Goal: Task Accomplishment & Management: Manage account settings

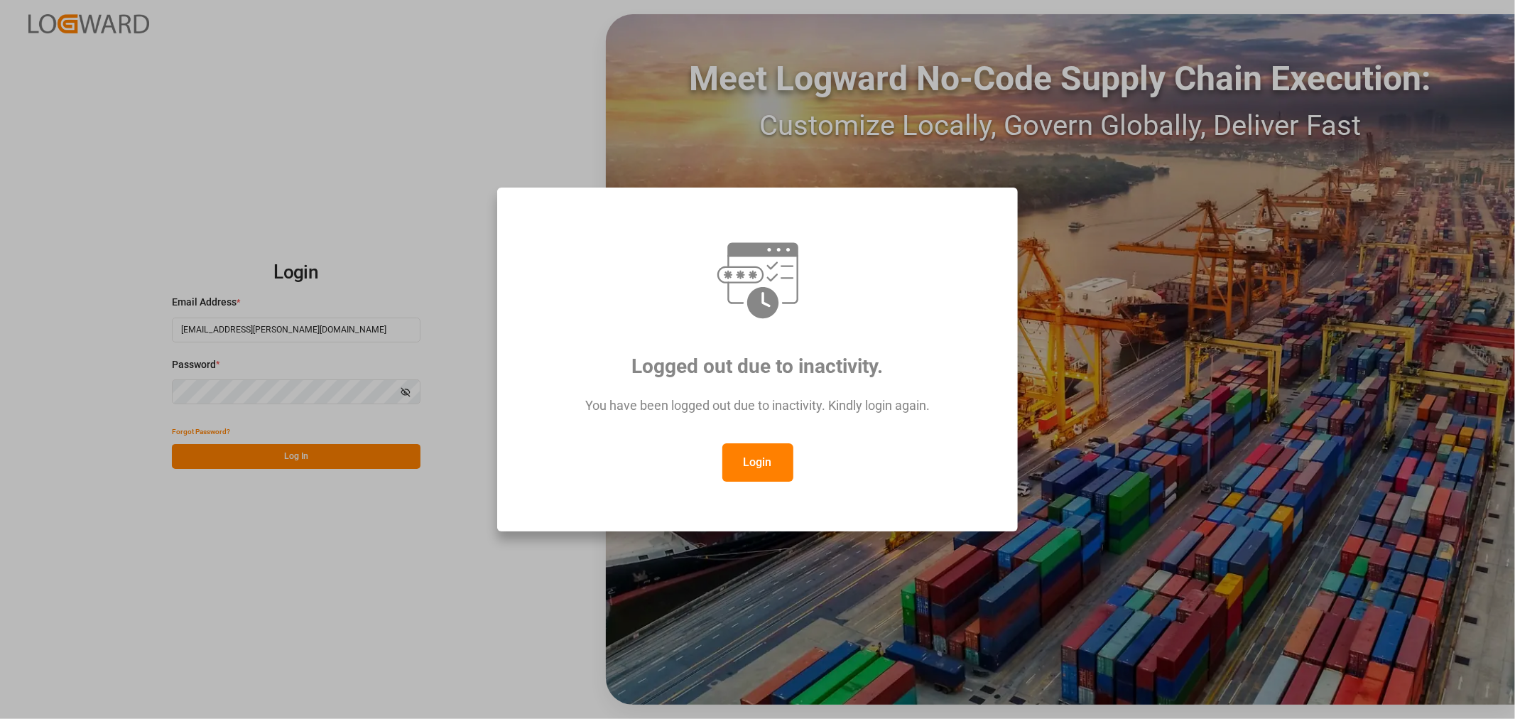
click at [752, 470] on button "Login" at bounding box center [757, 462] width 71 height 38
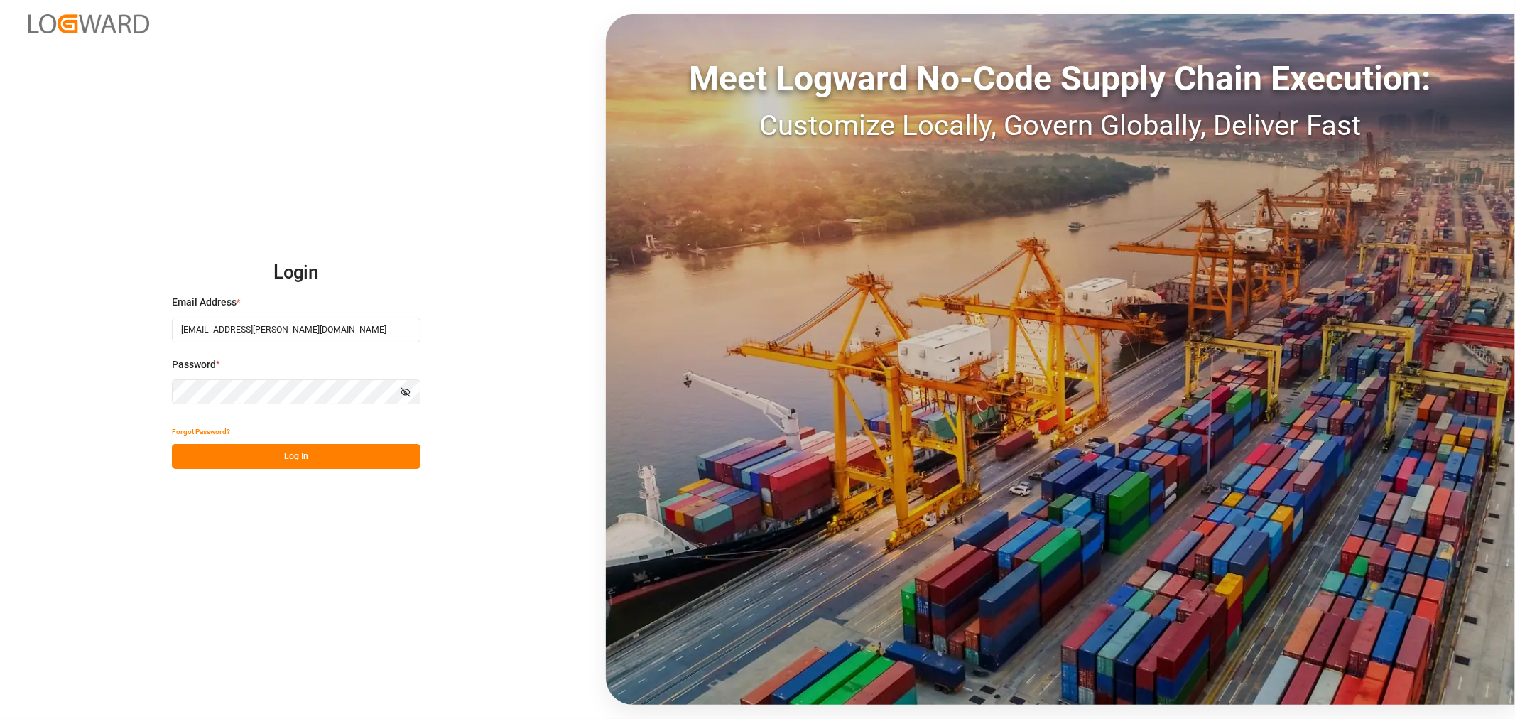
click at [267, 450] on button "Log In" at bounding box center [296, 456] width 249 height 25
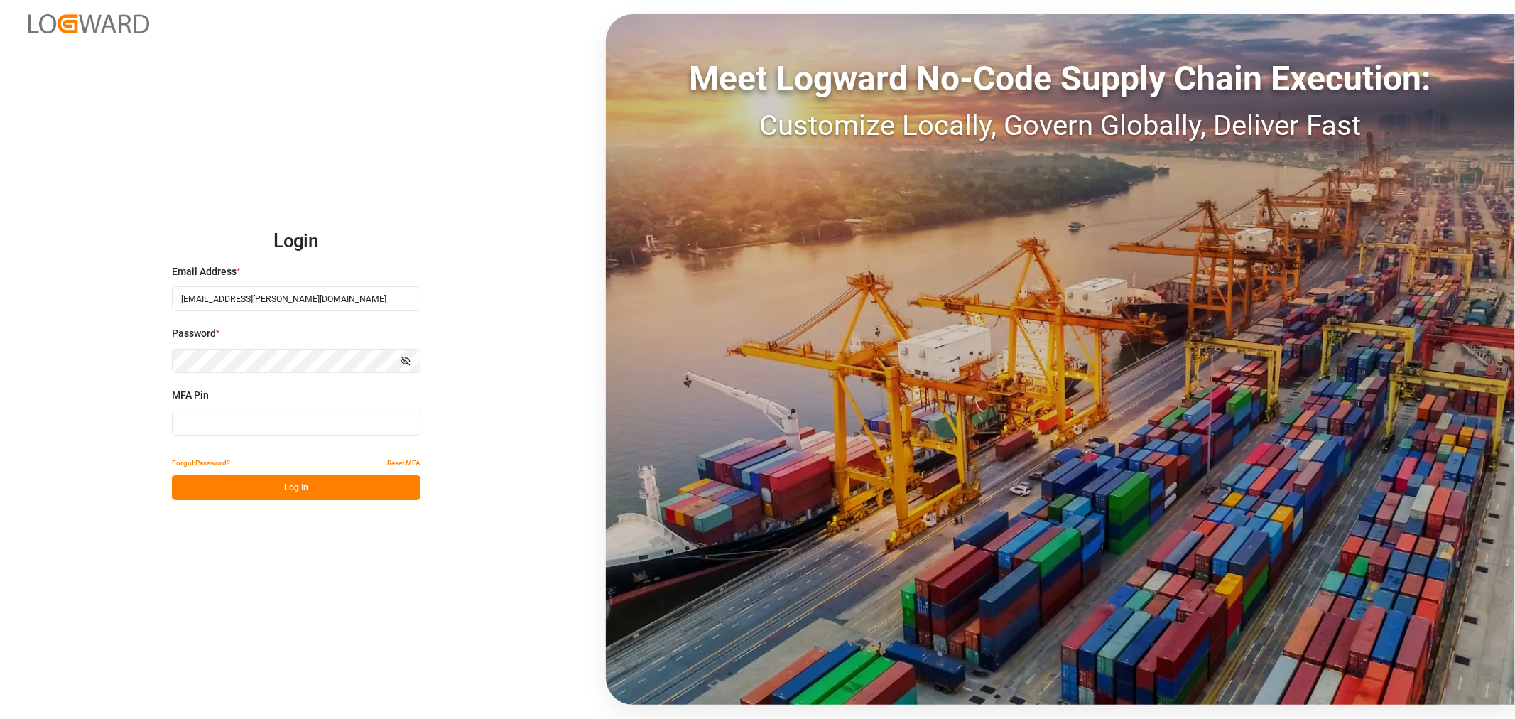
drag, startPoint x: 214, startPoint y: 414, endPoint x: 200, endPoint y: 414, distance: 14.2
click at [210, 416] on input at bounding box center [296, 423] width 249 height 25
type input "804928"
click at [205, 484] on button "Log In" at bounding box center [296, 487] width 249 height 25
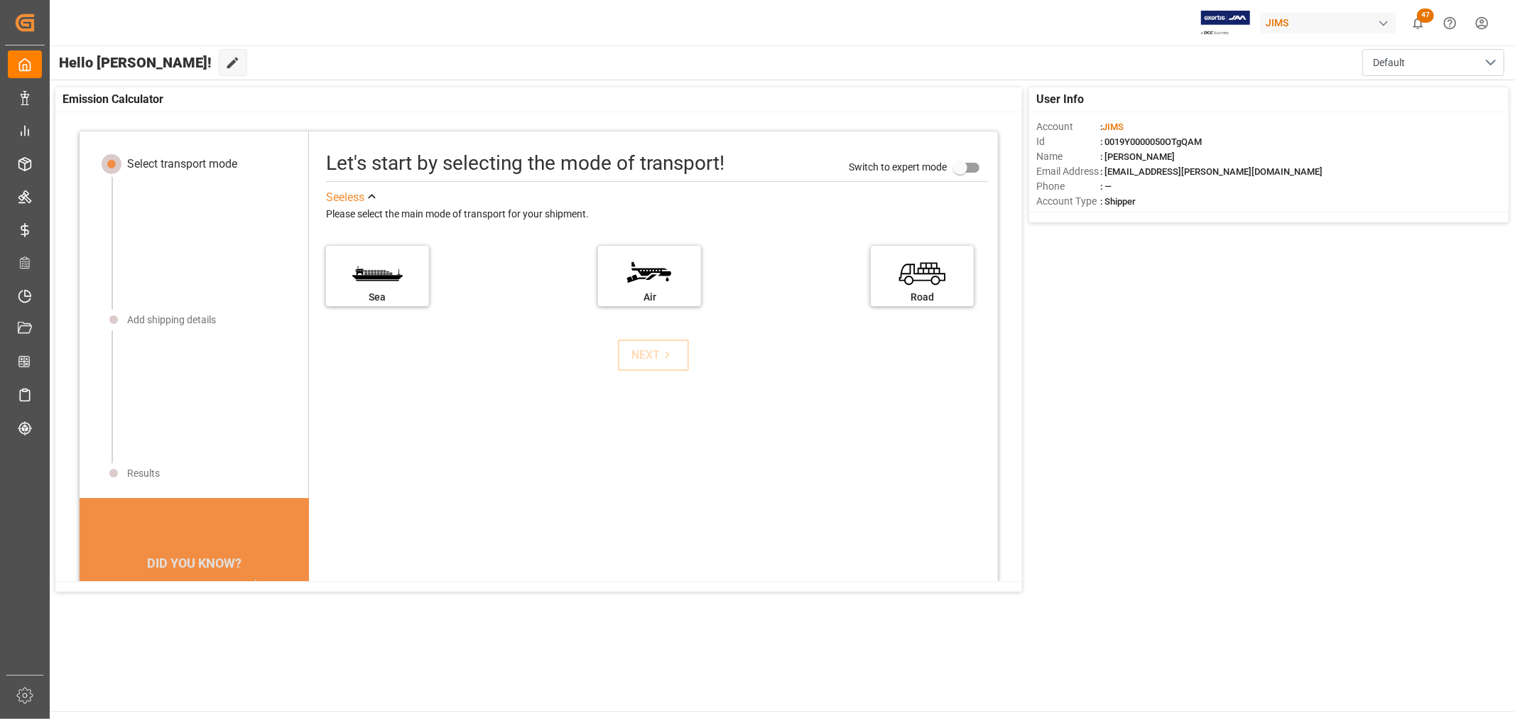
click at [611, 405] on div "Let's start by selecting the mode of transport! Switch to expert mode See less …" at bounding box center [653, 451] width 689 height 611
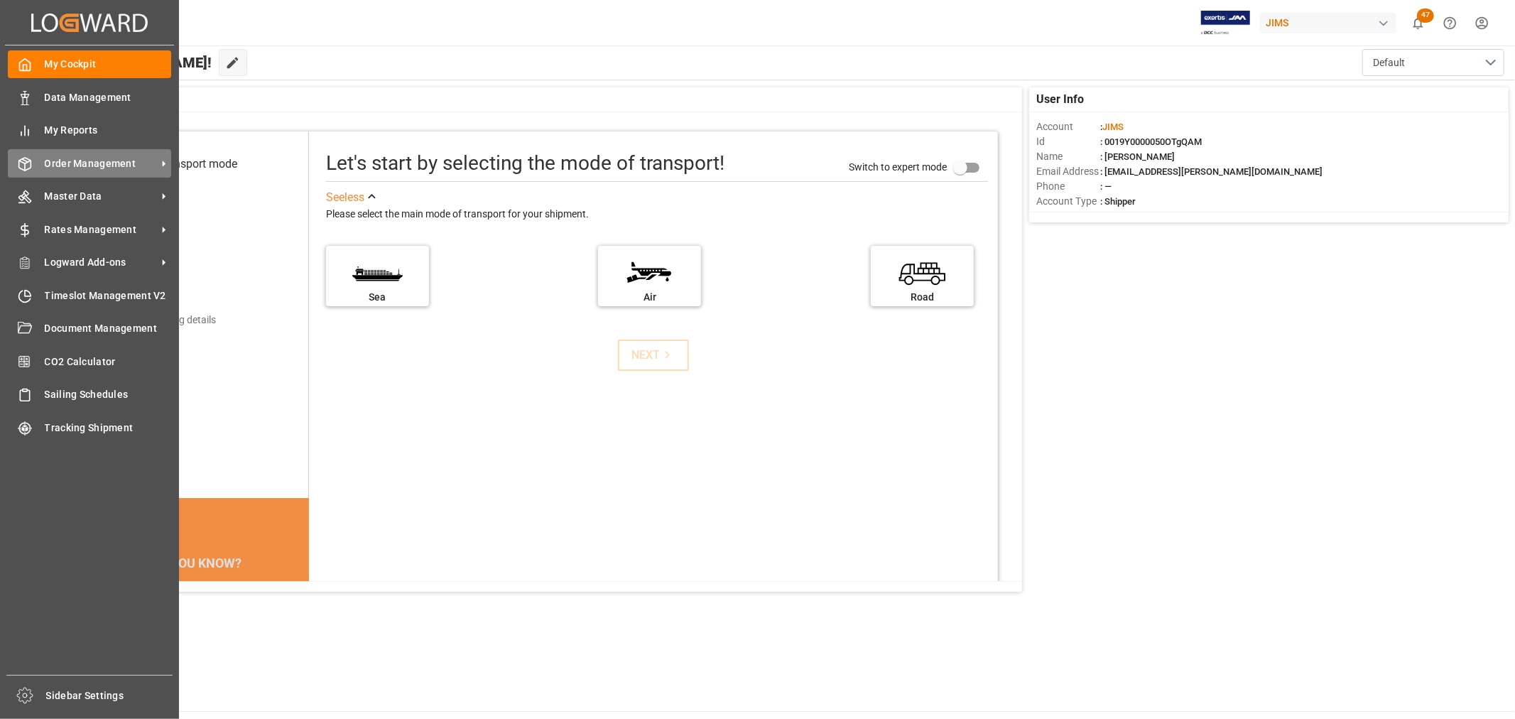
click at [60, 168] on span "Order Management" at bounding box center [101, 163] width 112 height 15
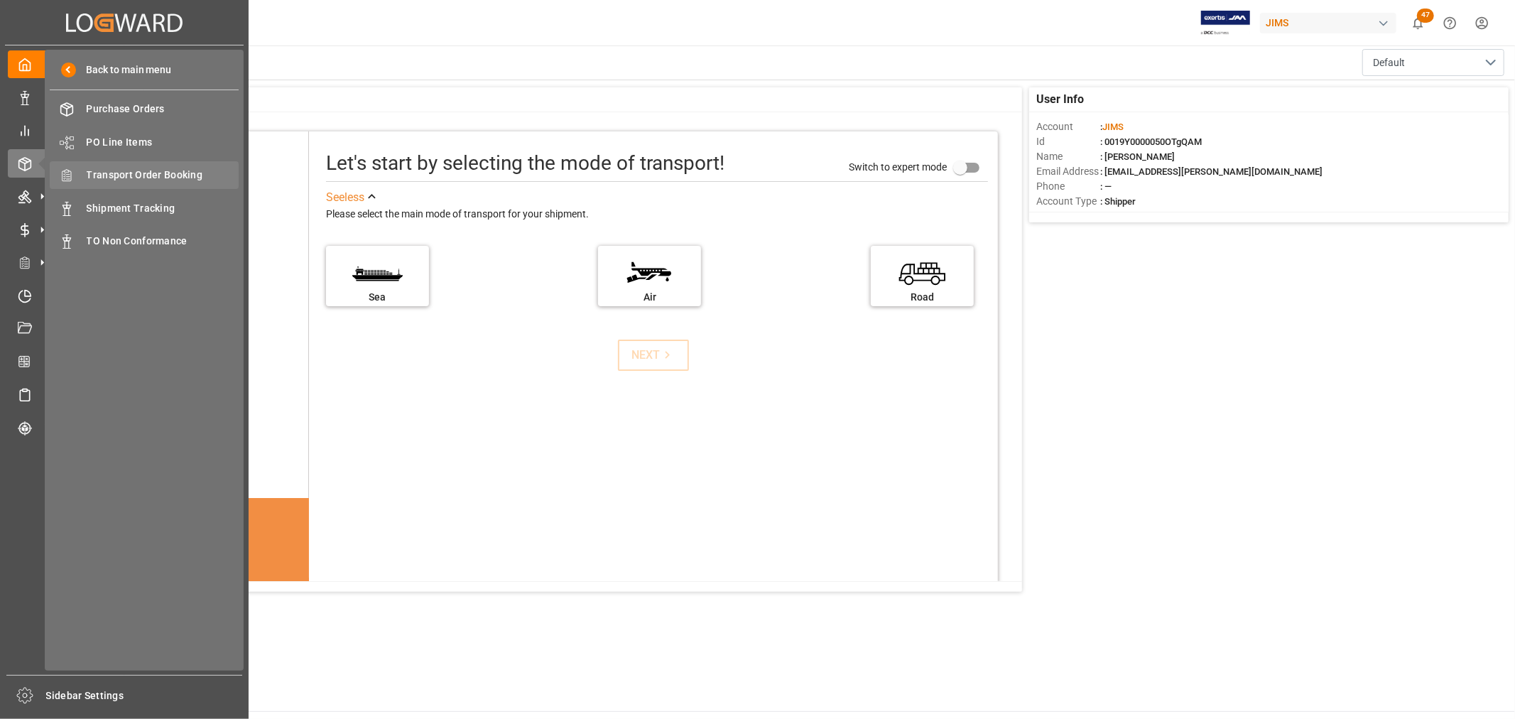
click at [148, 175] on span "Transport Order Booking" at bounding box center [163, 175] width 153 height 15
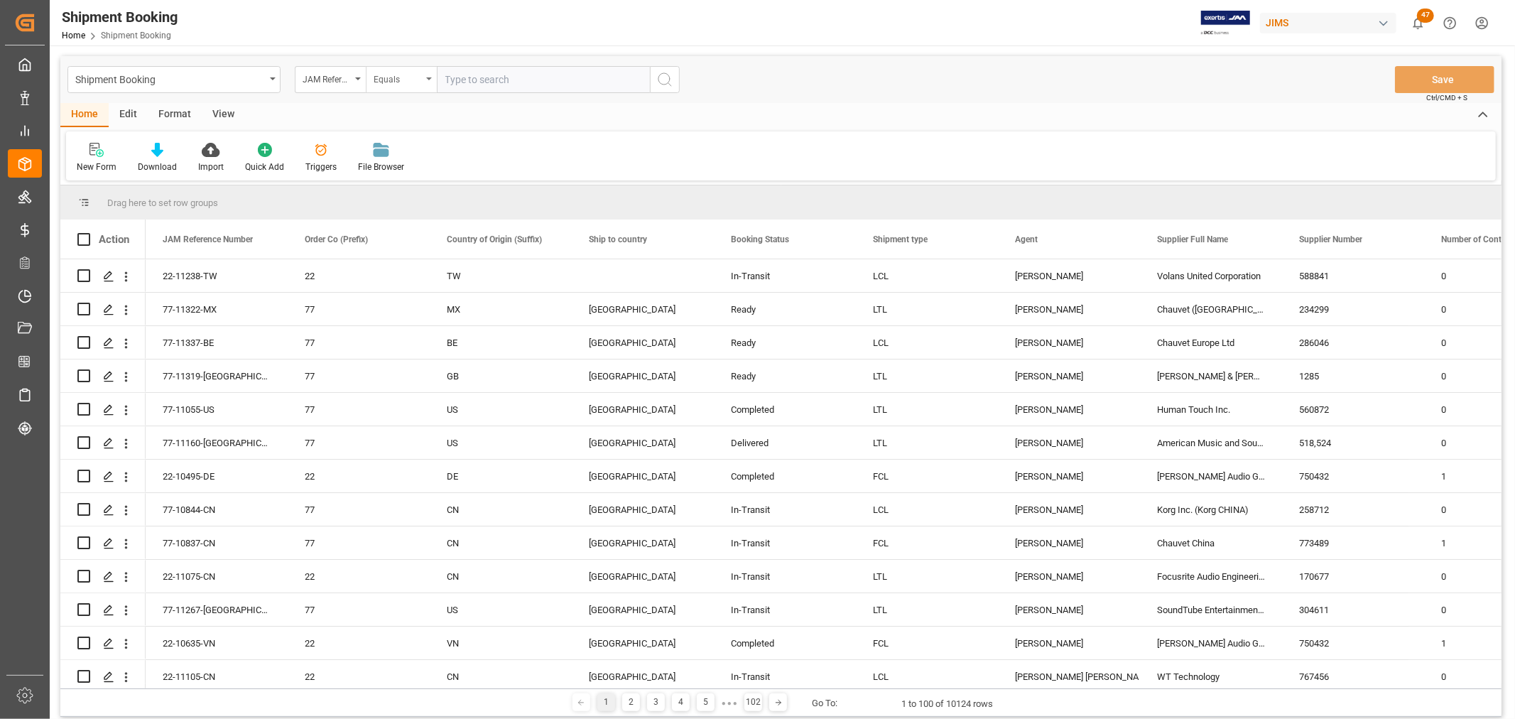
click at [428, 80] on icon "open menu" at bounding box center [429, 78] width 6 height 3
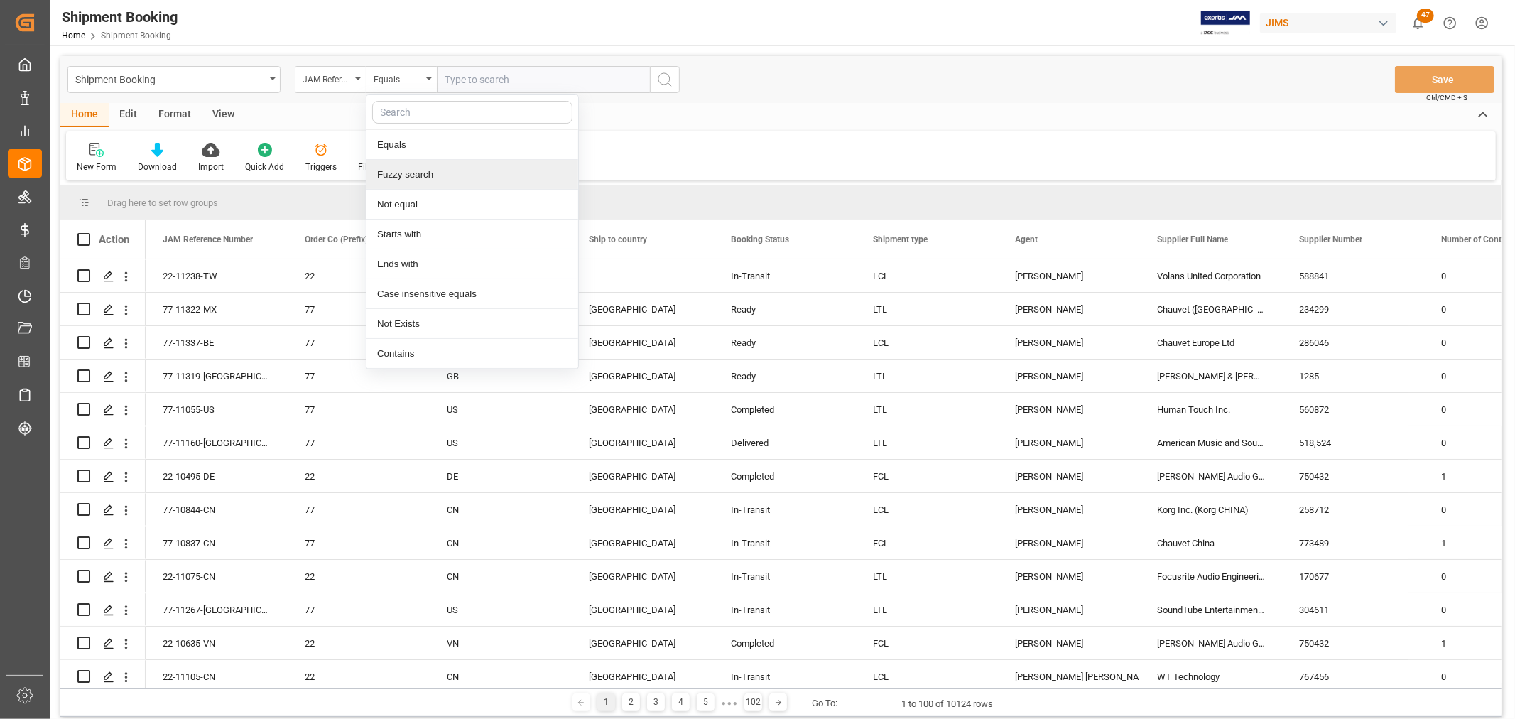
click at [423, 175] on div "Fuzzy search" at bounding box center [473, 175] width 212 height 30
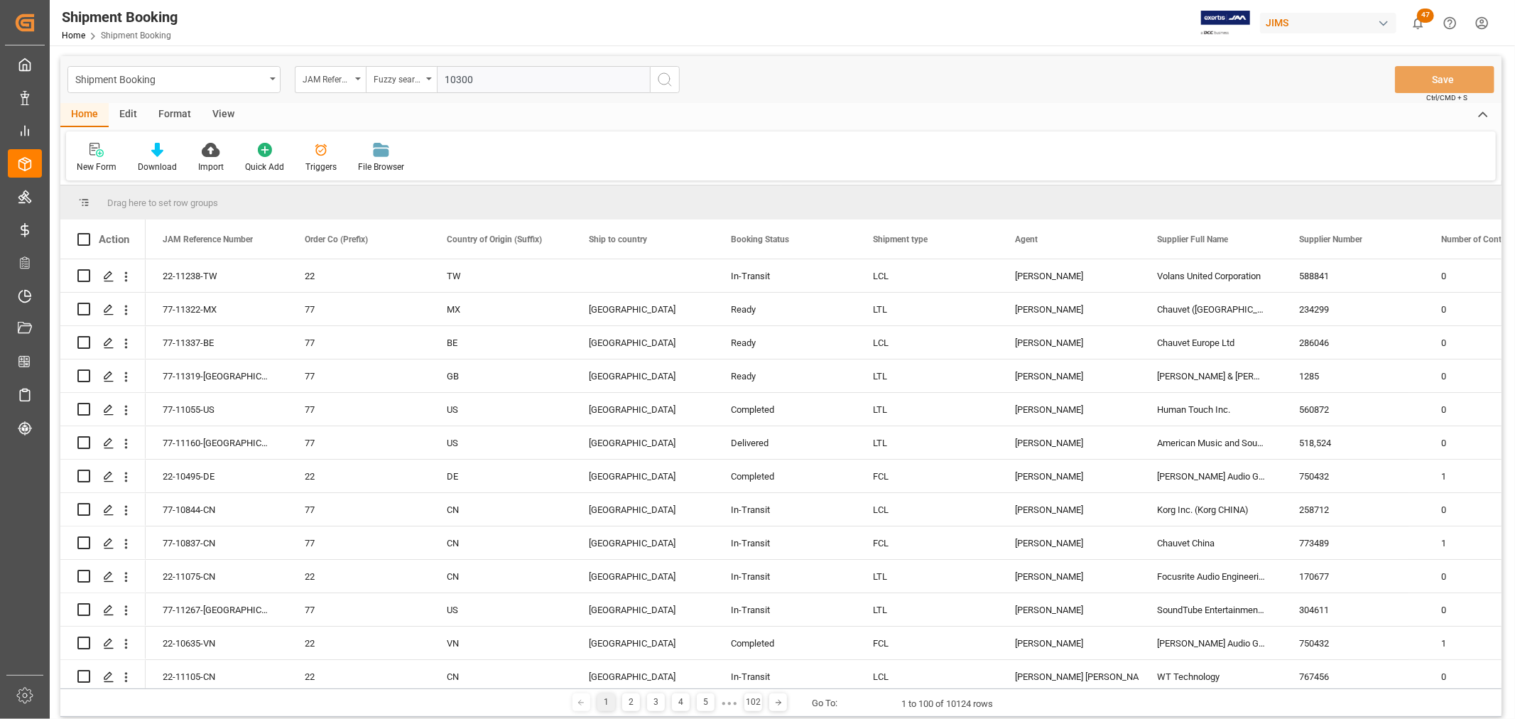
type input "10300"
click at [659, 80] on icon "search button" at bounding box center [664, 79] width 17 height 17
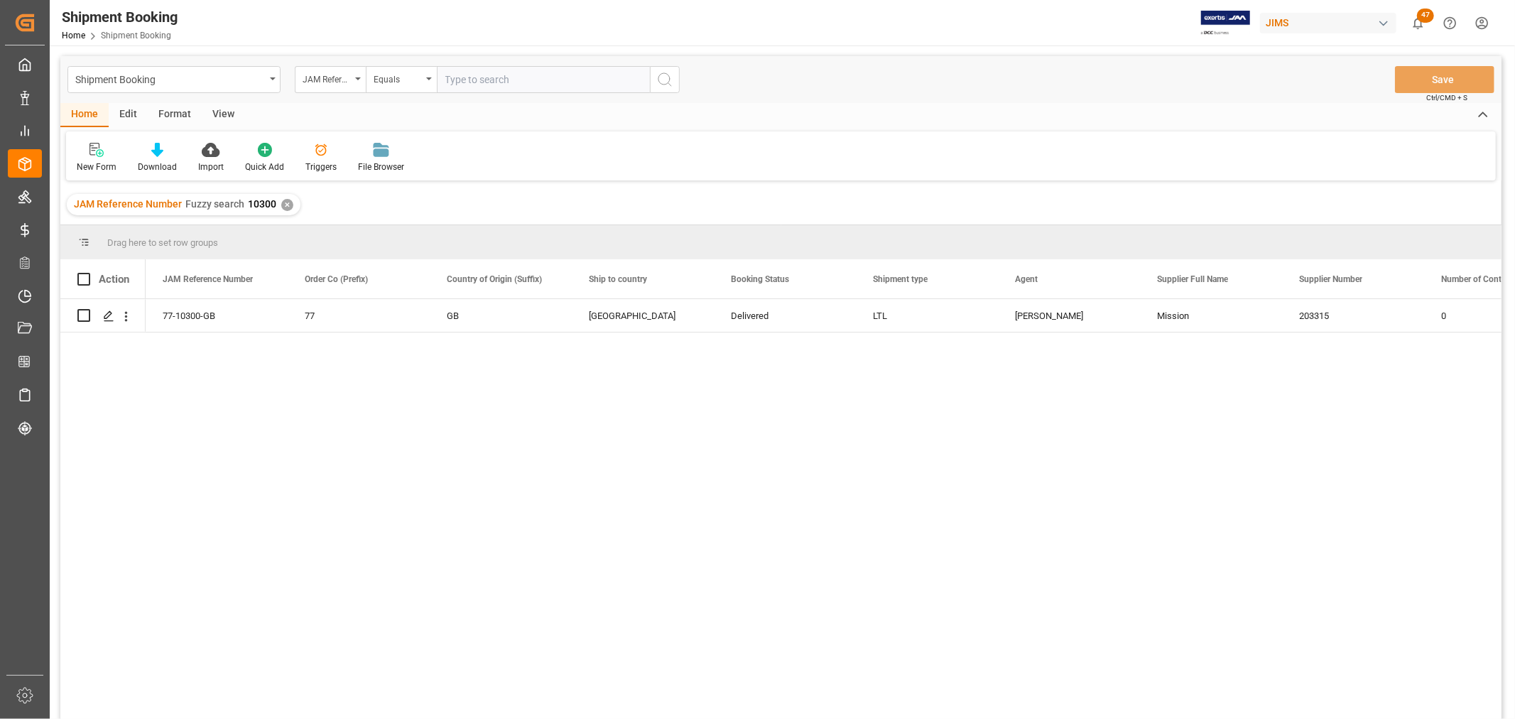
click at [215, 111] on div "View" at bounding box center [223, 115] width 43 height 24
click at [87, 154] on icon at bounding box center [91, 150] width 14 height 14
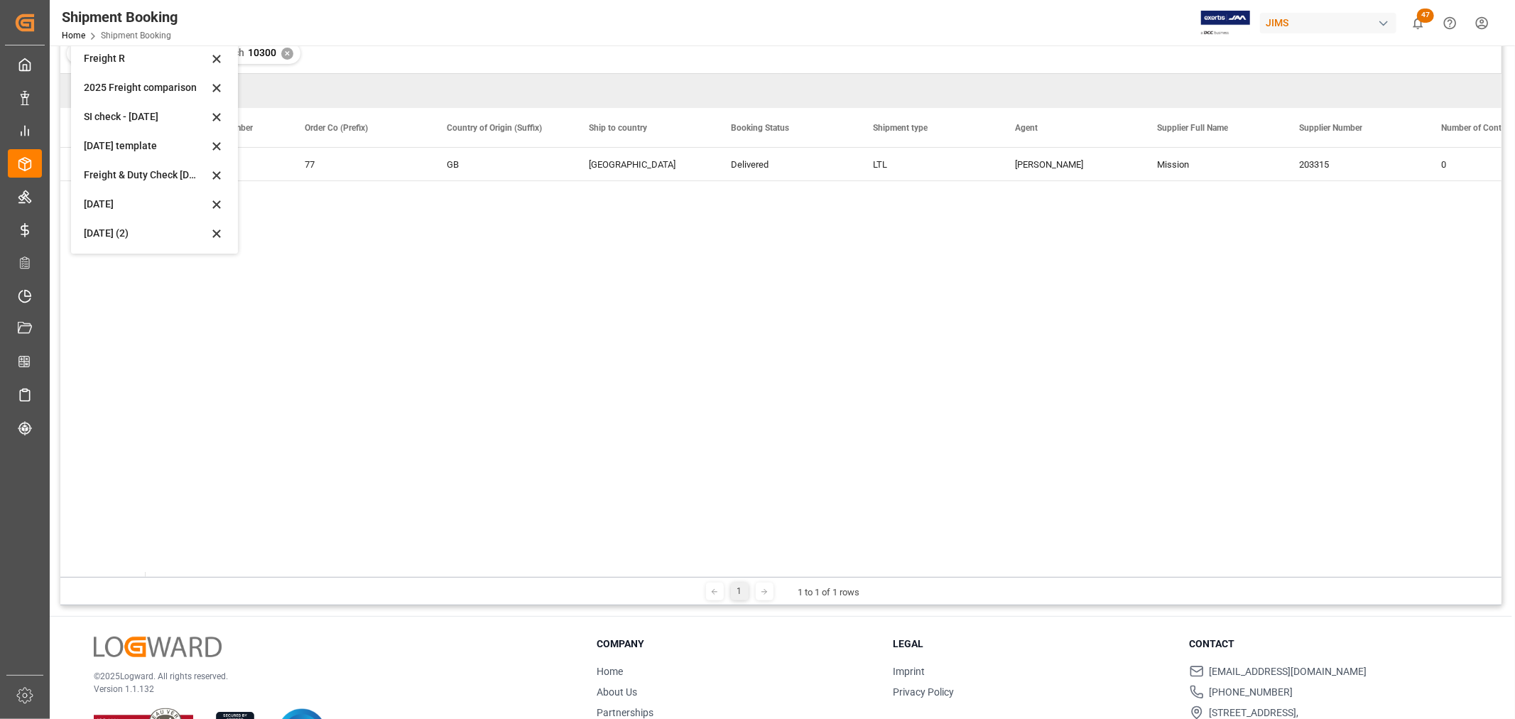
scroll to position [158, 0]
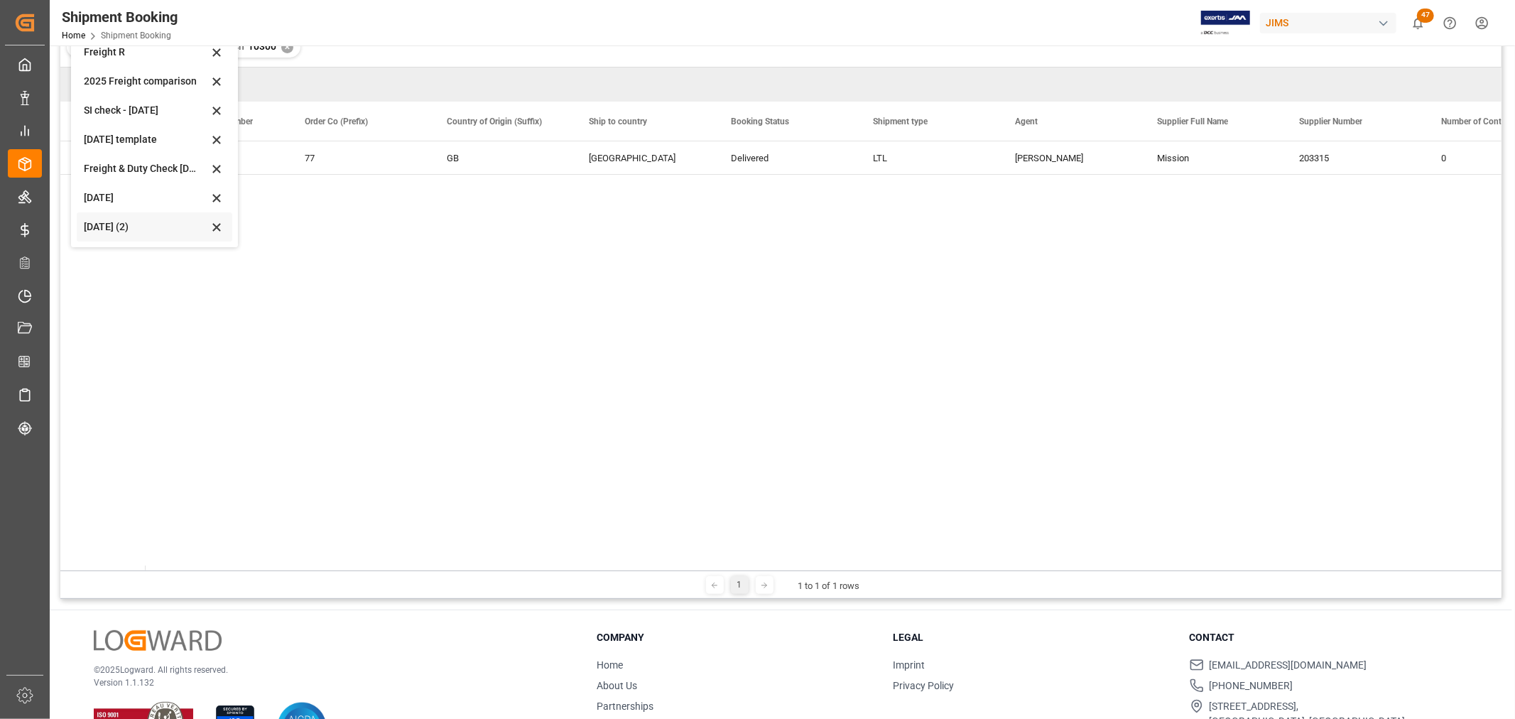
click at [102, 226] on div "Aug 2025 (2)" at bounding box center [146, 227] width 124 height 15
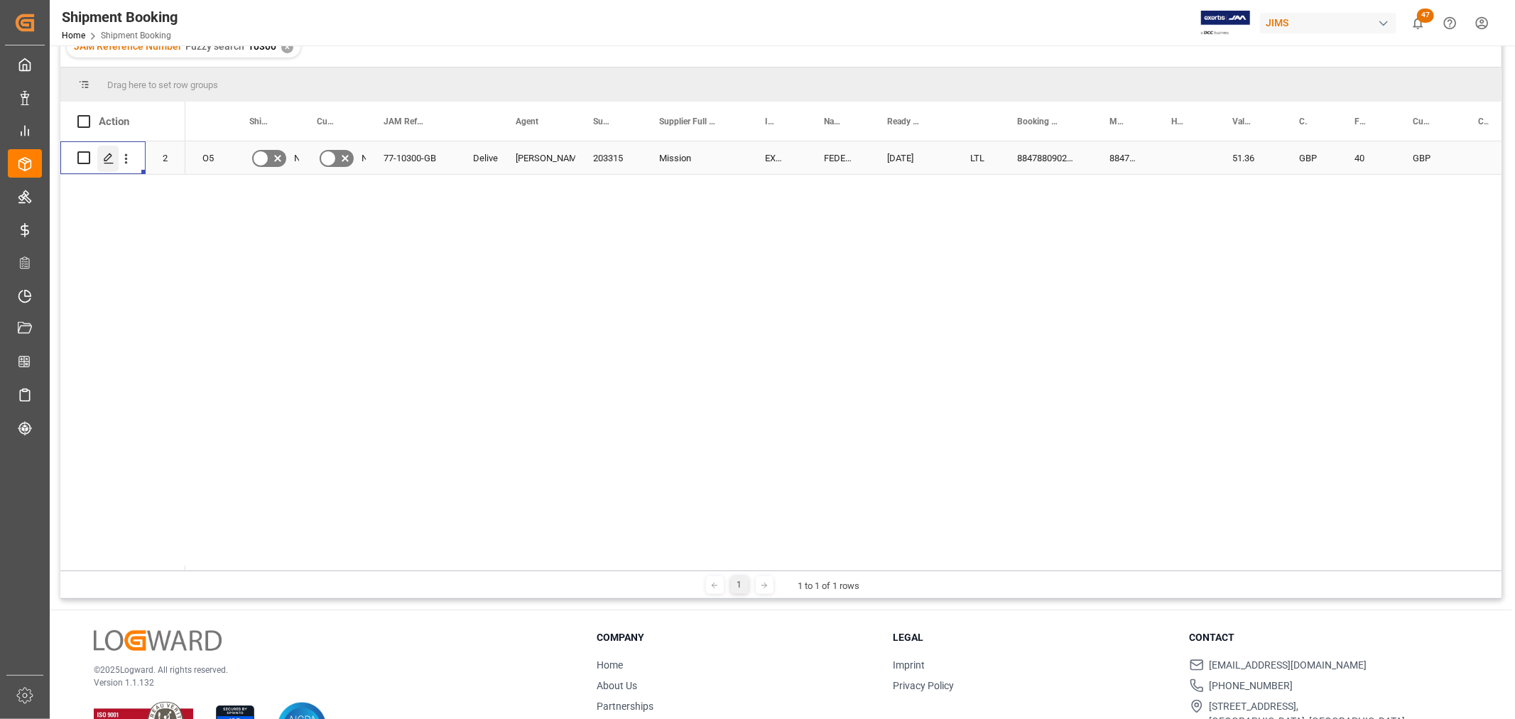
click at [109, 158] on icon "Press SPACE to select this row." at bounding box center [108, 158] width 11 height 11
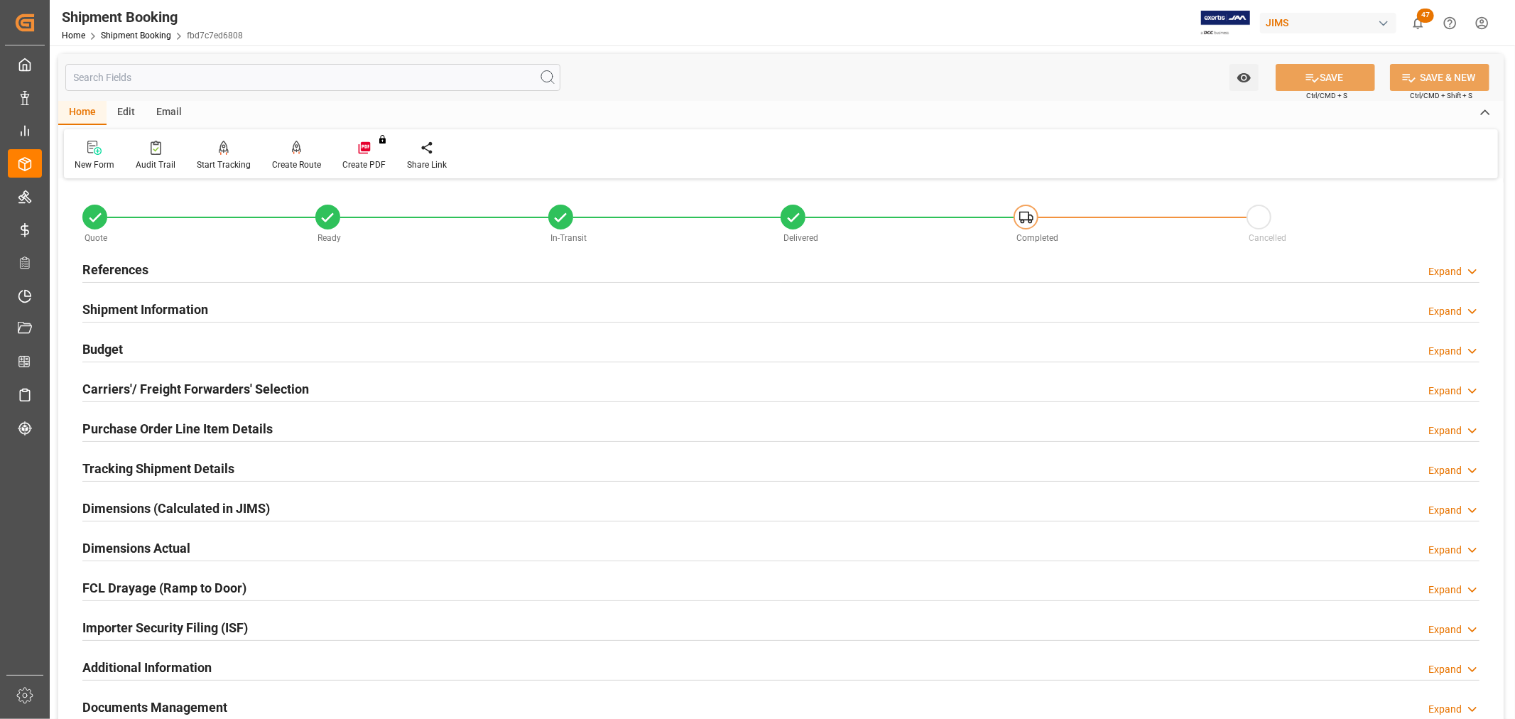
click at [117, 424] on h2 "Purchase Order Line Item Details" at bounding box center [177, 428] width 190 height 19
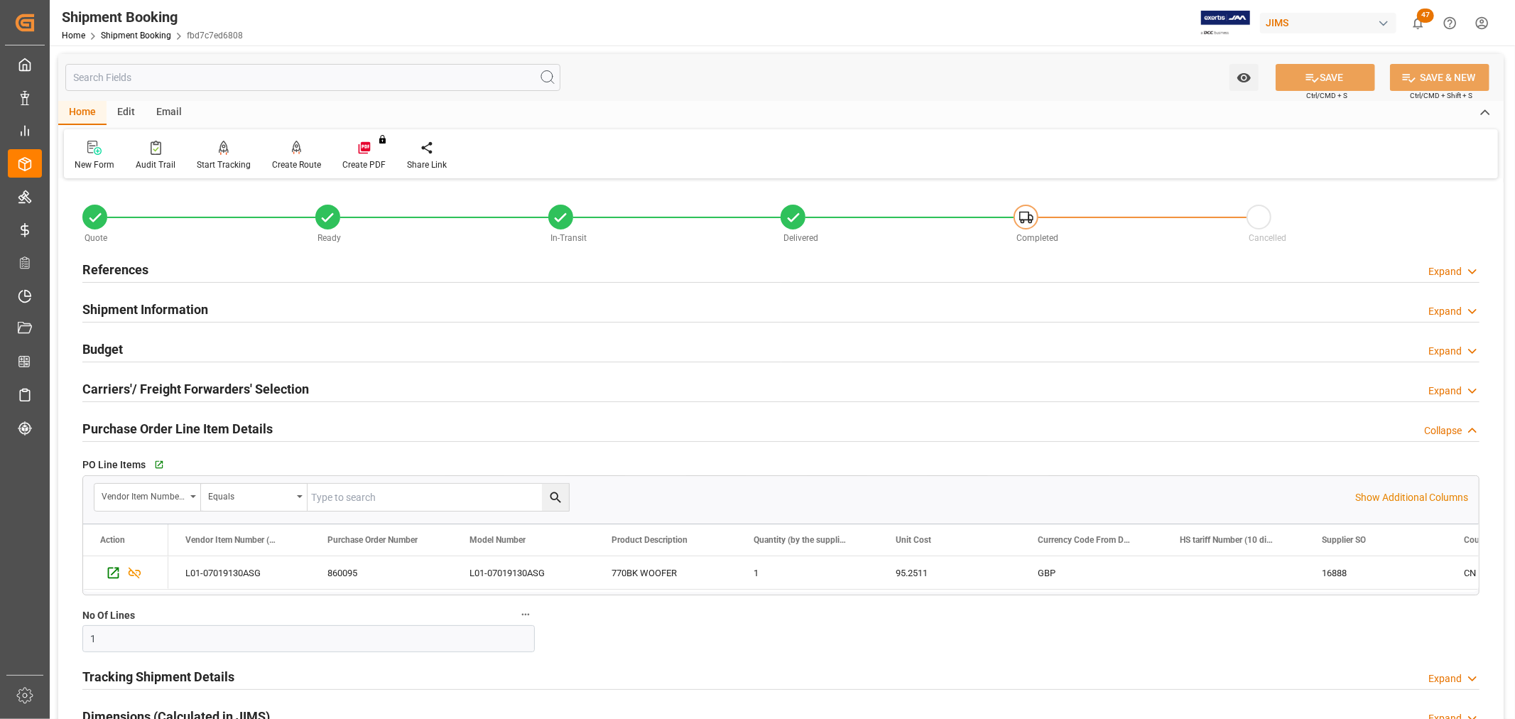
click at [117, 424] on h2 "Purchase Order Line Item Details" at bounding box center [177, 428] width 190 height 19
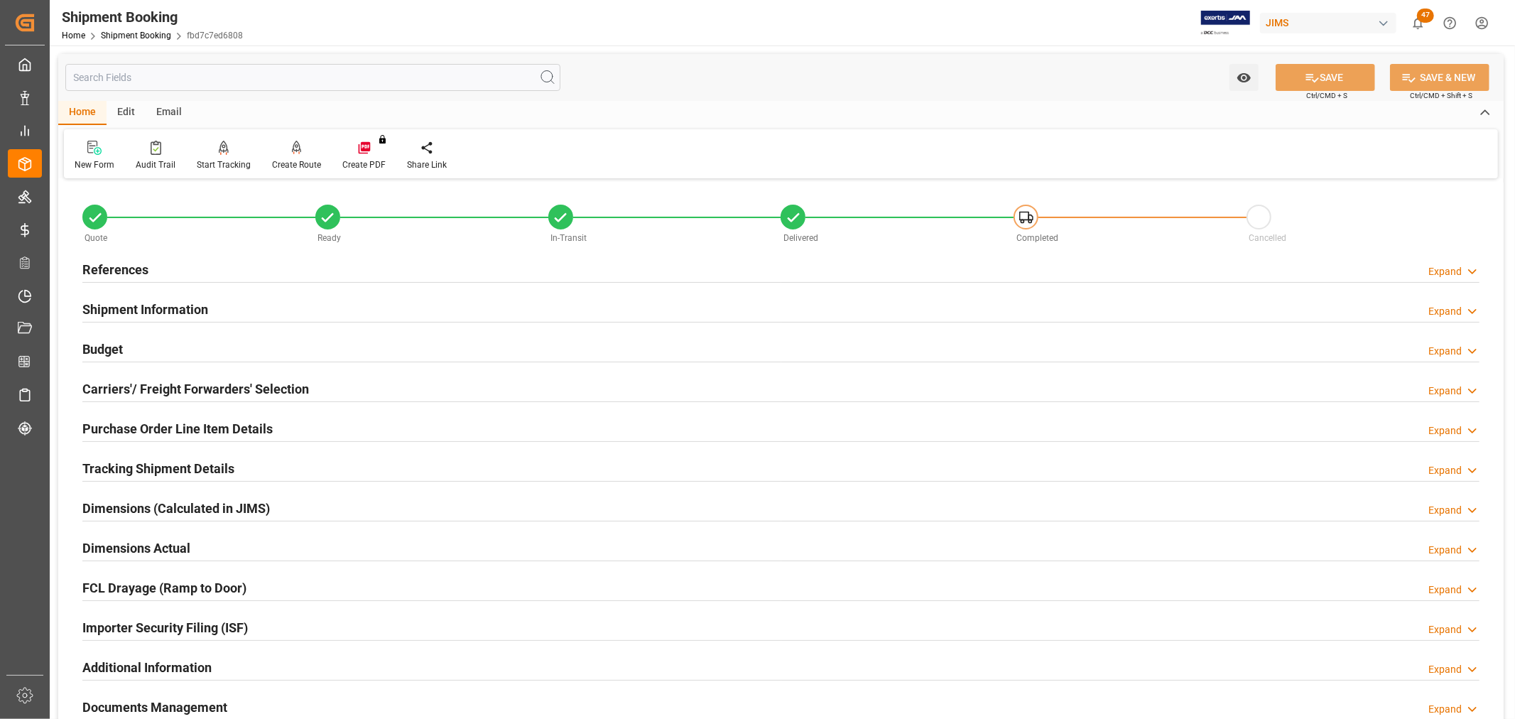
click at [122, 469] on h2 "Tracking Shipment Details" at bounding box center [158, 468] width 152 height 19
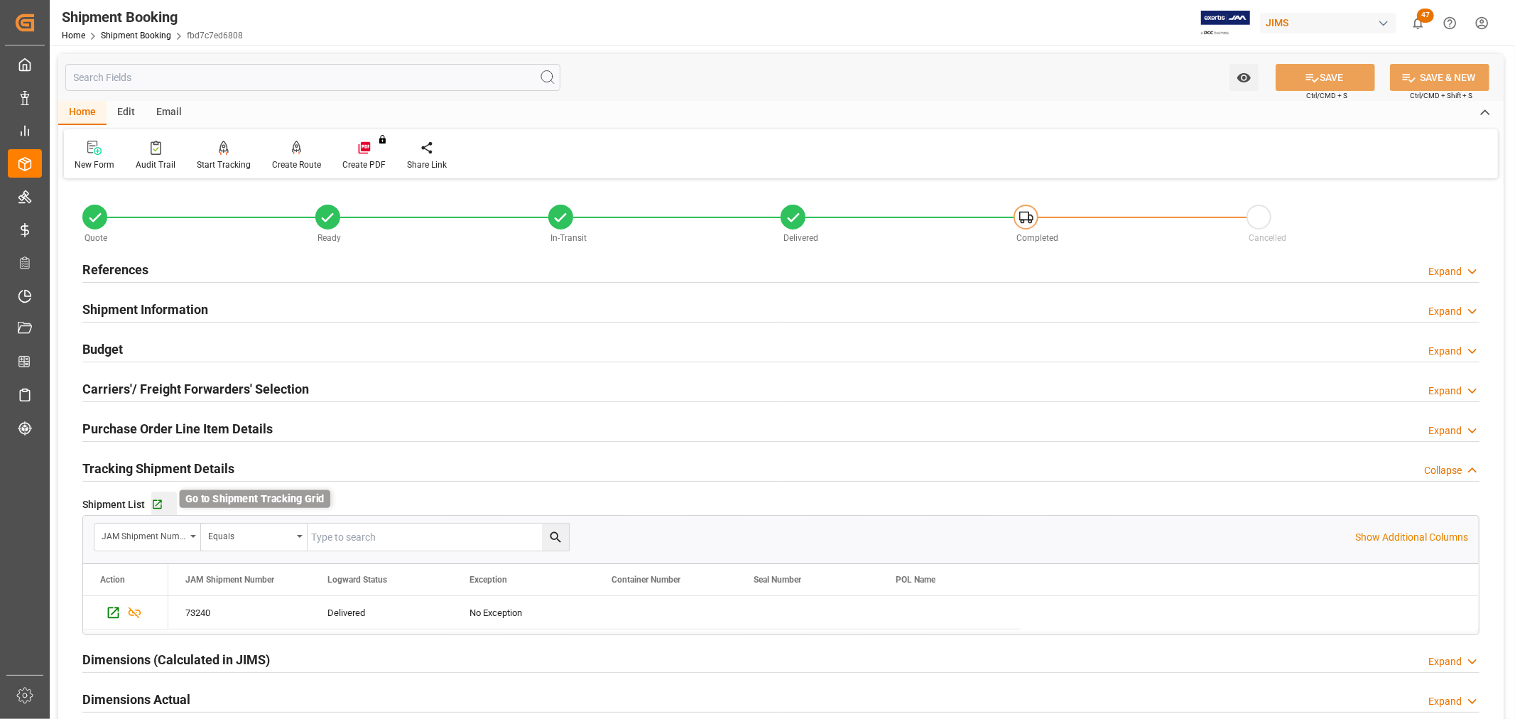
click at [158, 501] on icon "button" at bounding box center [157, 504] width 9 height 9
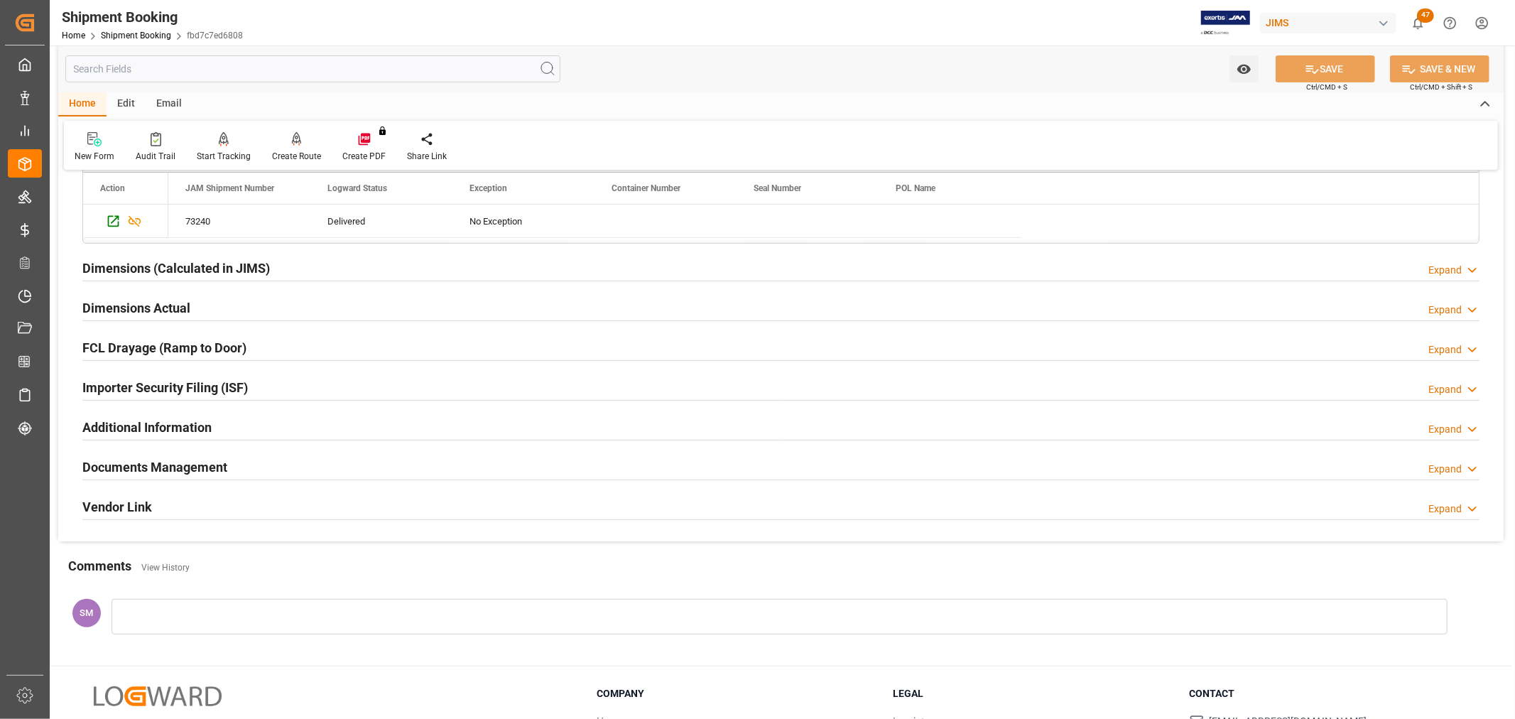
scroll to position [394, 0]
click at [134, 469] on h2 "Documents Management" at bounding box center [154, 464] width 145 height 19
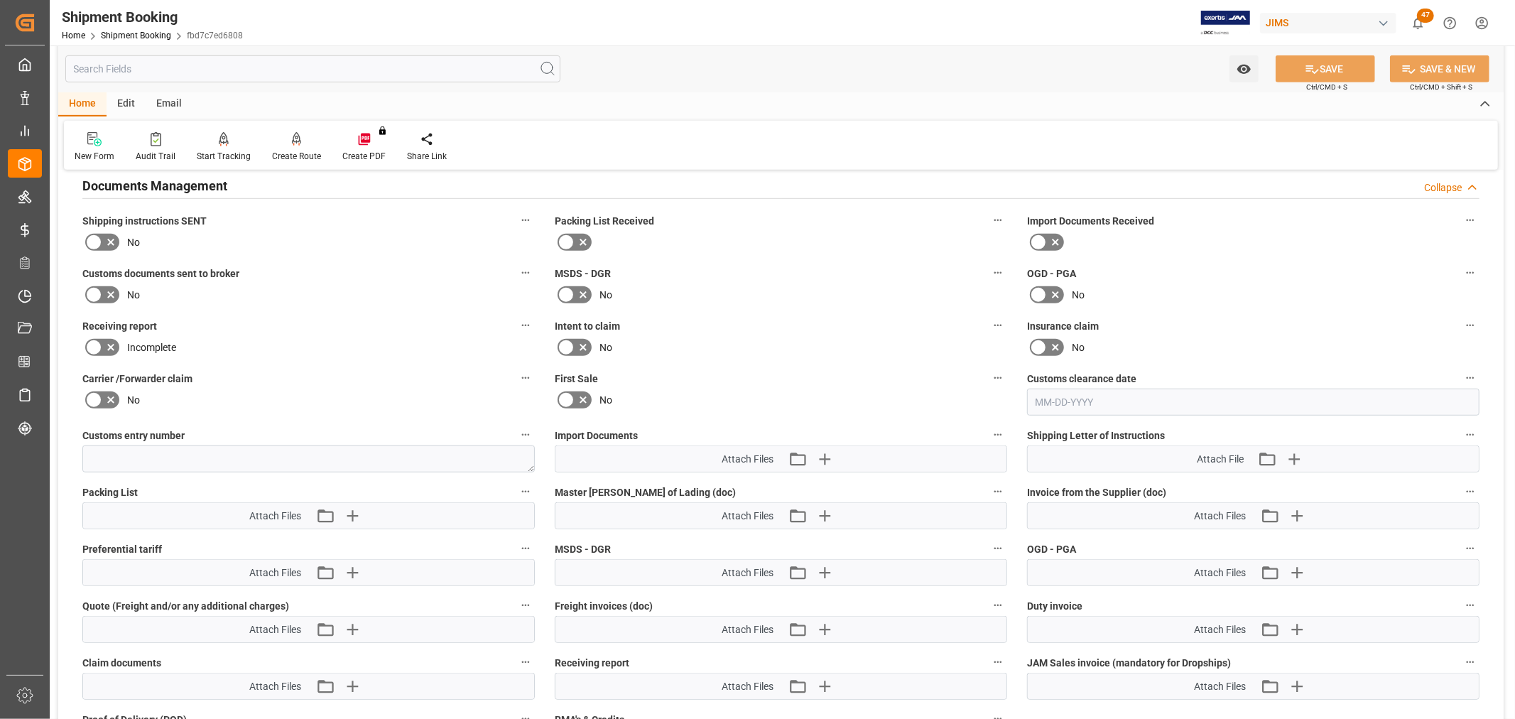
scroll to position [710, 0]
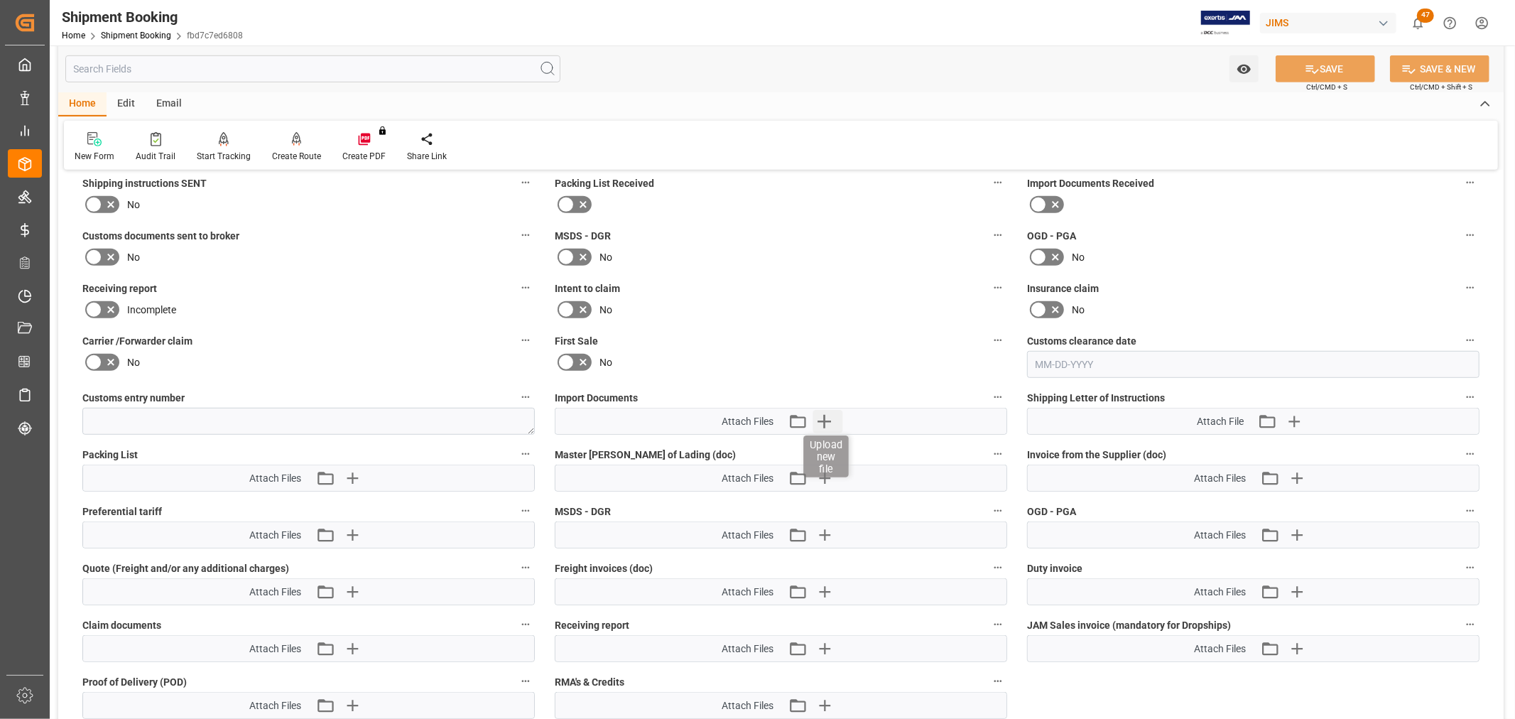
click at [829, 416] on icon "button" at bounding box center [824, 421] width 23 height 23
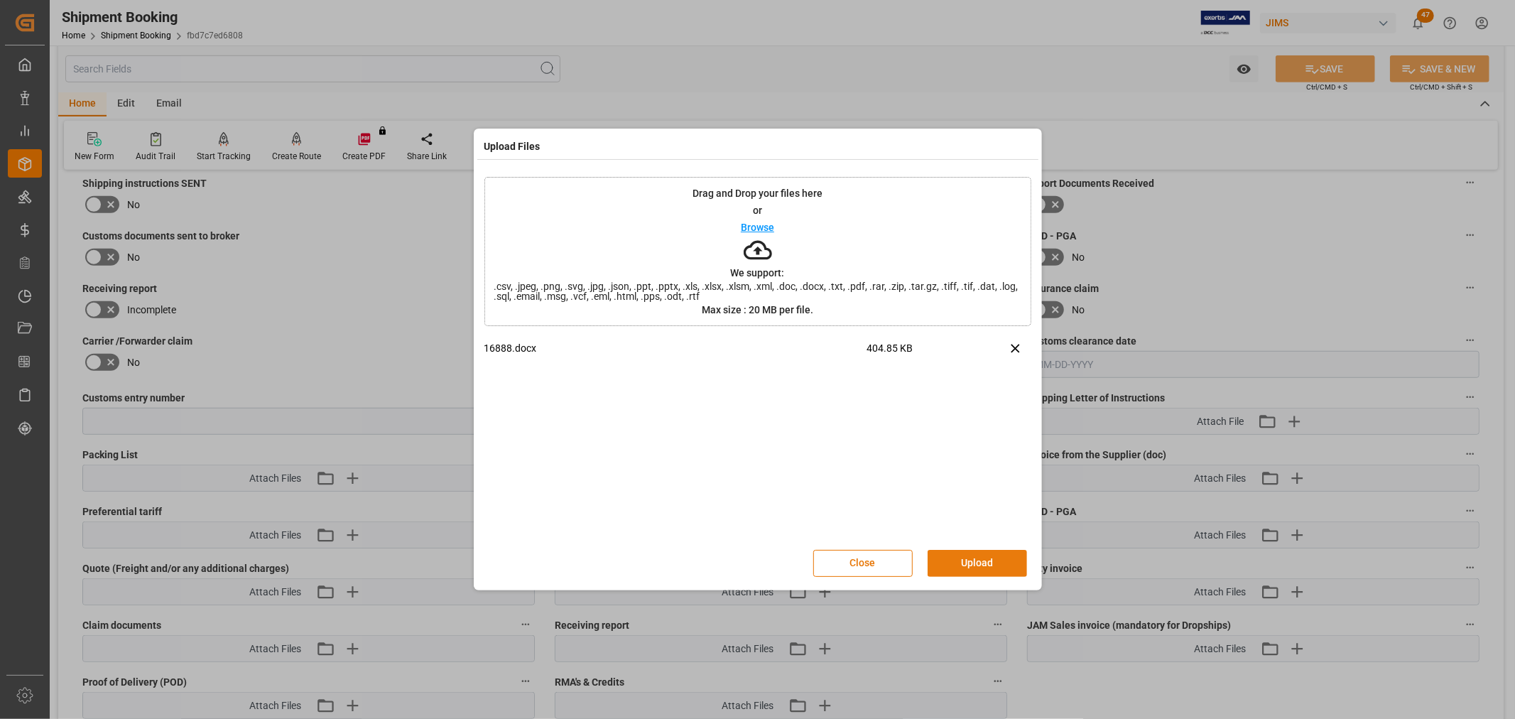
click at [941, 562] on button "Upload" at bounding box center [977, 563] width 99 height 27
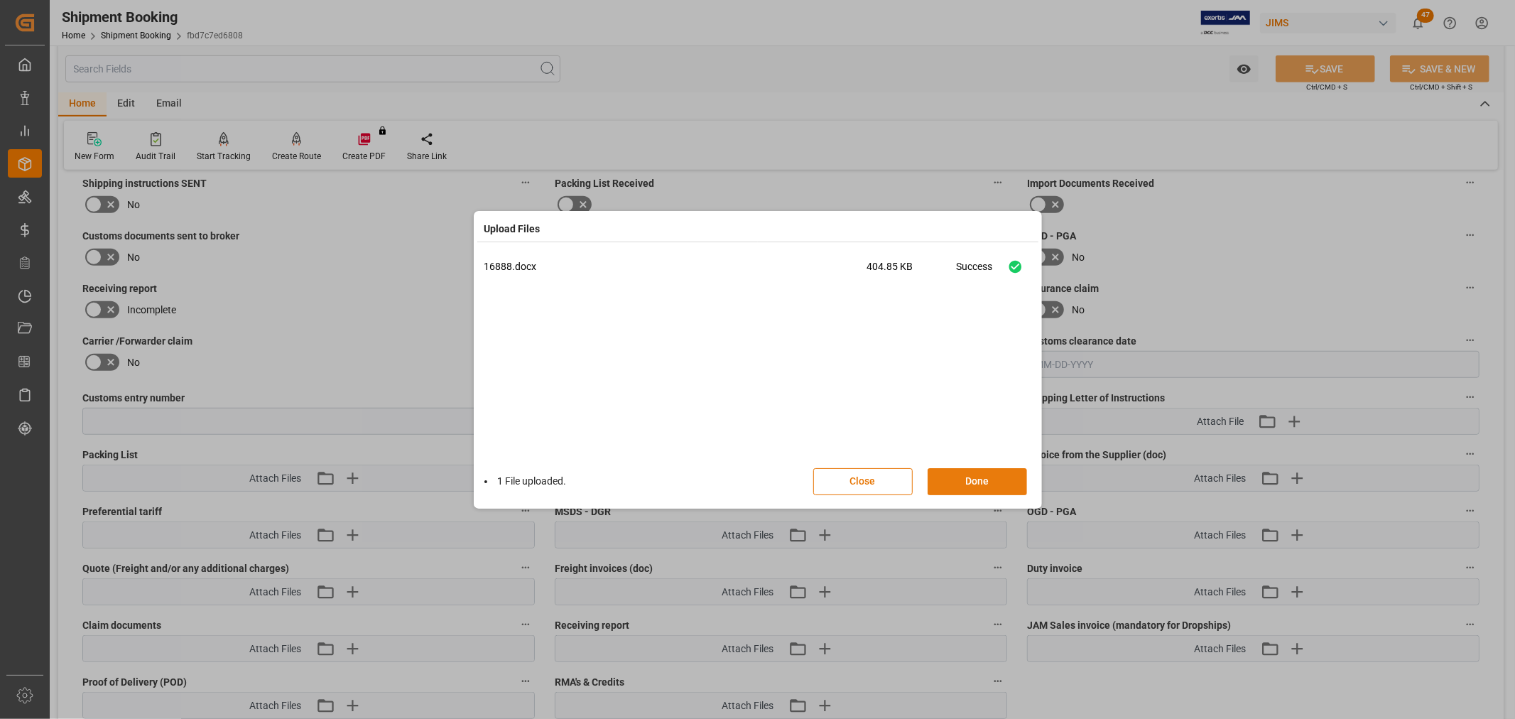
click at [949, 484] on button "Done" at bounding box center [977, 481] width 99 height 27
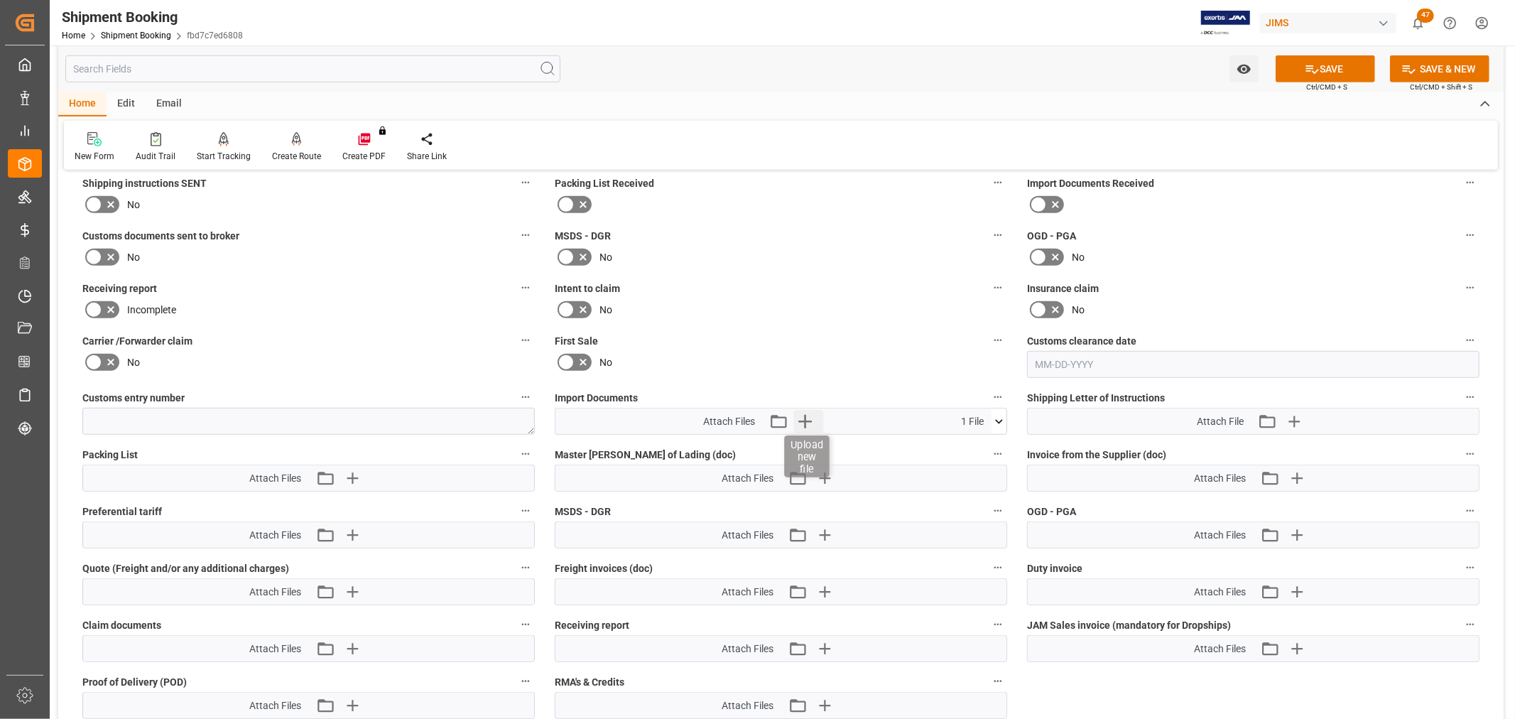
click at [805, 415] on icon "button" at bounding box center [804, 421] width 13 height 13
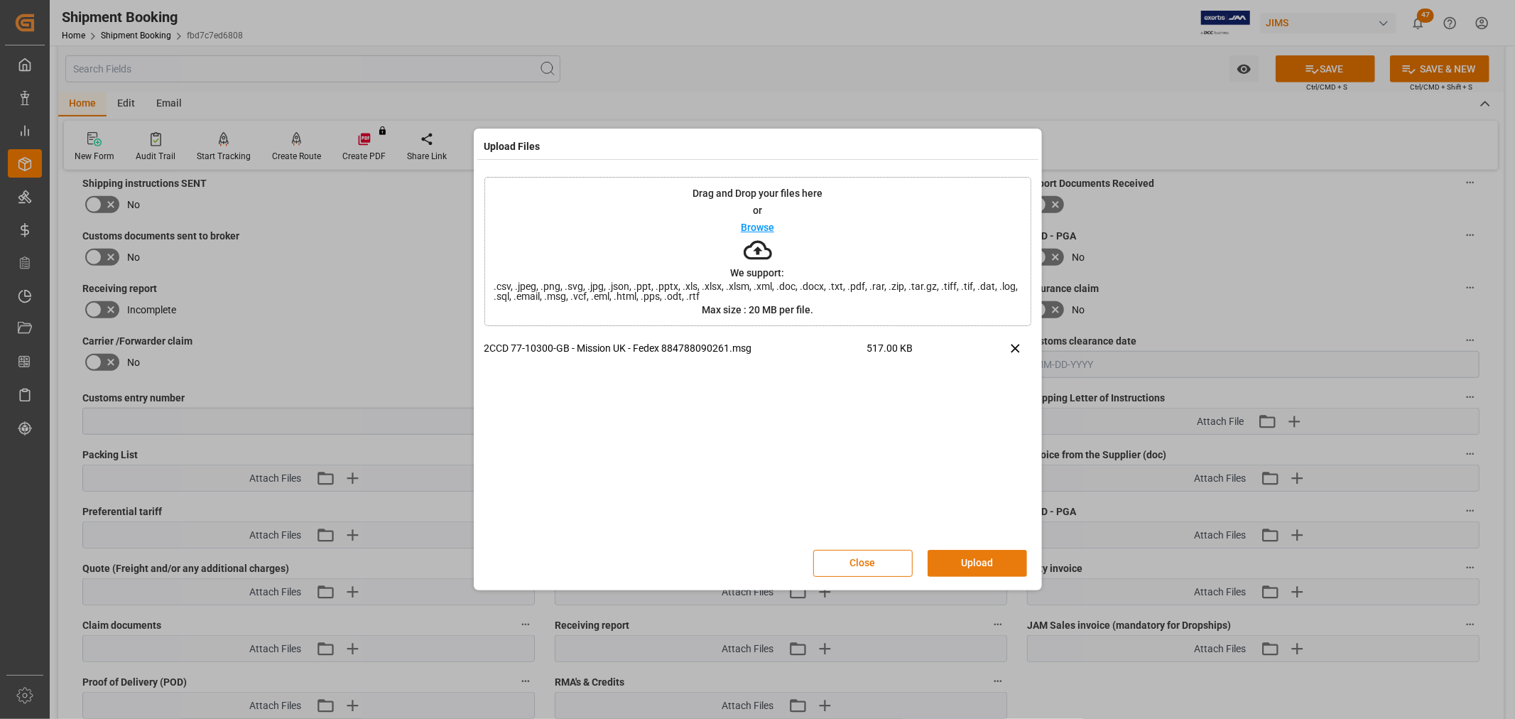
click at [966, 559] on button "Upload" at bounding box center [977, 563] width 99 height 27
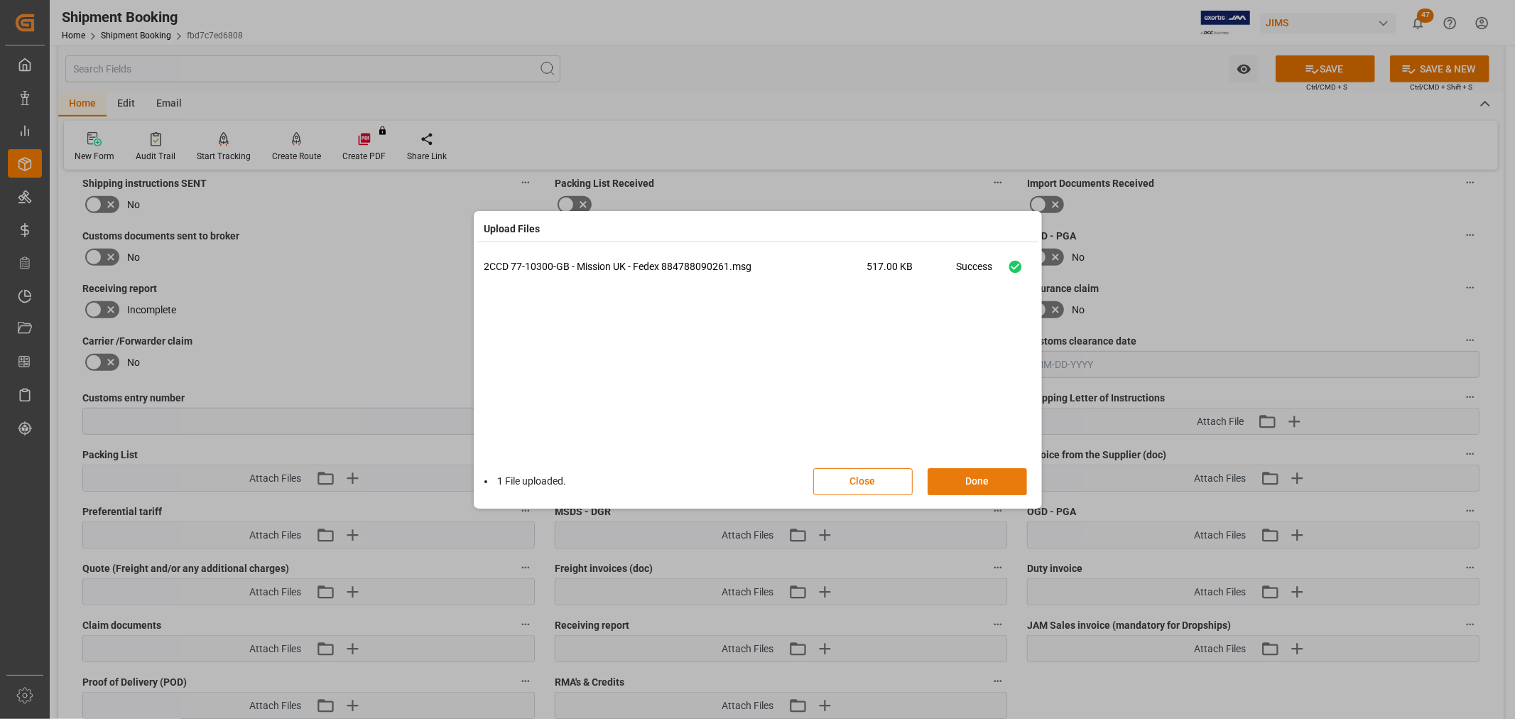
click at [991, 479] on button "Done" at bounding box center [977, 481] width 99 height 27
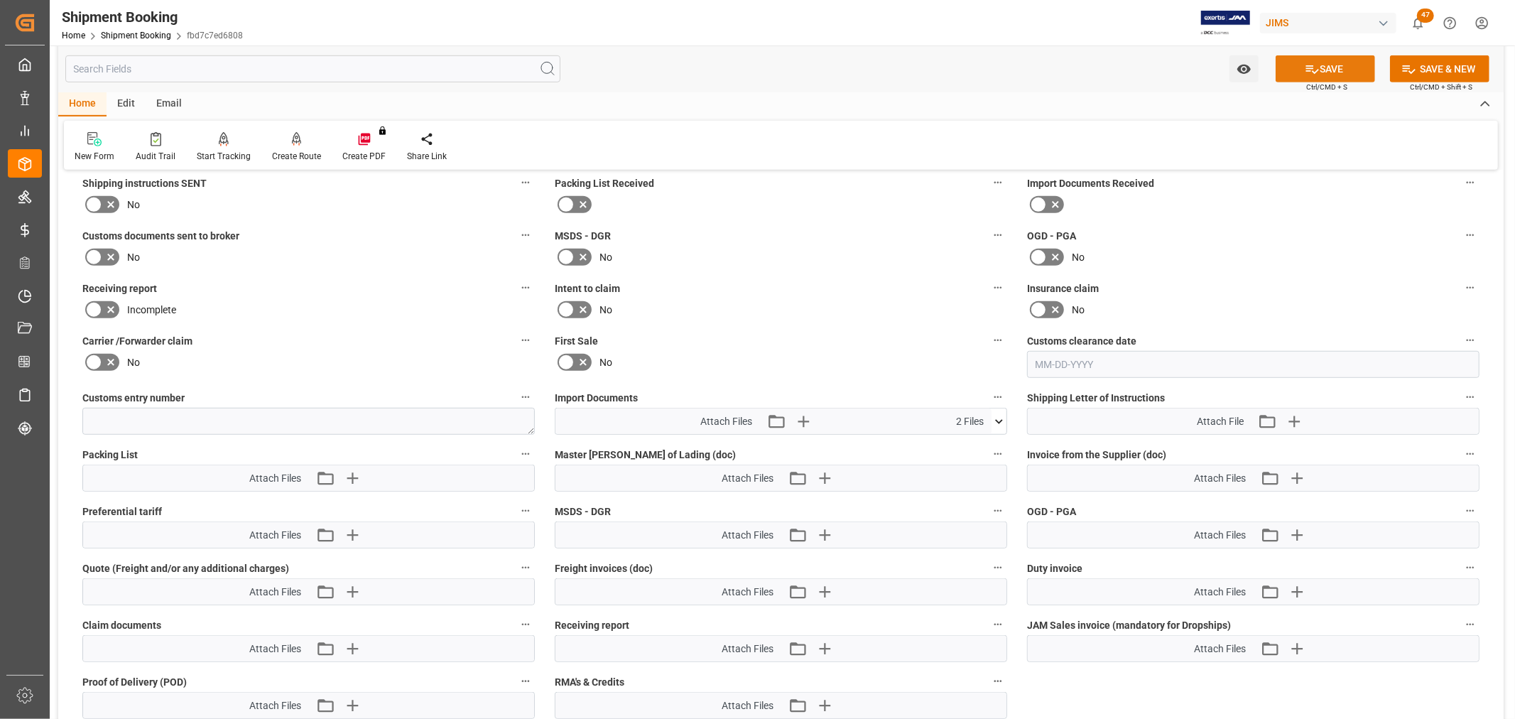
click at [1340, 61] on button "SAVE" at bounding box center [1325, 68] width 99 height 27
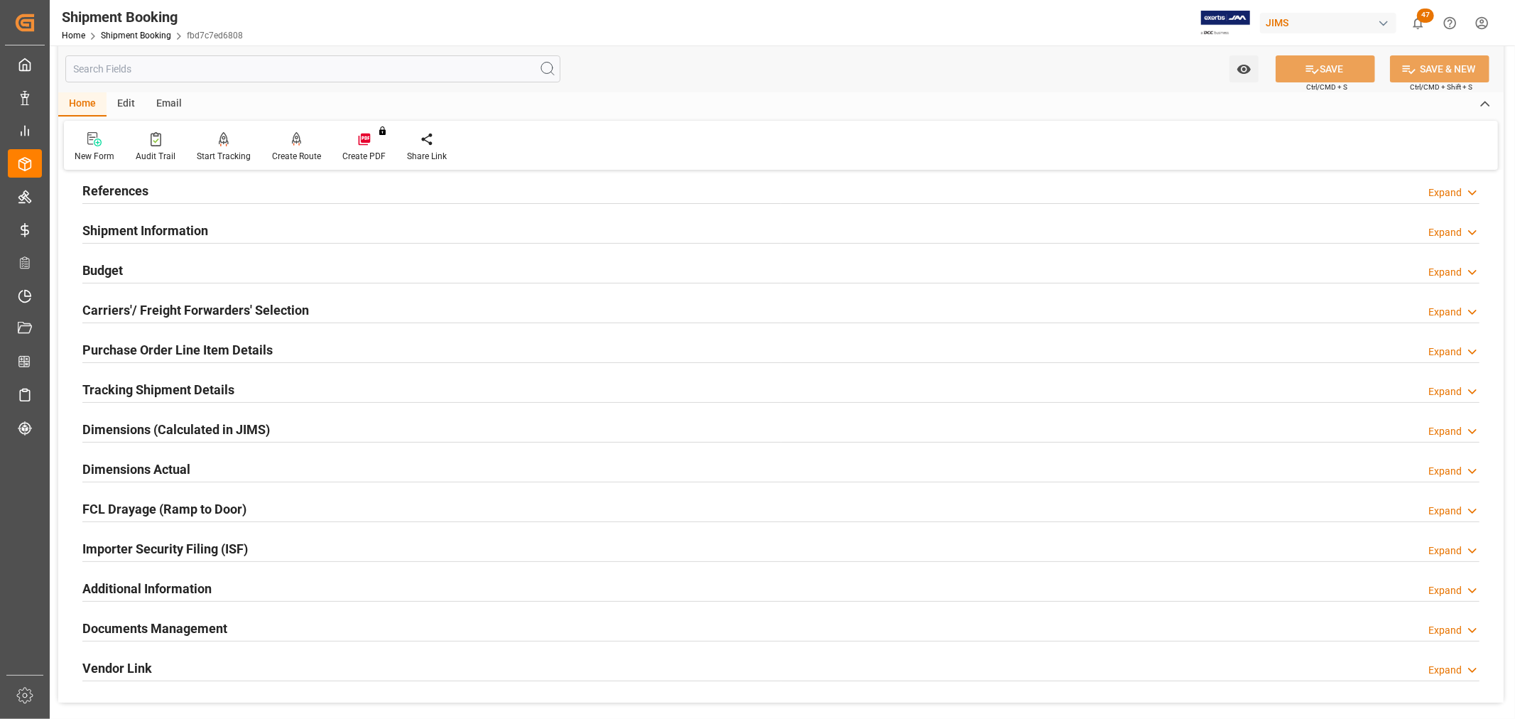
scroll to position [0, 0]
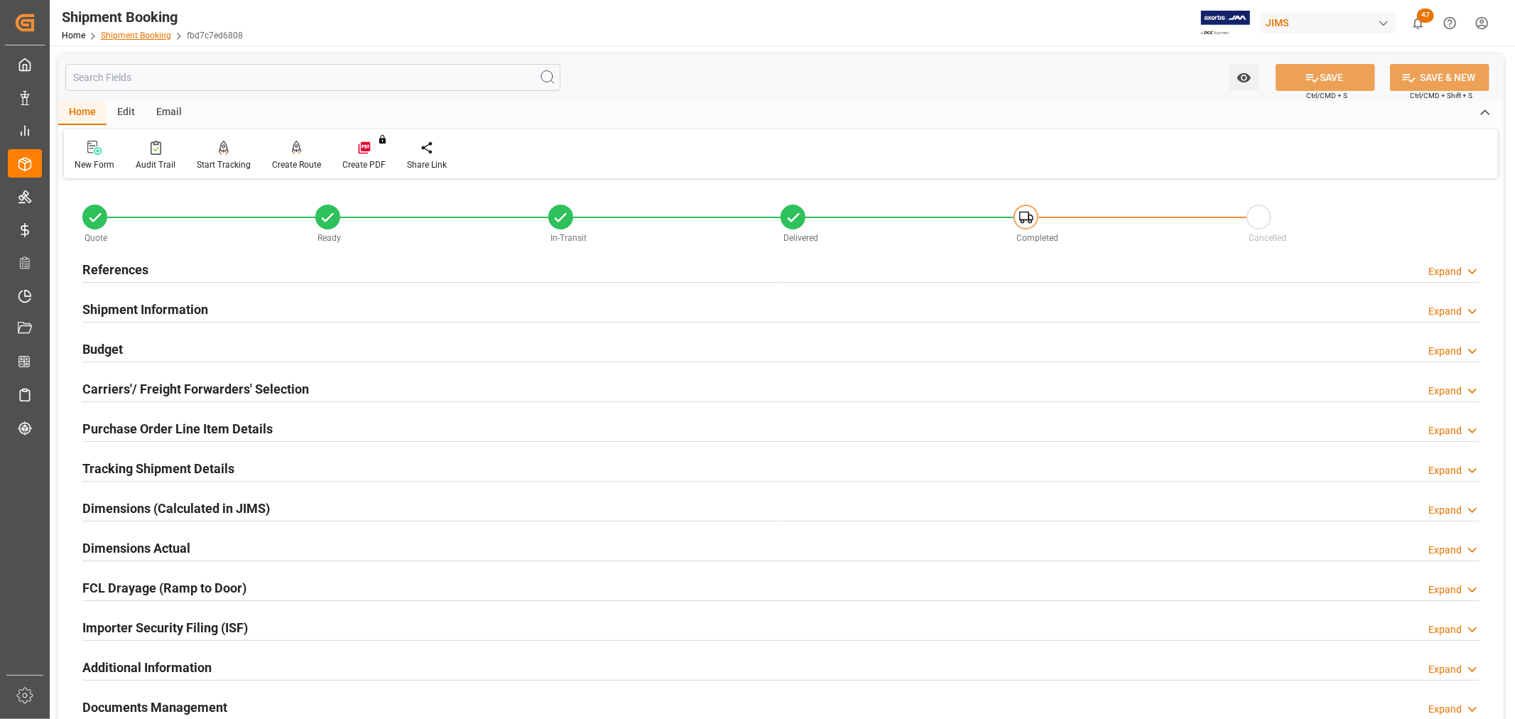
click at [140, 36] on link "Shipment Booking" at bounding box center [136, 36] width 70 height 10
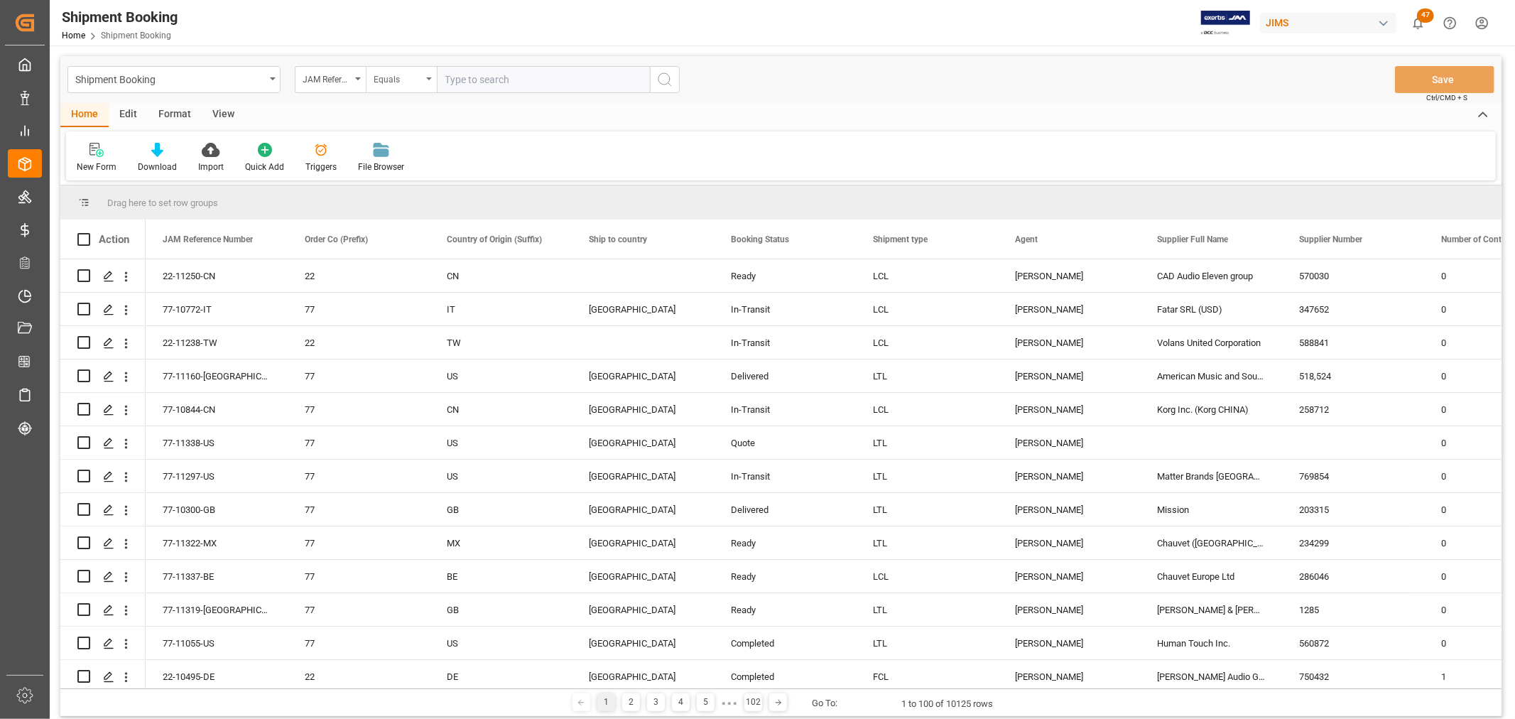
click at [428, 80] on icon "open menu" at bounding box center [429, 78] width 6 height 3
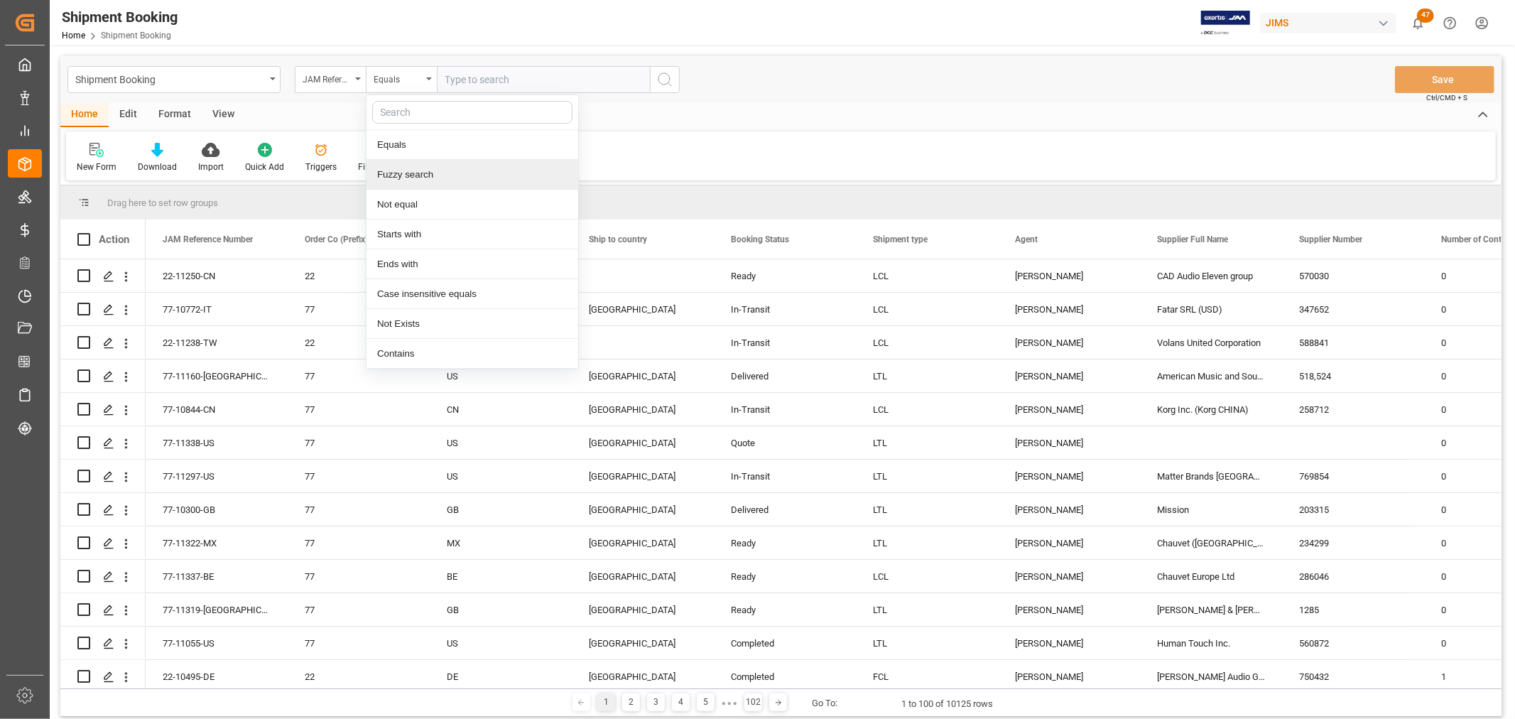
click at [417, 175] on div "Fuzzy search" at bounding box center [473, 175] width 212 height 30
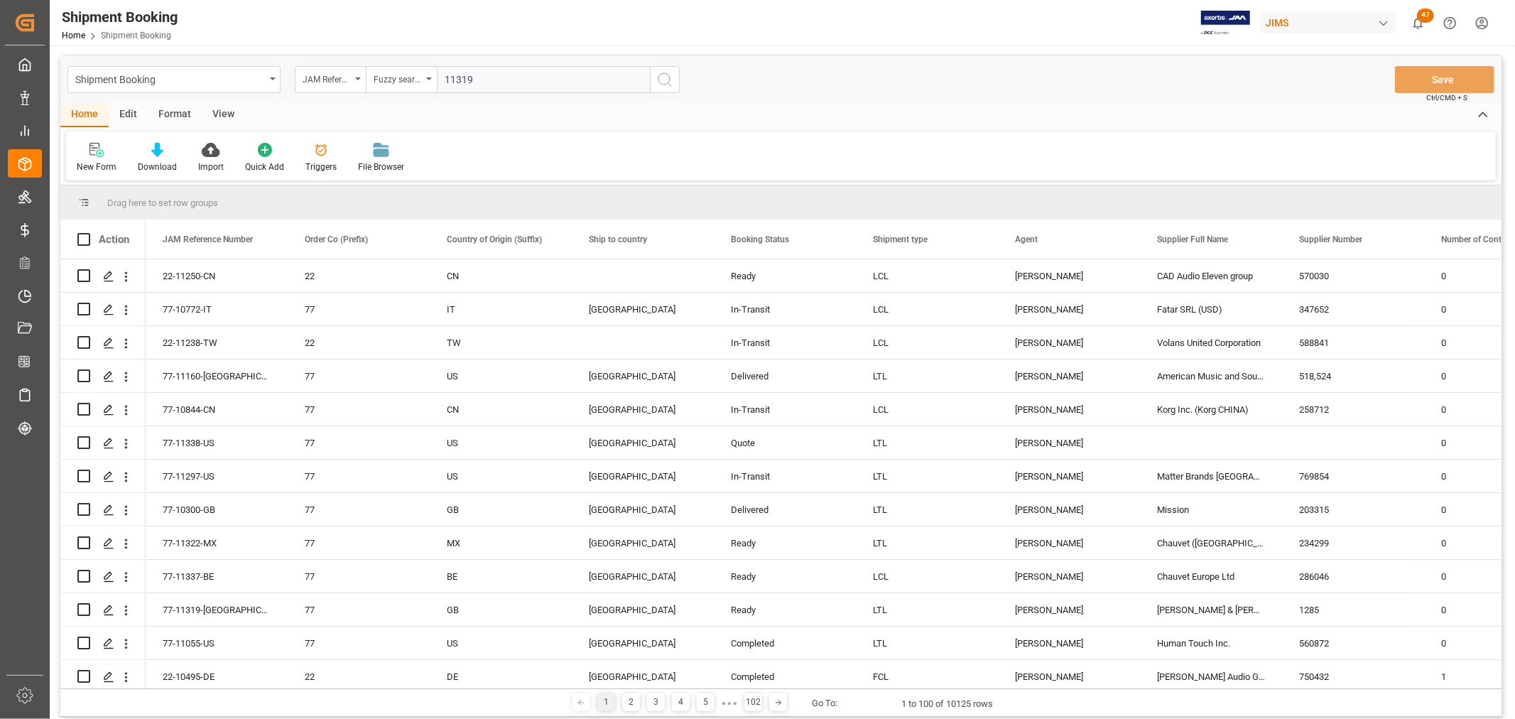
type input "11319"
click at [661, 77] on icon "search button" at bounding box center [664, 79] width 17 height 17
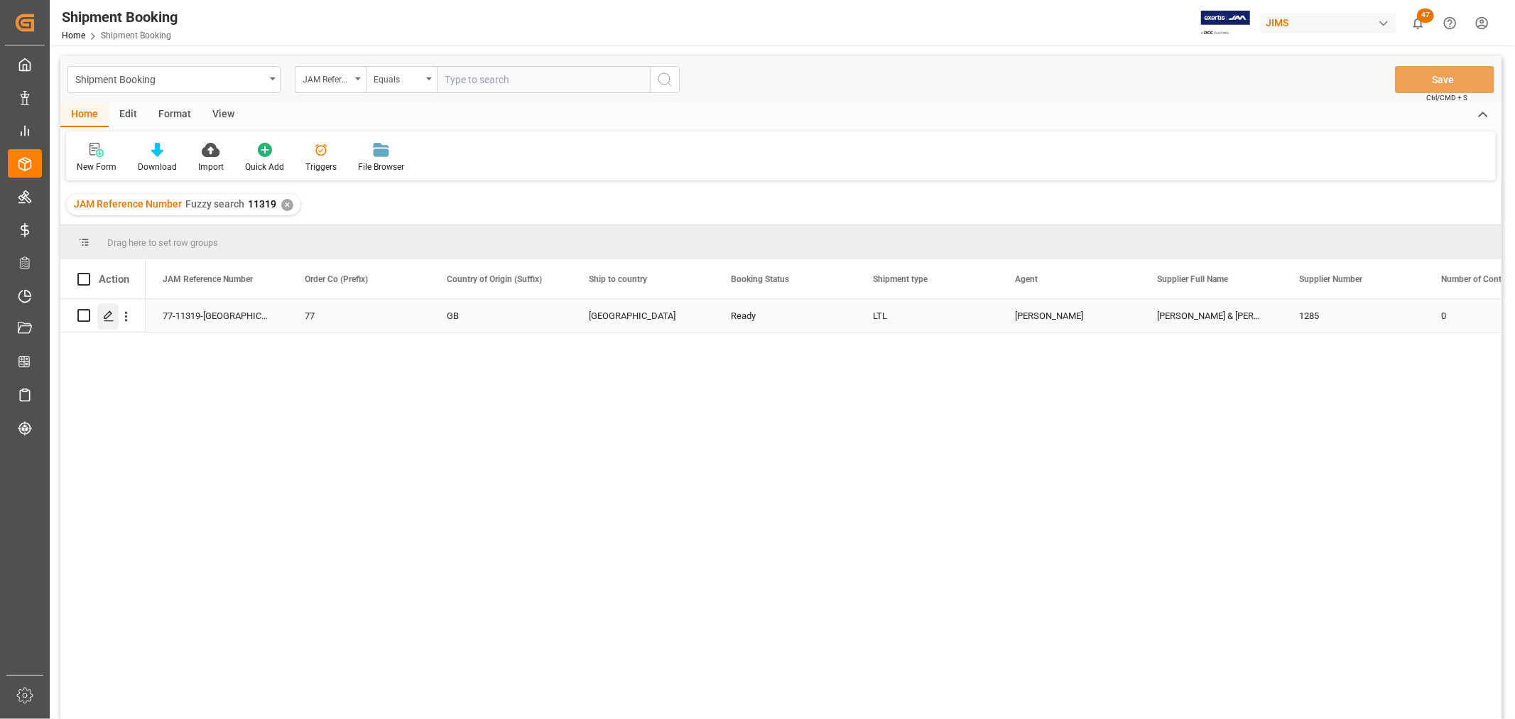
click at [104, 318] on icon "Press SPACE to select this row." at bounding box center [108, 315] width 11 height 11
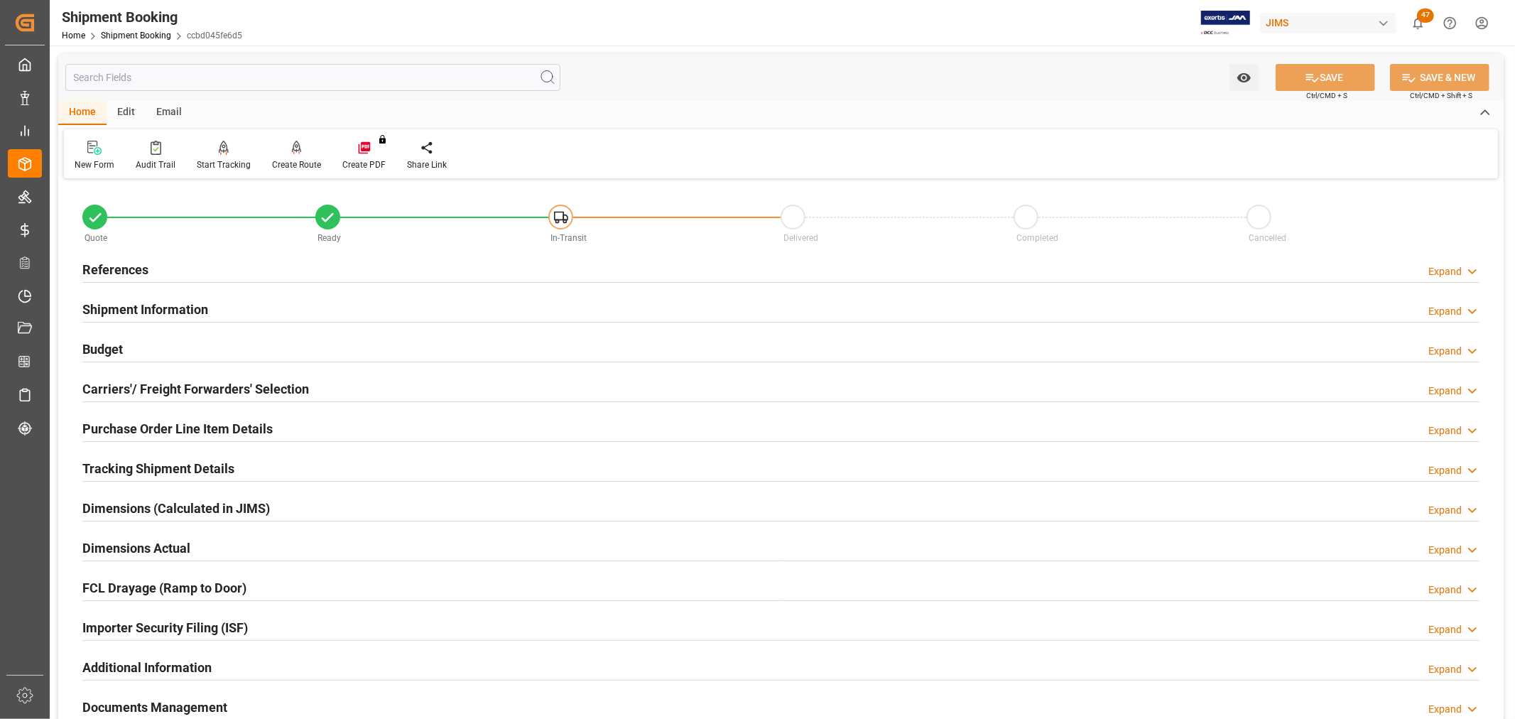
click at [128, 381] on h2 "Carriers'/ Freight Forwarders' Selection" at bounding box center [195, 388] width 227 height 19
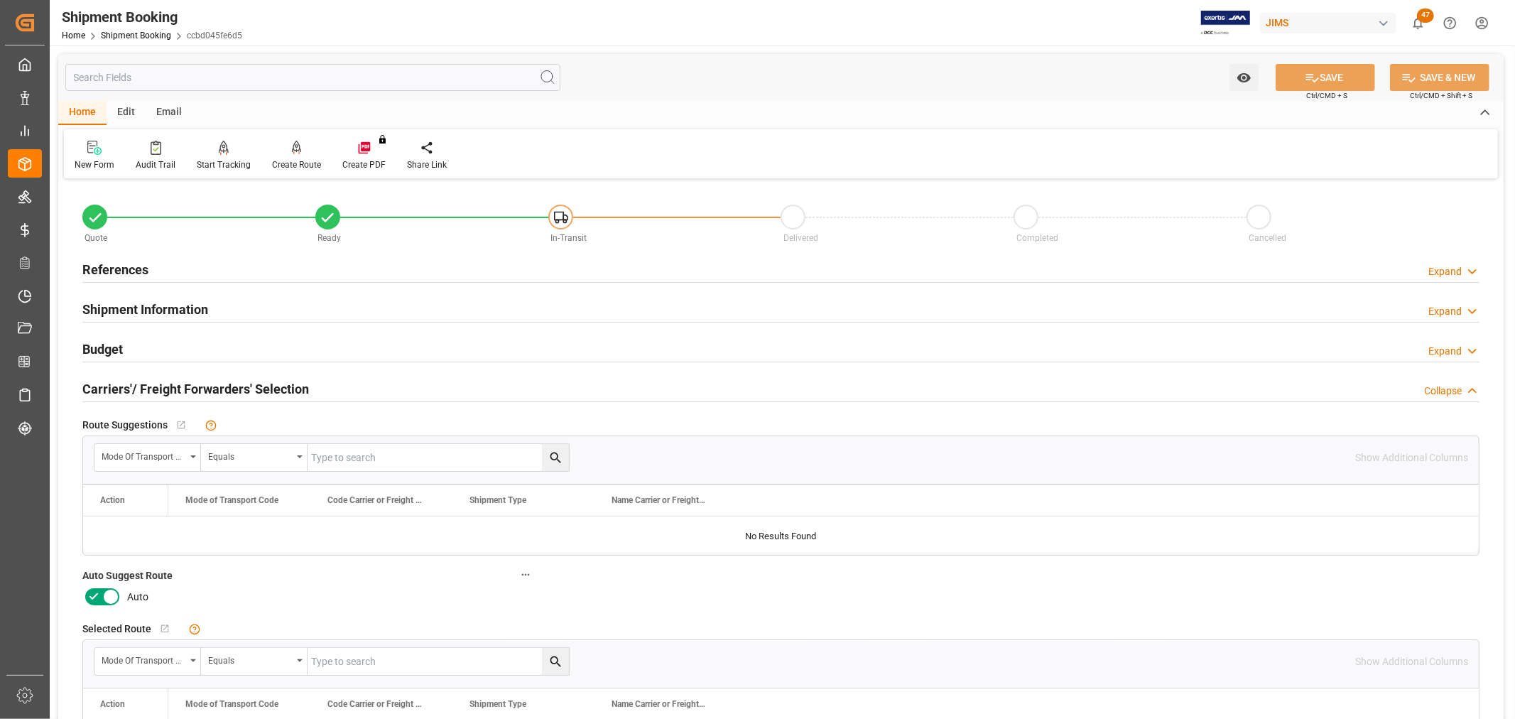
click at [104, 592] on icon at bounding box center [110, 596] width 17 height 17
click at [0, 0] on input "checkbox" at bounding box center [0, 0] width 0 height 0
click at [1334, 69] on button "SAVE" at bounding box center [1325, 77] width 99 height 27
click at [292, 153] on icon at bounding box center [297, 148] width 10 height 14
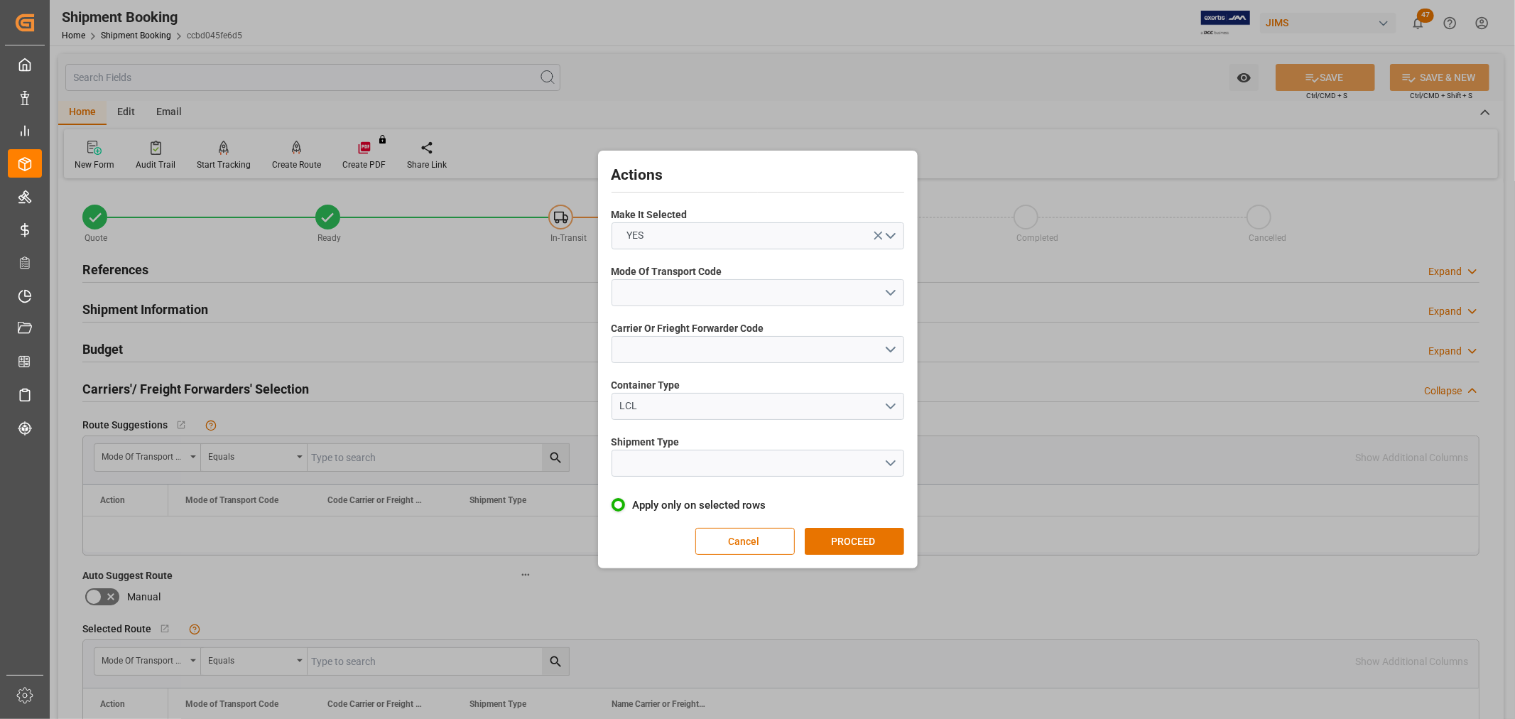
click at [670, 291] on button "open menu" at bounding box center [758, 292] width 293 height 27
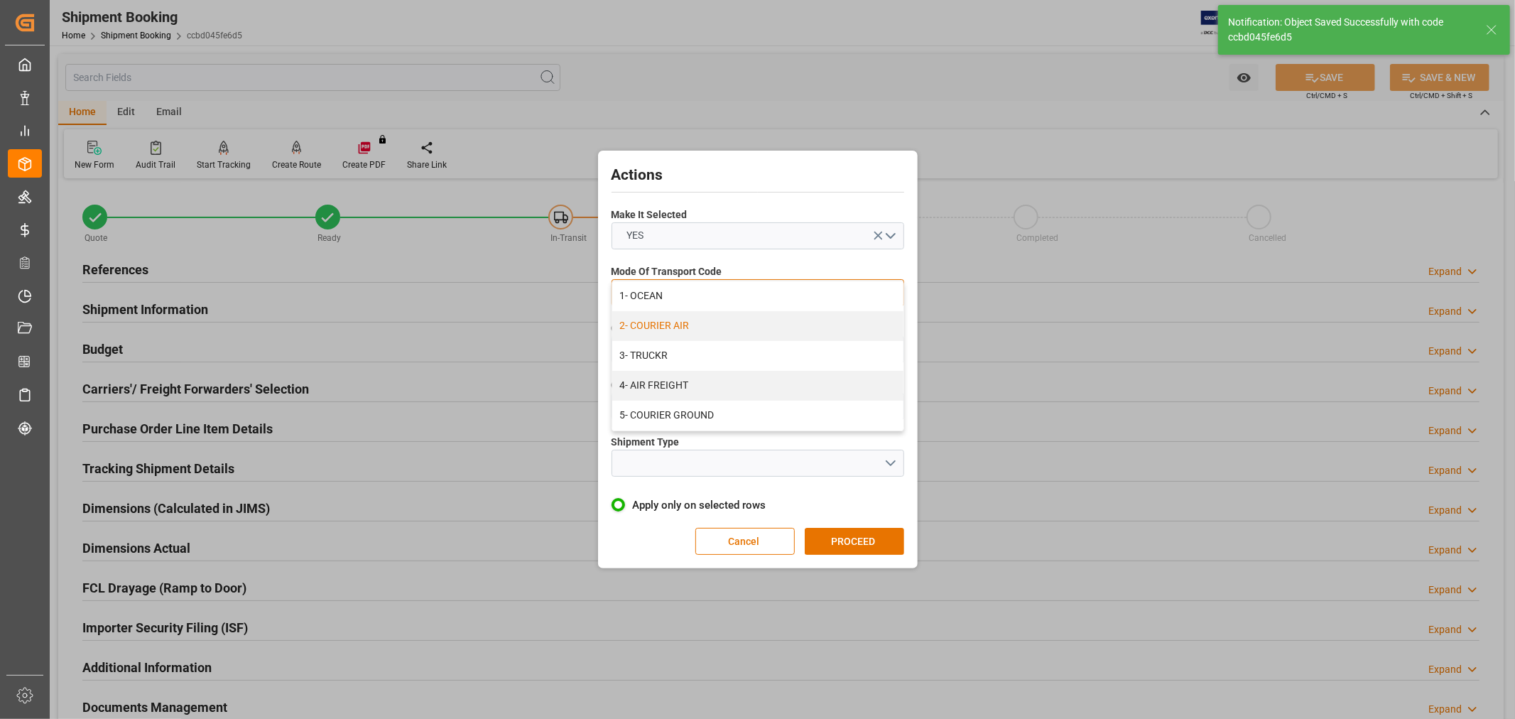
click at [651, 323] on div "2- COURIER AIR" at bounding box center [757, 326] width 291 height 30
click at [647, 459] on button "open menu" at bounding box center [758, 463] width 293 height 27
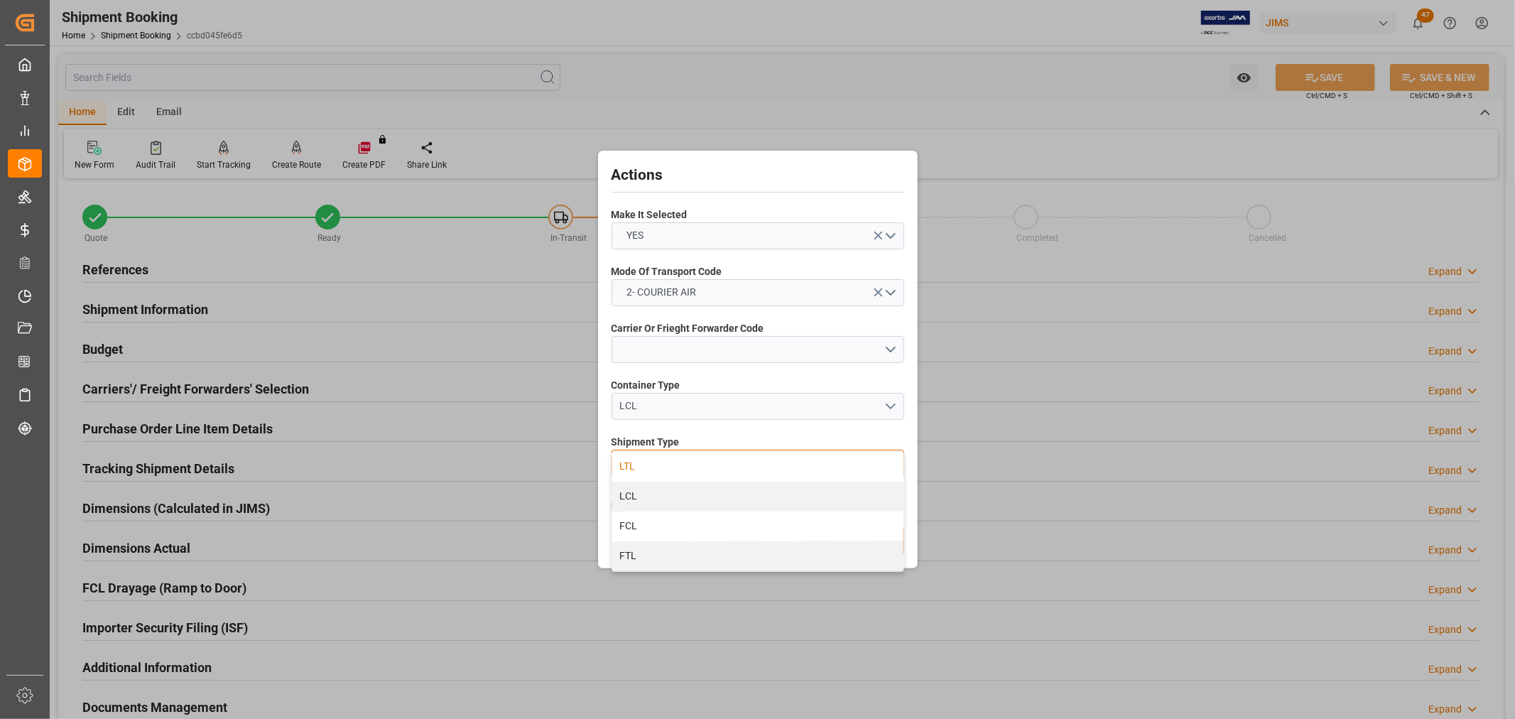
click at [641, 460] on div "LTL" at bounding box center [757, 467] width 291 height 30
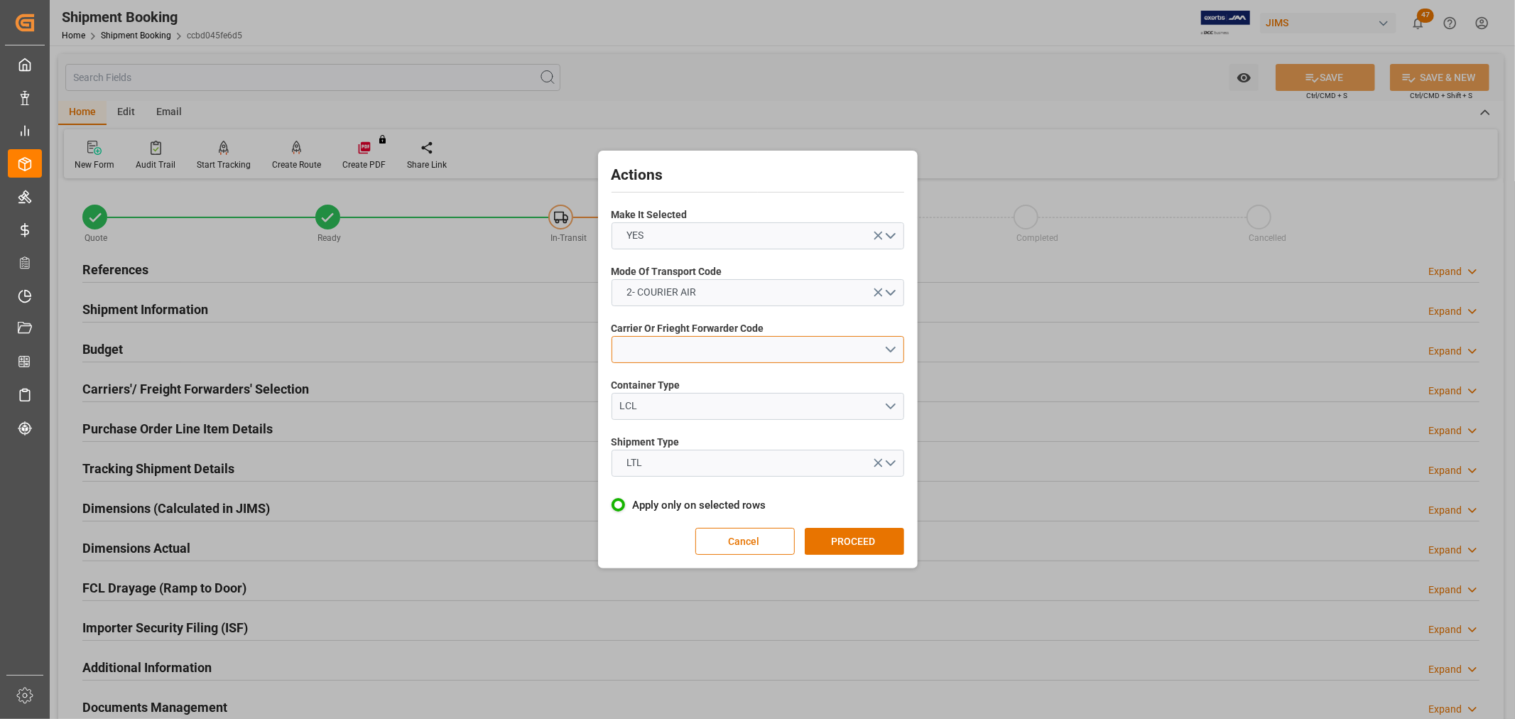
click at [654, 341] on button "open menu" at bounding box center [758, 349] width 293 height 27
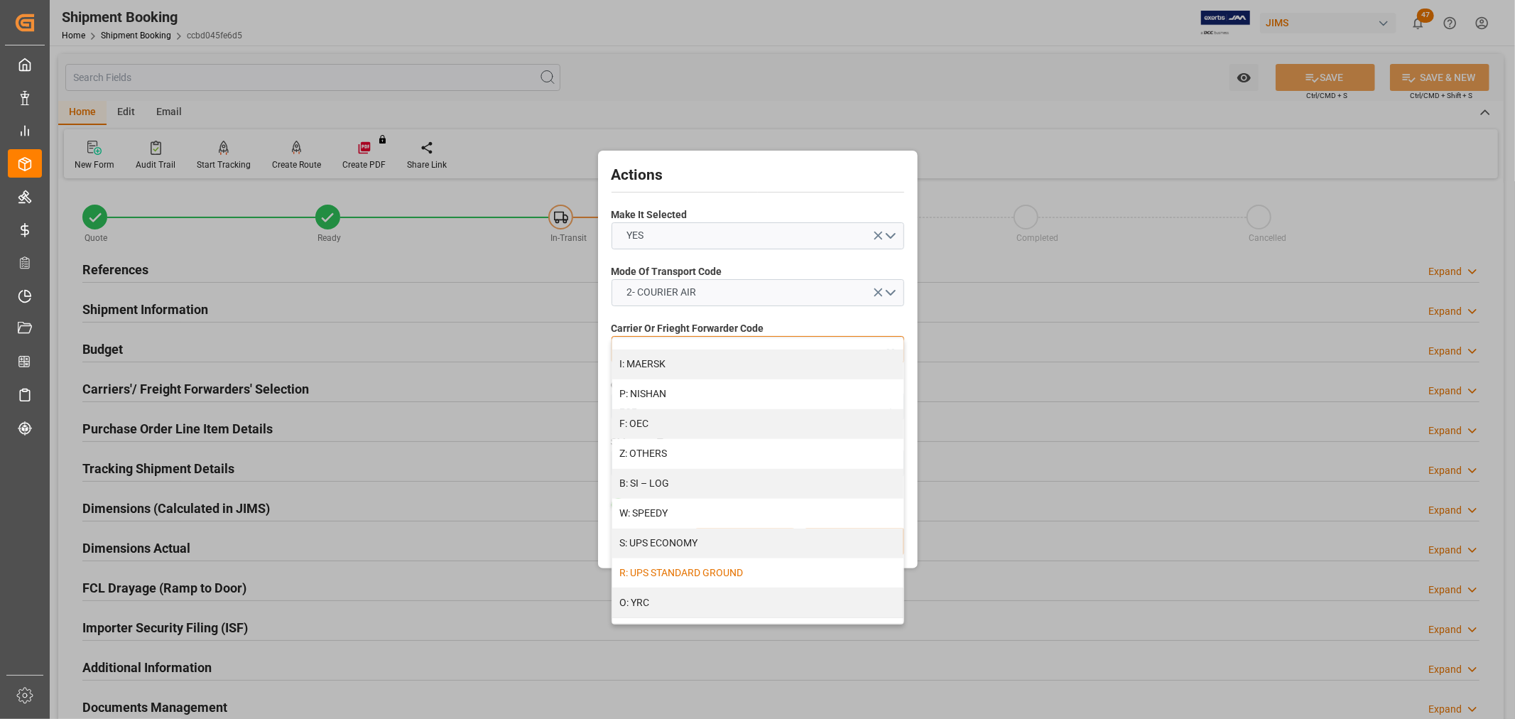
scroll to position [725, 0]
click at [671, 550] on div "S: UPS ECONOMY" at bounding box center [757, 553] width 291 height 30
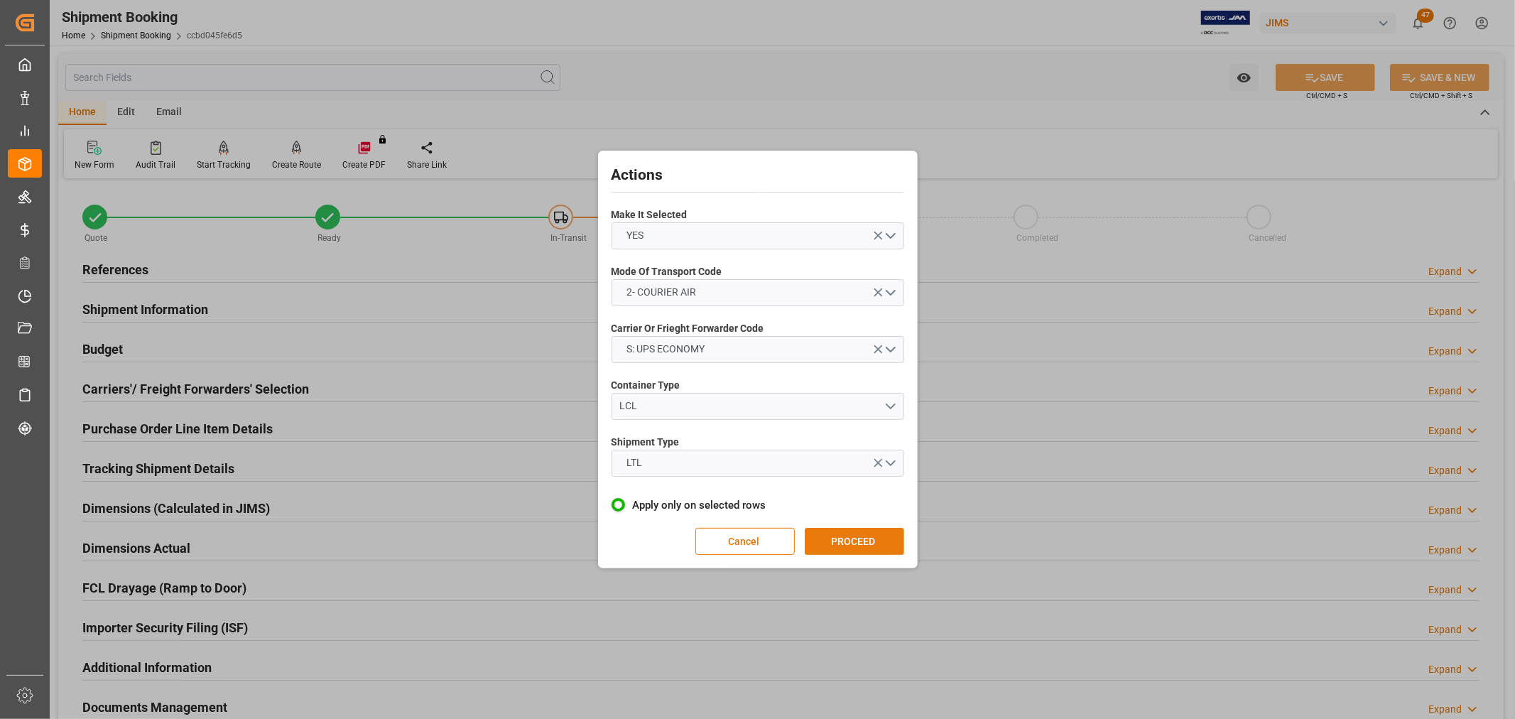
click at [835, 538] on button "PROCEED" at bounding box center [854, 541] width 99 height 27
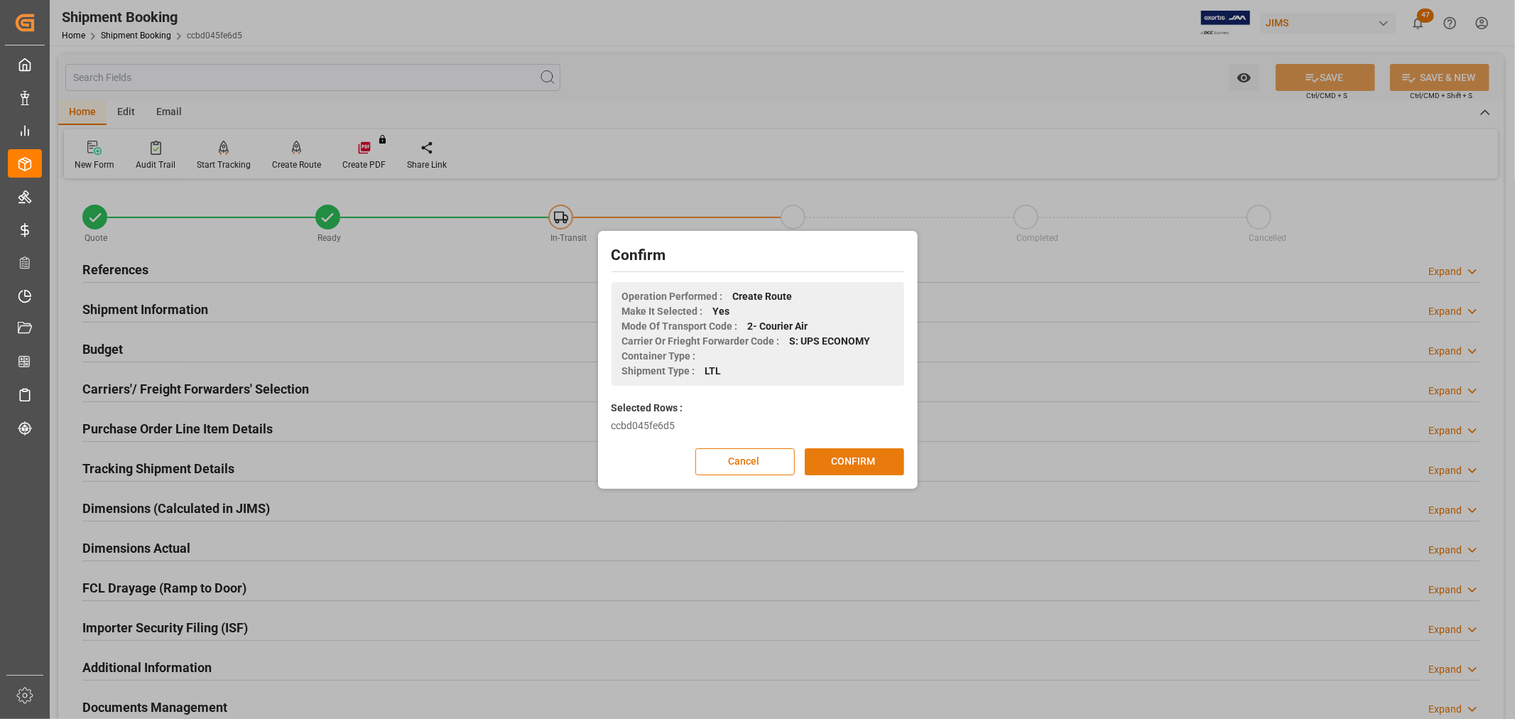
click at [849, 450] on button "CONFIRM" at bounding box center [854, 461] width 99 height 27
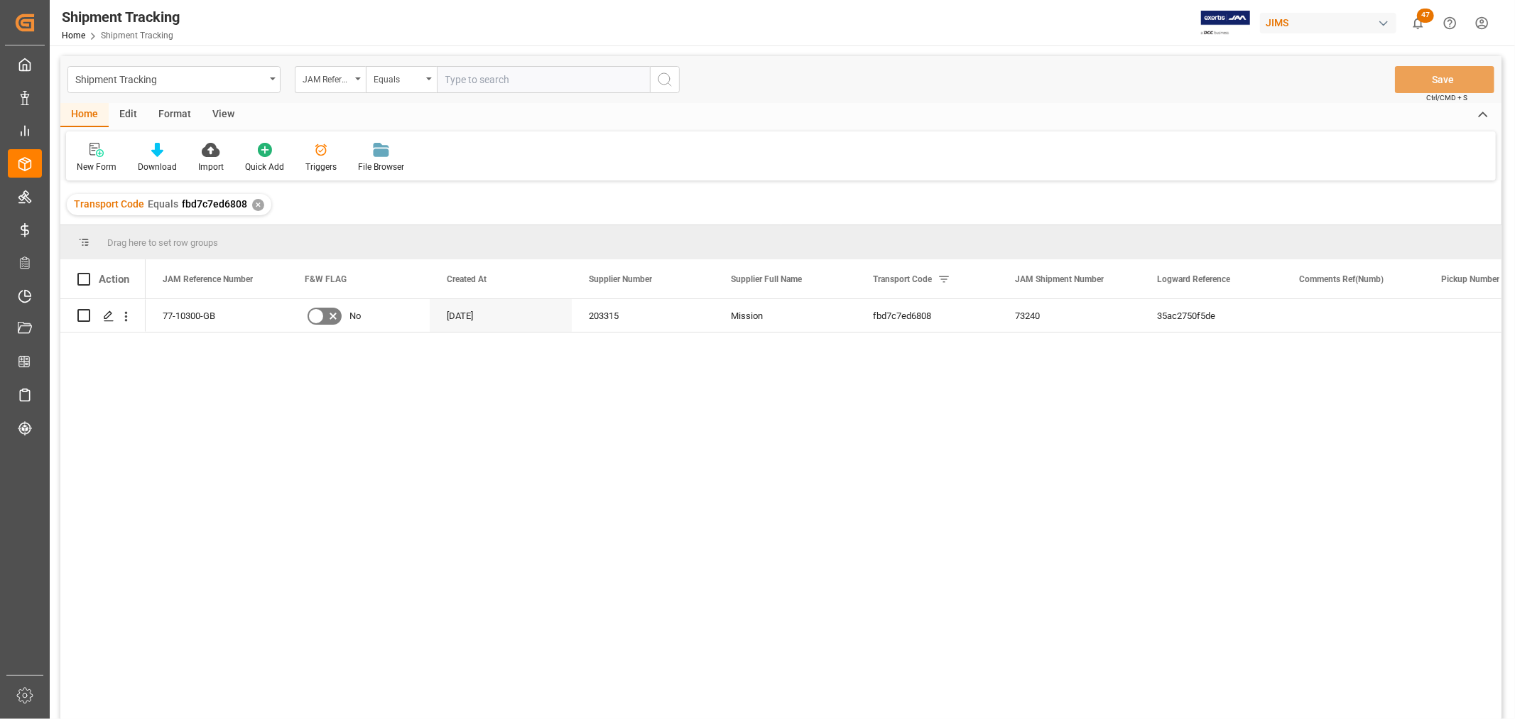
click at [218, 112] on div "View" at bounding box center [223, 115] width 43 height 24
click at [84, 159] on div "Default" at bounding box center [90, 157] width 49 height 31
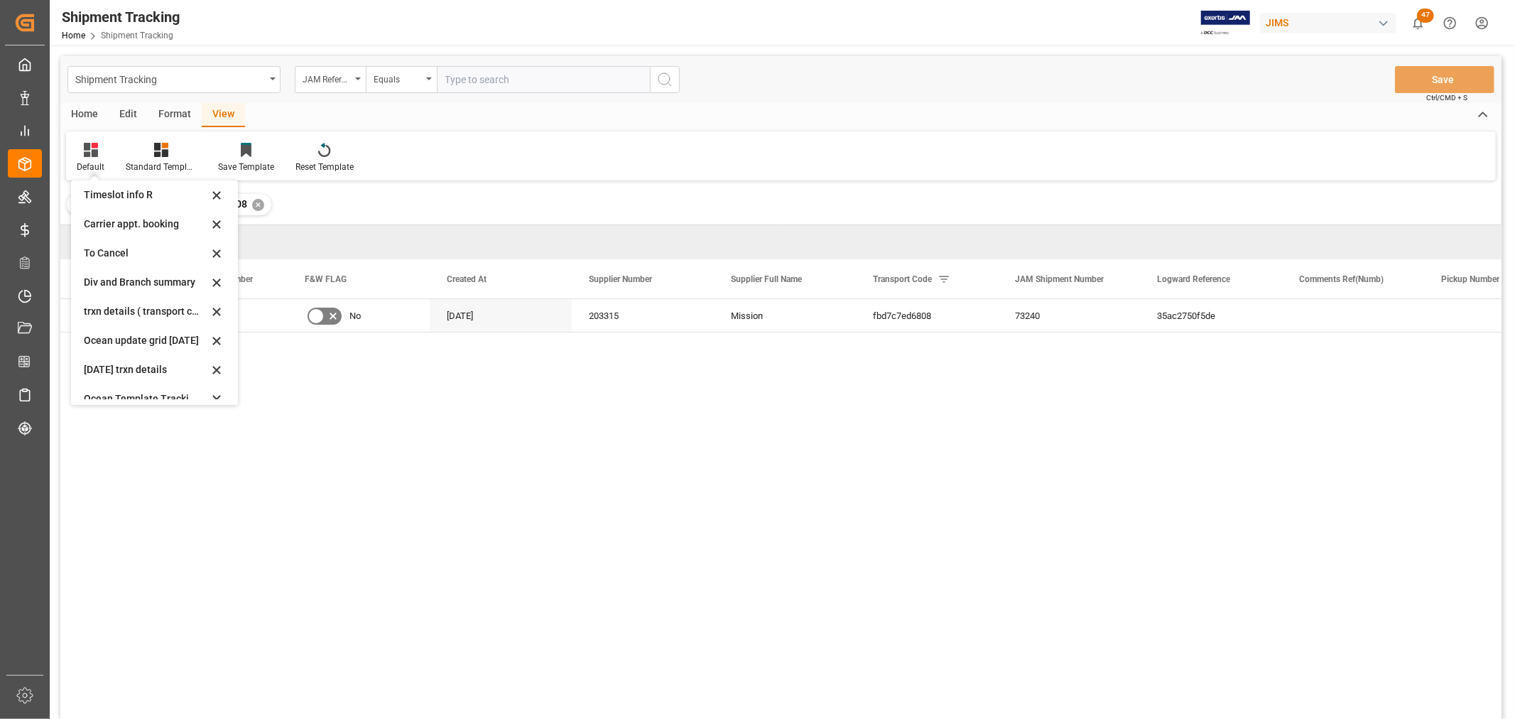
scroll to position [136, 0]
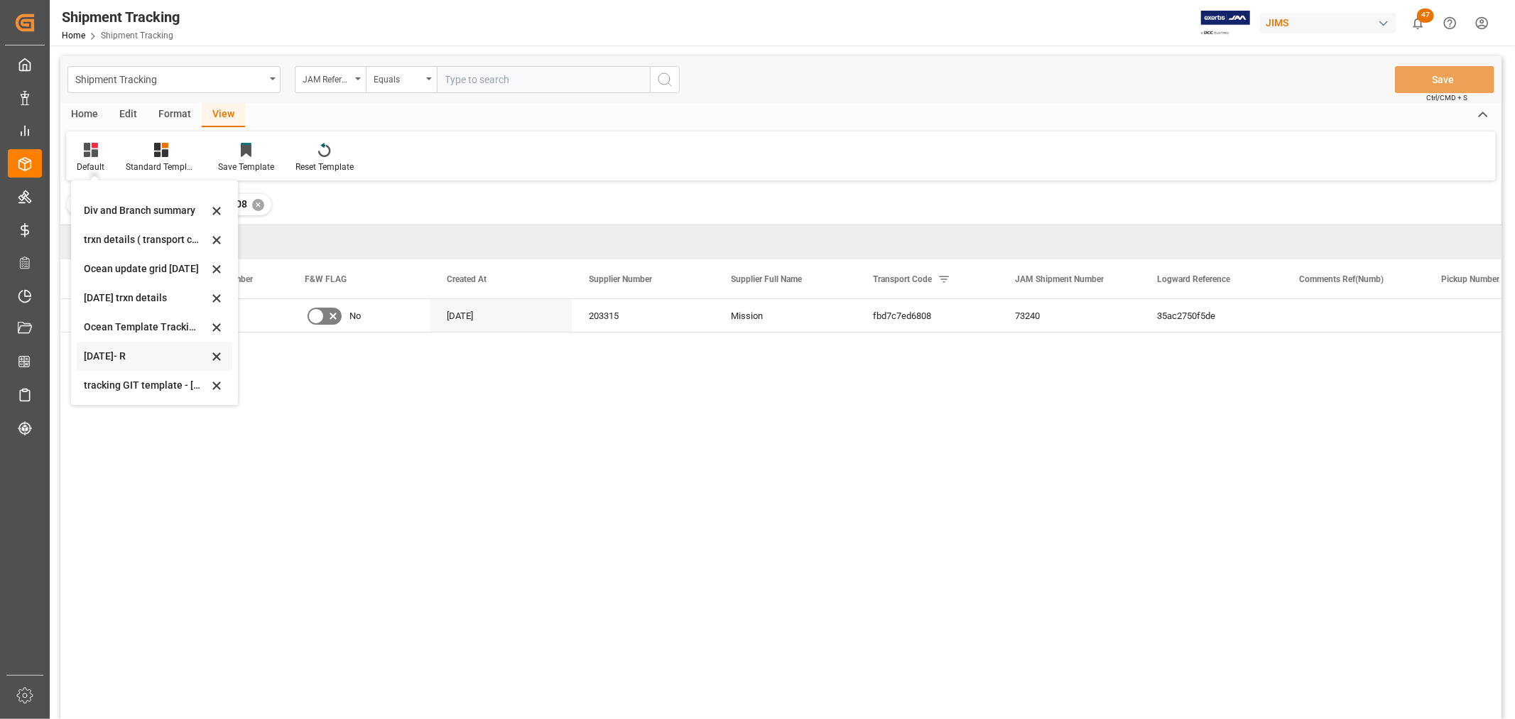
click at [99, 352] on div "Oct 2025- R" at bounding box center [146, 356] width 124 height 15
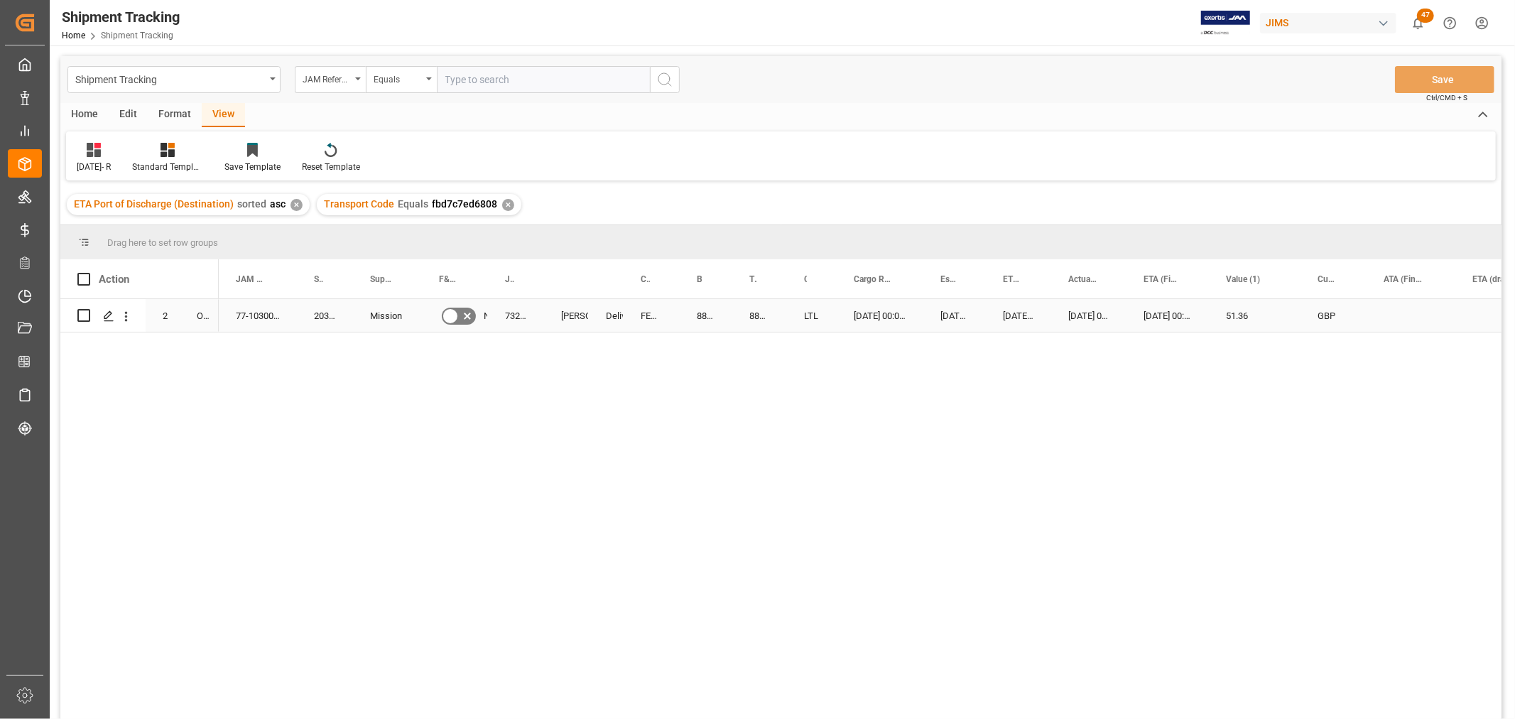
click at [699, 313] on div "884788090261" at bounding box center [706, 315] width 53 height 33
click at [584, 403] on div "77-10300-GB 203315 Mission No 73240 Shyamala Mantha Delivered FEDEX INTERNATION…" at bounding box center [860, 513] width 1283 height 429
click at [1210, 318] on div "51.36" at bounding box center [1255, 315] width 92 height 33
drag, startPoint x: 293, startPoint y: 273, endPoint x: 290, endPoint y: 317, distance: 43.5
click at [290, 317] on div "Action Mode of Transport Order Type Tracking Number 2" at bounding box center [780, 493] width 1441 height 469
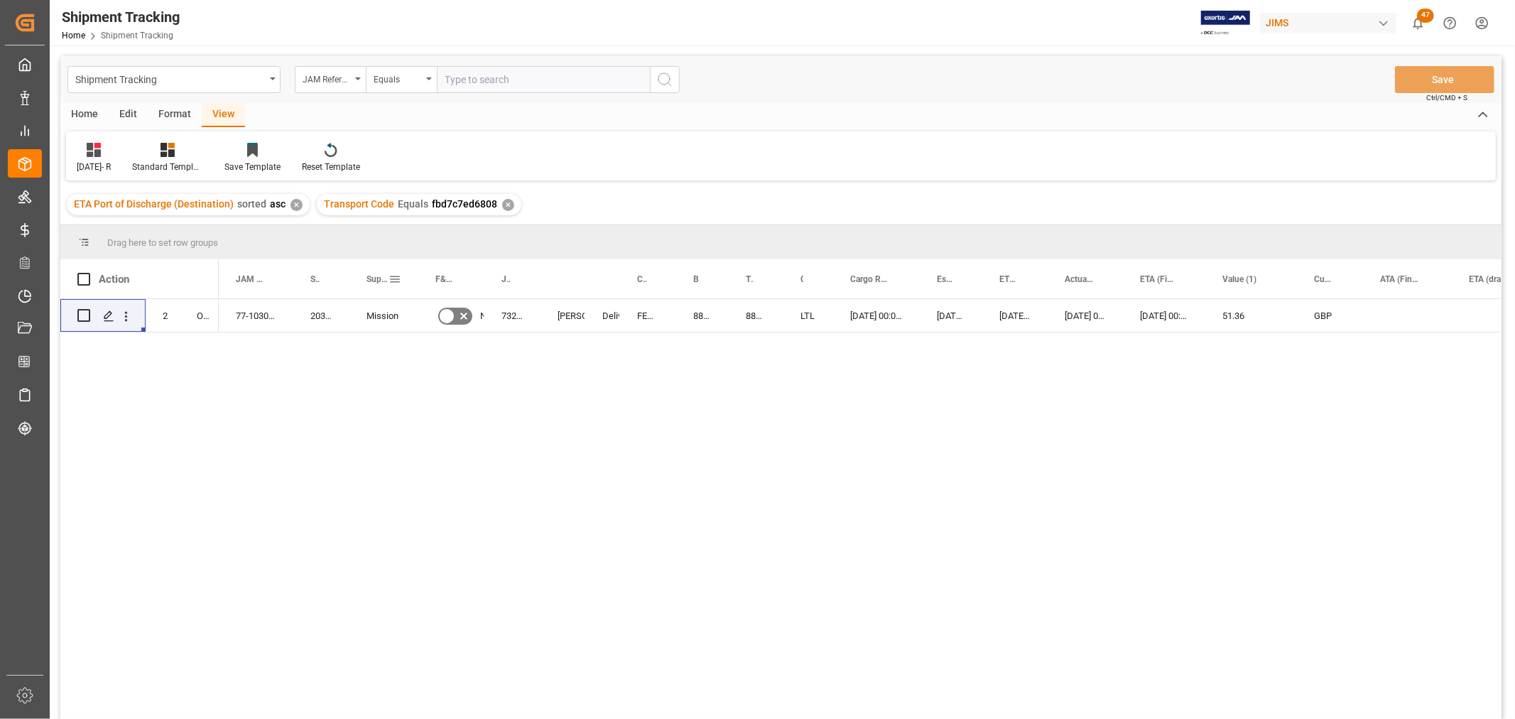
click at [414, 261] on div "Supplier Full Name" at bounding box center [383, 278] width 69 height 39
drag, startPoint x: 417, startPoint y: 266, endPoint x: 409, endPoint y: 277, distance: 13.8
click at [409, 277] on div at bounding box center [411, 278] width 6 height 39
drag, startPoint x: 475, startPoint y: 273, endPoint x: 460, endPoint y: 280, distance: 15.6
click at [460, 280] on div at bounding box center [463, 278] width 6 height 39
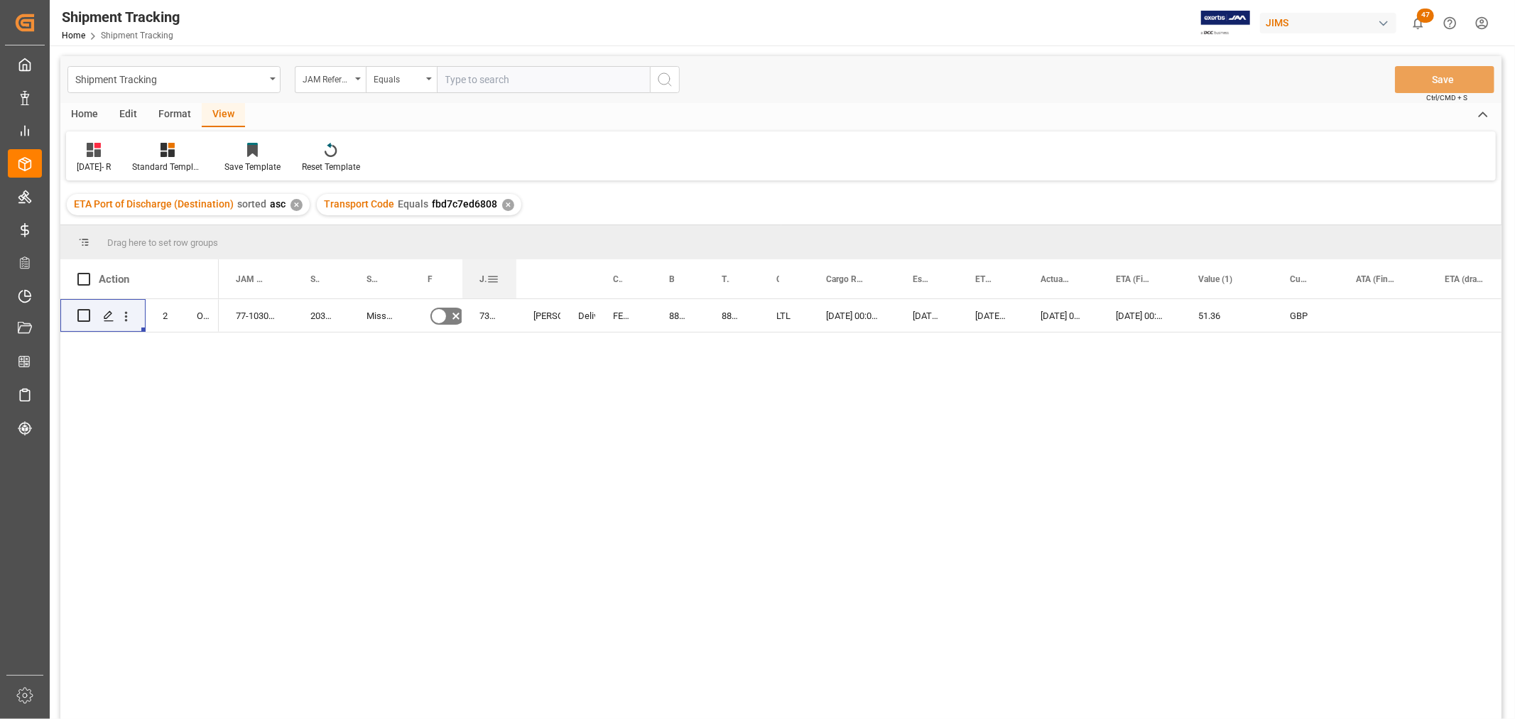
click at [514, 267] on div at bounding box center [517, 278] width 6 height 39
drag, startPoint x: 559, startPoint y: 271, endPoint x: 552, endPoint y: 277, distance: 9.6
click at [552, 277] on div at bounding box center [554, 278] width 6 height 39
drag, startPoint x: 887, startPoint y: 269, endPoint x: 876, endPoint y: 278, distance: 14.1
click at [876, 278] on div at bounding box center [878, 278] width 6 height 39
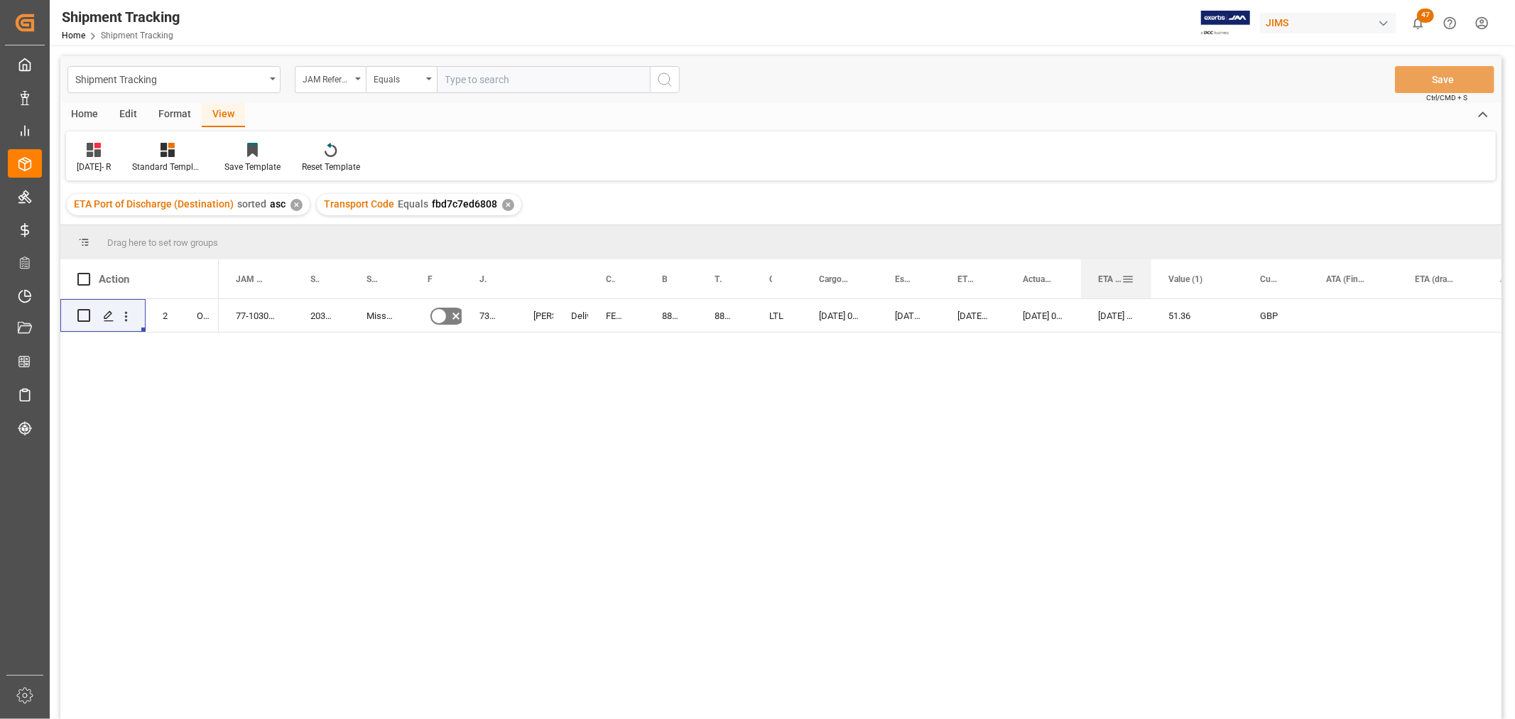
drag, startPoint x: 1160, startPoint y: 273, endPoint x: 1148, endPoint y: 278, distance: 13.3
click at [1149, 278] on div at bounding box center [1152, 278] width 6 height 39
drag, startPoint x: 1395, startPoint y: 271, endPoint x: 1378, endPoint y: 278, distance: 18.5
click at [1378, 278] on div at bounding box center [1381, 278] width 6 height 39
click at [1370, 309] on div "Press SPACE to select this row." at bounding box center [1345, 315] width 72 height 33
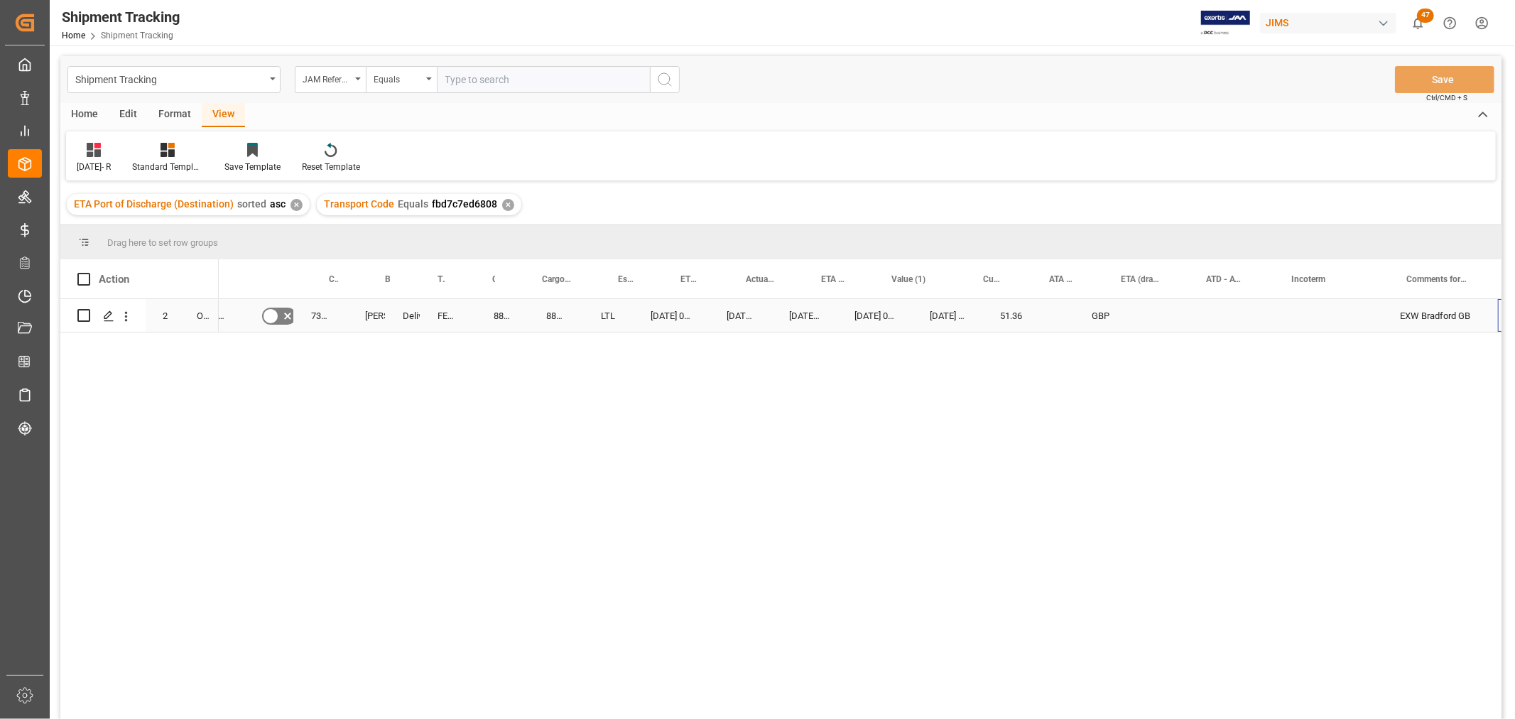
scroll to position [0, 277]
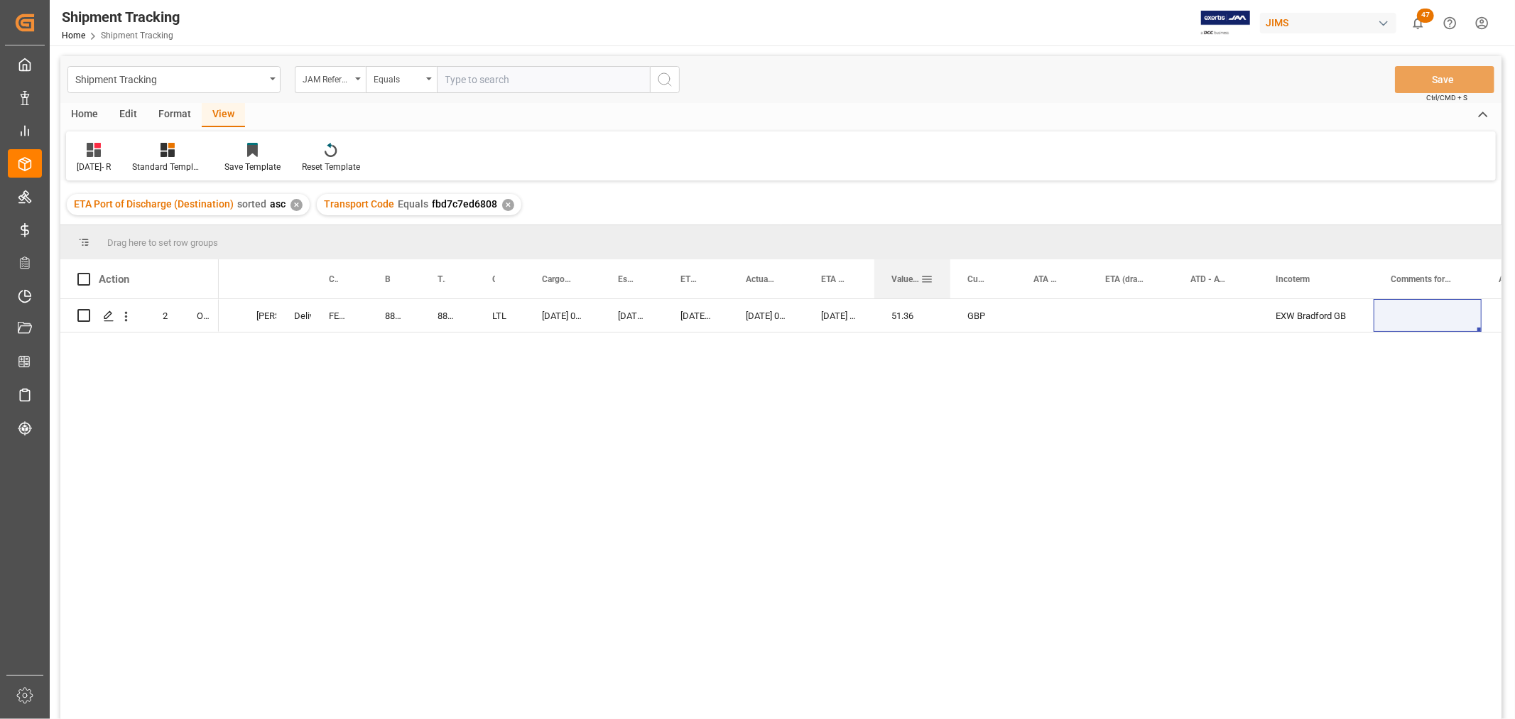
drag, startPoint x: 963, startPoint y: 272, endPoint x: 947, endPoint y: 281, distance: 18.2
click at [948, 281] on div at bounding box center [951, 278] width 6 height 39
drag, startPoint x: 1016, startPoint y: 269, endPoint x: 1003, endPoint y: 286, distance: 21.3
click at [1003, 286] on div at bounding box center [1004, 278] width 6 height 39
drag, startPoint x: 1281, startPoint y: 273, endPoint x: 1084, endPoint y: 271, distance: 196.8
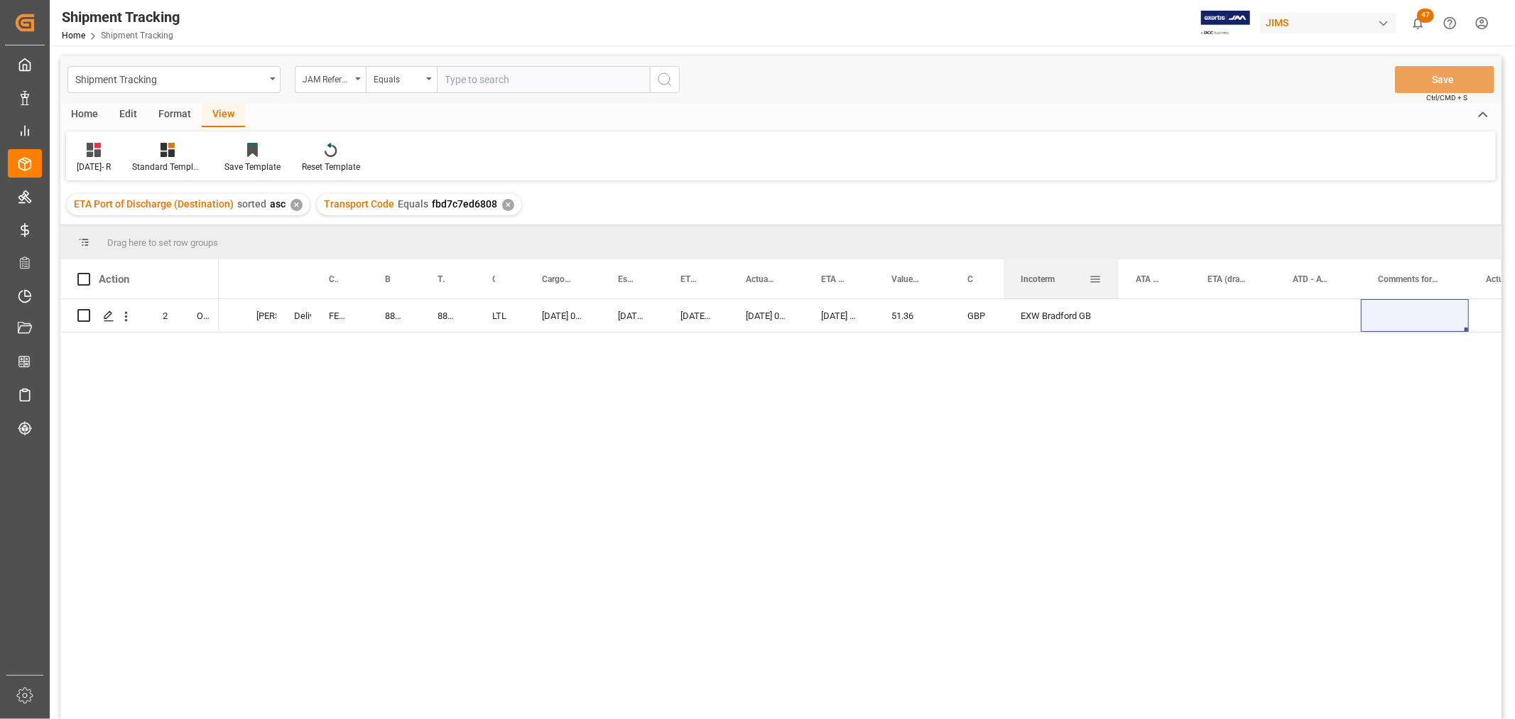
click at [1047, 274] on span "Incoterm" at bounding box center [1038, 279] width 34 height 10
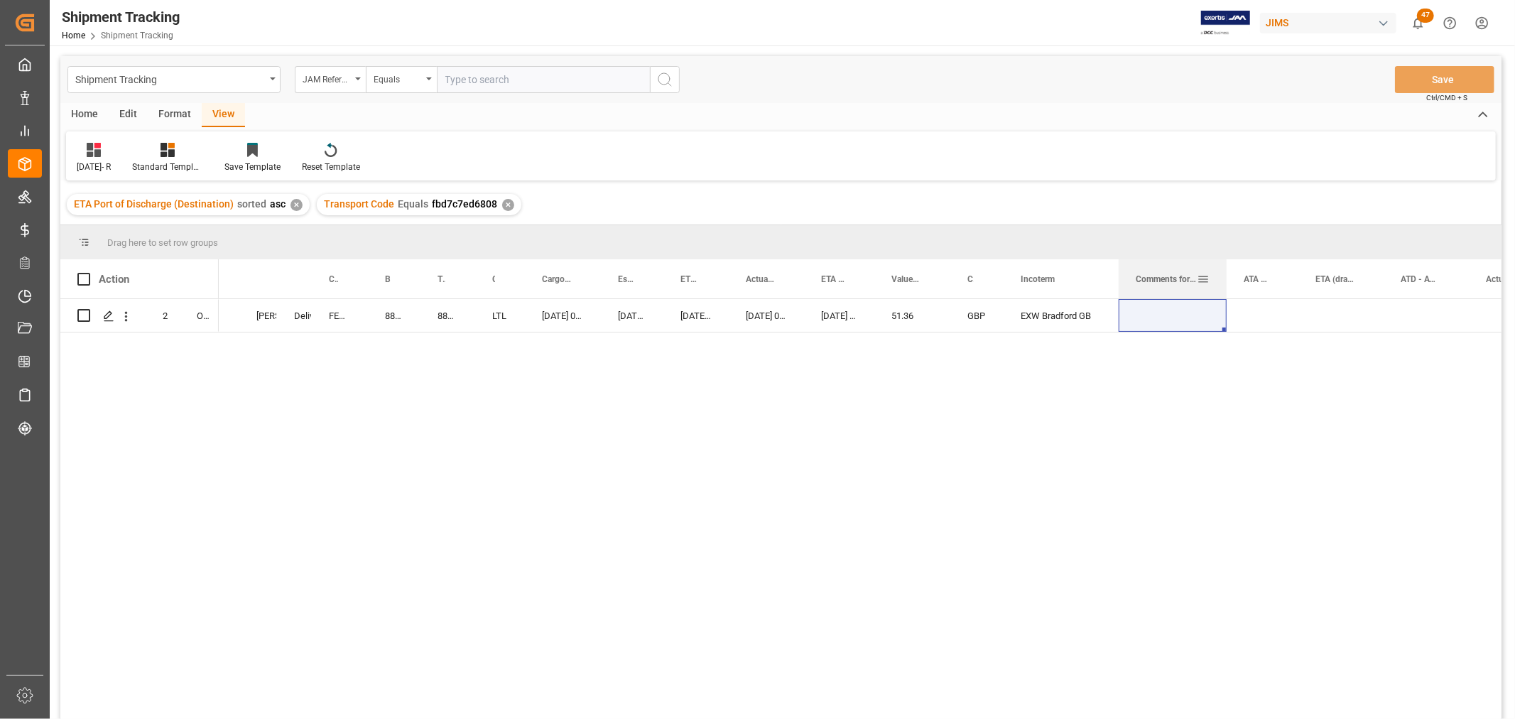
drag, startPoint x: 1389, startPoint y: 280, endPoint x: 1132, endPoint y: 274, distance: 257.9
click at [1132, 274] on div "Comments for customers ([PERSON_NAME])" at bounding box center [1173, 278] width 108 height 39
click at [1257, 278] on span "ATA (Final Delivery Location)" at bounding box center [1256, 279] width 25 height 10
drag, startPoint x: 1296, startPoint y: 269, endPoint x: 1319, endPoint y: 286, distance: 29.4
click at [1319, 286] on div at bounding box center [1322, 278] width 6 height 39
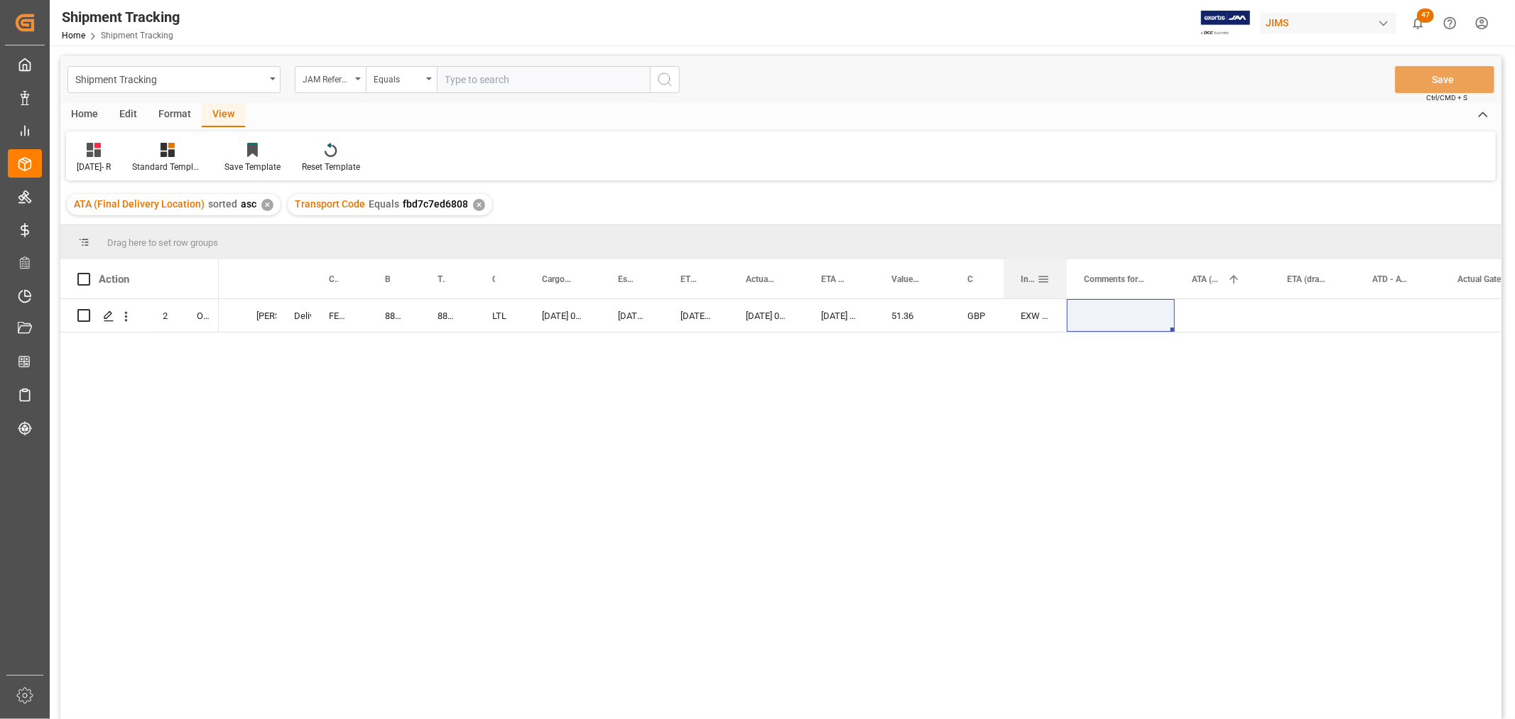
drag, startPoint x: 1116, startPoint y: 273, endPoint x: 1064, endPoint y: 296, distance: 56.3
click at [1064, 296] on div at bounding box center [1067, 278] width 6 height 39
drag, startPoint x: 1174, startPoint y: 271, endPoint x: 1134, endPoint y: 286, distance: 42.9
click at [1134, 286] on div at bounding box center [1135, 278] width 6 height 39
click at [641, 329] on div "[DATE] 00:00:00" at bounding box center [632, 315] width 63 height 33
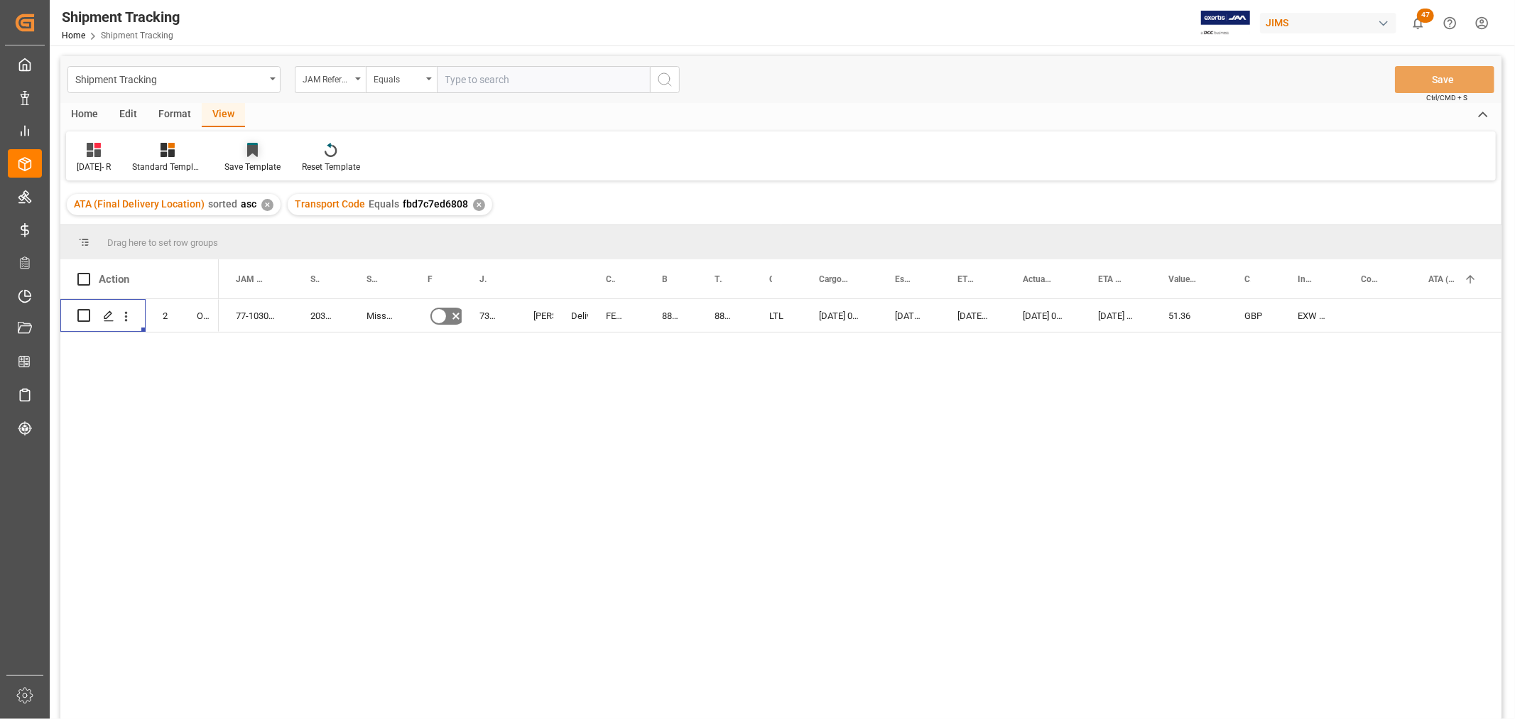
click at [258, 155] on icon at bounding box center [252, 150] width 11 height 14
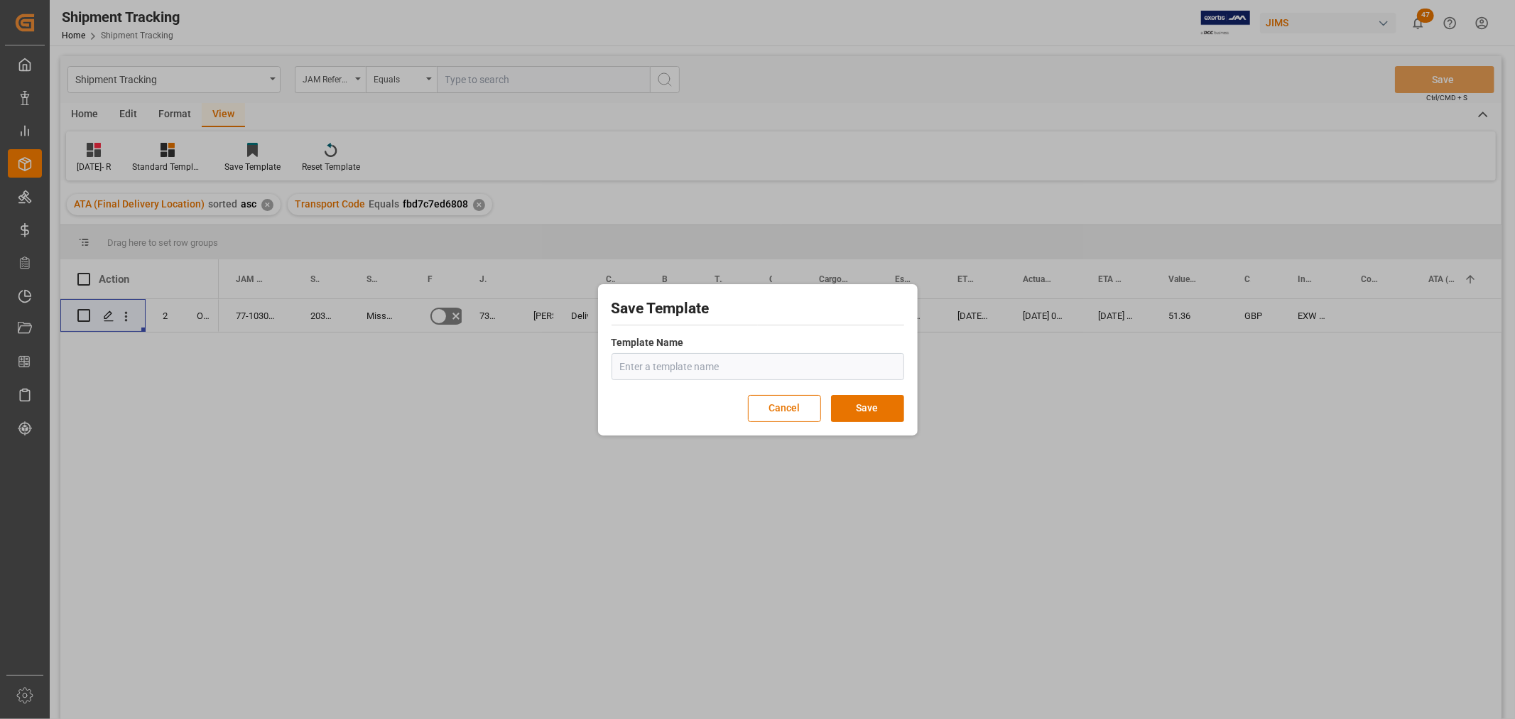
click at [646, 368] on input "text" at bounding box center [758, 366] width 293 height 27
type input "[DATE]- Rev"
click at [875, 406] on button "Save" at bounding box center [867, 408] width 73 height 27
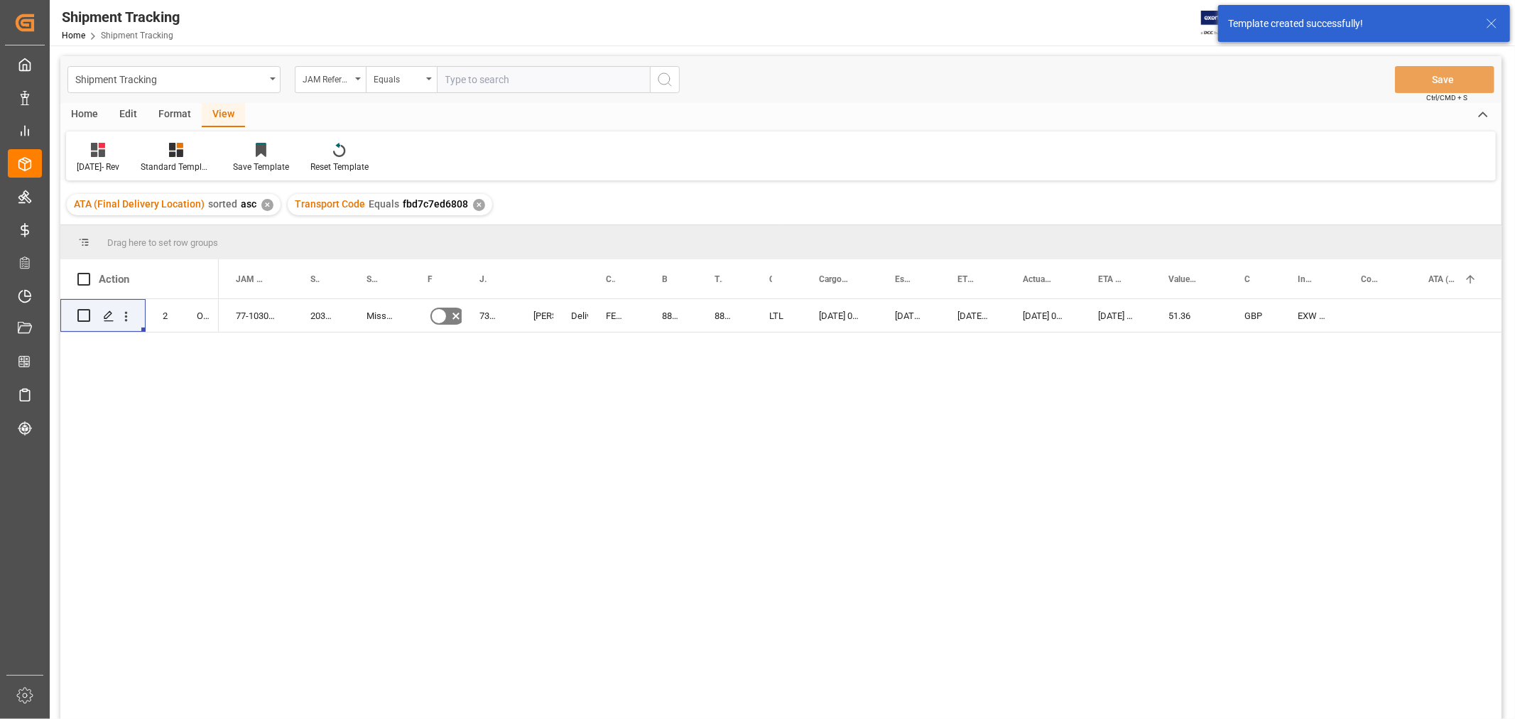
click at [186, 396] on div "2 O5 Mission No 73240 Shyamala Mantha Delivered FEDEX INTERNATIONAL ECONOMY 884…" at bounding box center [780, 511] width 1441 height 424
click at [97, 163] on div "[DATE]- Rev" at bounding box center [98, 167] width 43 height 13
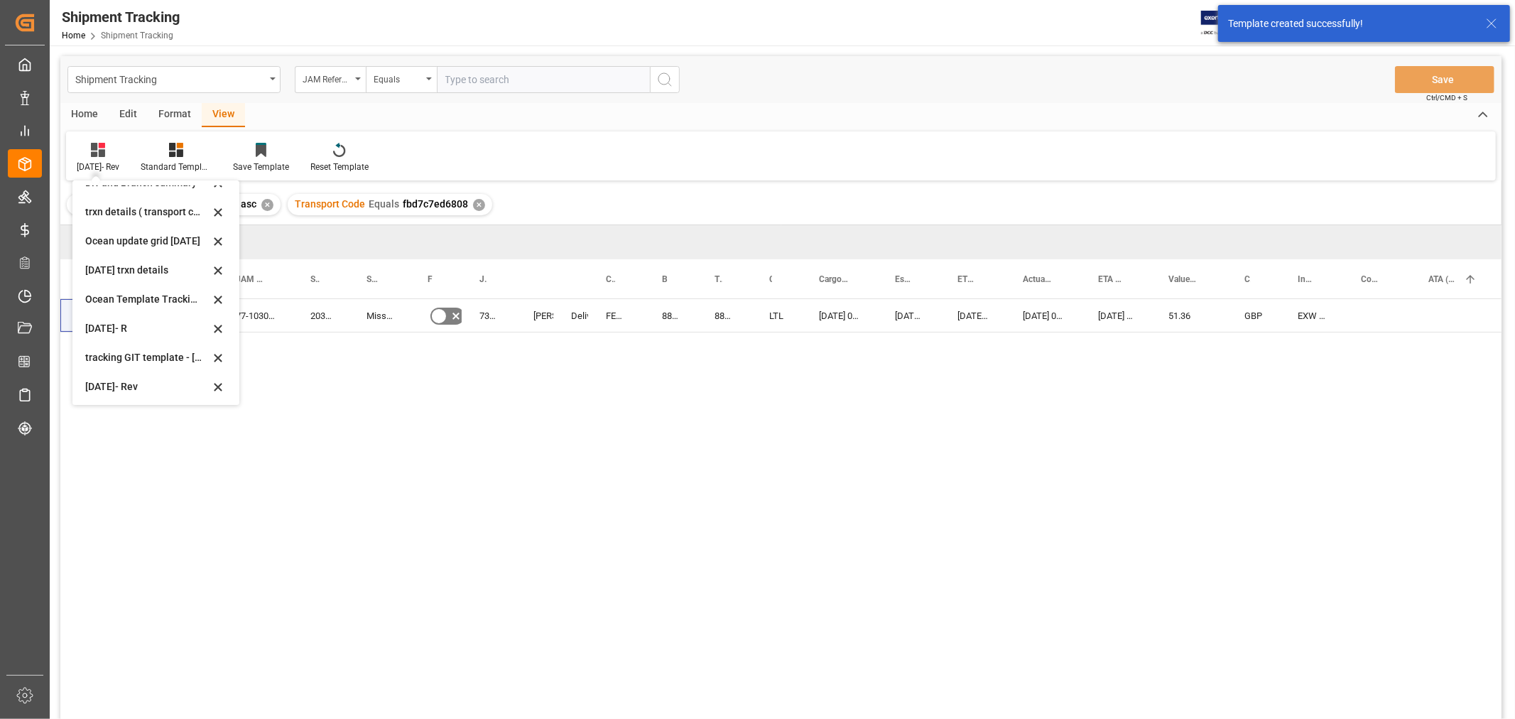
scroll to position [165, 0]
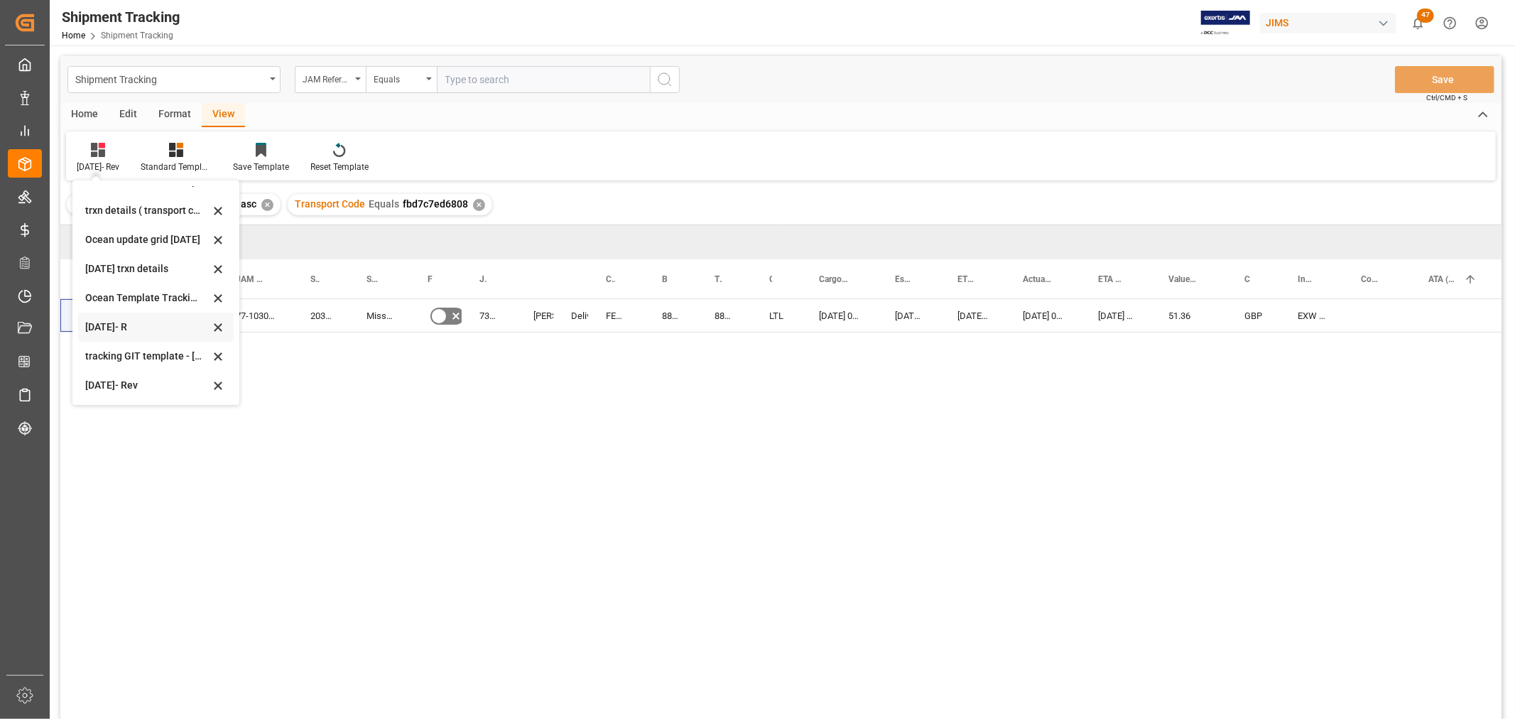
click at [219, 323] on icon at bounding box center [218, 327] width 17 height 13
click at [352, 408] on div "Mission No 73240 Shyamala Mantha Delivered FEDEX INTERNATIONAL ECONOMY 88478809…" at bounding box center [860, 513] width 1283 height 429
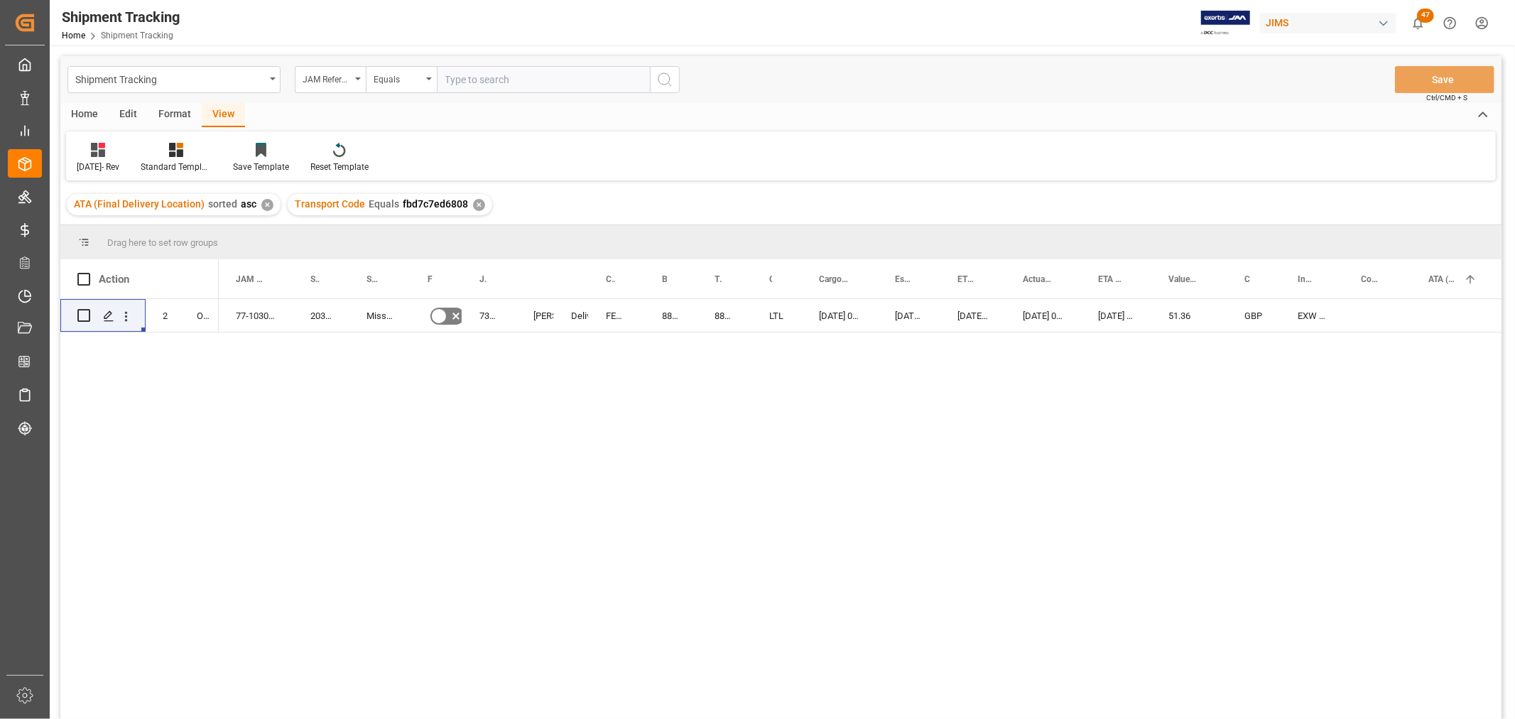
click at [217, 112] on div "View" at bounding box center [223, 115] width 43 height 24
click at [286, 367] on div "Mission No 73240 Shyamala Mantha Delivered FEDEX INTERNATIONAL ECONOMY 88478809…" at bounding box center [860, 513] width 1283 height 429
click at [100, 153] on icon at bounding box center [98, 150] width 14 height 14
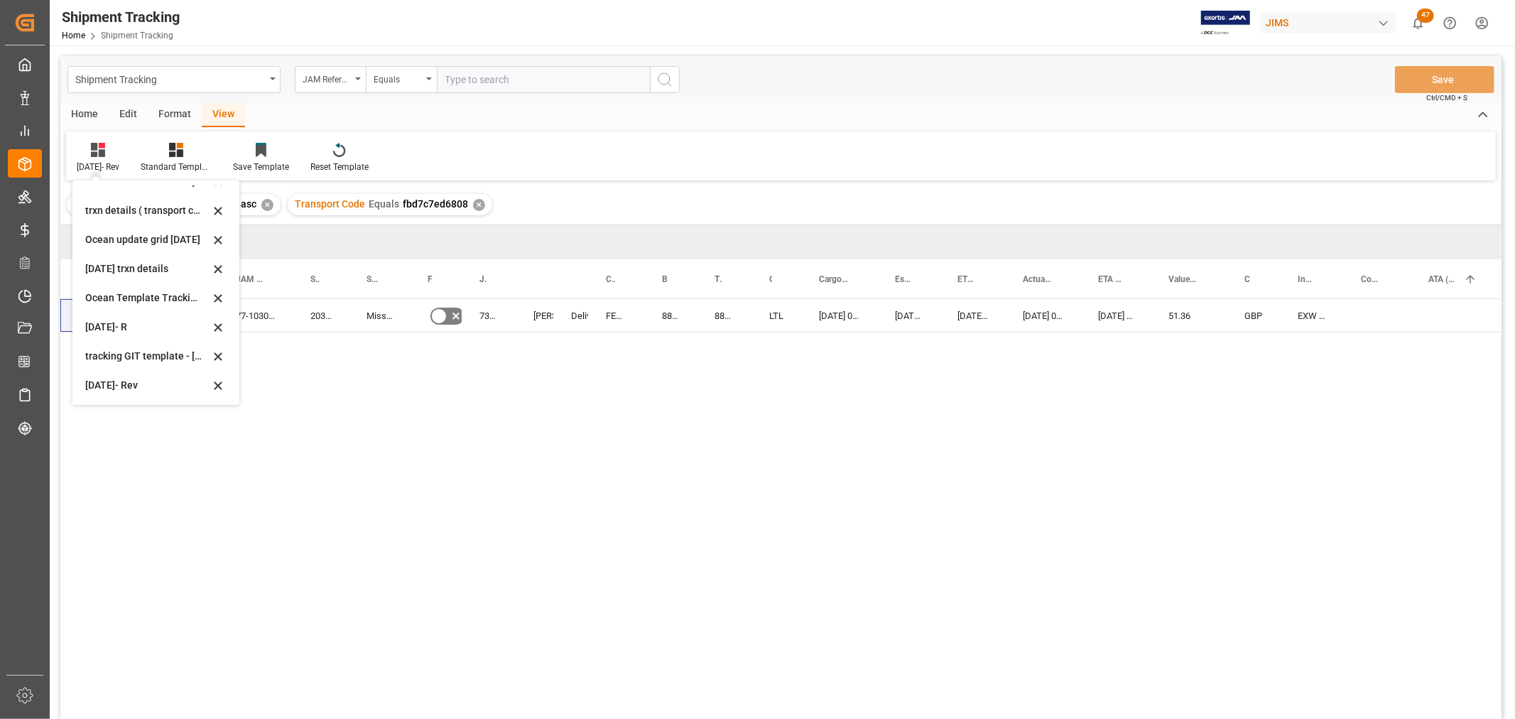
click at [306, 428] on div "Mission No 73240 Shyamala Mantha Delivered FEDEX INTERNATIONAL ECONOMY 88478809…" at bounding box center [860, 513] width 1283 height 429
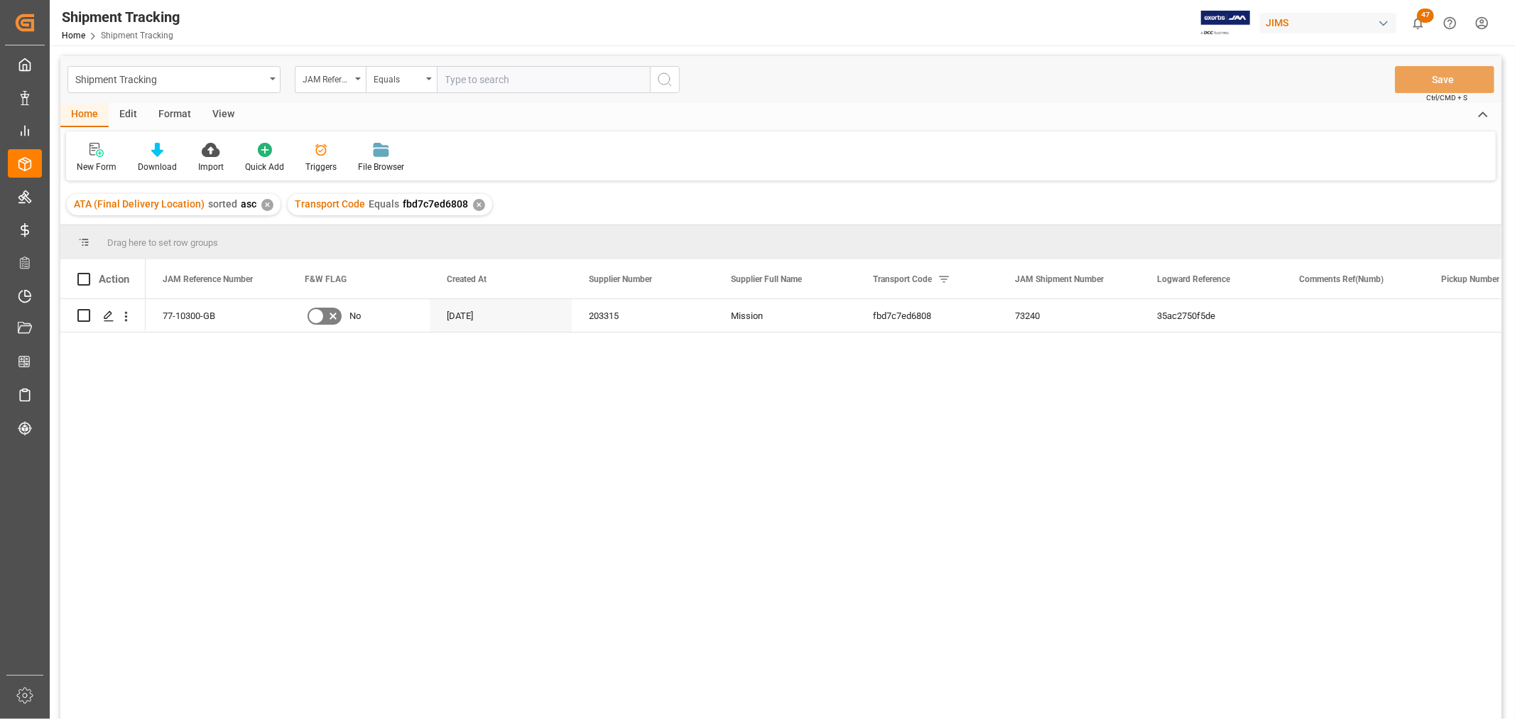
click at [213, 112] on div "View" at bounding box center [223, 115] width 43 height 24
click at [86, 148] on icon at bounding box center [91, 150] width 14 height 14
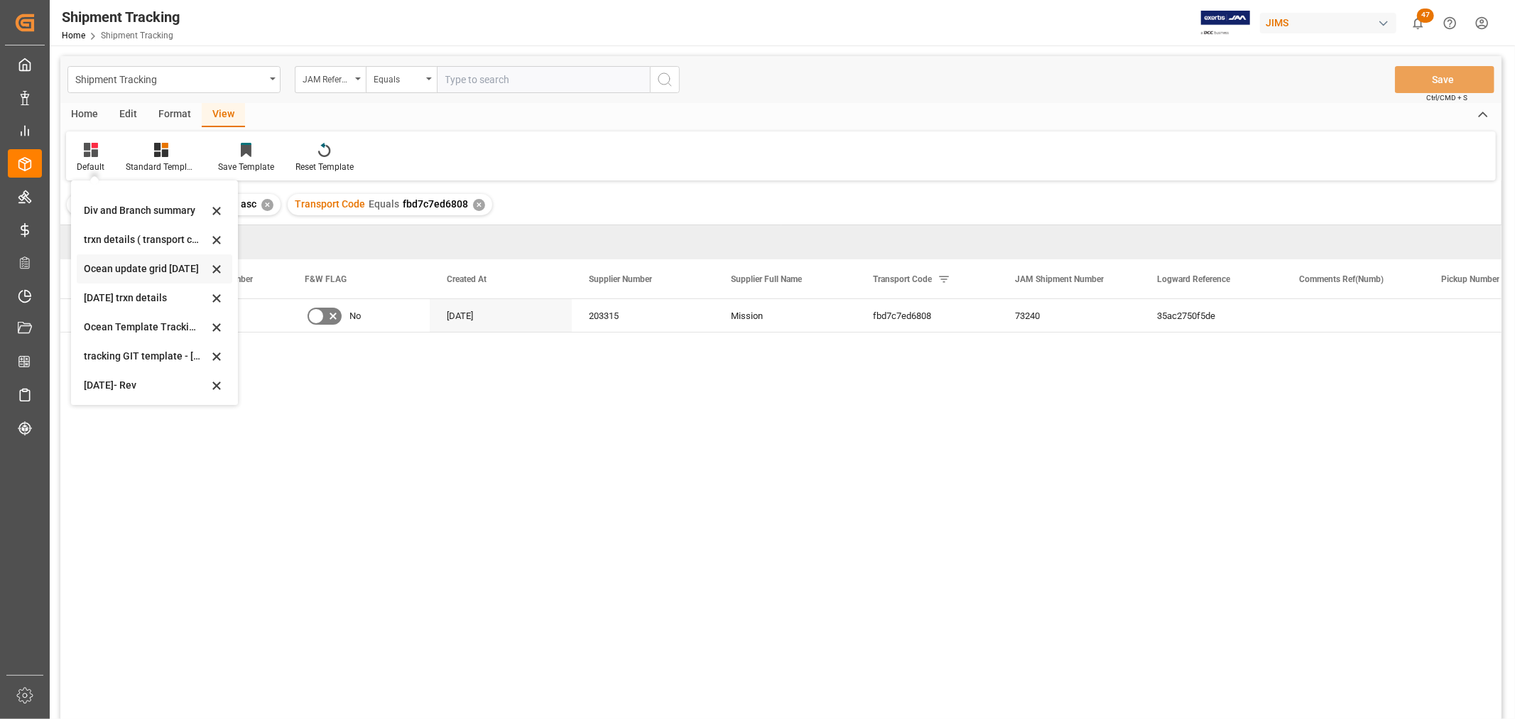
scroll to position [158, 0]
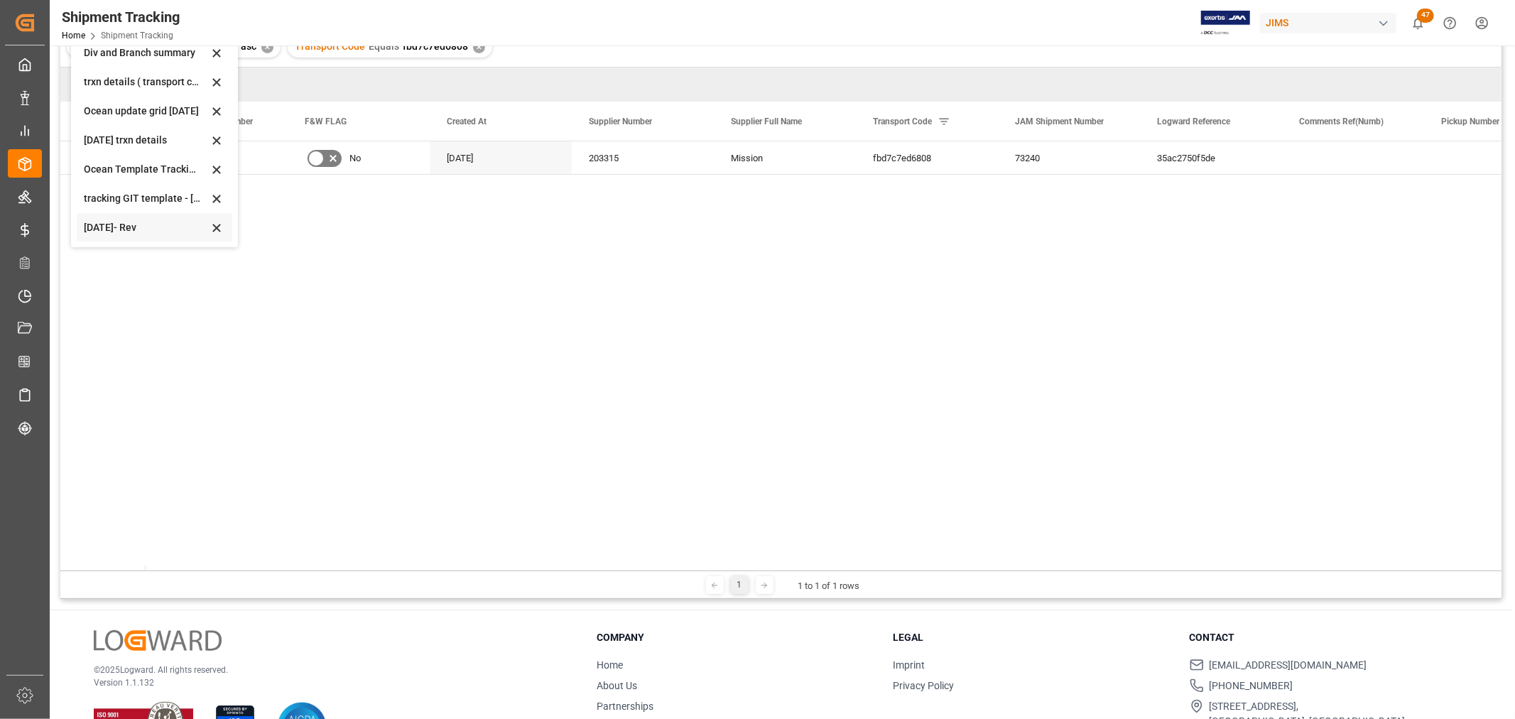
click at [110, 224] on div "[DATE]- Rev" at bounding box center [146, 227] width 124 height 15
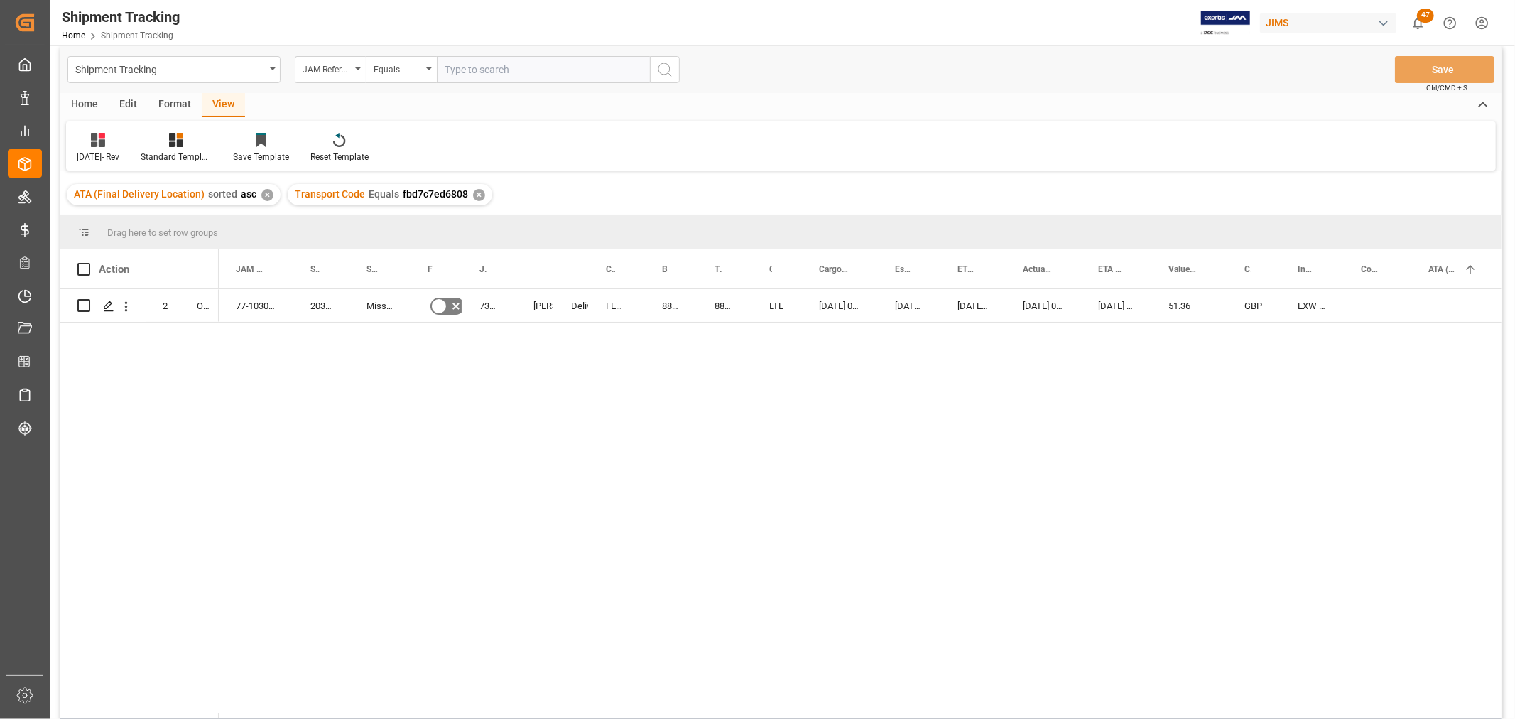
scroll to position [0, 0]
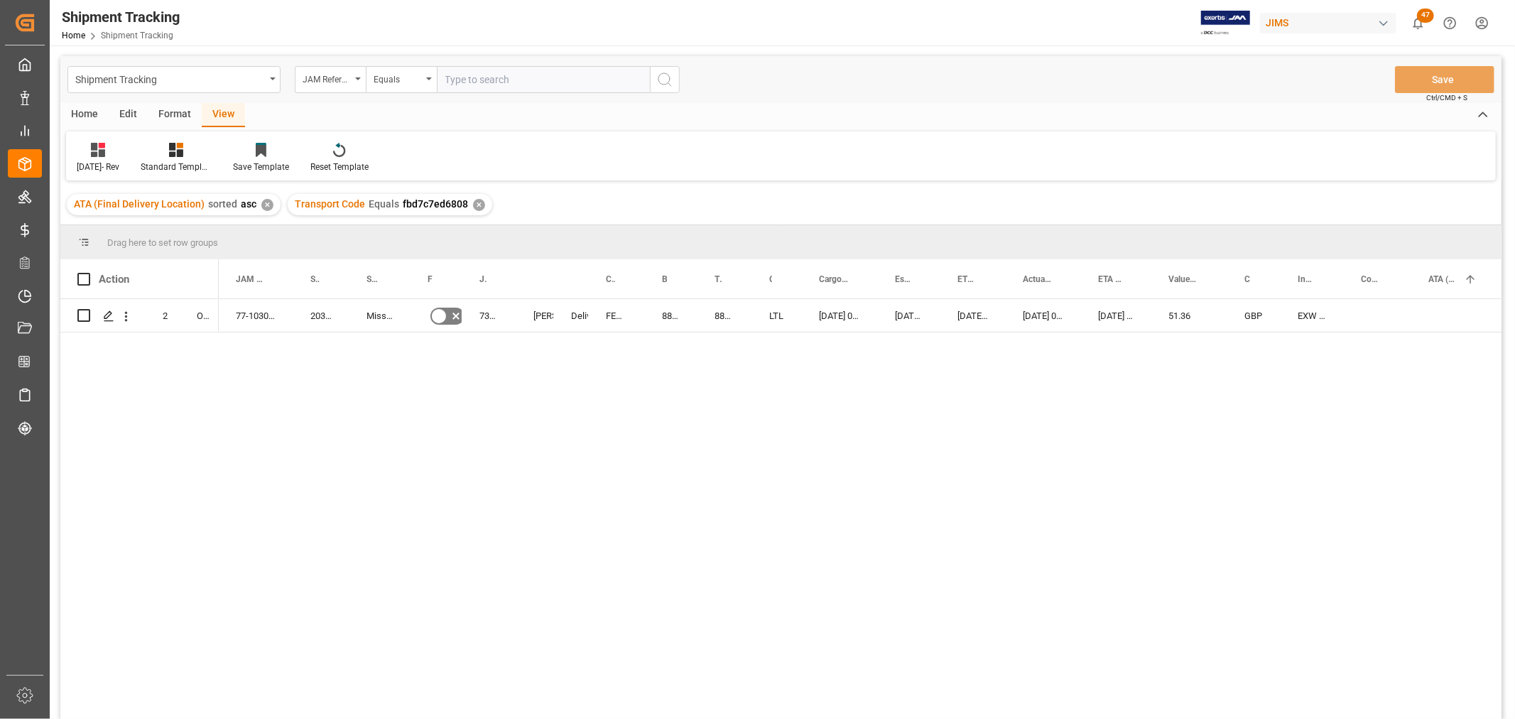
click at [526, 445] on div "77-10300-GB No 203315 Mission 73240 Delivered [PERSON_NAME] FEDEX INTERNATIONAL…" at bounding box center [860, 513] width 1283 height 429
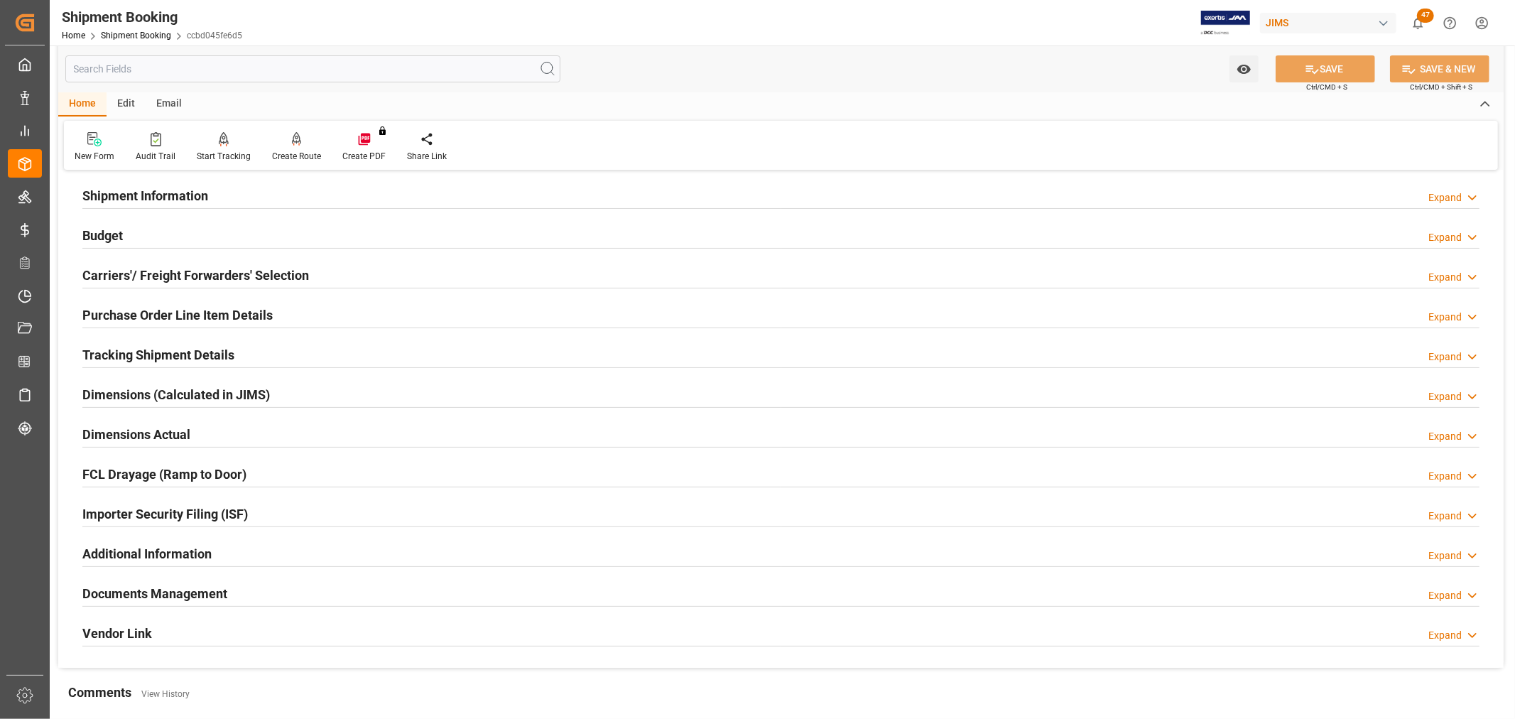
scroll to position [237, 0]
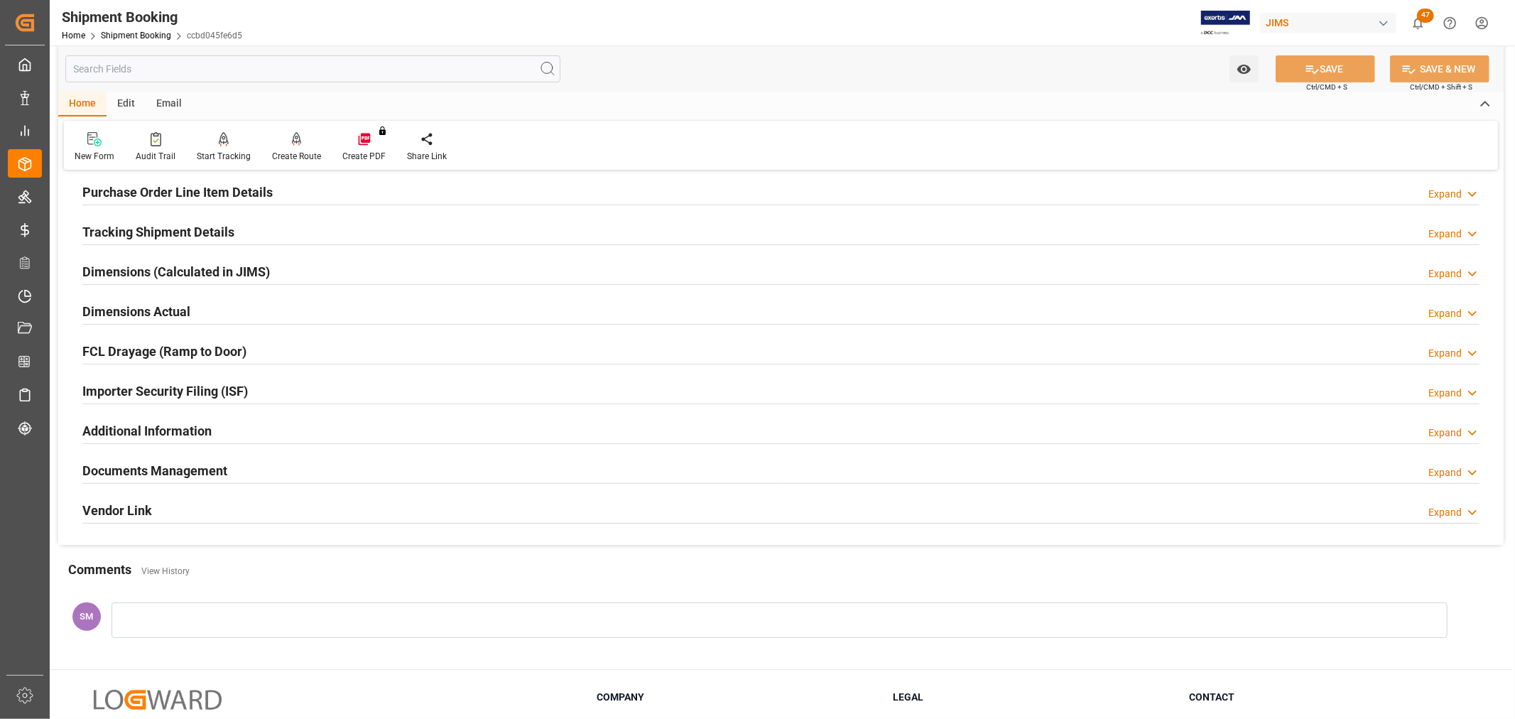
click at [101, 466] on h2 "Documents Management" at bounding box center [154, 470] width 145 height 19
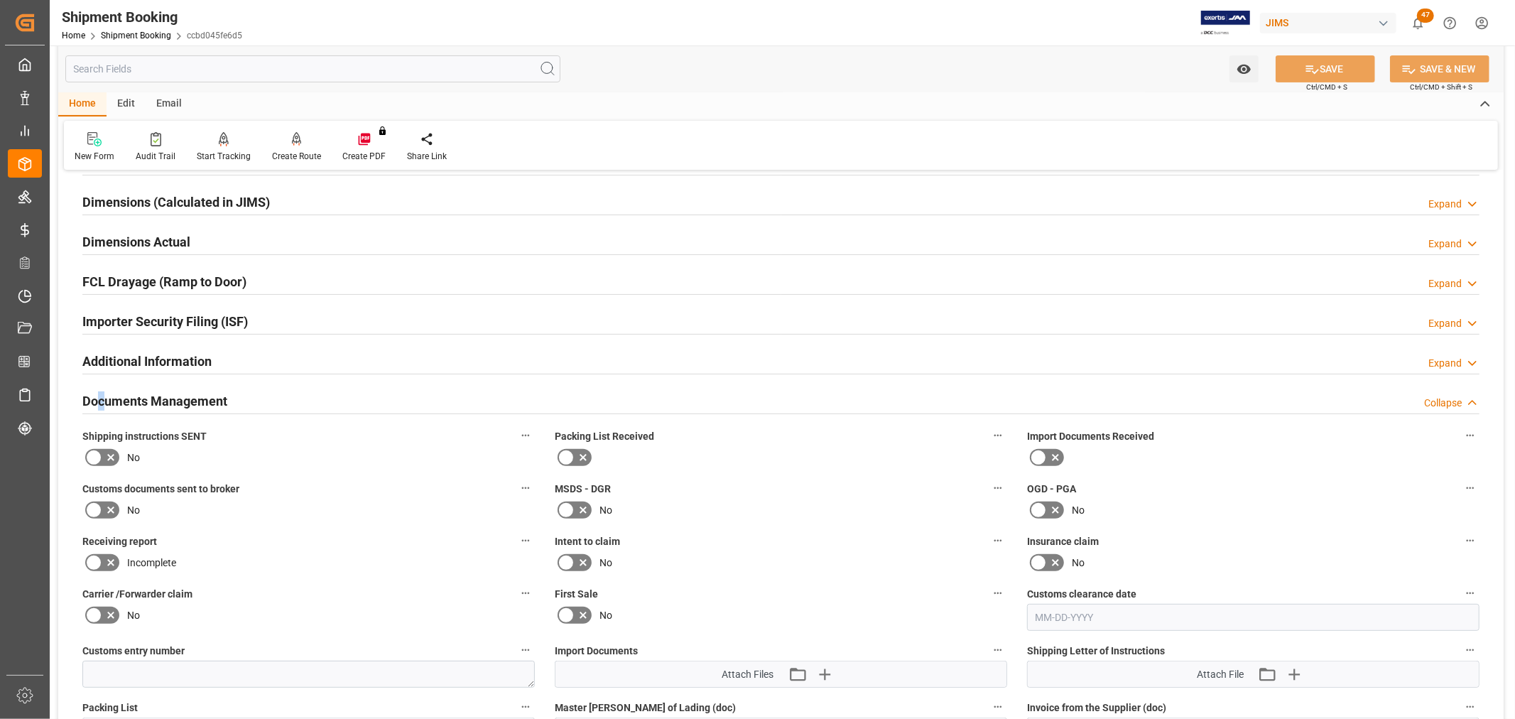
scroll to position [473, 0]
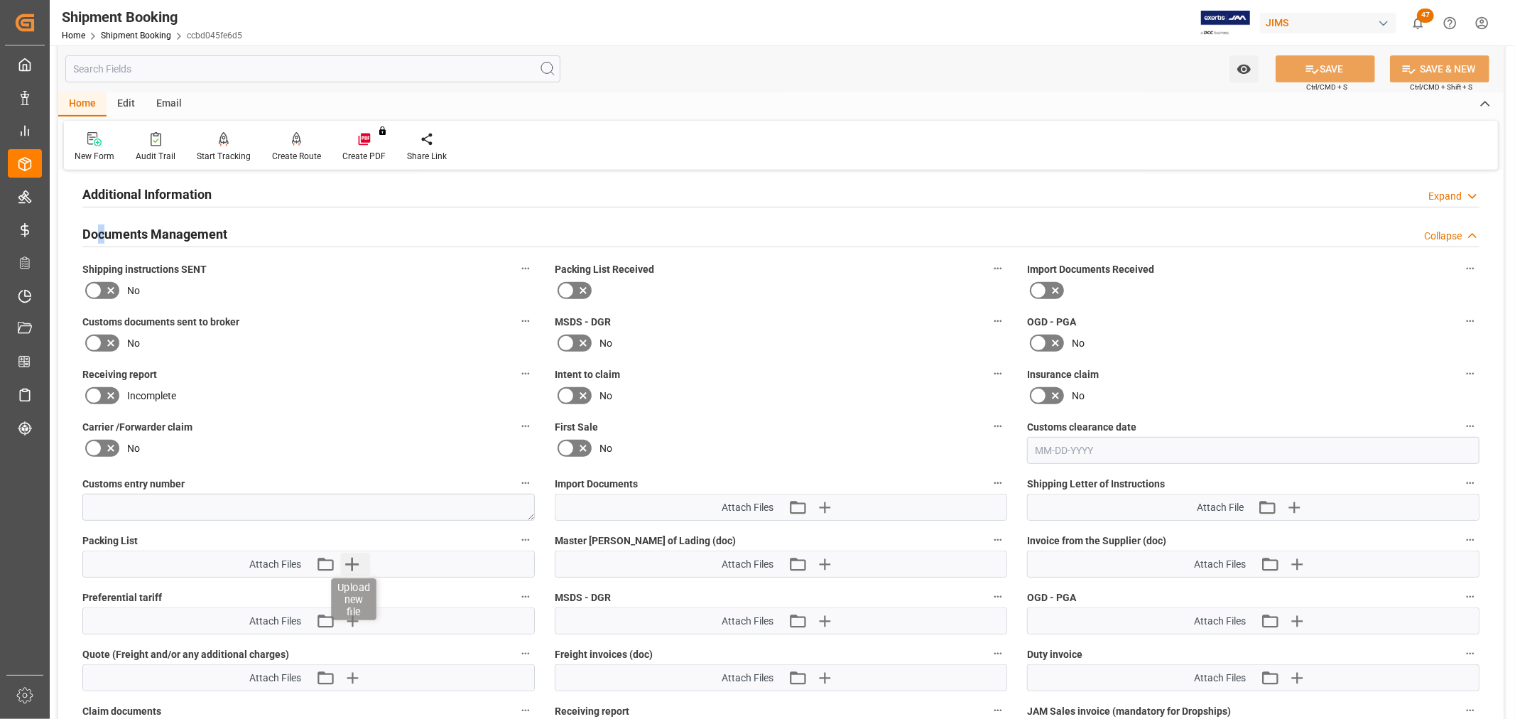
click at [350, 553] on icon "button" at bounding box center [351, 564] width 23 height 23
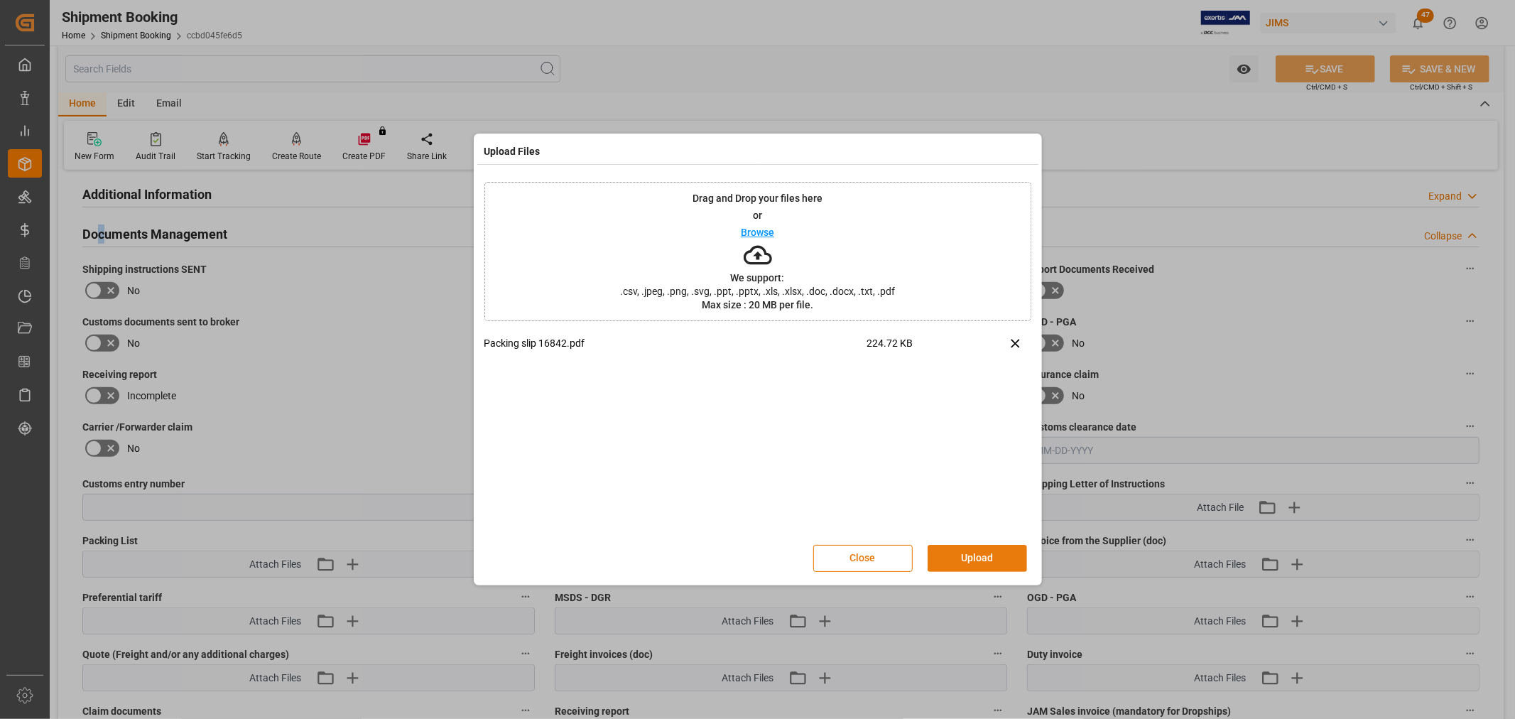
click at [990, 555] on button "Upload" at bounding box center [977, 558] width 99 height 27
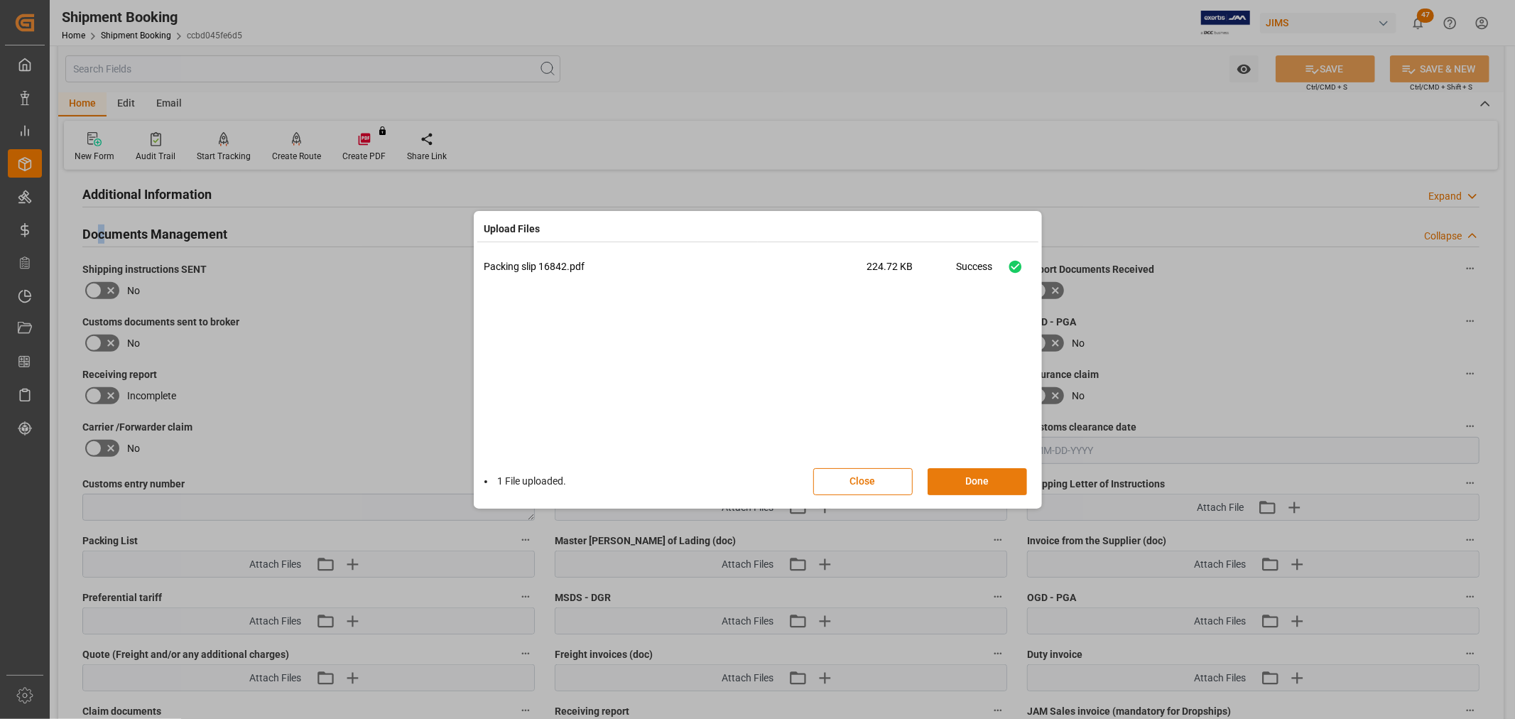
click at [969, 483] on button "Done" at bounding box center [977, 481] width 99 height 27
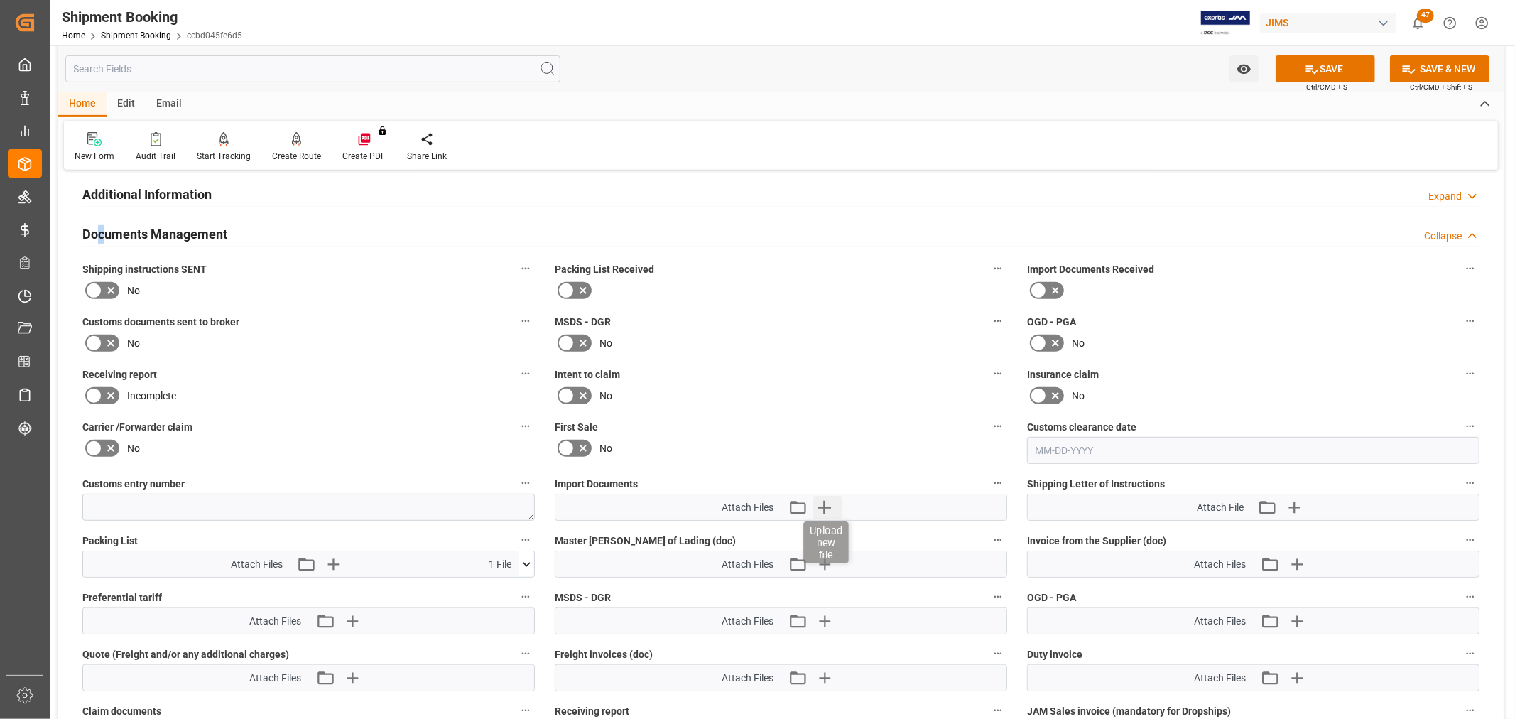
click at [820, 507] on icon "button" at bounding box center [824, 507] width 23 height 23
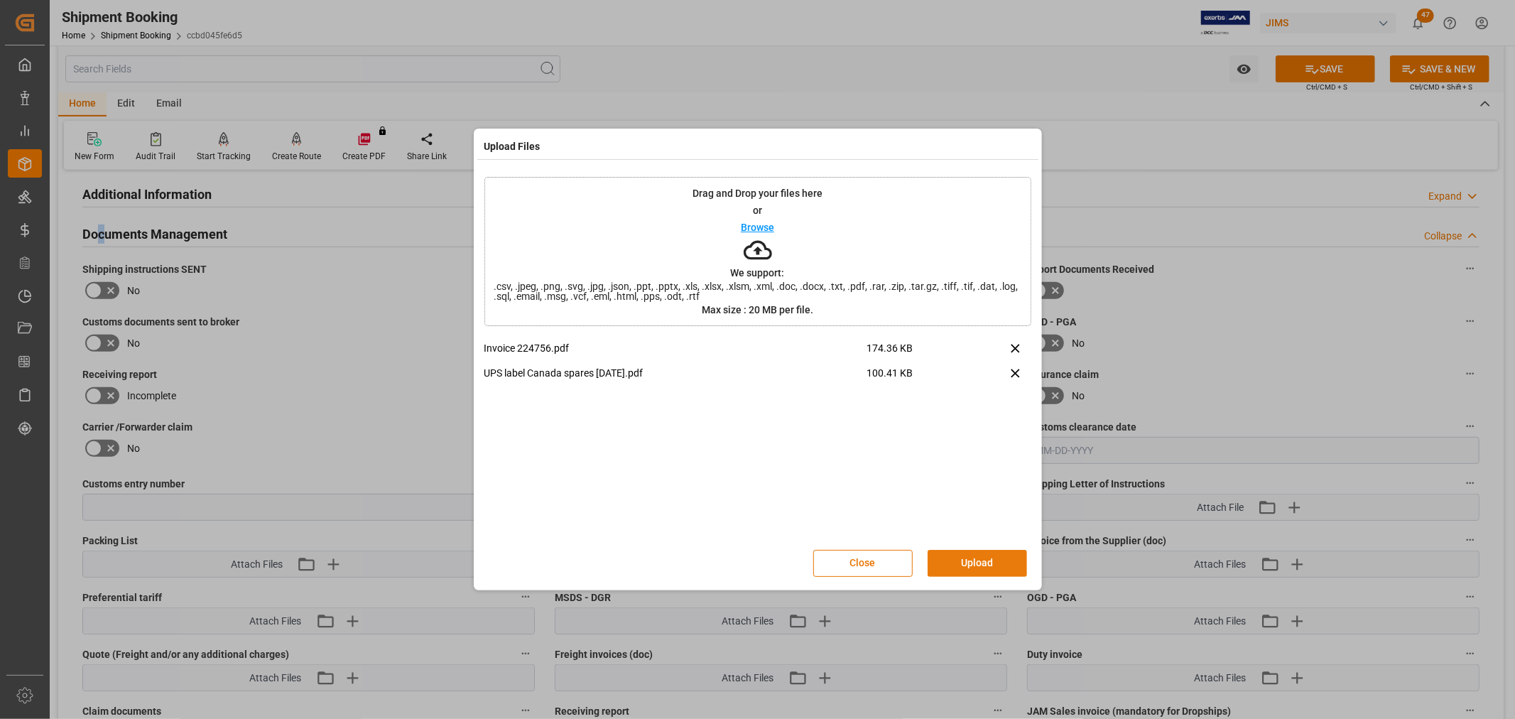
click at [982, 558] on button "Upload" at bounding box center [977, 563] width 99 height 27
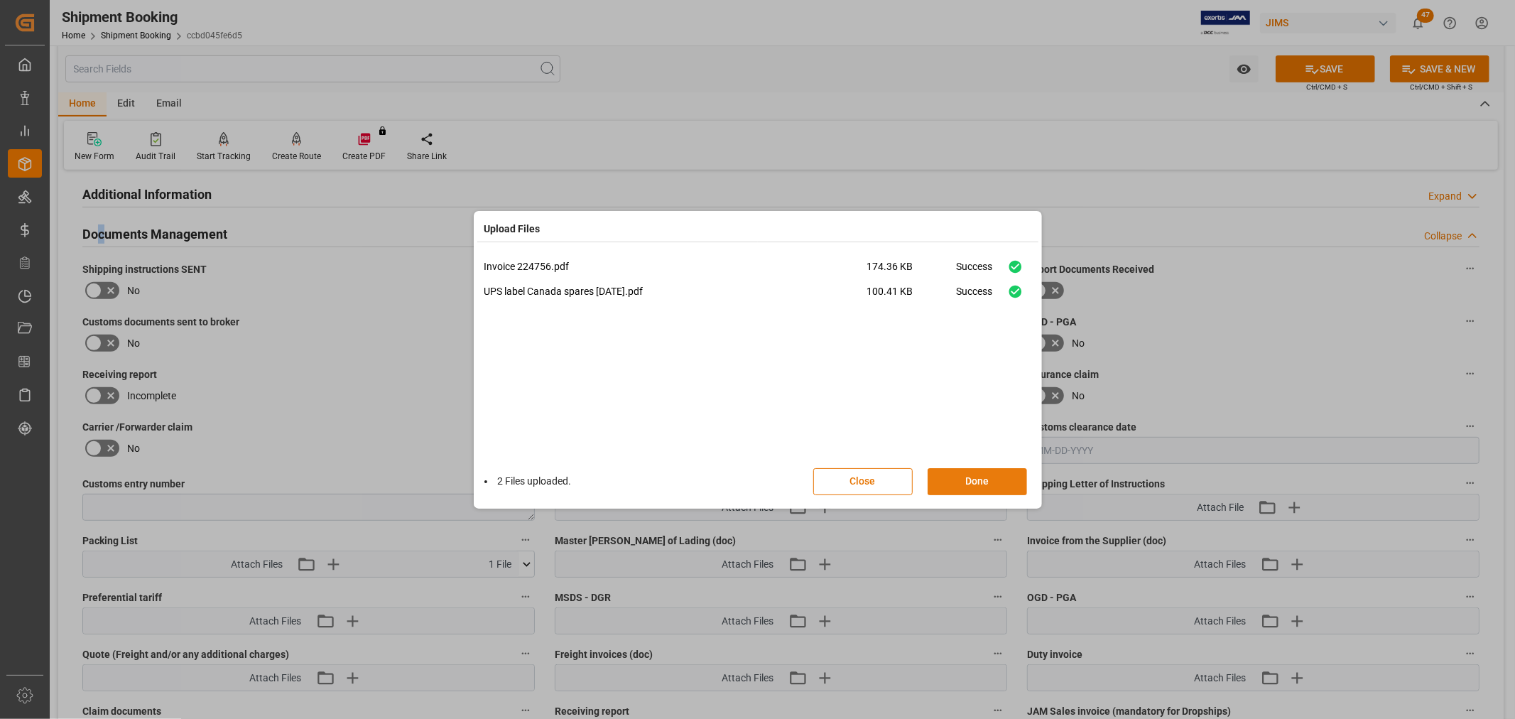
click at [959, 480] on button "Done" at bounding box center [977, 481] width 99 height 27
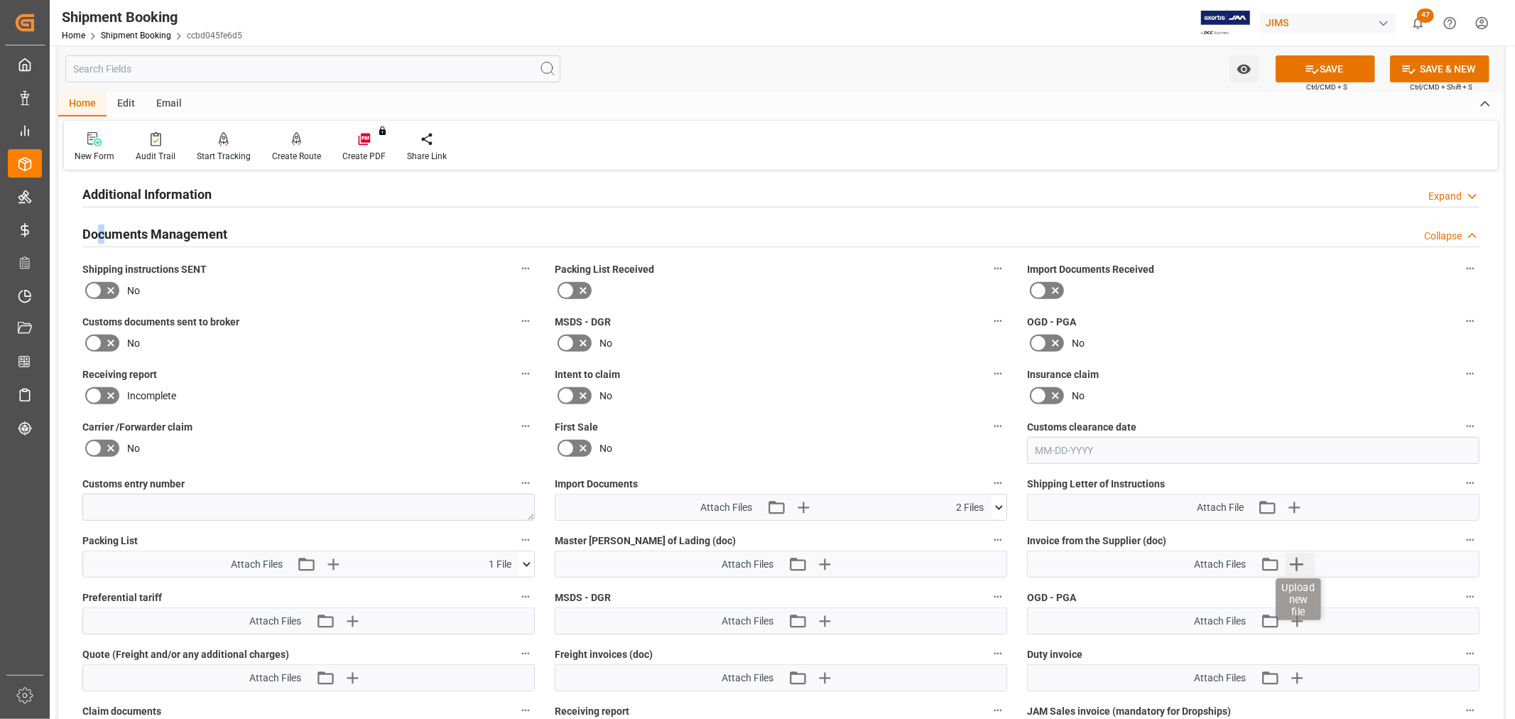
click at [1296, 563] on icon "button" at bounding box center [1296, 564] width 23 height 23
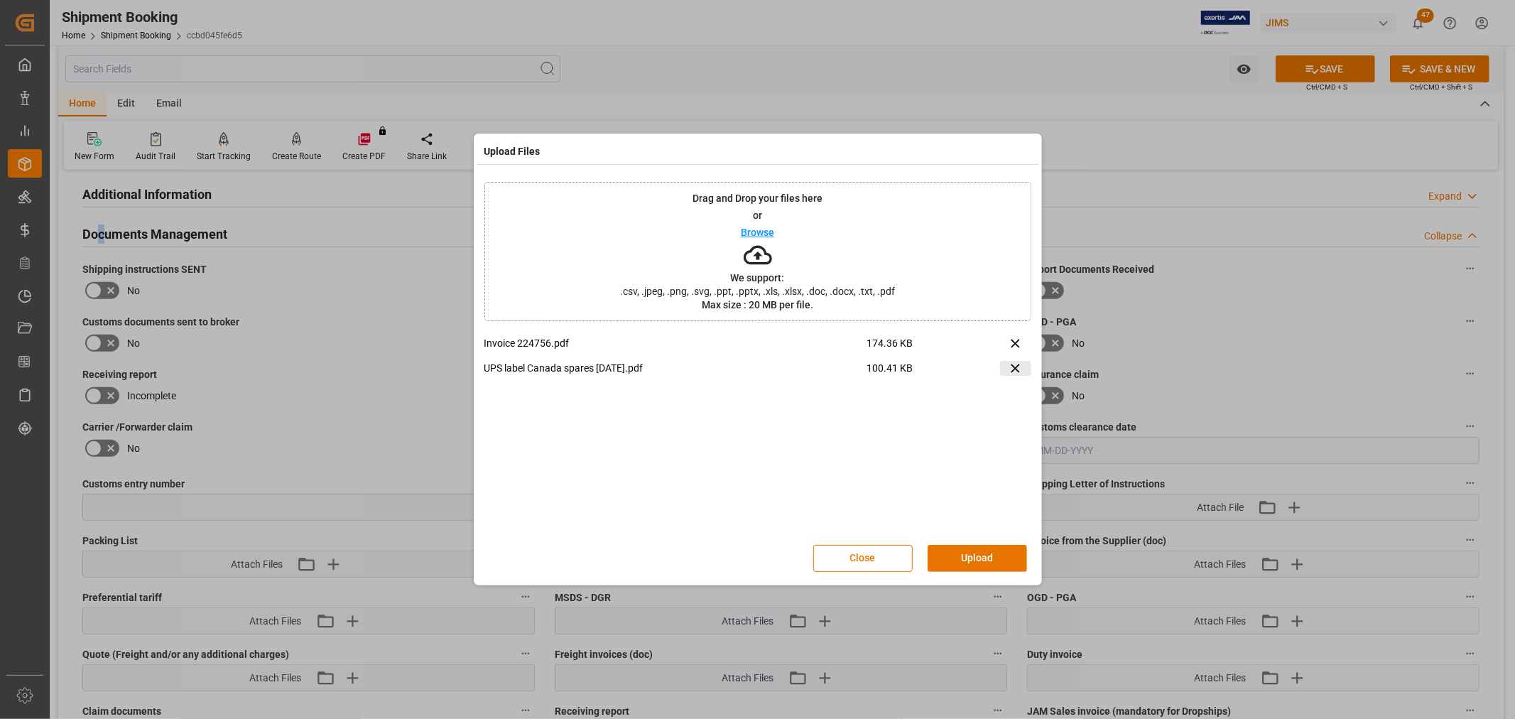
click at [1018, 367] on icon at bounding box center [1015, 368] width 15 height 15
click at [991, 565] on button "Upload" at bounding box center [977, 558] width 99 height 27
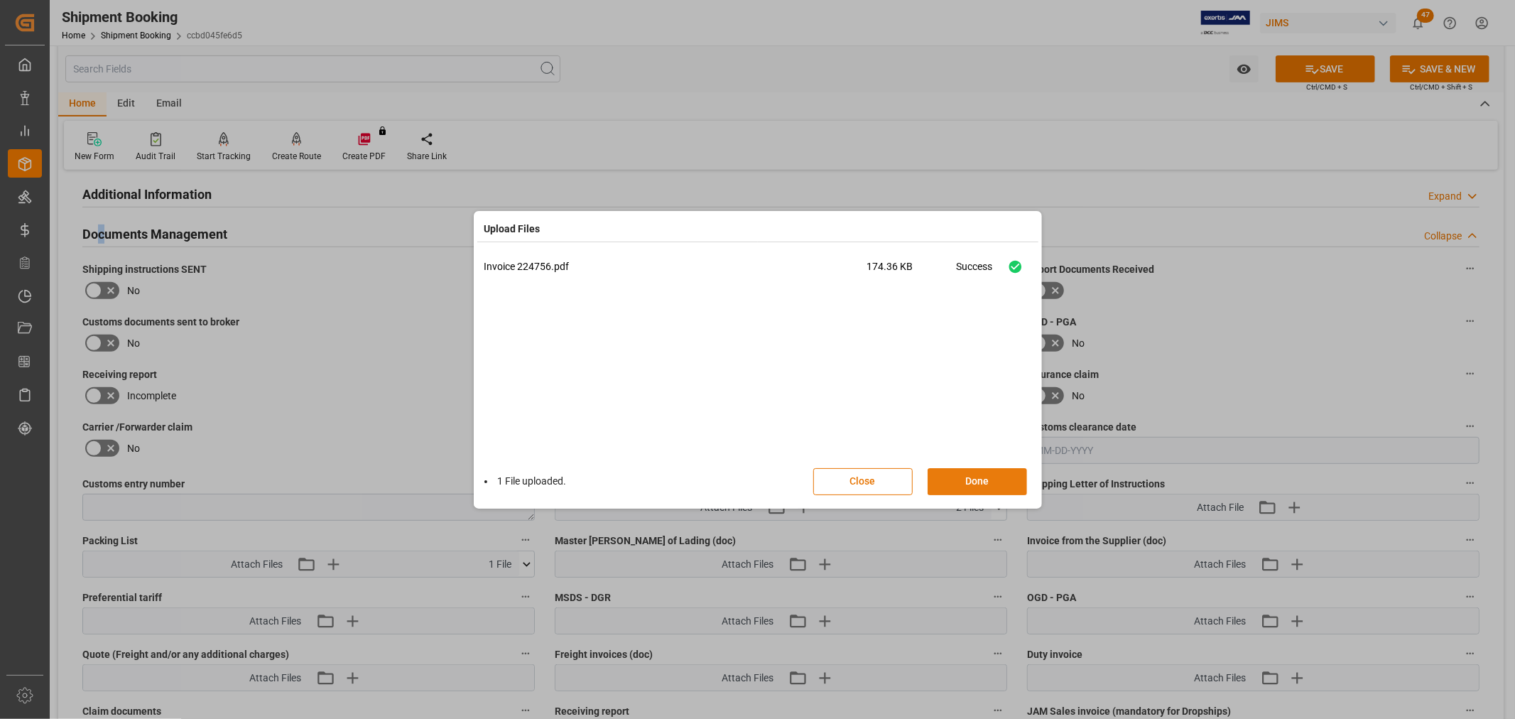
click at [991, 478] on button "Done" at bounding box center [977, 481] width 99 height 27
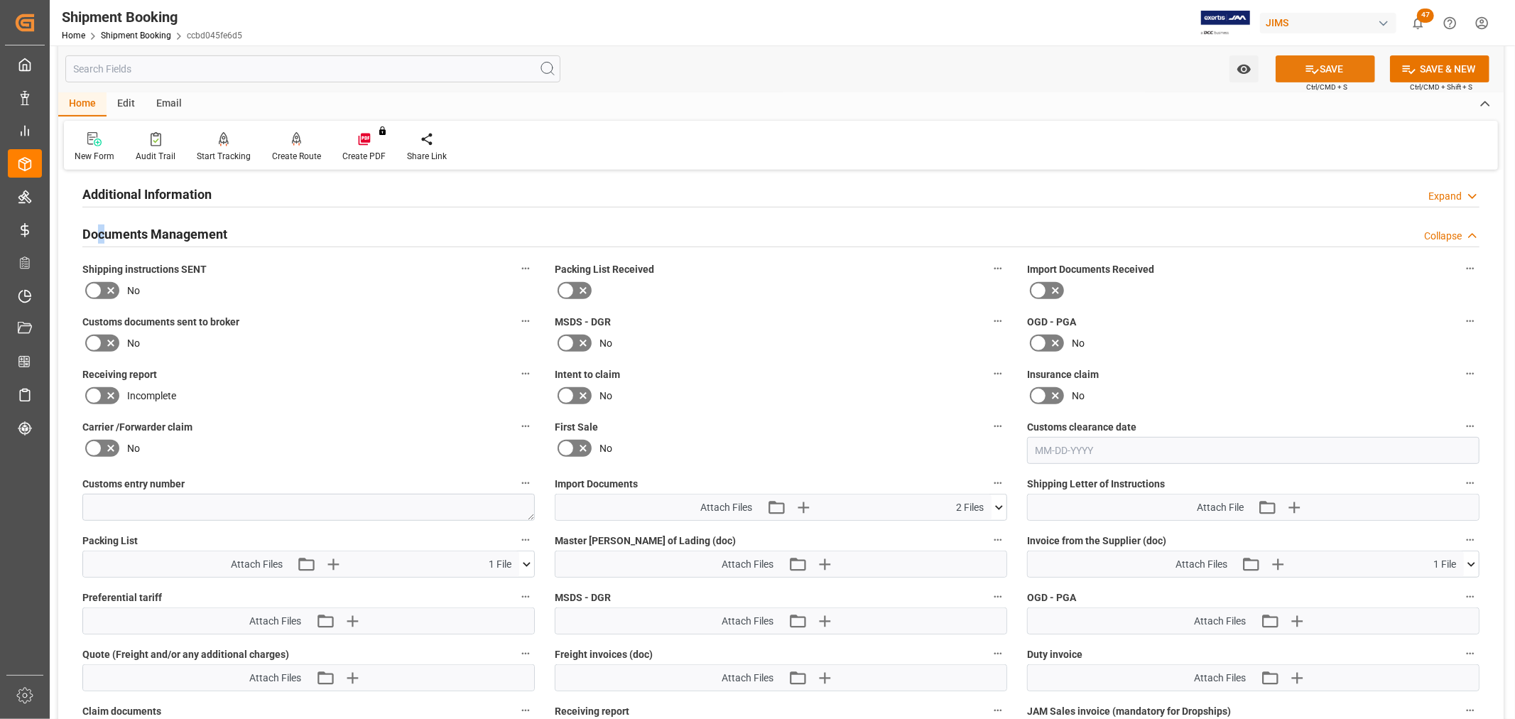
click at [1338, 65] on button "SAVE" at bounding box center [1325, 68] width 99 height 27
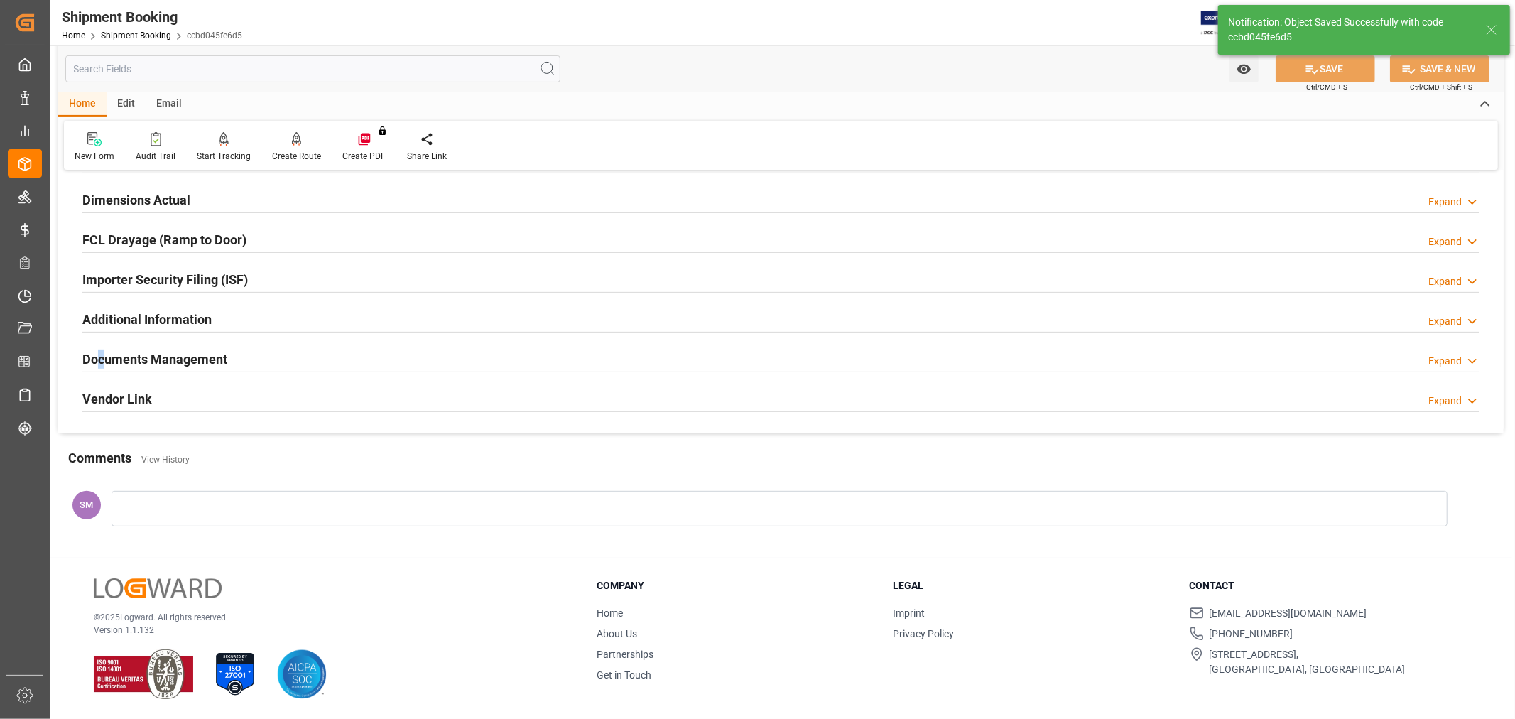
scroll to position [349, 0]
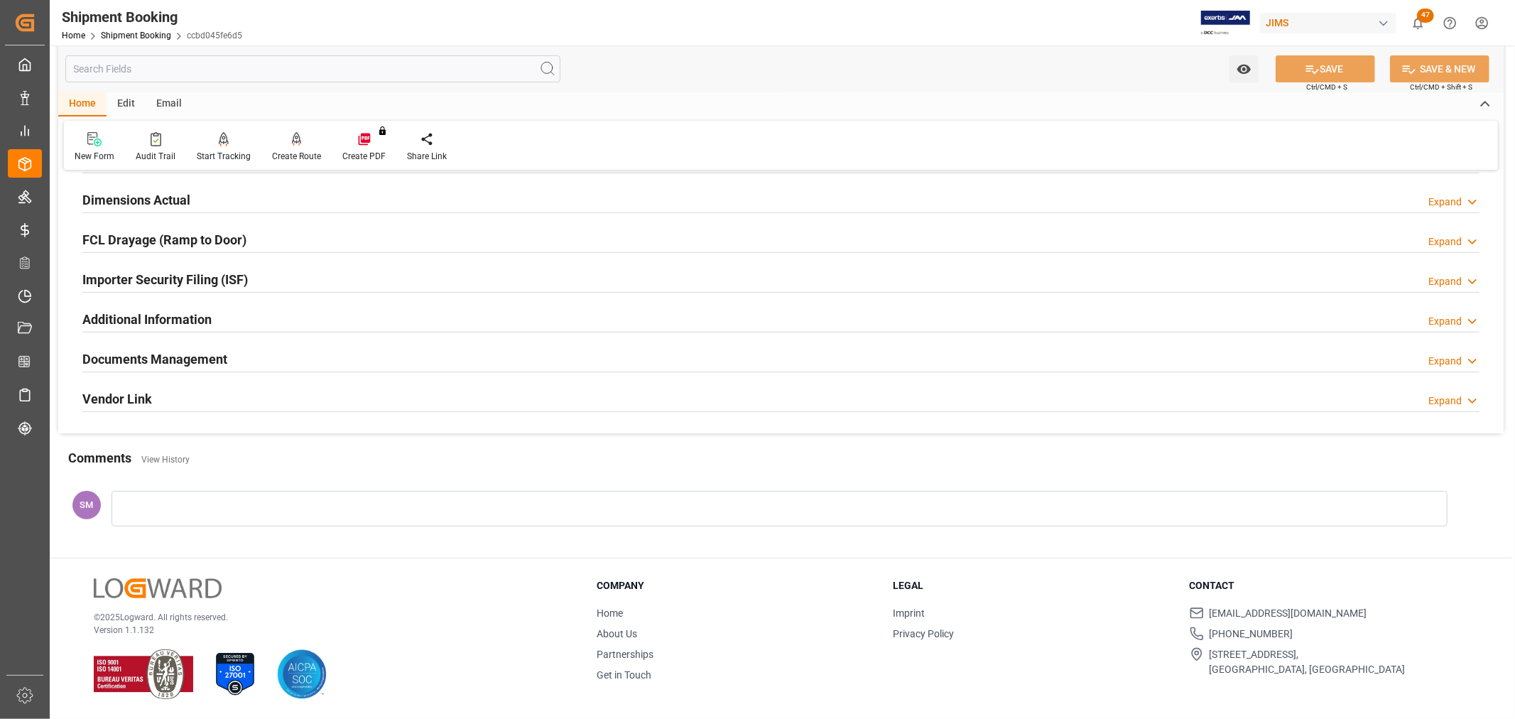
click at [183, 356] on h2 "Documents Management" at bounding box center [154, 358] width 145 height 19
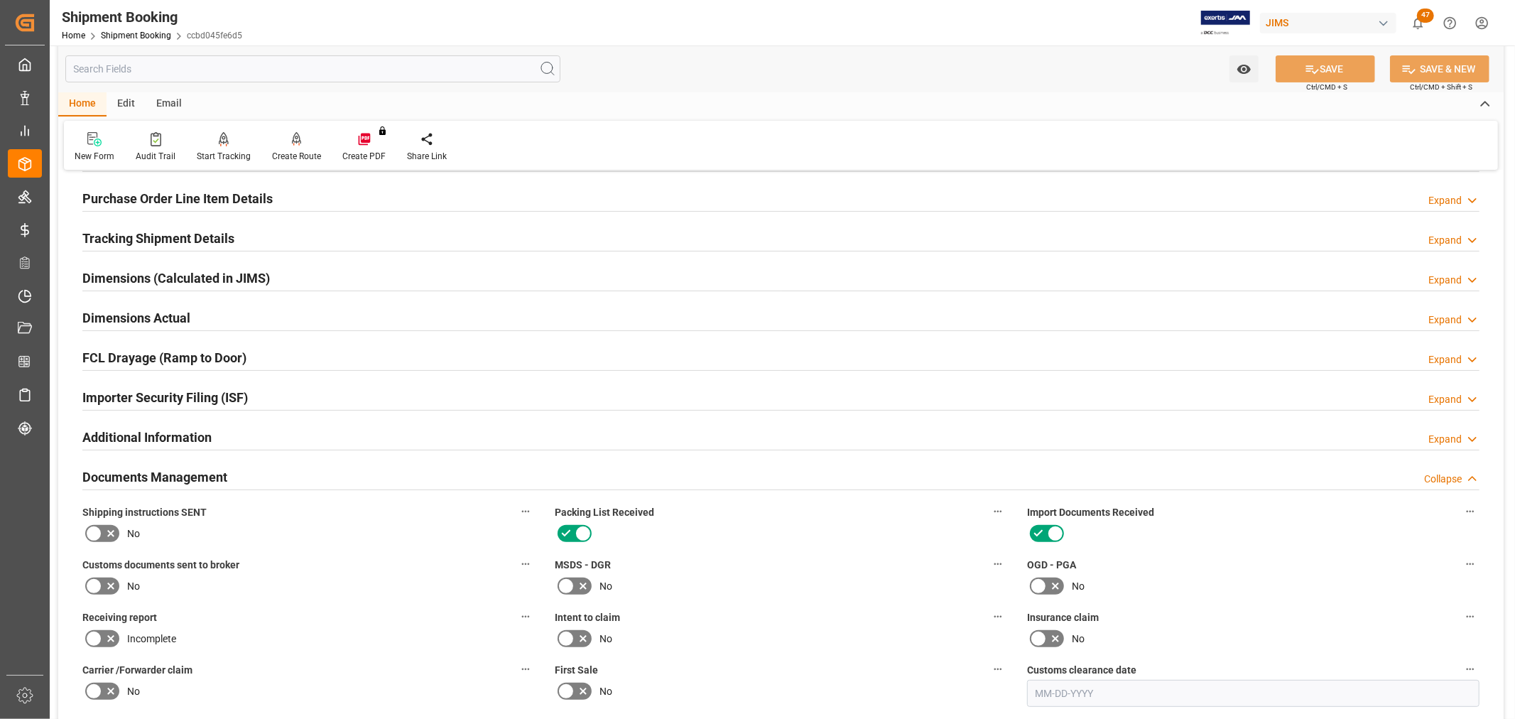
scroll to position [112, 0]
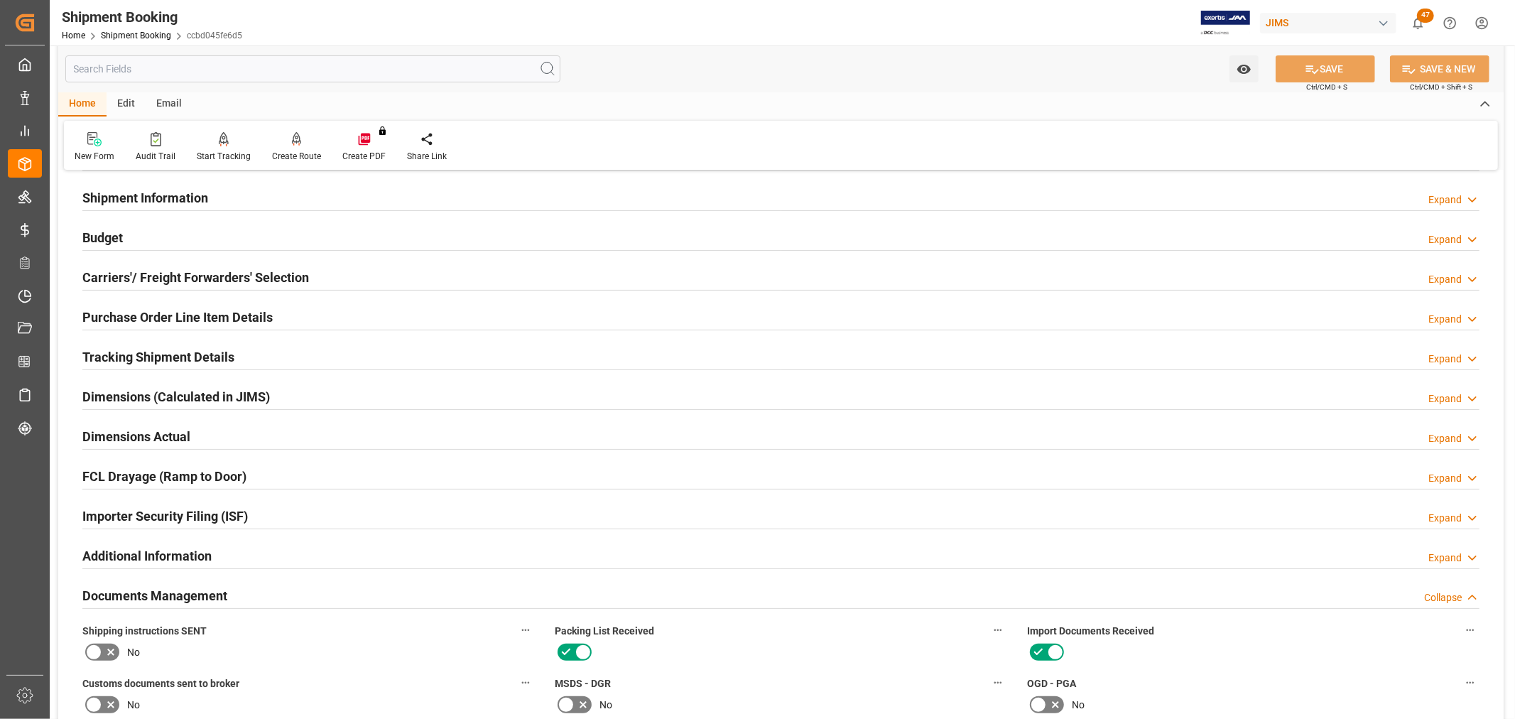
click at [118, 239] on h2 "Budget" at bounding box center [102, 237] width 40 height 19
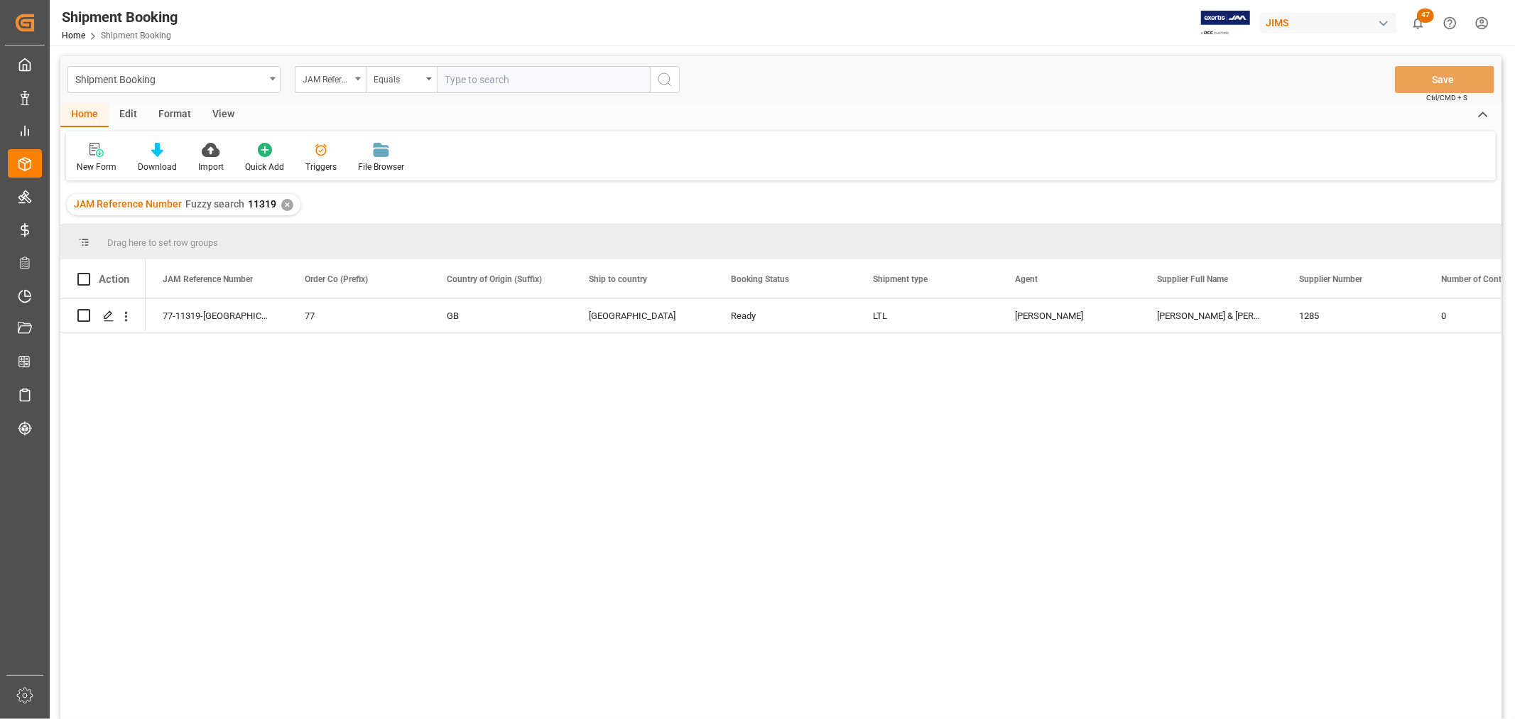
click at [1455, 484] on div "77-11319-GB 77 GB Canada Ready LTL Shyamala Mantha Allen & Heath 1285 0" at bounding box center [824, 513] width 1356 height 429
click at [222, 107] on div "View" at bounding box center [223, 115] width 43 height 24
click at [85, 158] on div "Default" at bounding box center [90, 157] width 49 height 31
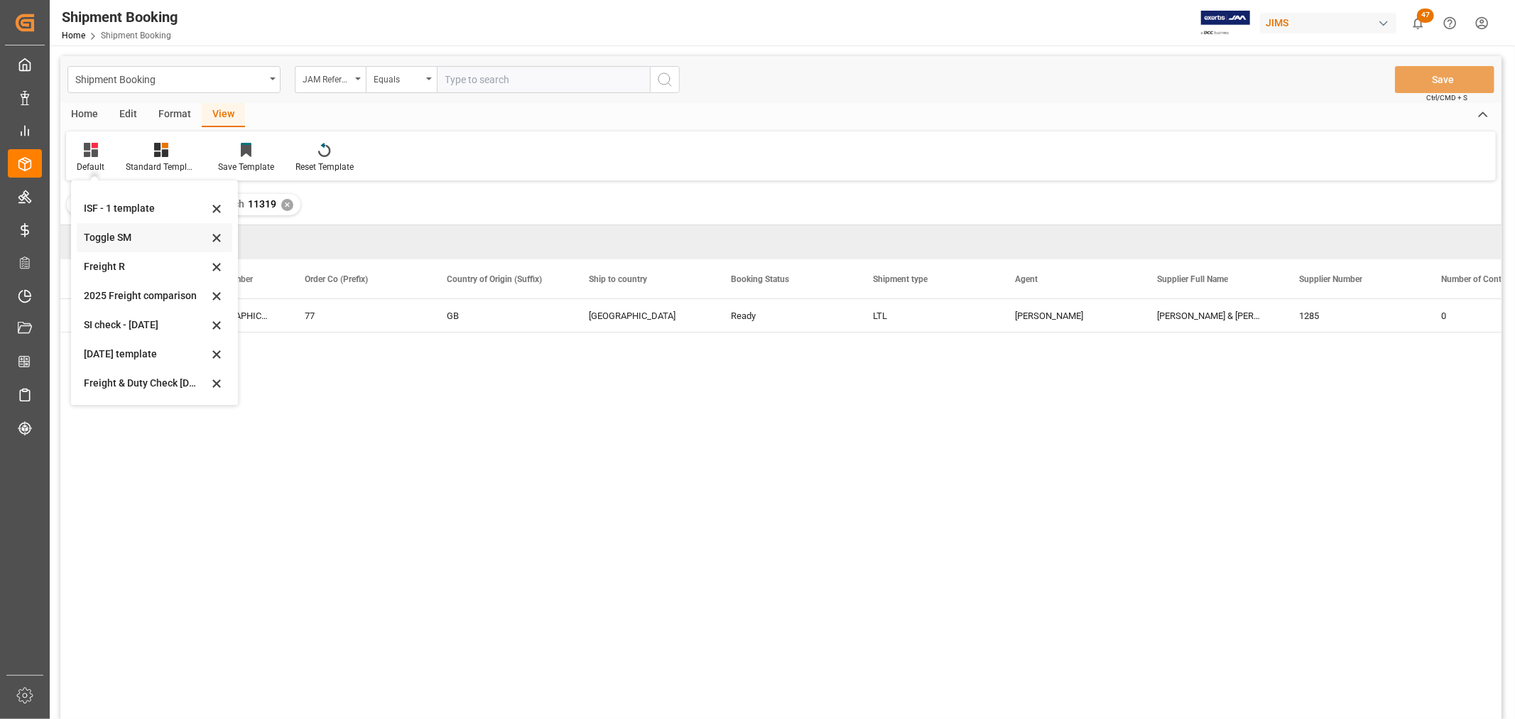
scroll to position [107, 0]
click at [95, 379] on div "Aug 2025 (2)" at bounding box center [146, 384] width 124 height 15
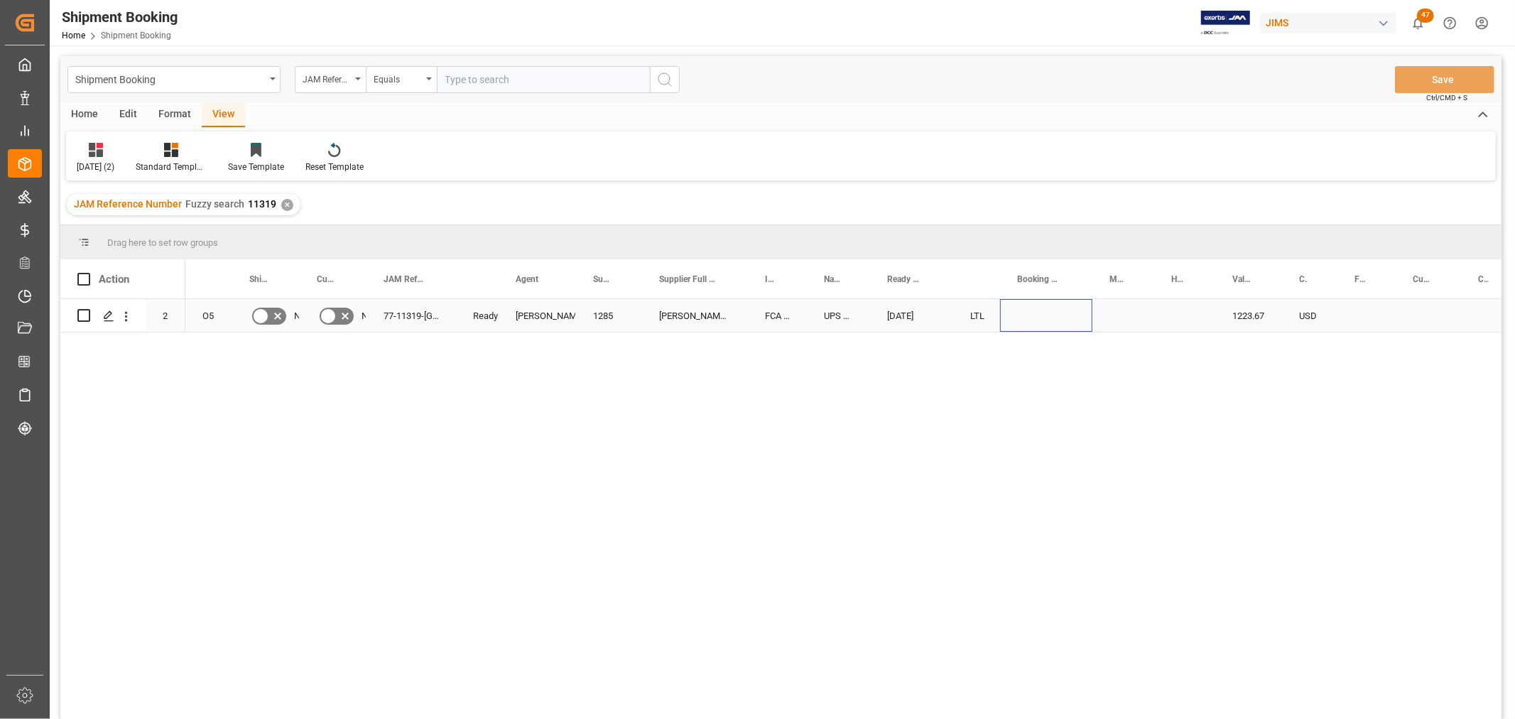
click at [1030, 315] on div "Press SPACE to select this row." at bounding box center [1046, 315] width 92 height 33
click at [1030, 315] on input "Press SPACE to select this row." at bounding box center [1047, 323] width 70 height 27
type input "1ZR3934X6791335912"
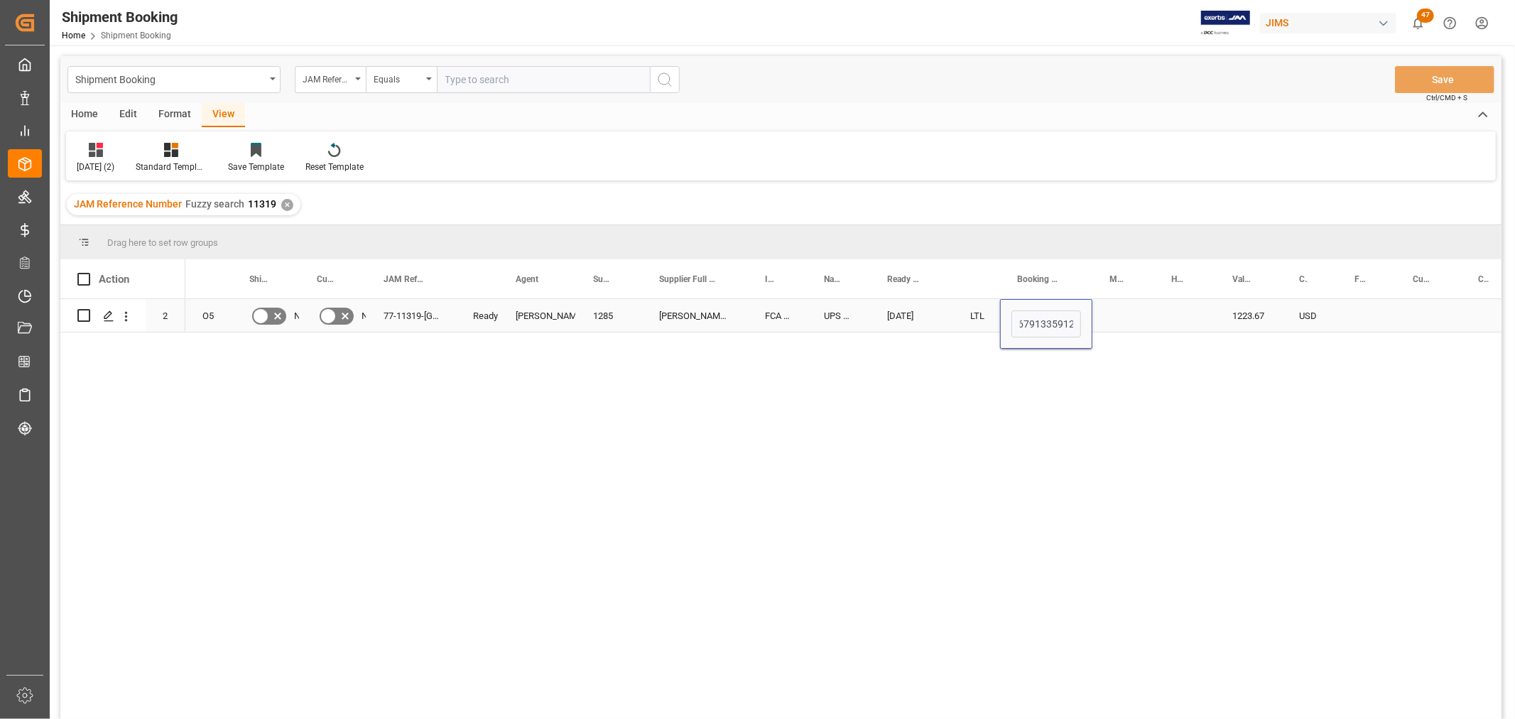
click at [1154, 310] on div "Press SPACE to select this row." at bounding box center [1184, 315] width 61 height 33
click at [1063, 318] on div "1ZR3934X6791335912" at bounding box center [1046, 315] width 92 height 33
drag, startPoint x: 1089, startPoint y: 328, endPoint x: 1191, endPoint y: 323, distance: 101.7
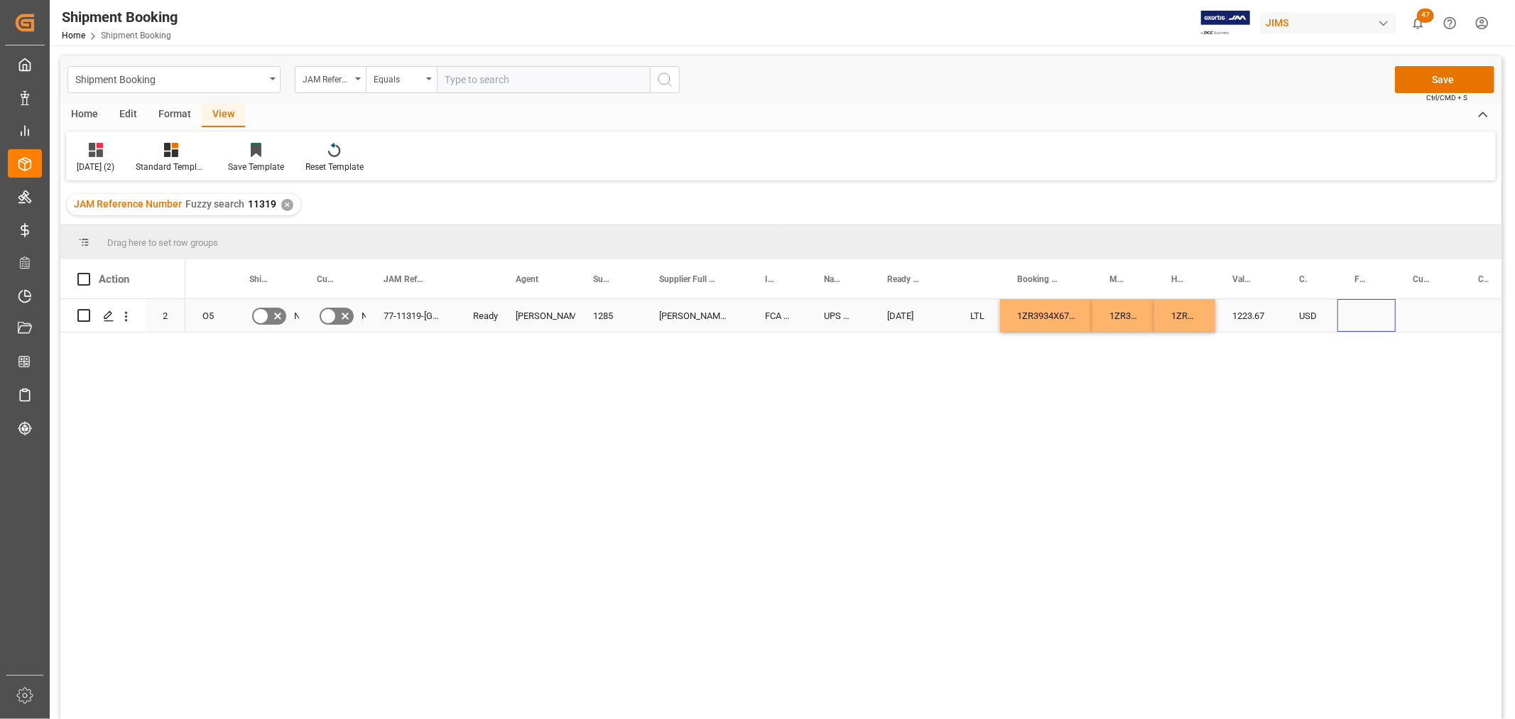
click at [1365, 308] on div "Press SPACE to select this row." at bounding box center [1367, 315] width 58 height 33
click at [1365, 315] on div "Press SPACE to select this row." at bounding box center [1367, 315] width 58 height 33
click at [1366, 315] on input "Press SPACE to select this row." at bounding box center [1367, 323] width 36 height 27
type input "75"
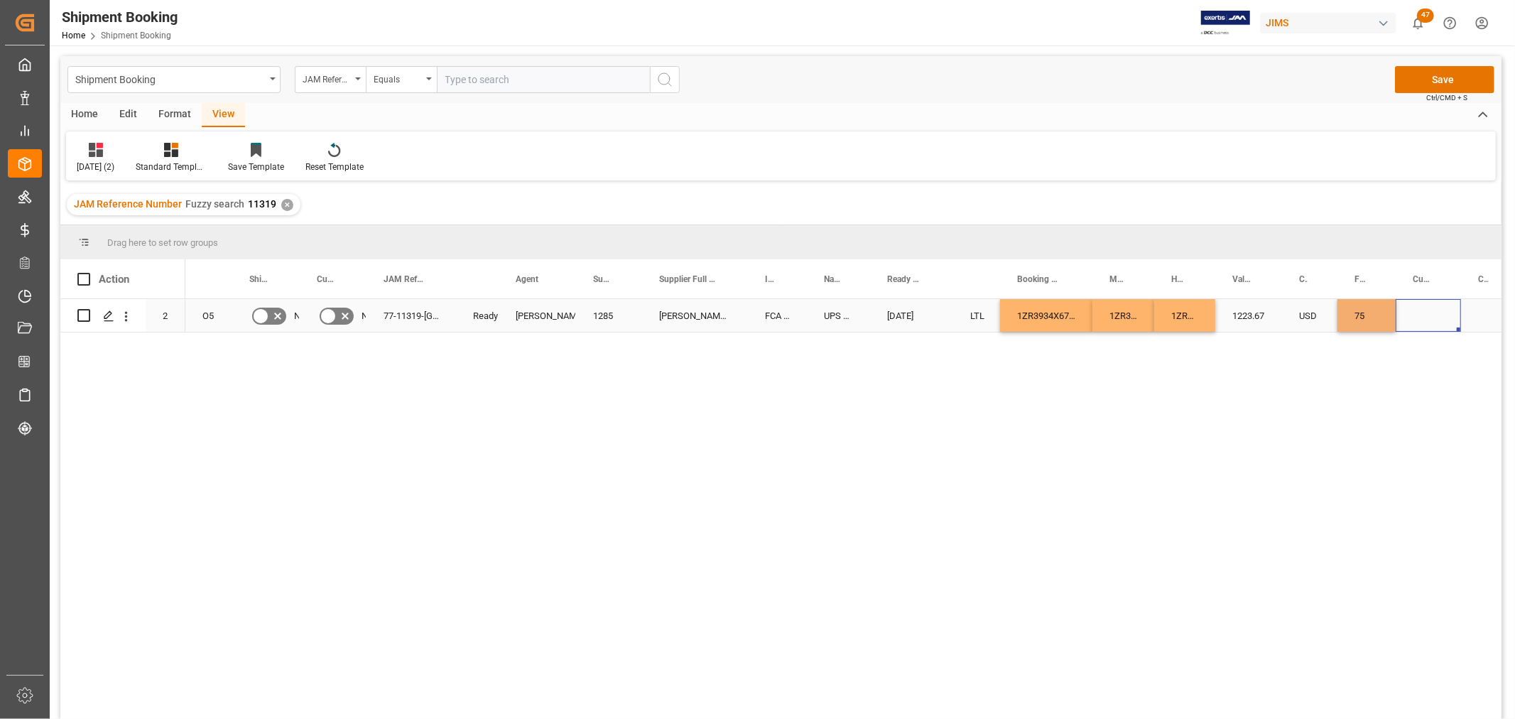
click at [1432, 314] on div "Press SPACE to select this row." at bounding box center [1428, 315] width 65 height 33
click at [1423, 324] on input "Press SPACE to select this row." at bounding box center [1428, 323] width 43 height 27
type input "CAD"
click at [856, 310] on div "UPS ECONOMY" at bounding box center [838, 315] width 63 height 33
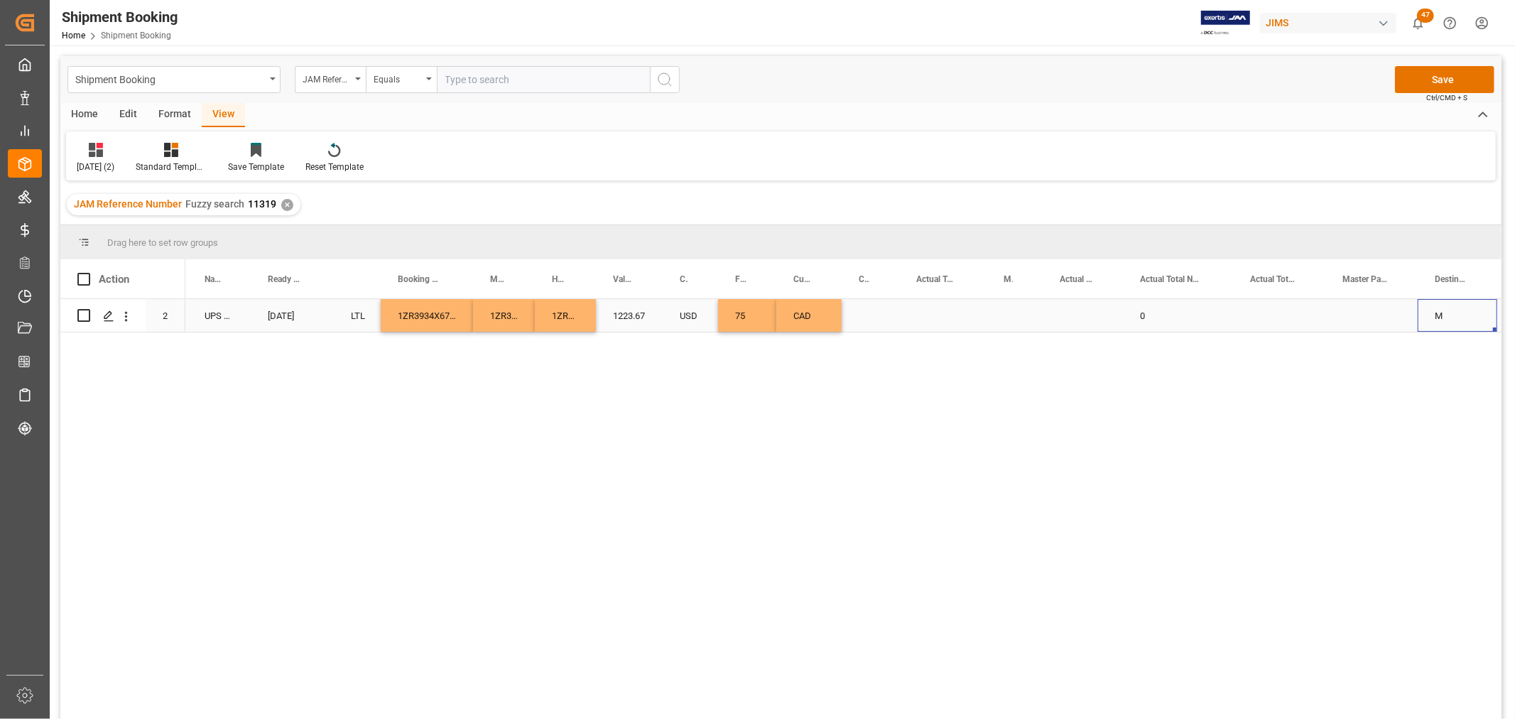
scroll to position [0, 698]
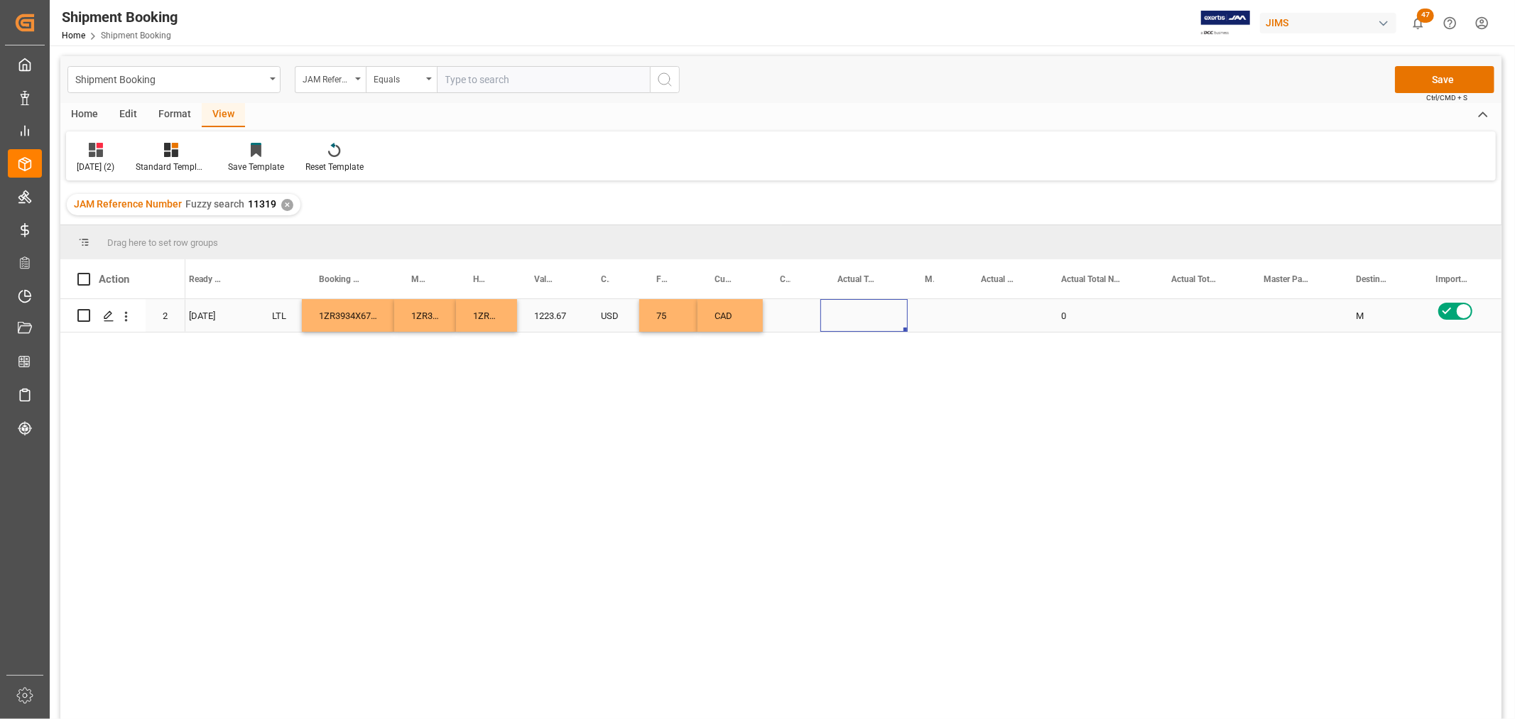
click at [857, 311] on div "Press SPACE to select this row." at bounding box center [863, 315] width 87 height 33
click at [857, 311] on input "Press SPACE to select this row." at bounding box center [864, 323] width 65 height 27
click at [864, 327] on input "Press SPACE to select this row." at bounding box center [864, 323] width 65 height 27
type input "3"
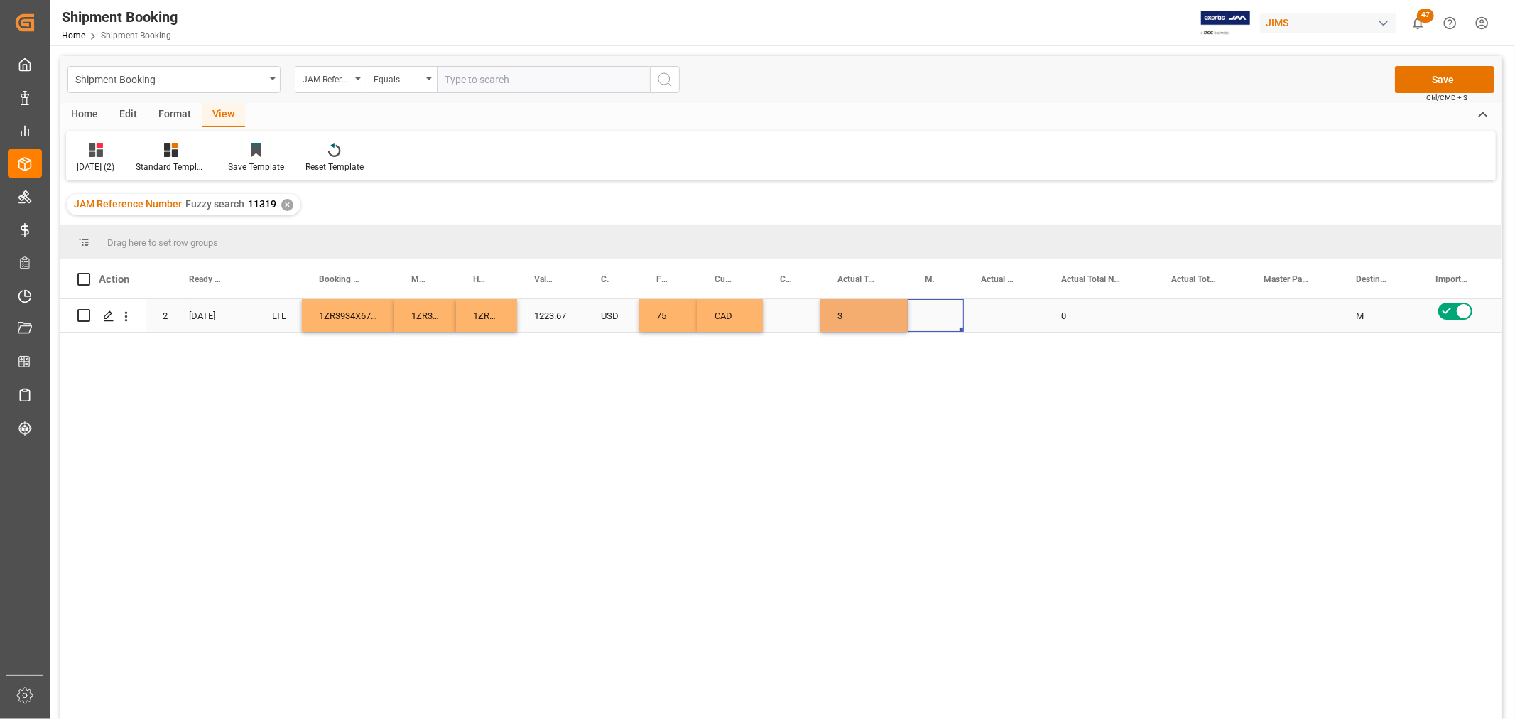
click at [920, 313] on div "Press SPACE to select this row." at bounding box center [936, 315] width 56 height 33
click at [939, 324] on polyline "open menu" at bounding box center [937, 325] width 9 height 4
click at [936, 364] on div "KG" at bounding box center [936, 365] width 32 height 50
type input "KG"
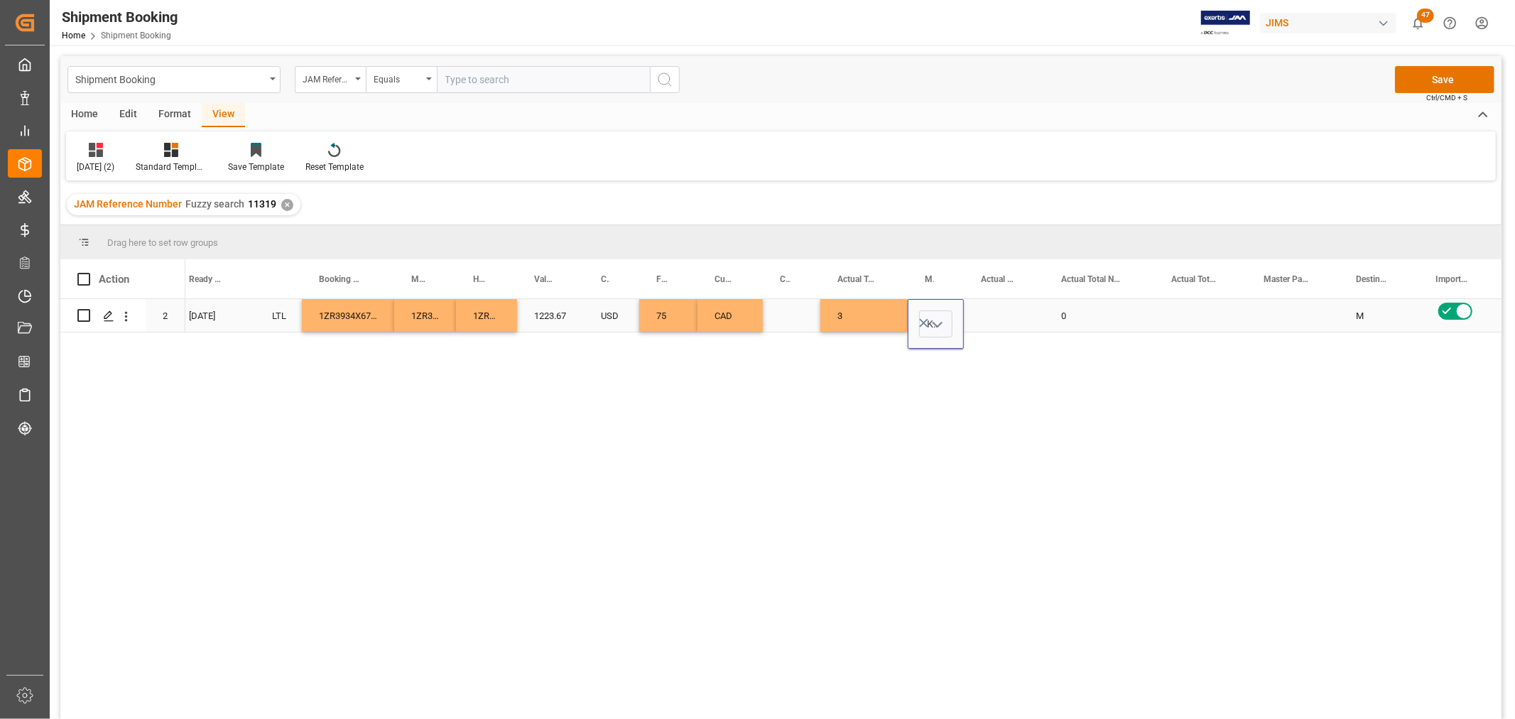
click at [996, 310] on div "Press SPACE to select this row." at bounding box center [1004, 315] width 80 height 33
click at [1077, 313] on div "0" at bounding box center [1099, 315] width 110 height 33
click at [1076, 313] on div "0" at bounding box center [1099, 315] width 110 height 33
drag, startPoint x: 1080, startPoint y: 323, endPoint x: 1057, endPoint y: 329, distance: 24.3
click at [1057, 329] on input "0" at bounding box center [1099, 323] width 87 height 27
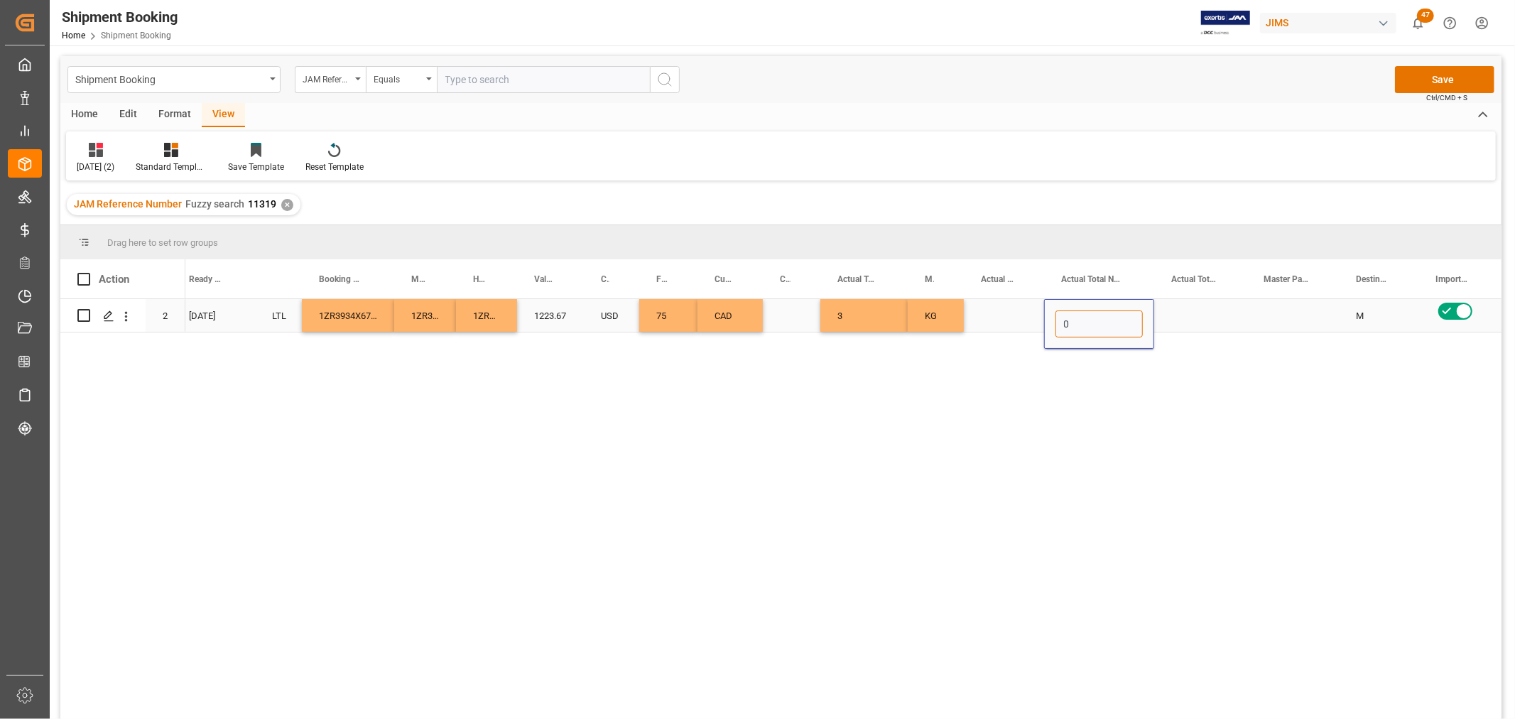
type input "1"
click at [1196, 310] on div "Press SPACE to select this row." at bounding box center [1200, 315] width 92 height 33
click at [1447, 73] on button "Save" at bounding box center [1444, 79] width 99 height 27
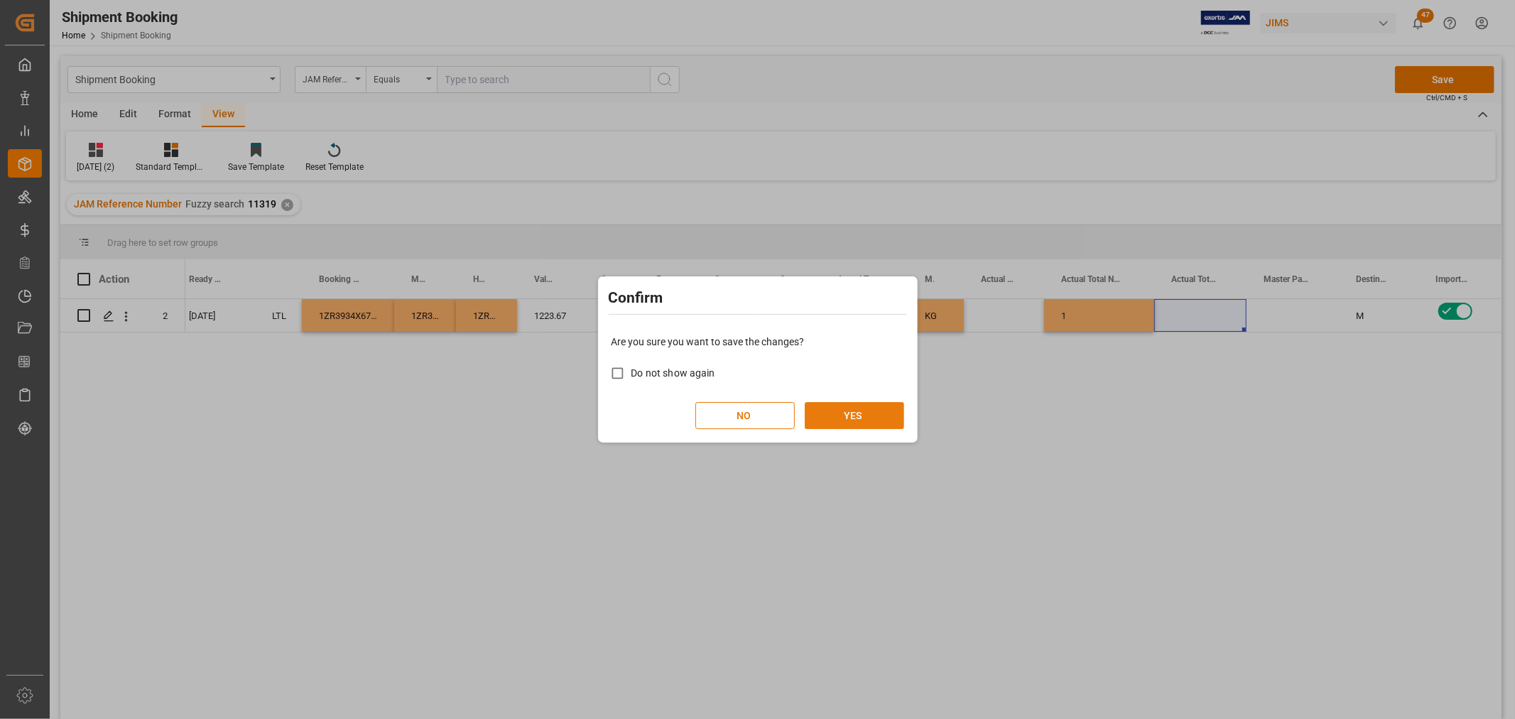
click at [874, 411] on button "YES" at bounding box center [854, 415] width 99 height 27
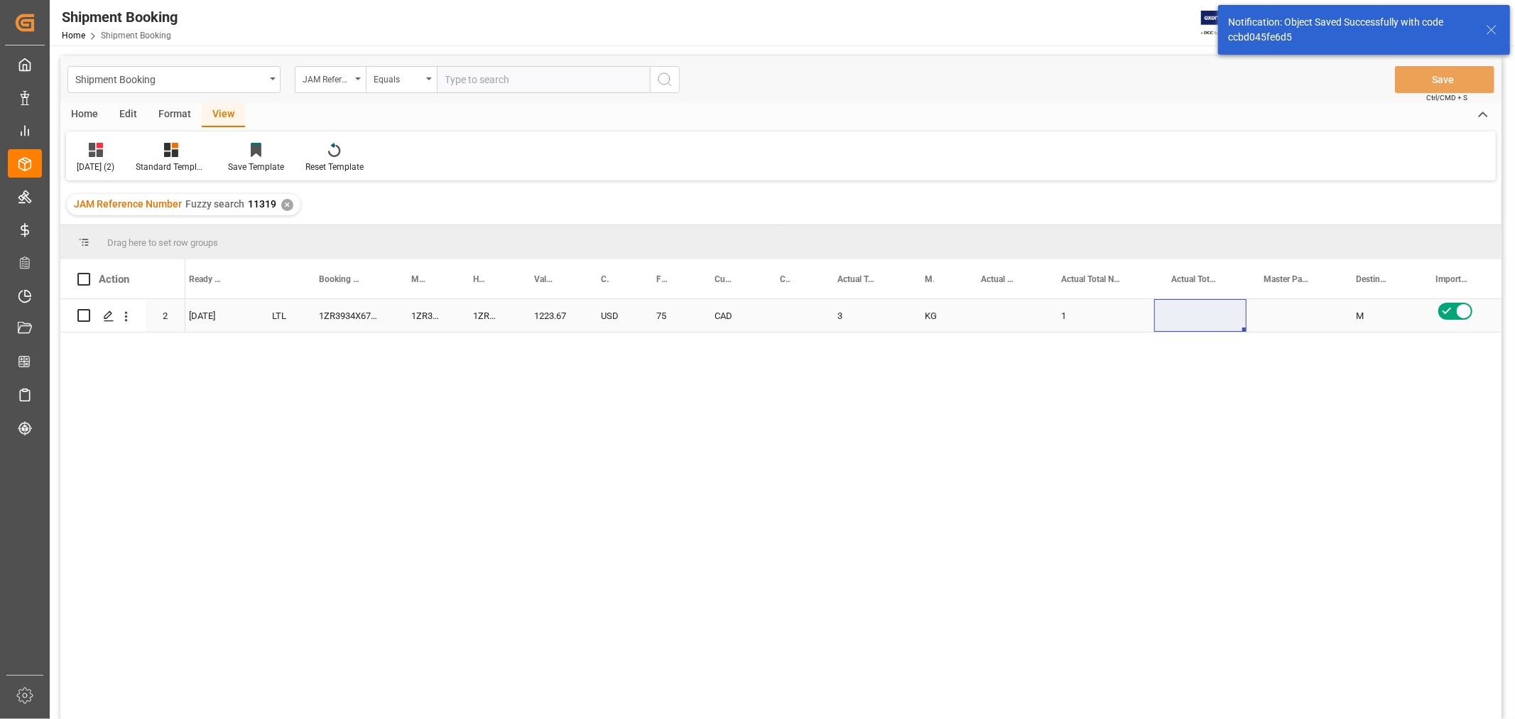
click at [772, 316] on div "Press SPACE to select this row." at bounding box center [792, 315] width 58 height 33
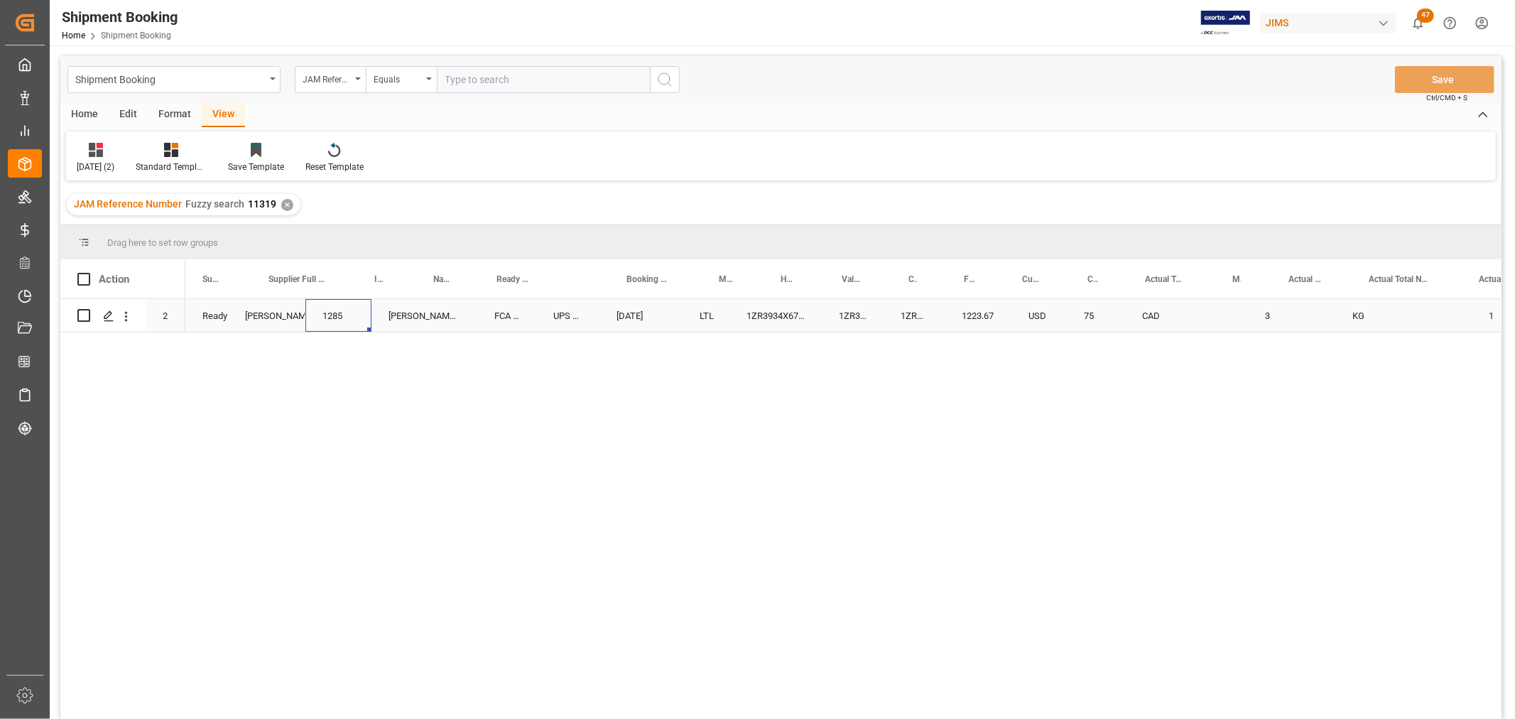
scroll to position [0, 0]
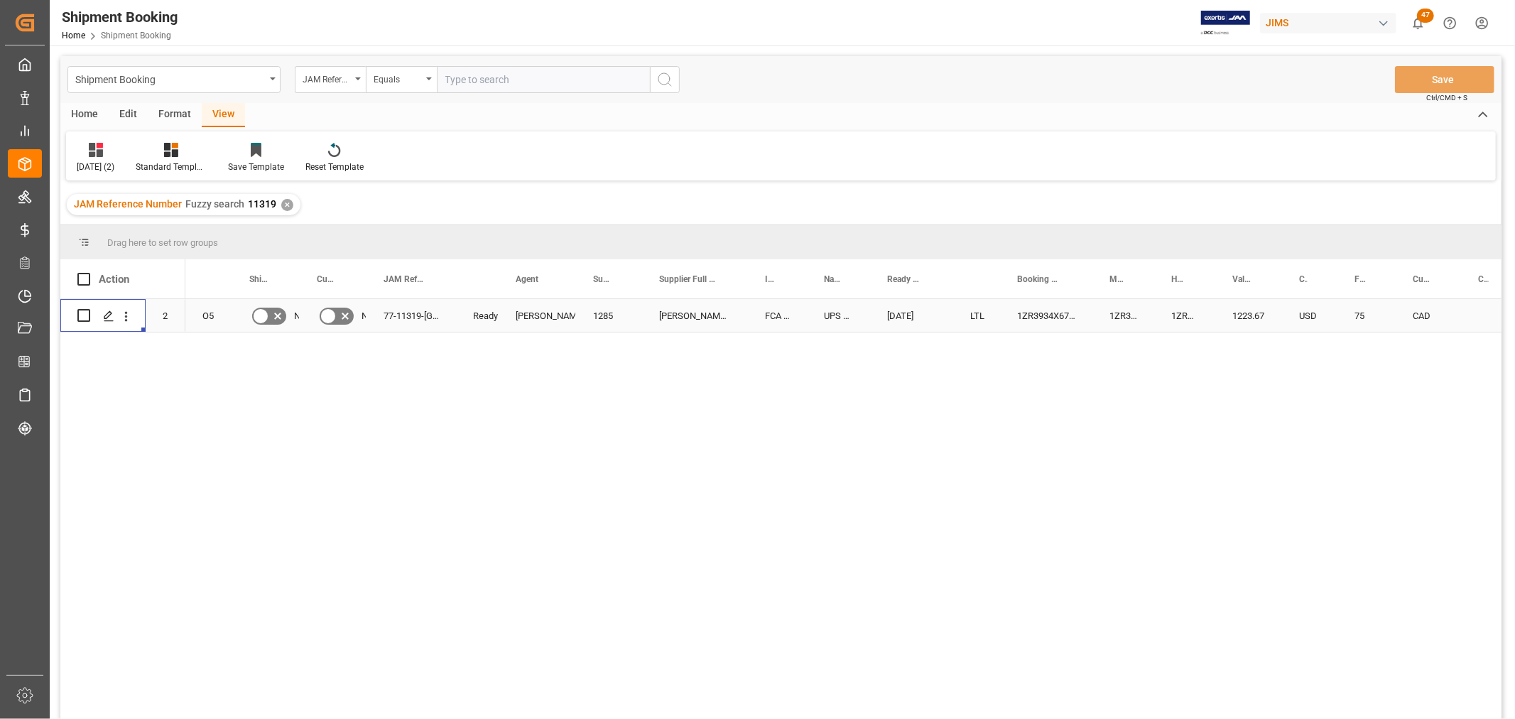
click at [399, 314] on div "77-11319-[GEOGRAPHIC_DATA]" at bounding box center [412, 315] width 90 height 33
click at [109, 320] on line "Press SPACE to select this row." at bounding box center [108, 320] width 9 height 0
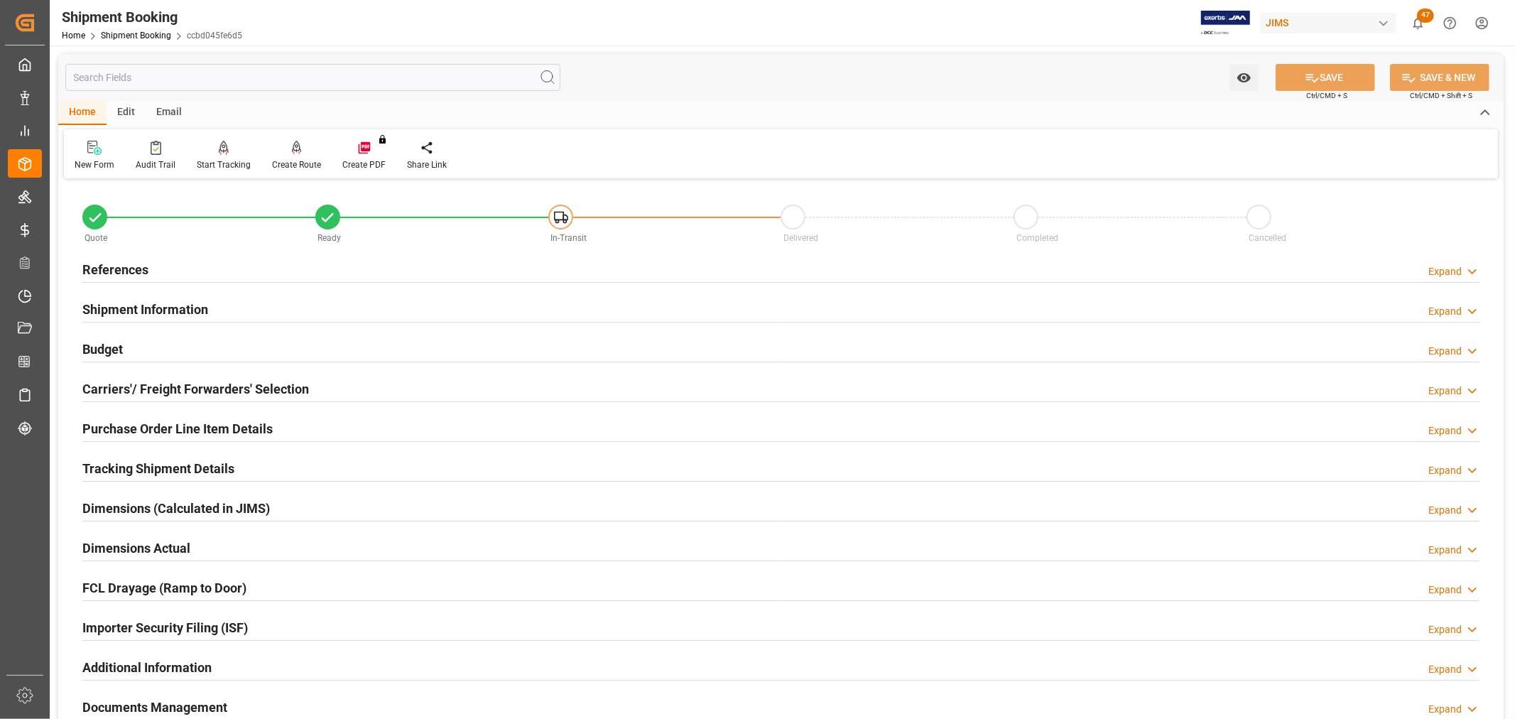
click at [131, 428] on h2 "Purchase Order Line Item Details" at bounding box center [177, 428] width 190 height 19
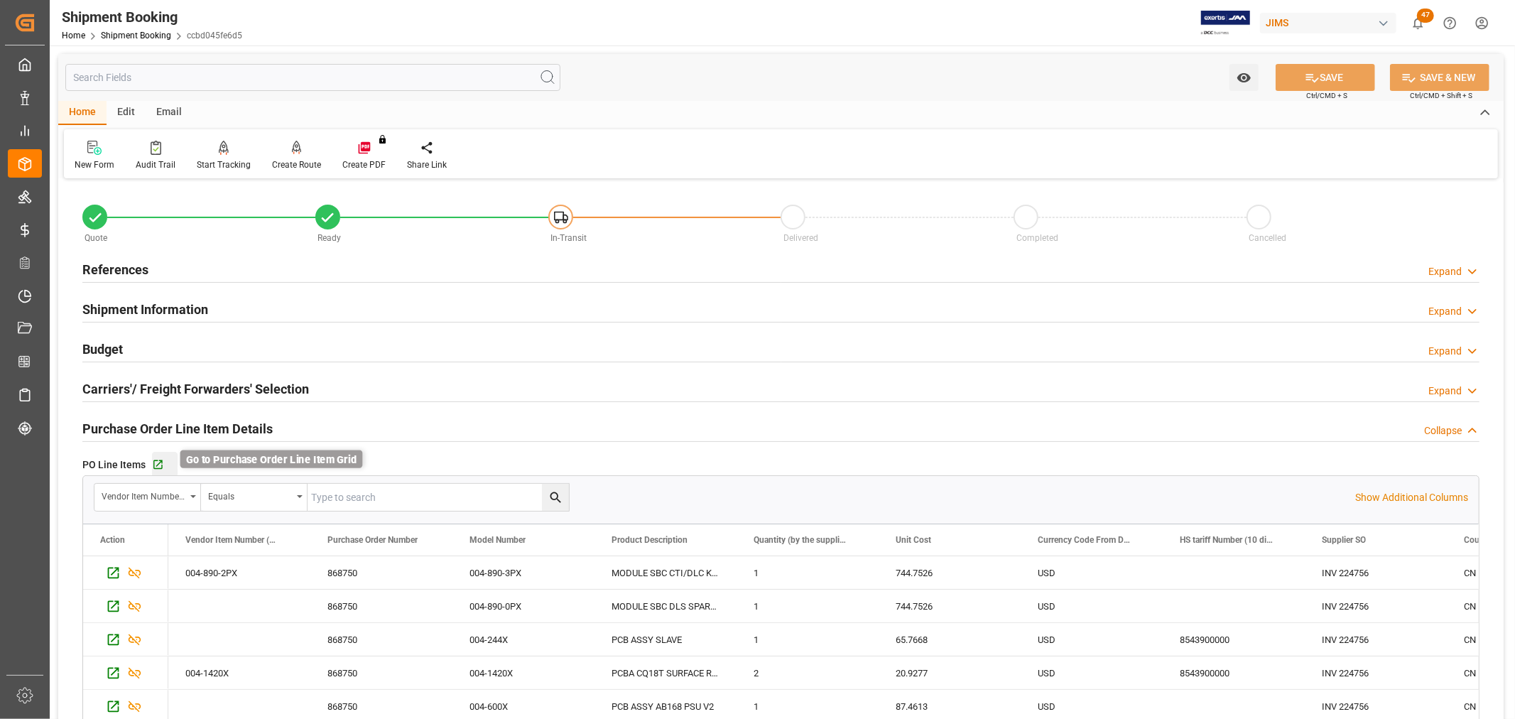
click at [154, 459] on icon "button" at bounding box center [158, 465] width 12 height 12
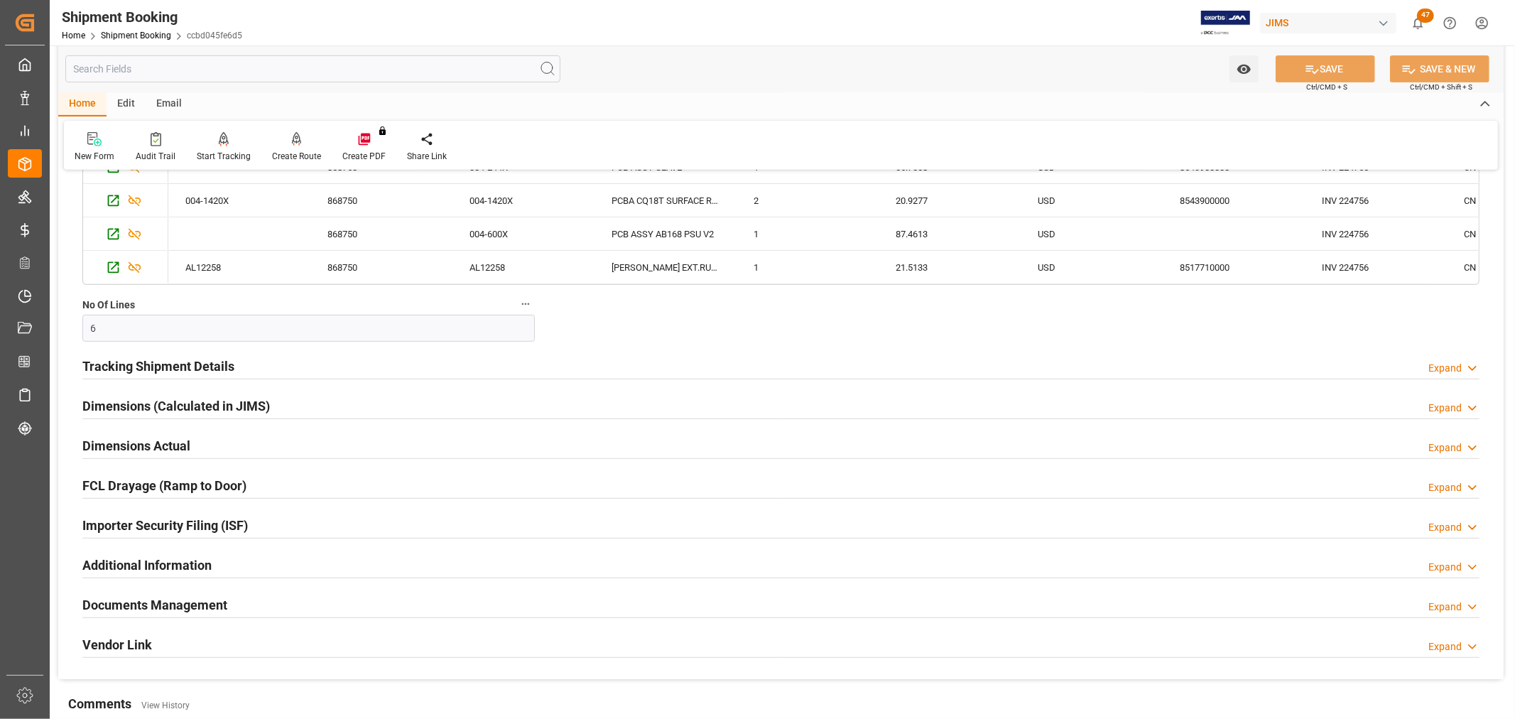
scroll to position [473, 0]
click at [143, 359] on h2 "Tracking Shipment Details" at bounding box center [158, 365] width 152 height 19
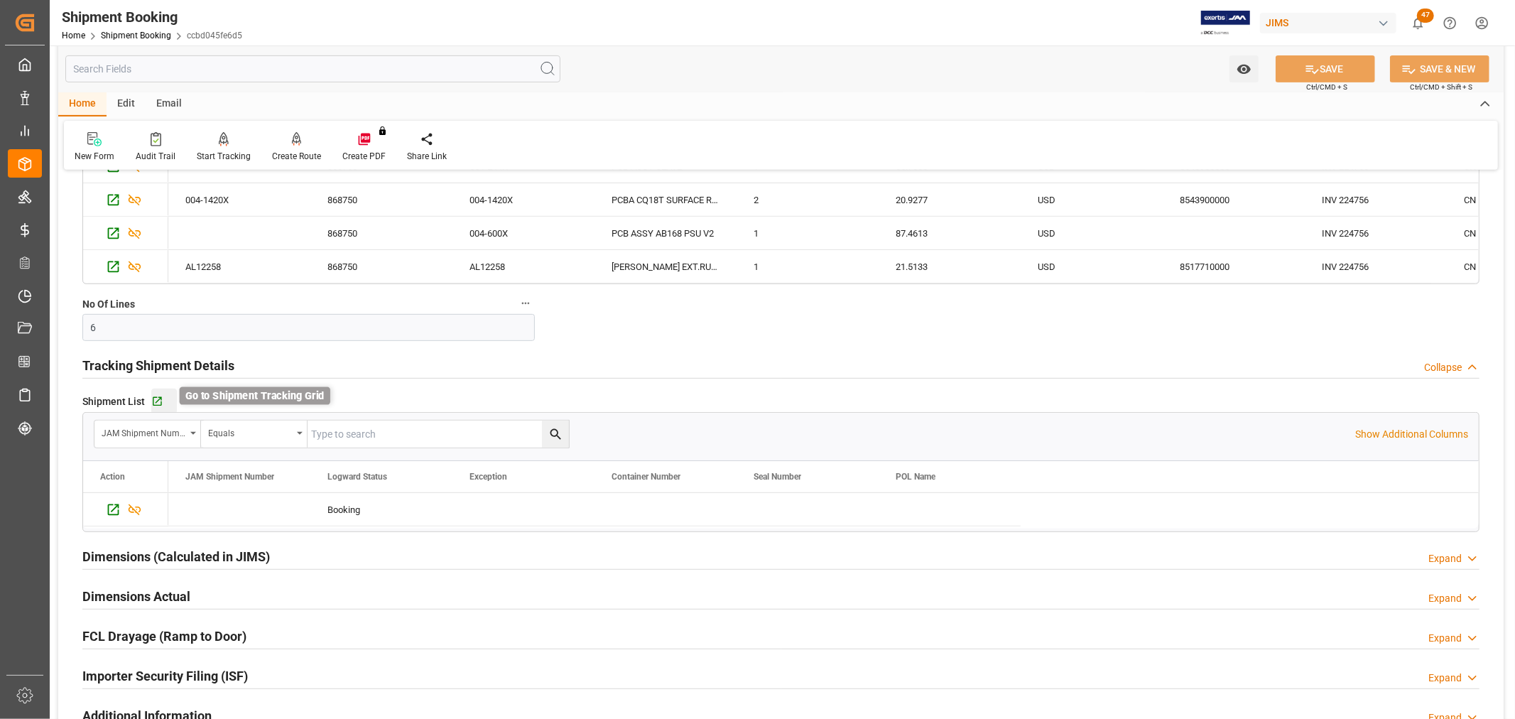
click at [158, 396] on icon "button" at bounding box center [157, 402] width 12 height 12
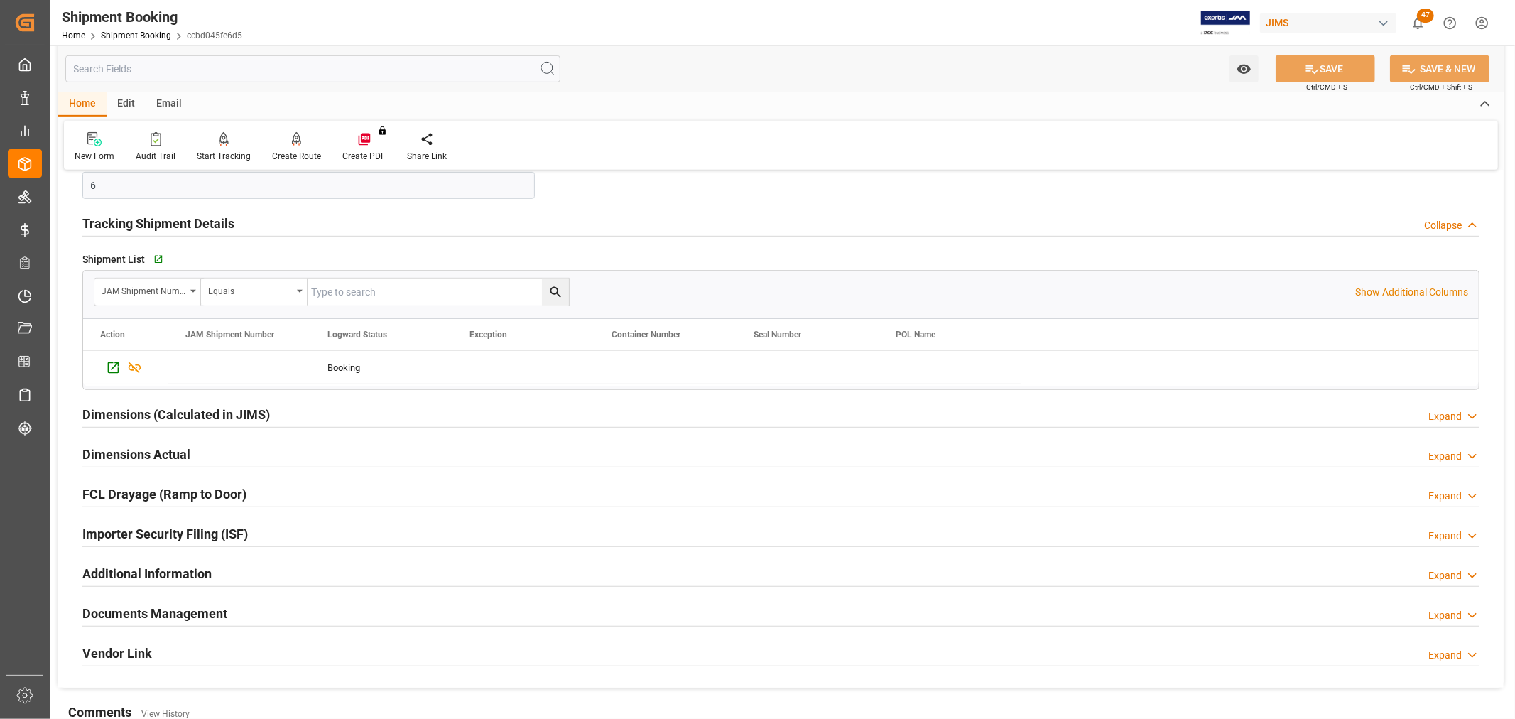
scroll to position [631, 0]
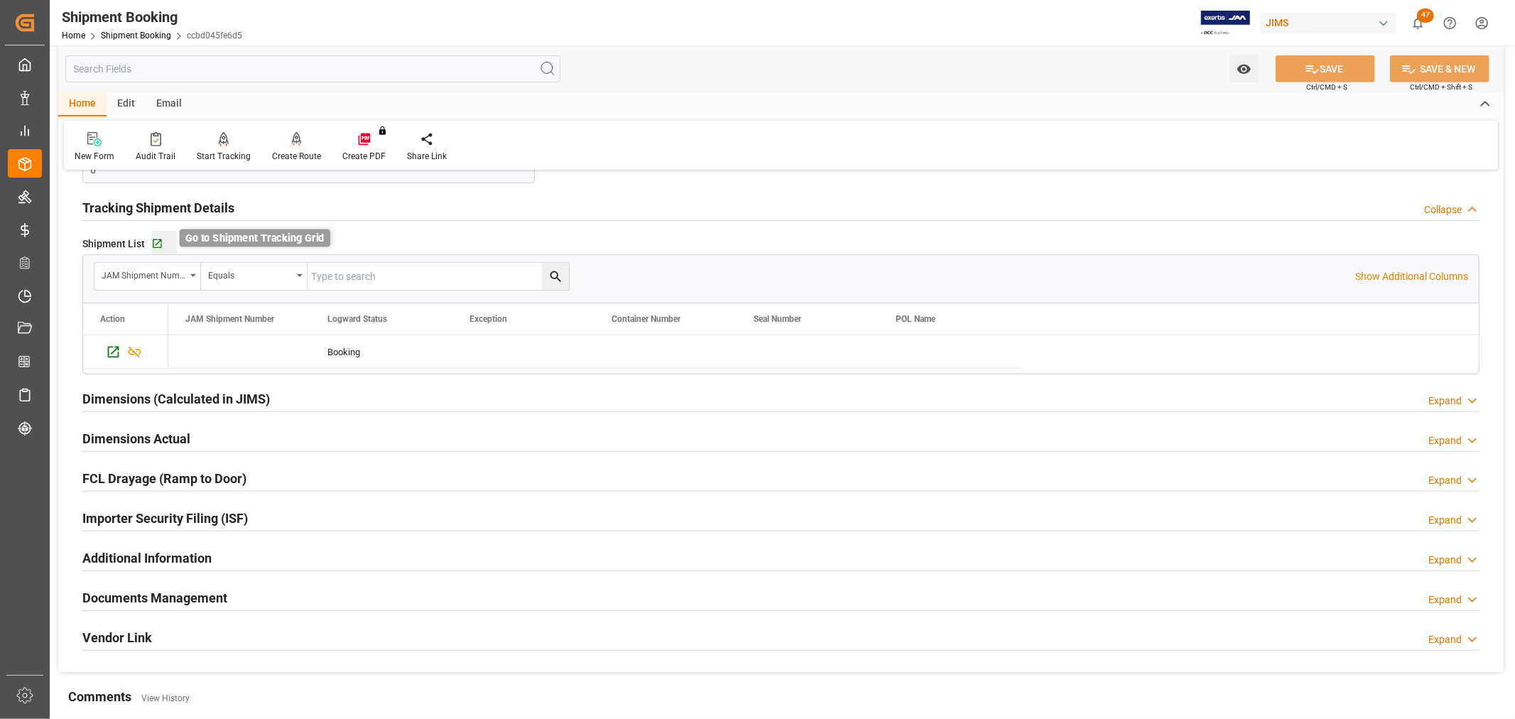
click at [158, 239] on icon "button" at bounding box center [157, 243] width 9 height 9
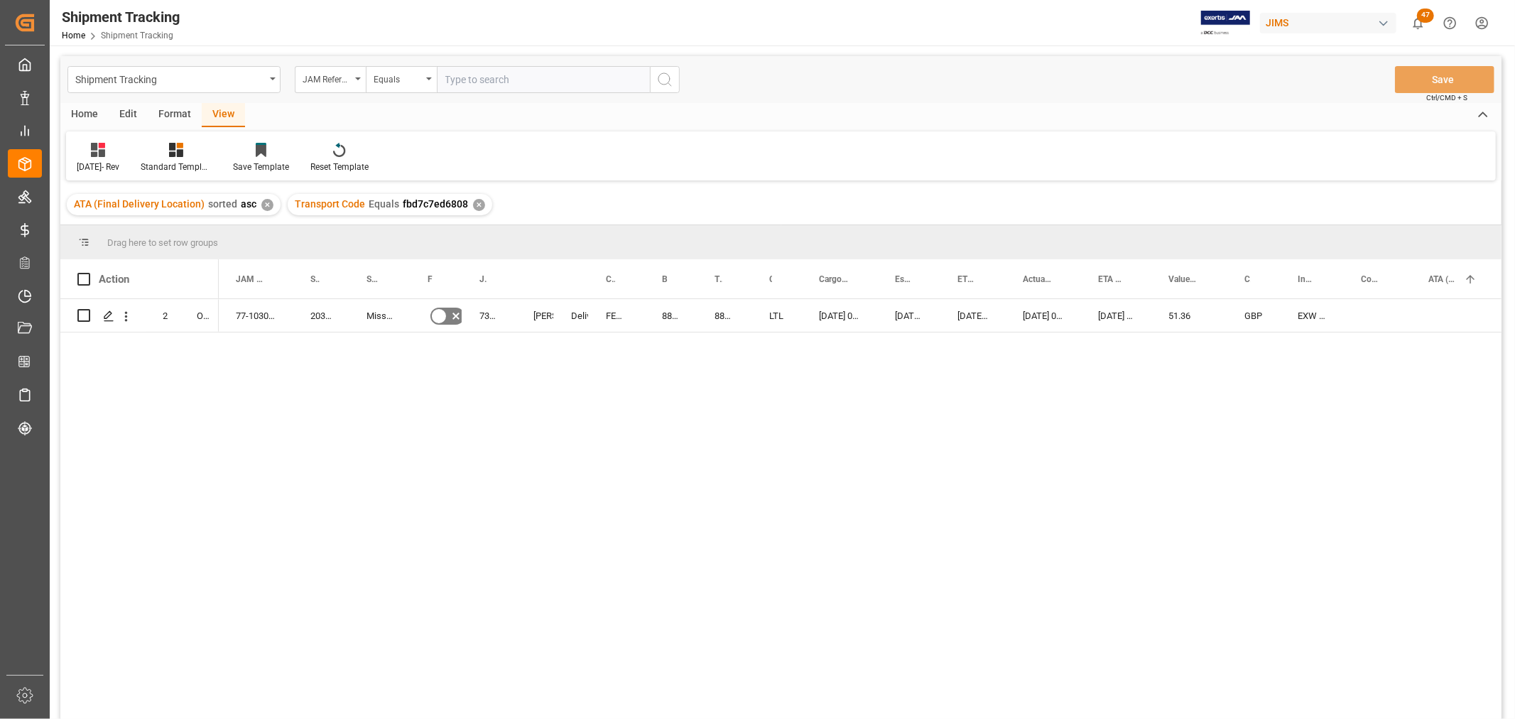
click at [367, 434] on div "77-10300-GB No 203315 Mission 73240 Delivered [PERSON_NAME] FEDEX INTERNATIONAL…" at bounding box center [860, 513] width 1283 height 429
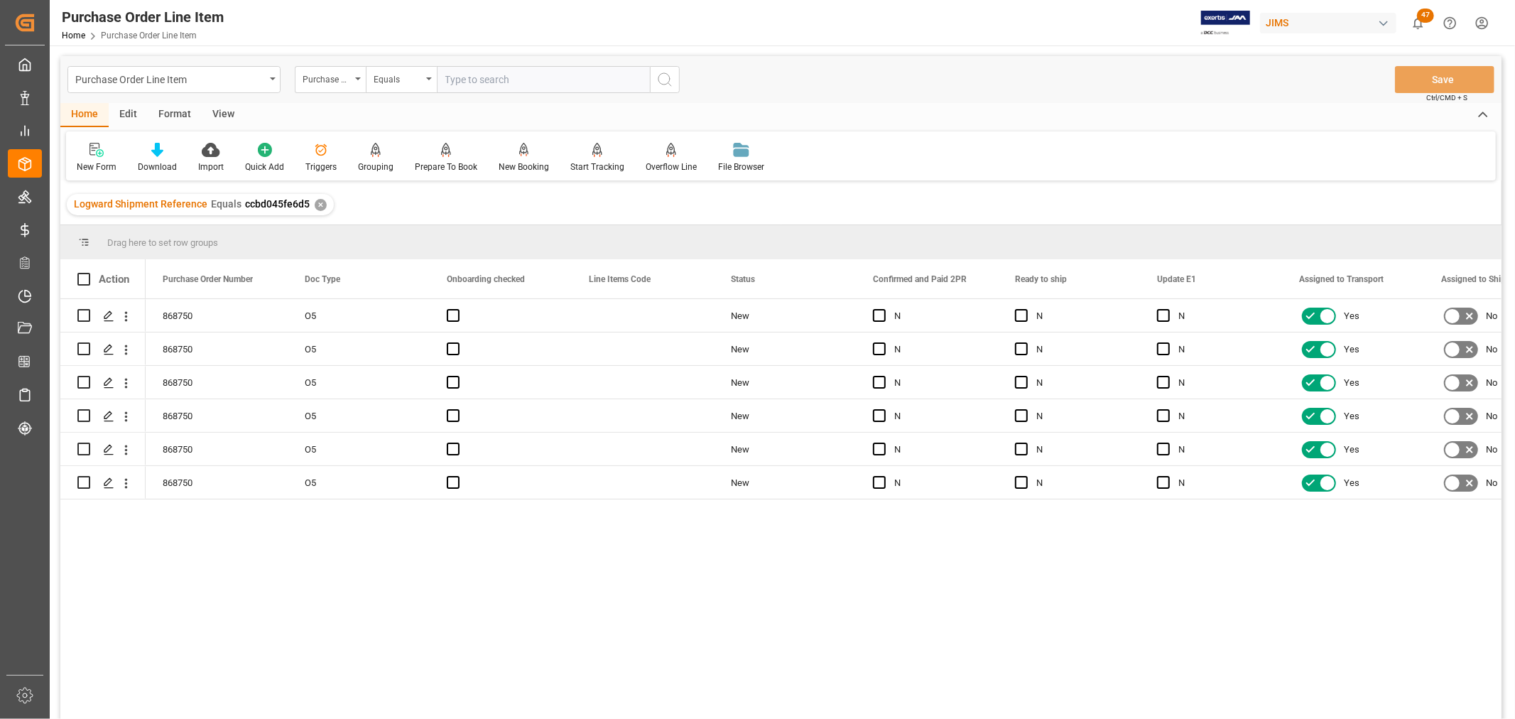
click at [222, 107] on div "View" at bounding box center [223, 115] width 43 height 24
click at [86, 157] on div "Default" at bounding box center [90, 157] width 49 height 31
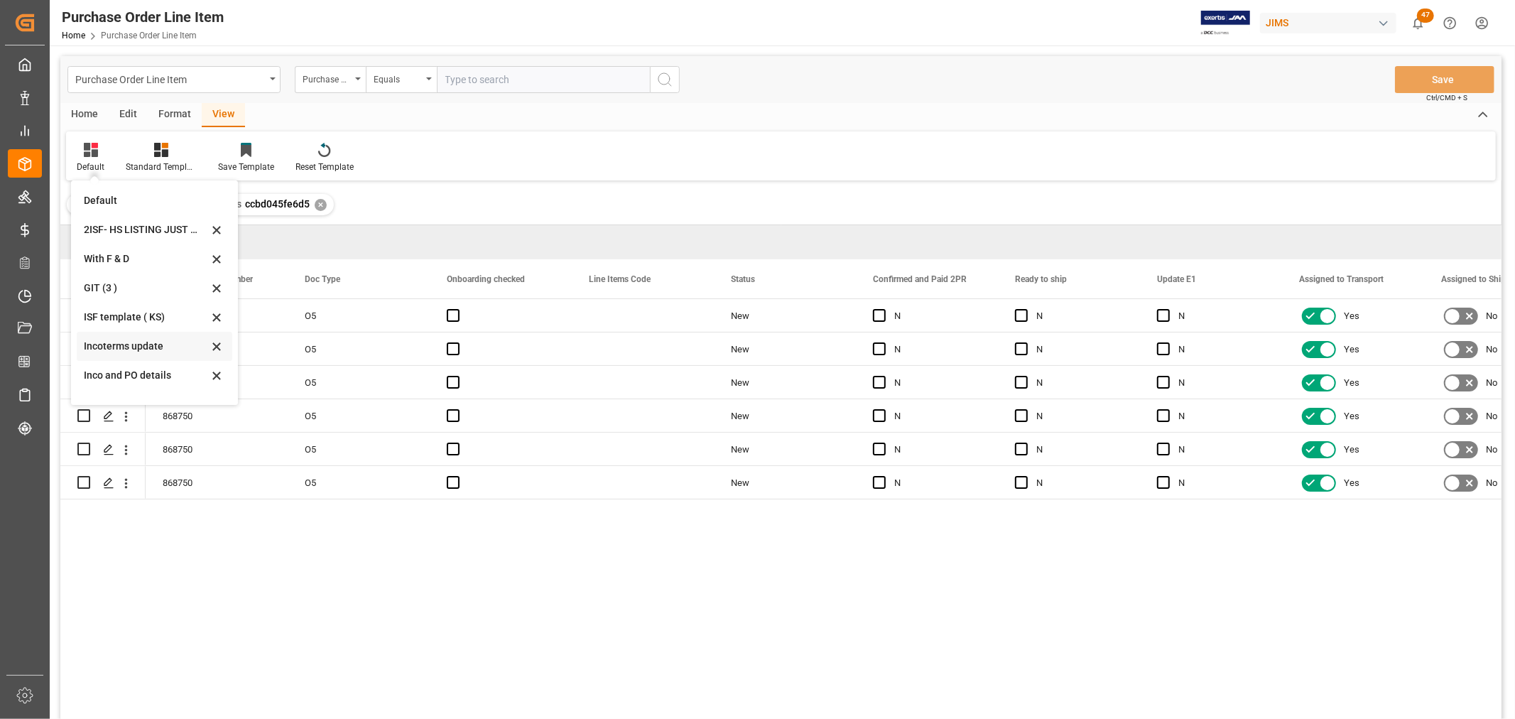
click at [109, 349] on div "Incoterms update" at bounding box center [146, 346] width 124 height 15
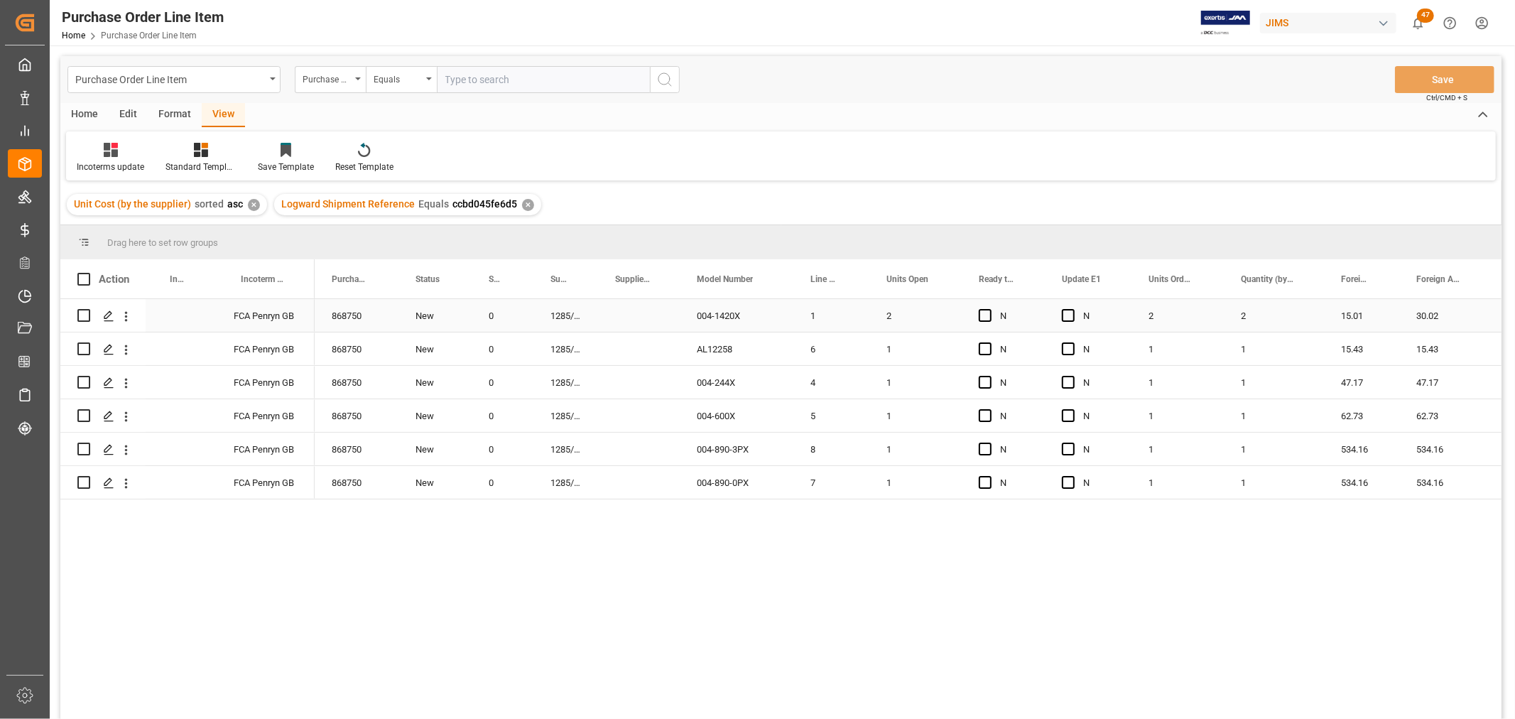
click at [168, 313] on div "Press SPACE to select this row." at bounding box center [181, 315] width 71 height 33
click at [171, 311] on input "Press SPACE to select this row." at bounding box center [181, 323] width 48 height 27
click at [195, 323] on input "EXW" at bounding box center [181, 323] width 48 height 27
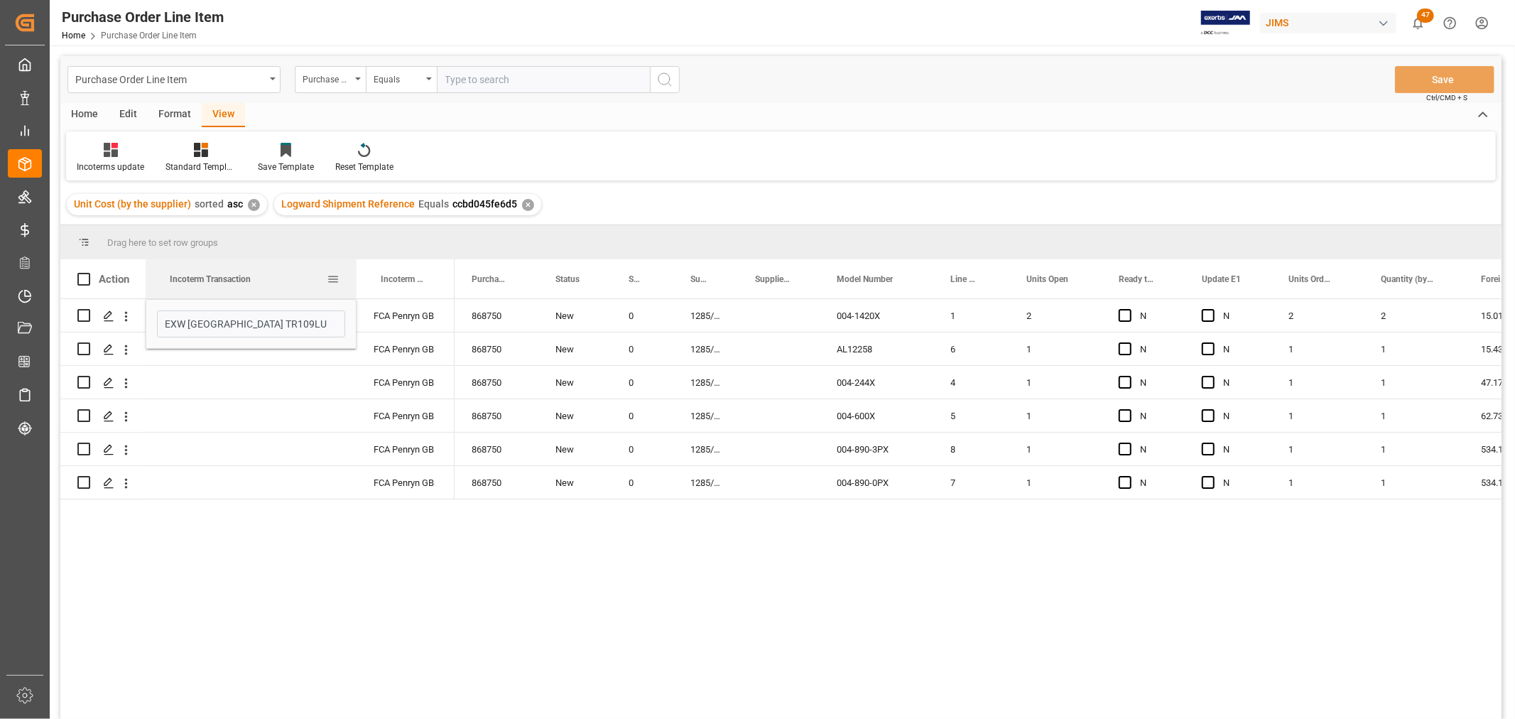
drag, startPoint x: 214, startPoint y: 278, endPoint x: 354, endPoint y: 291, distance: 140.6
click at [354, 291] on div at bounding box center [357, 278] width 6 height 39
click at [284, 313] on input "EXW Cornwall TR109LU" at bounding box center [251, 323] width 188 height 27
type input "EXW Cornwall TR109LU, [GEOGRAPHIC_DATA]"
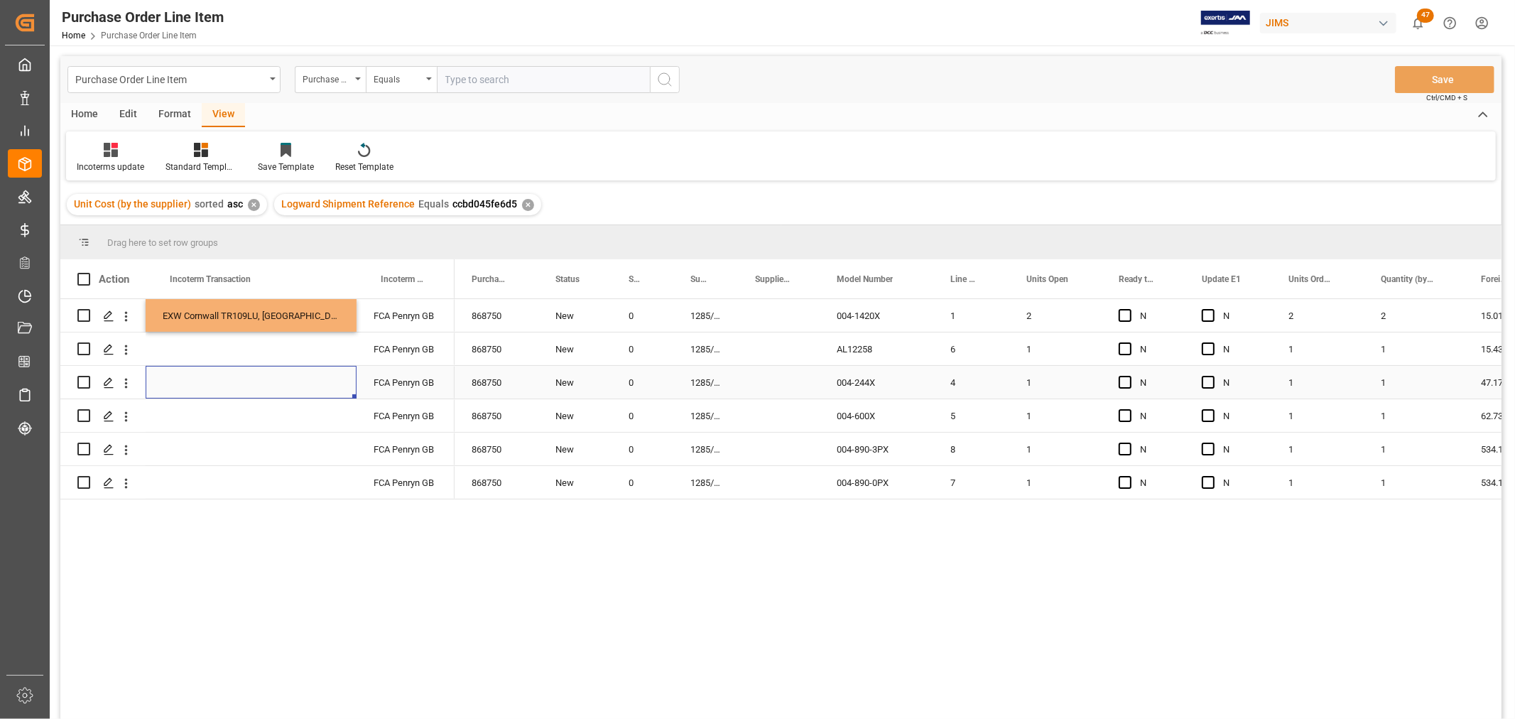
click at [242, 386] on div "Press SPACE to select this row." at bounding box center [251, 382] width 211 height 33
click at [229, 304] on div "EXW Cornwall TR109LU, [GEOGRAPHIC_DATA]" at bounding box center [251, 315] width 211 height 33
drag, startPoint x: 352, startPoint y: 329, endPoint x: 353, endPoint y: 466, distance: 137.1
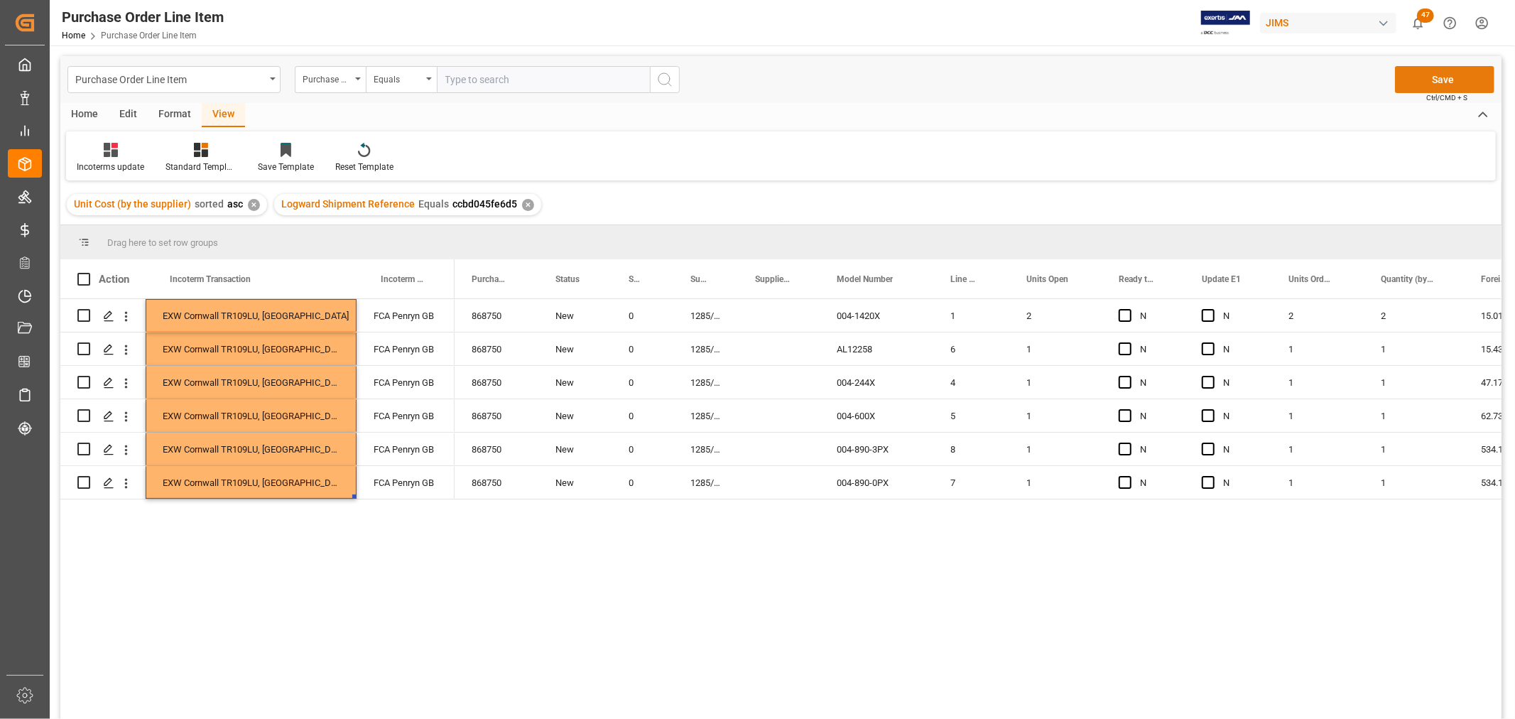
click at [1431, 80] on button "Save" at bounding box center [1444, 79] width 99 height 27
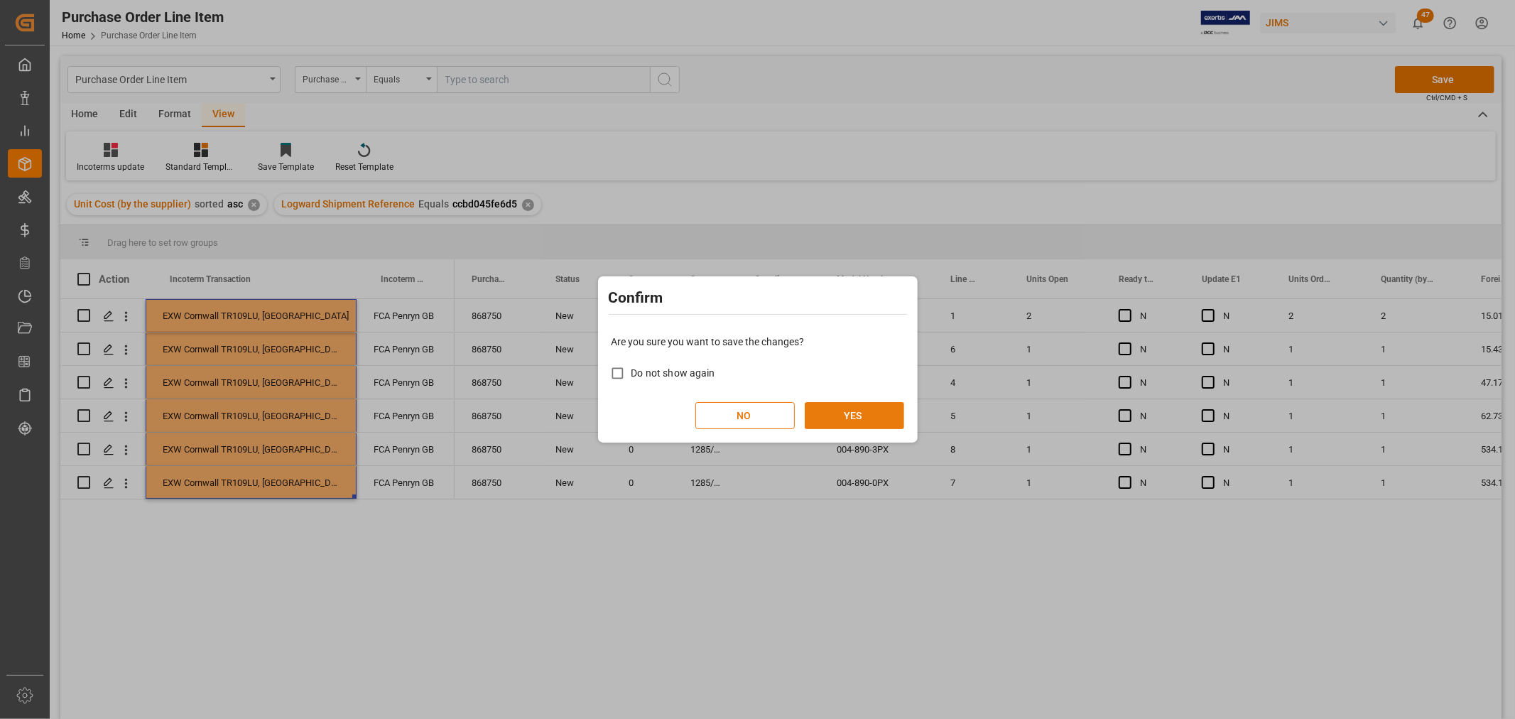
click at [874, 403] on button "YES" at bounding box center [854, 415] width 99 height 27
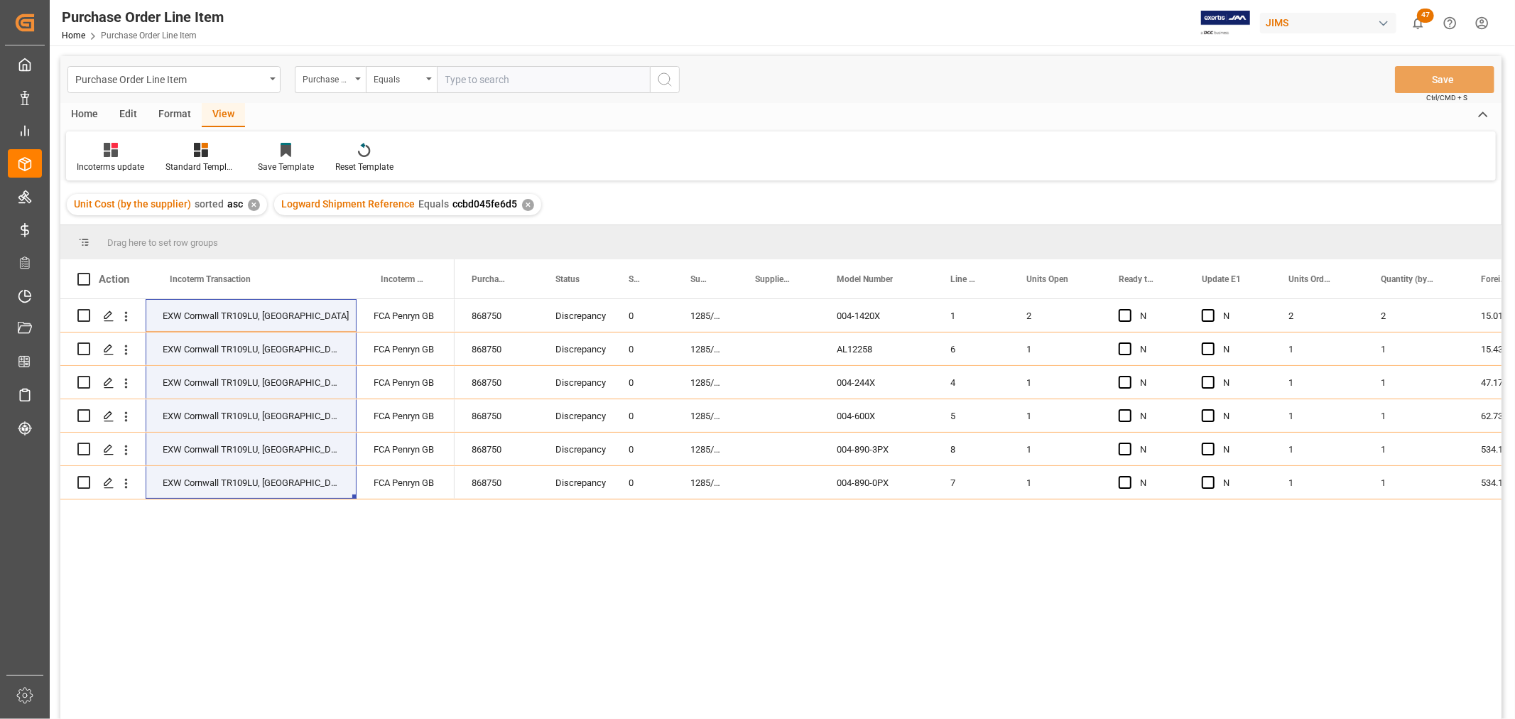
click at [384, 573] on div "EXW Cornwall TR109LU, GB FCA Penryn GB EXW Cornwall TR109LU, GB FCA Penryn GB E…" at bounding box center [780, 511] width 1441 height 424
click at [212, 108] on div "View" at bounding box center [223, 115] width 43 height 24
click at [115, 166] on div "Incoterms update" at bounding box center [110, 167] width 67 height 13
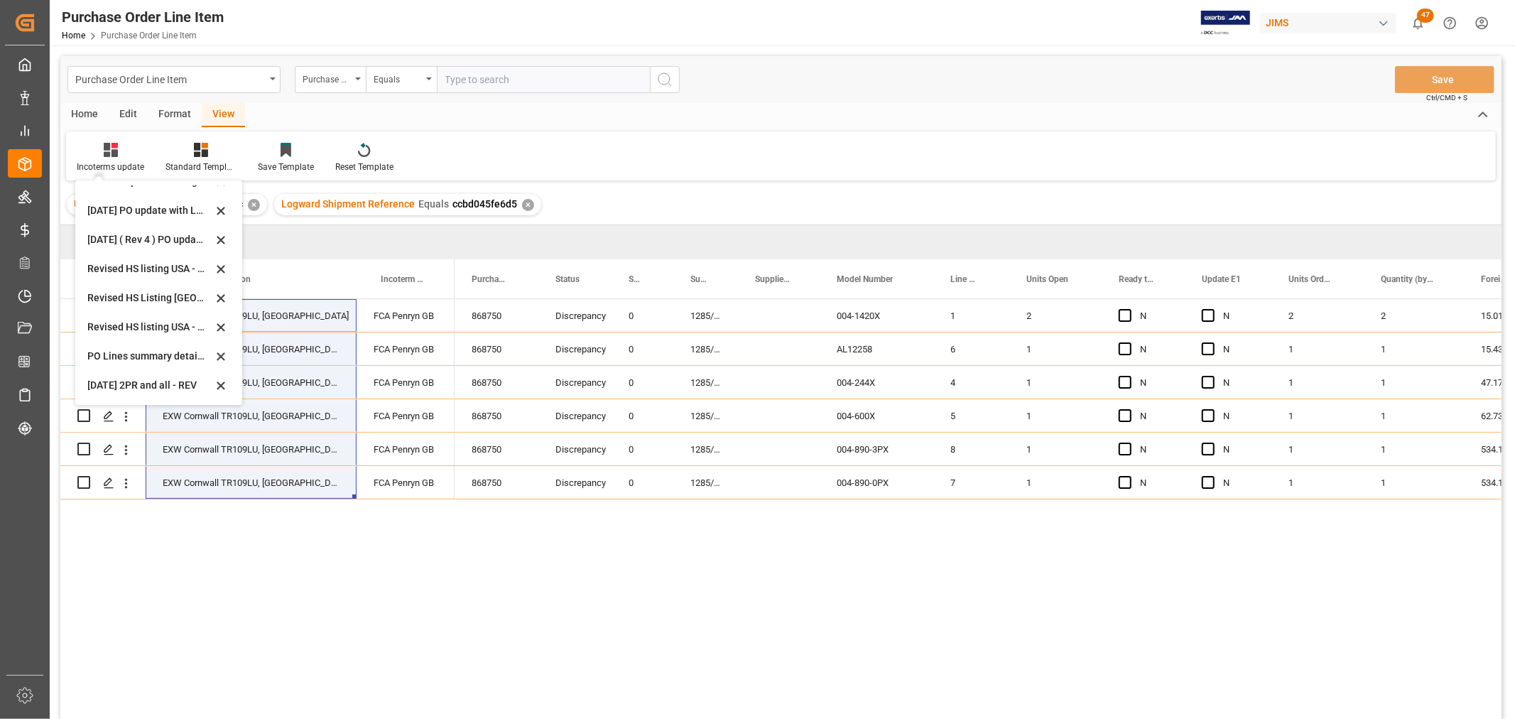
scroll to position [79, 0]
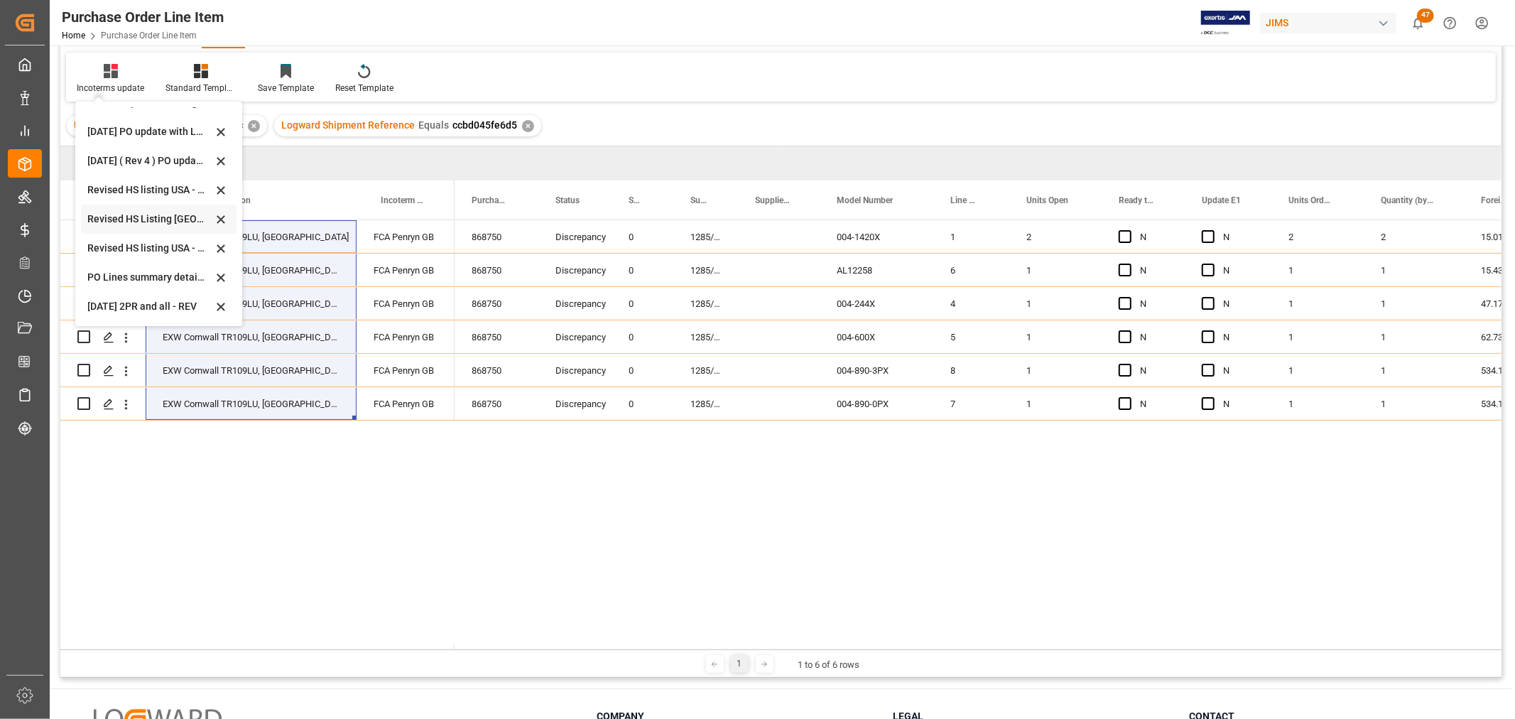
click at [116, 222] on div "Revised HS Listing Canada" at bounding box center [150, 219] width 124 height 15
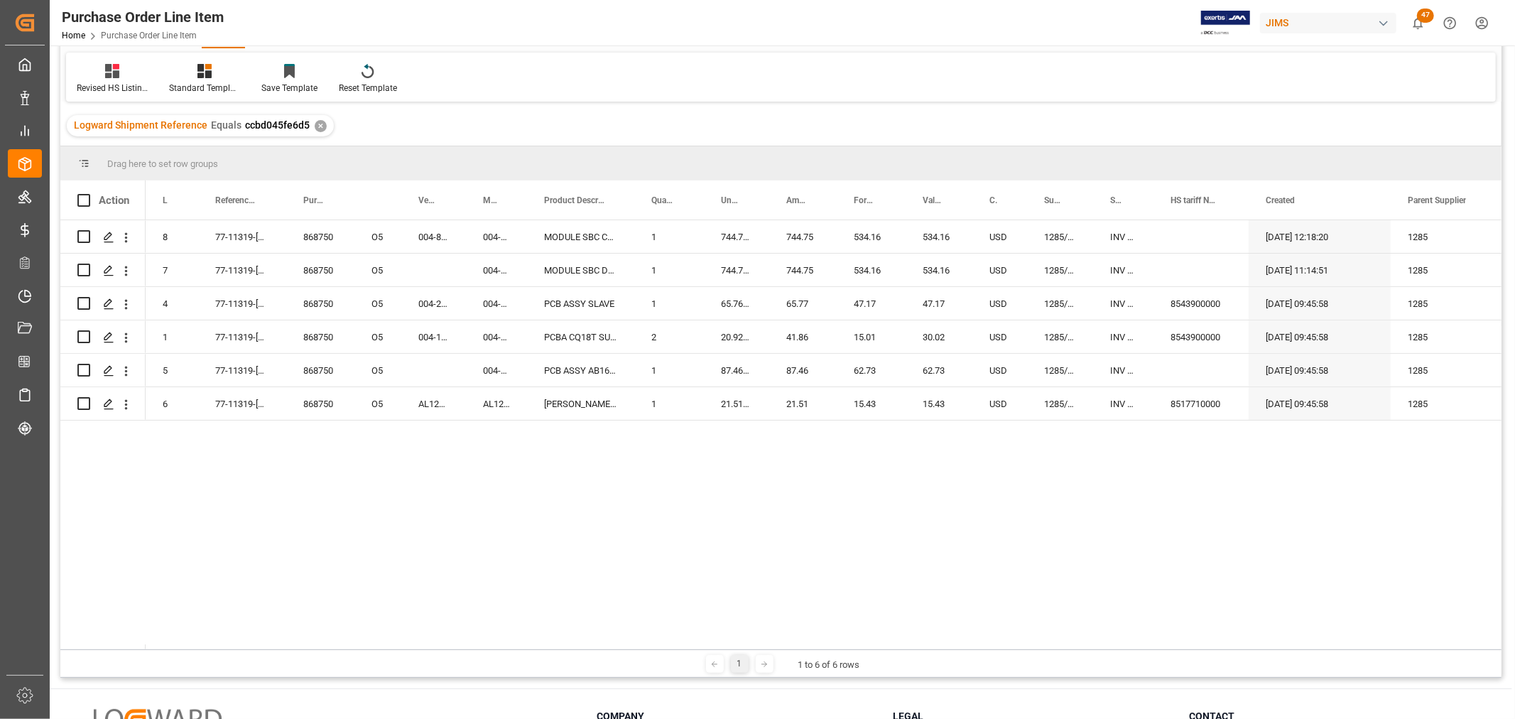
click at [627, 505] on div "8 77-11319-GB 868750 O5 004-890-2PX 004-890-3PX MODULE SBC CTI/DLC KIT V3 PROG …" at bounding box center [824, 434] width 1356 height 429
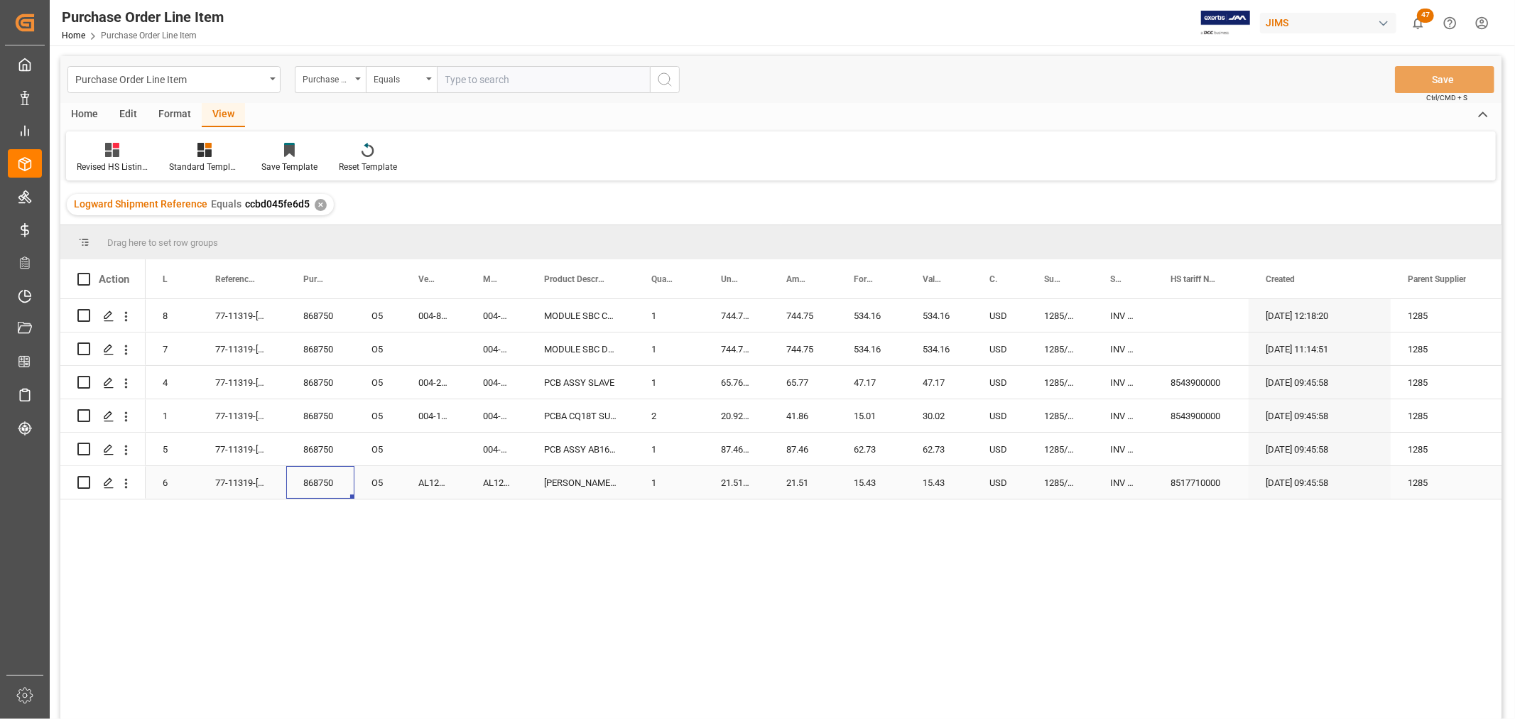
click at [286, 493] on div "868750" at bounding box center [320, 482] width 68 height 33
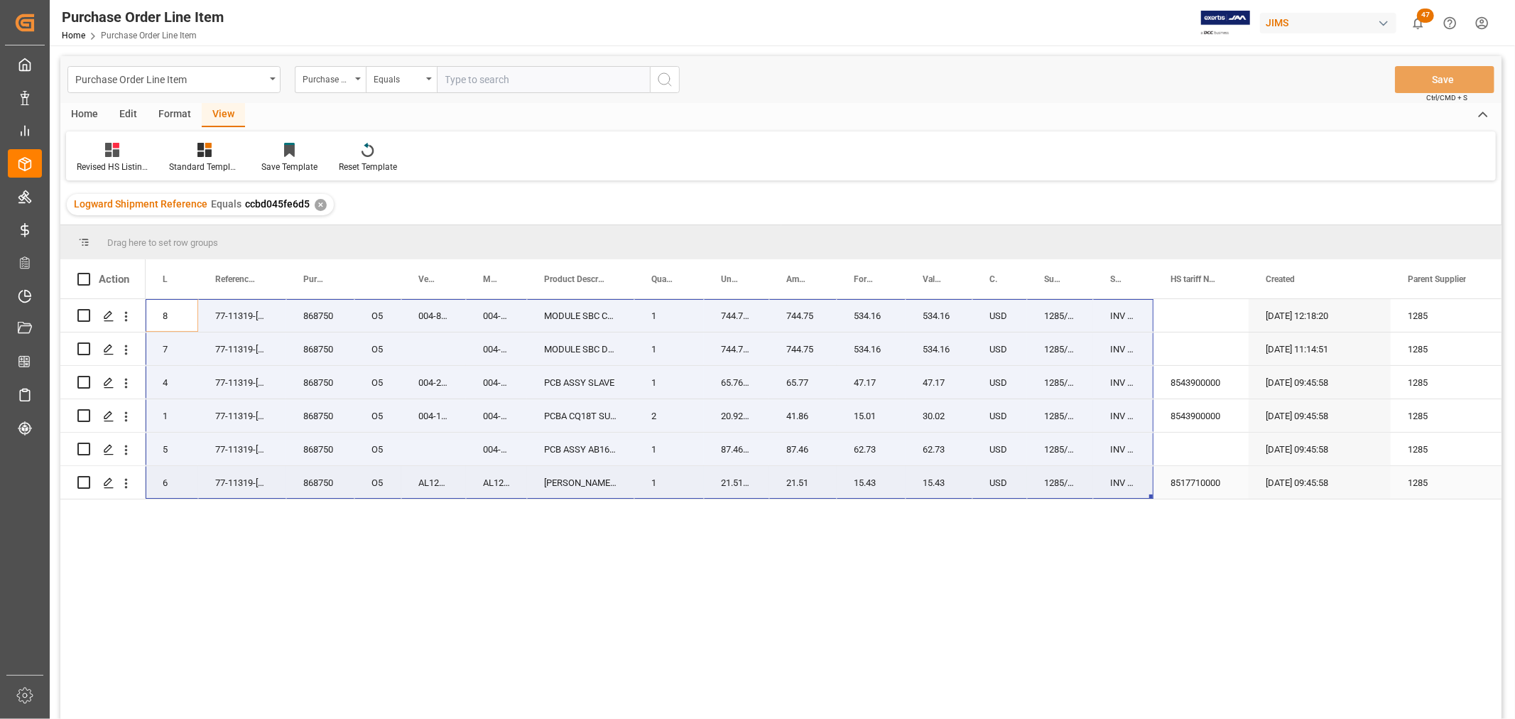
drag, startPoint x: 172, startPoint y: 313, endPoint x: 1119, endPoint y: 471, distance: 959.9
click at [1119, 471] on div "8 77-11319-GB 868750 O5 004-890-2PX 004-890-3PX MODULE SBC CTI/DLC KIT V3 PROG …" at bounding box center [910, 399] width 1529 height 200
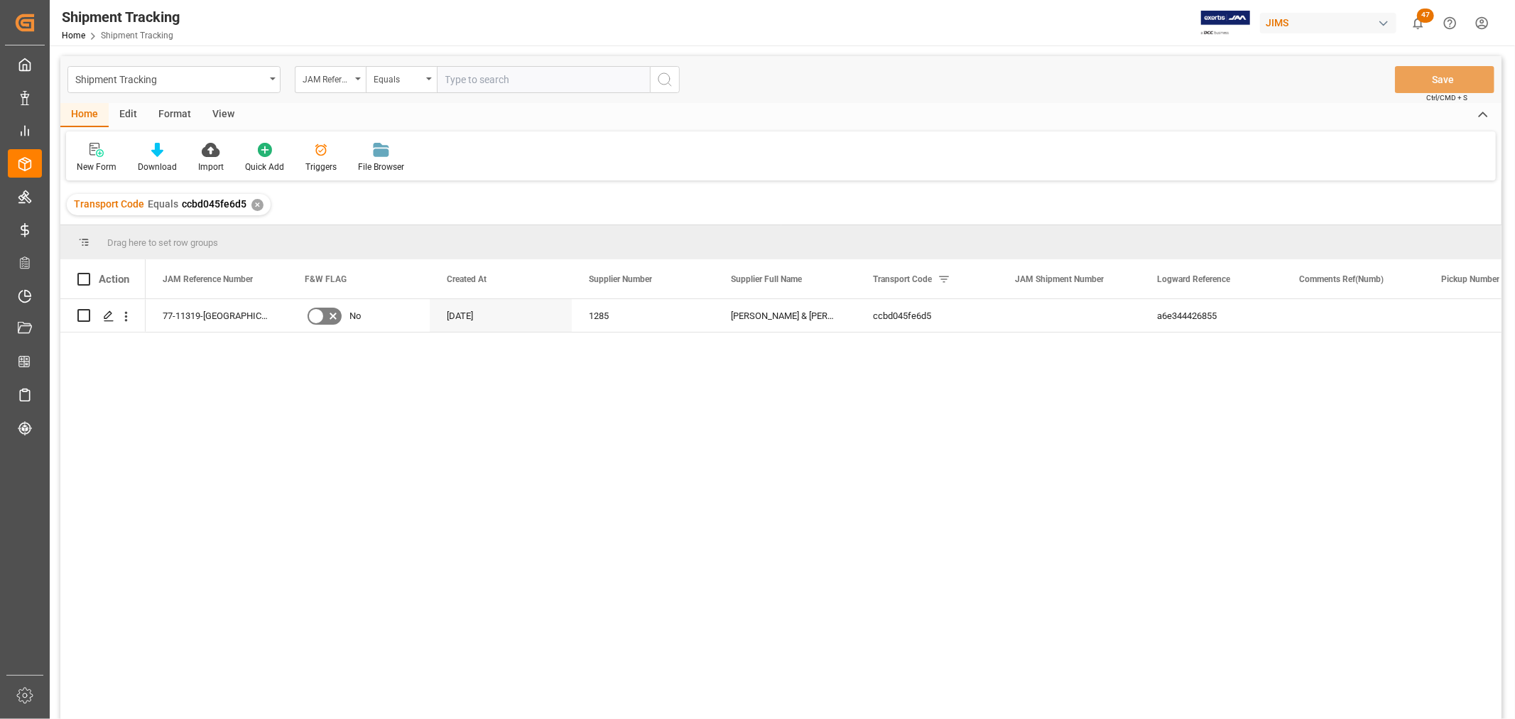
click at [217, 109] on div "View" at bounding box center [223, 115] width 43 height 24
click at [95, 151] on icon at bounding box center [91, 150] width 14 height 14
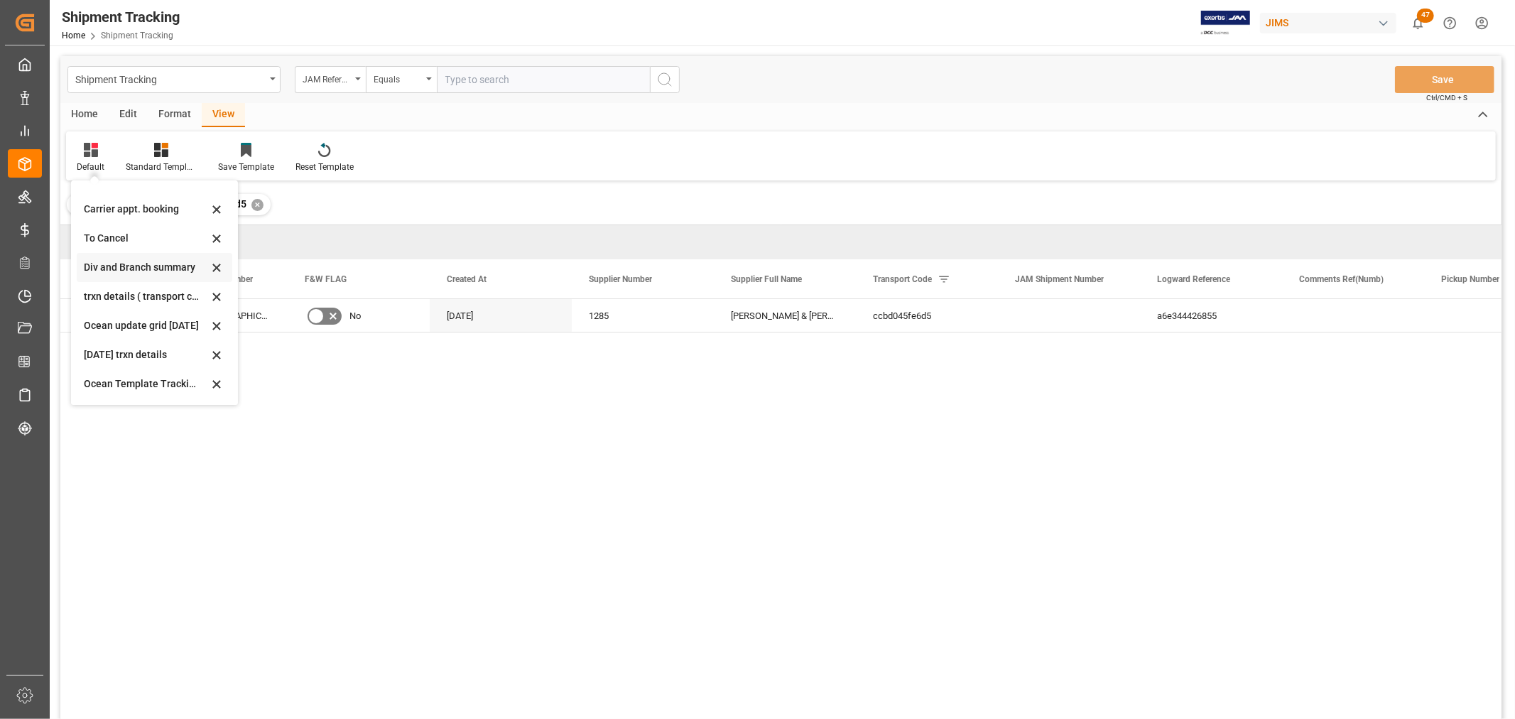
scroll to position [136, 0]
click at [109, 380] on div "[DATE]- Rev" at bounding box center [146, 385] width 124 height 15
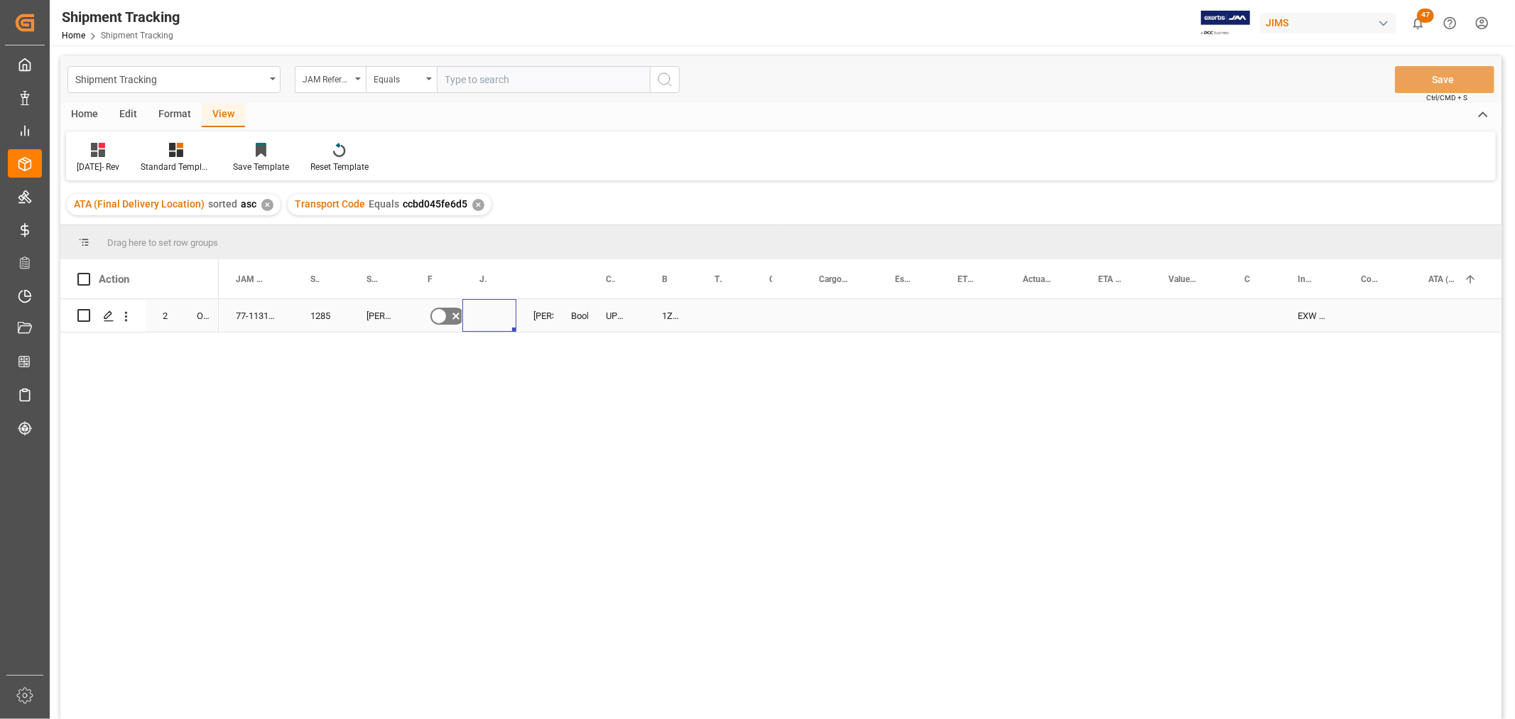
click at [479, 313] on div "Press SPACE to select this row." at bounding box center [489, 315] width 54 height 33
click at [483, 315] on input "Press SPACE to select this row." at bounding box center [489, 323] width 31 height 27
paste input "73286"
type input "73286"
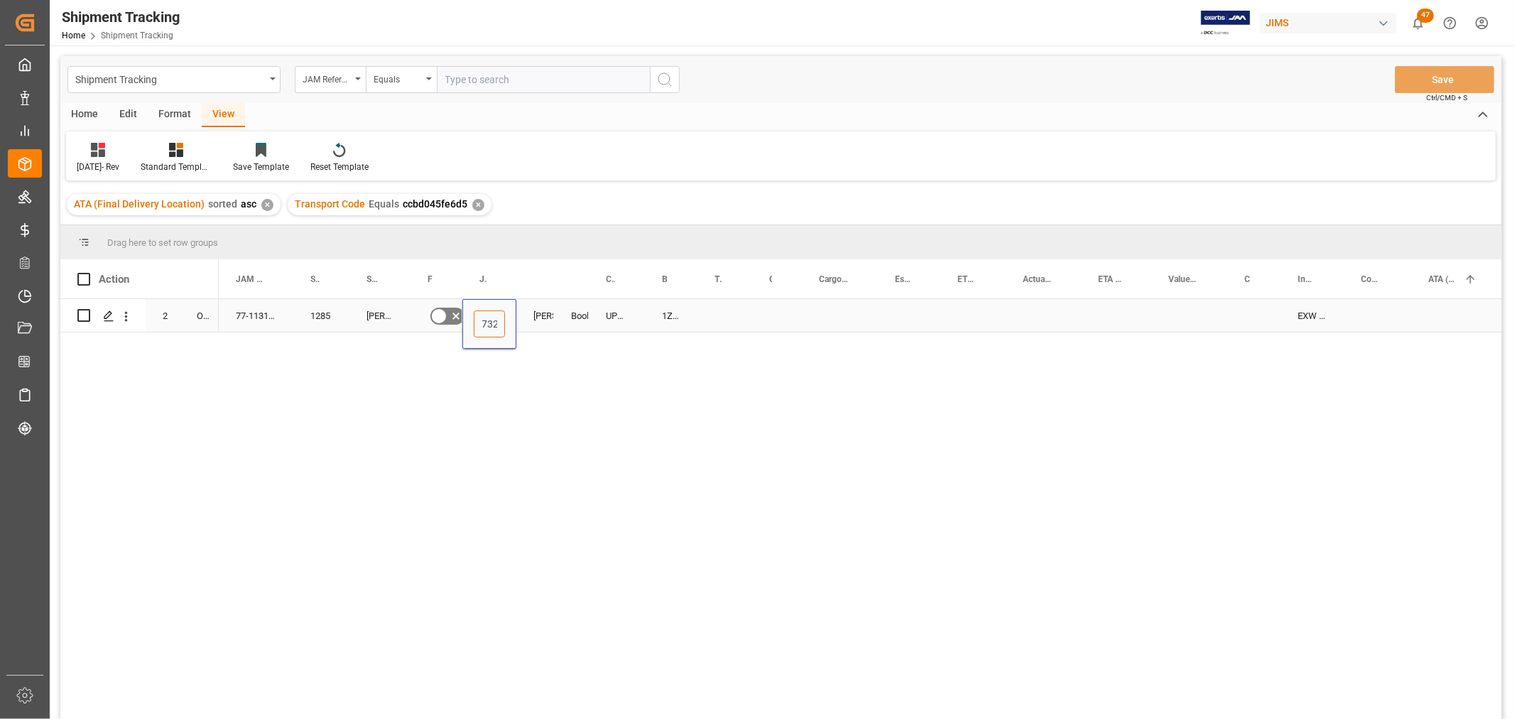
scroll to position [0, 12]
click at [664, 310] on div "1ZR3934X6791335912" at bounding box center [671, 315] width 53 height 33
click at [742, 304] on div "Press SPACE to select this row." at bounding box center [725, 315] width 55 height 33
click at [672, 317] on div "1ZR3934X6791335912" at bounding box center [671, 315] width 53 height 33
drag, startPoint x: 695, startPoint y: 328, endPoint x: 715, endPoint y: 325, distance: 20.9
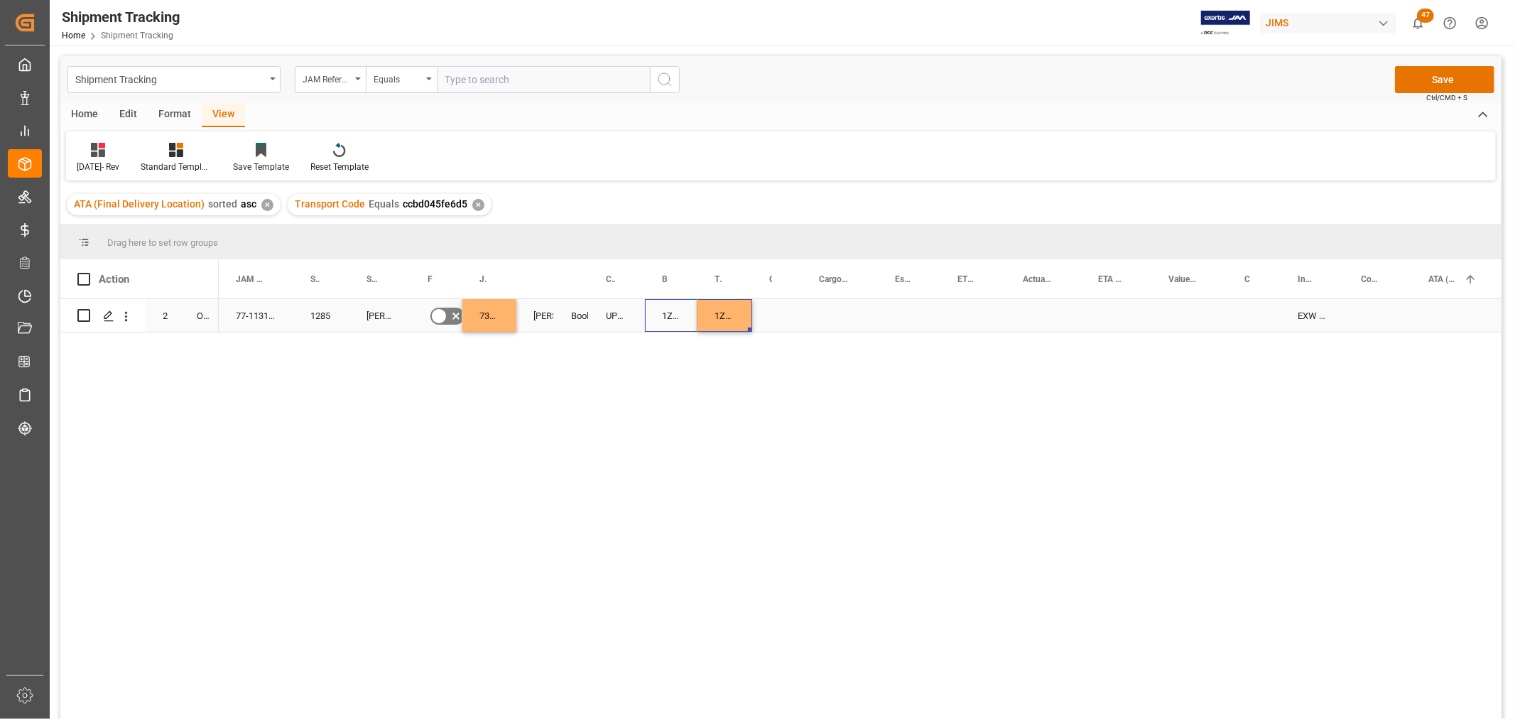
click at [776, 311] on div "Press SPACE to select this row." at bounding box center [777, 315] width 50 height 33
click at [776, 311] on button "Select" at bounding box center [779, 323] width 31 height 27
click at [778, 614] on div "LTL" at bounding box center [783, 614] width 23 height 14
click at [831, 315] on div "Press SPACE to select this row." at bounding box center [840, 315] width 76 height 33
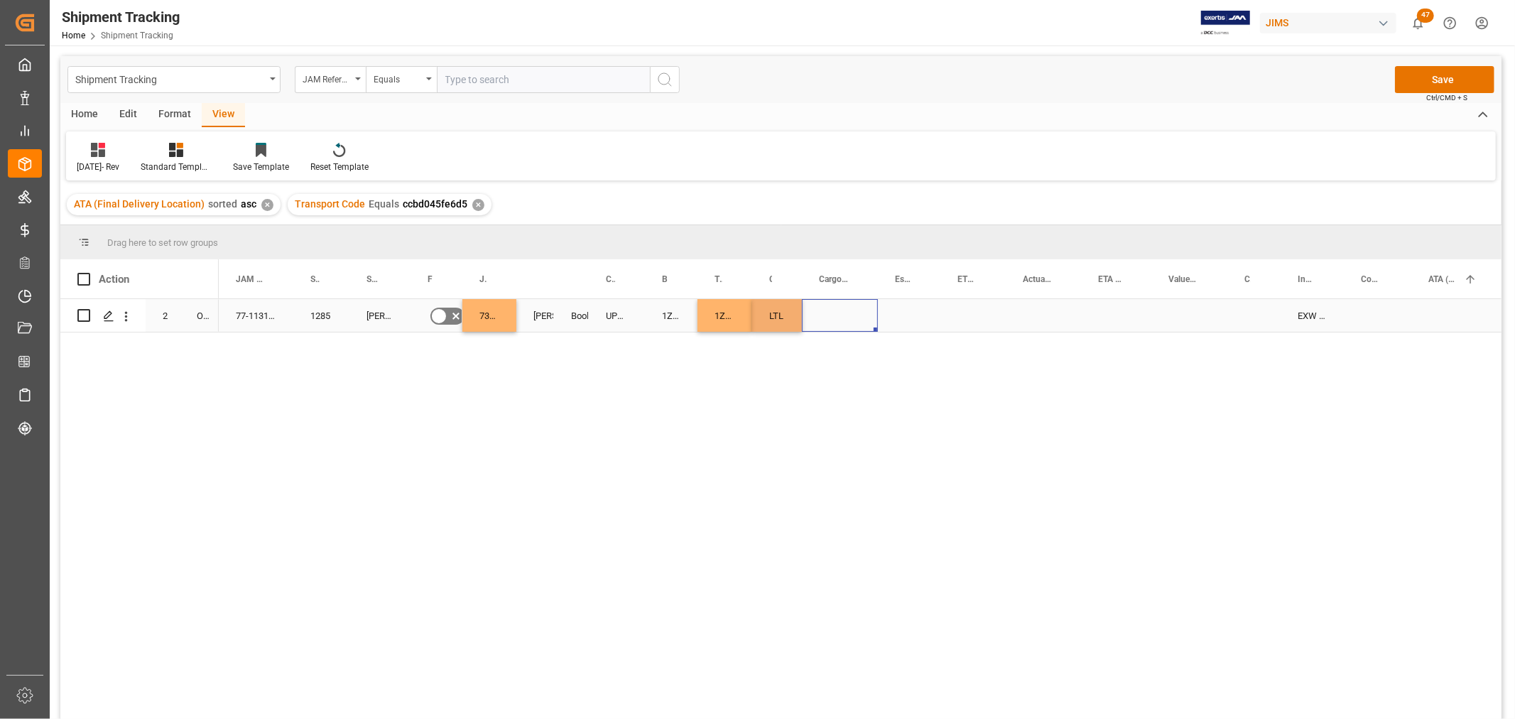
click at [831, 315] on div "Press SPACE to select this row." at bounding box center [840, 315] width 76 height 33
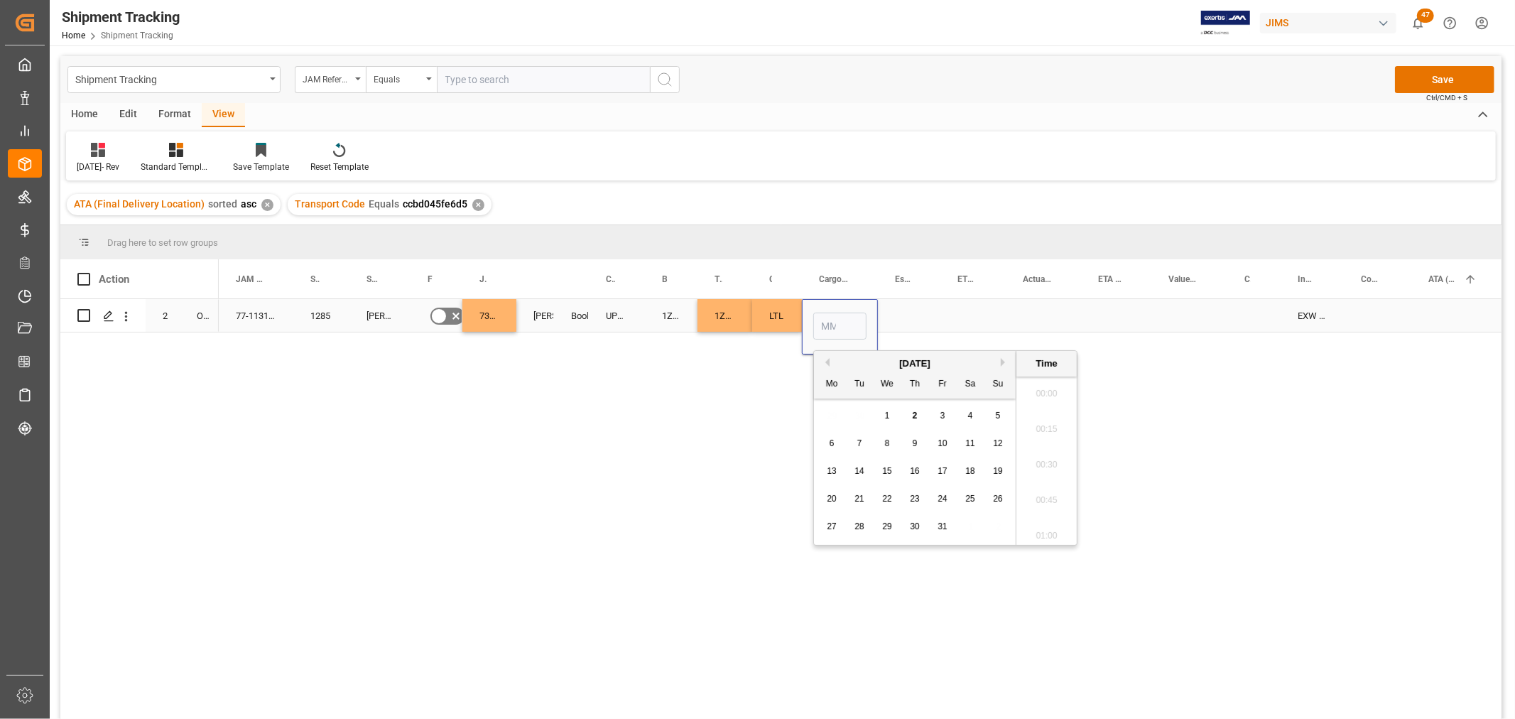
click at [831, 315] on input "Press SPACE to select this row." at bounding box center [839, 326] width 53 height 27
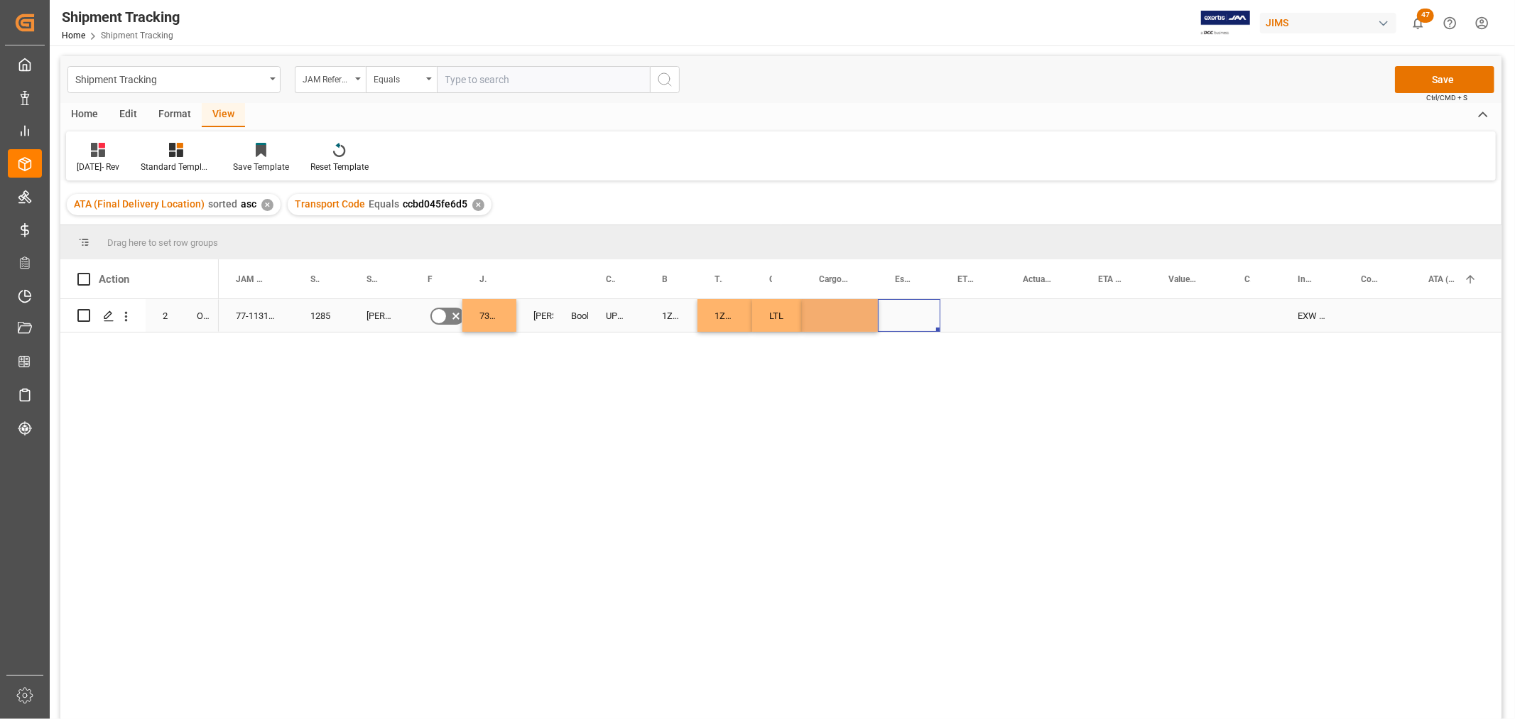
click at [923, 311] on div "Press SPACE to select this row." at bounding box center [909, 315] width 63 height 33
click at [840, 308] on div "Press SPACE to select this row." at bounding box center [840, 315] width 76 height 33
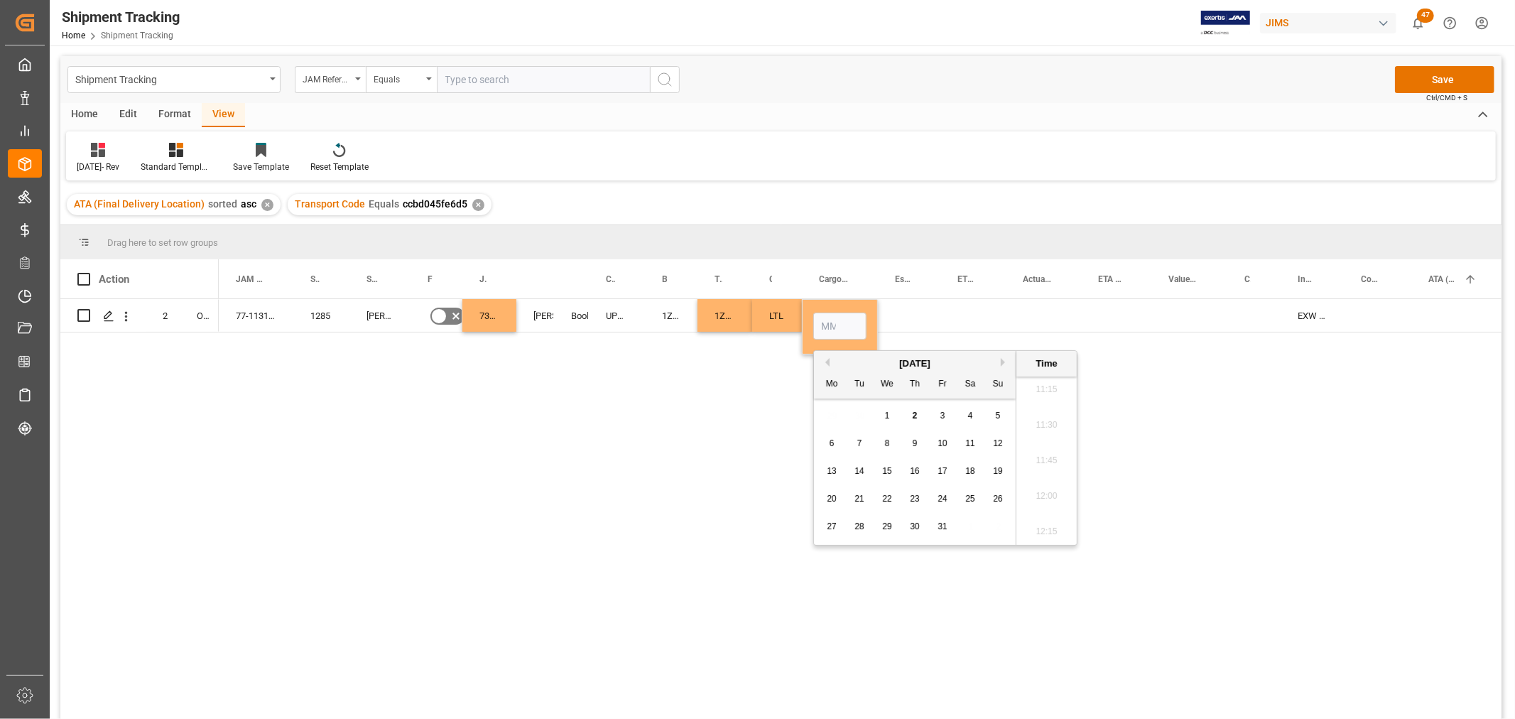
click at [911, 414] on div "2" at bounding box center [915, 416] width 18 height 17
type input "[DATE] 00:00"
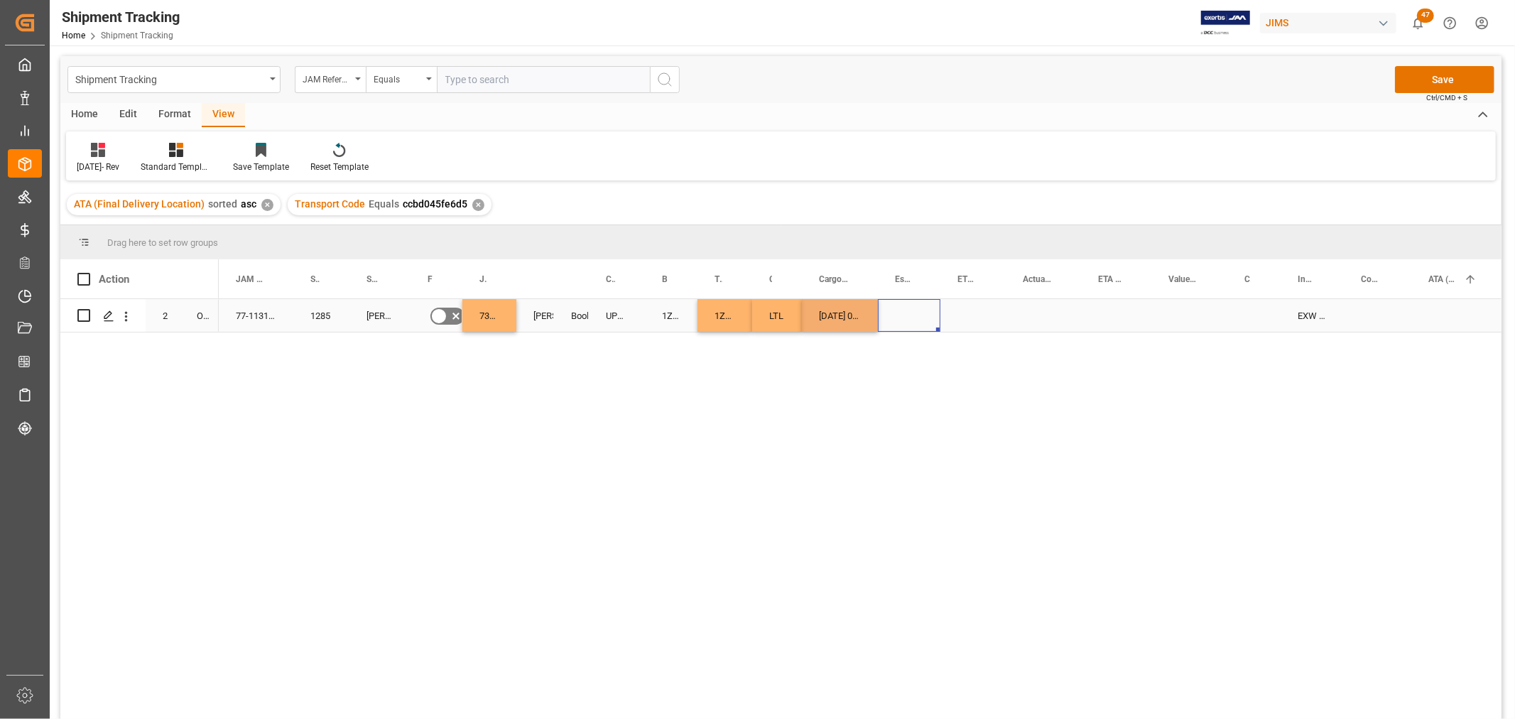
click at [903, 318] on div "Press SPACE to select this row." at bounding box center [909, 315] width 63 height 33
click at [842, 313] on div "[DATE] 00:00:00" at bounding box center [840, 315] width 76 height 33
drag, startPoint x: 875, startPoint y: 329, endPoint x: 1014, endPoint y: 315, distance: 140.0
click at [1113, 310] on div "Press SPACE to select this row." at bounding box center [1116, 315] width 70 height 33
click at [1112, 310] on div "Press SPACE to select this row." at bounding box center [1116, 315] width 70 height 33
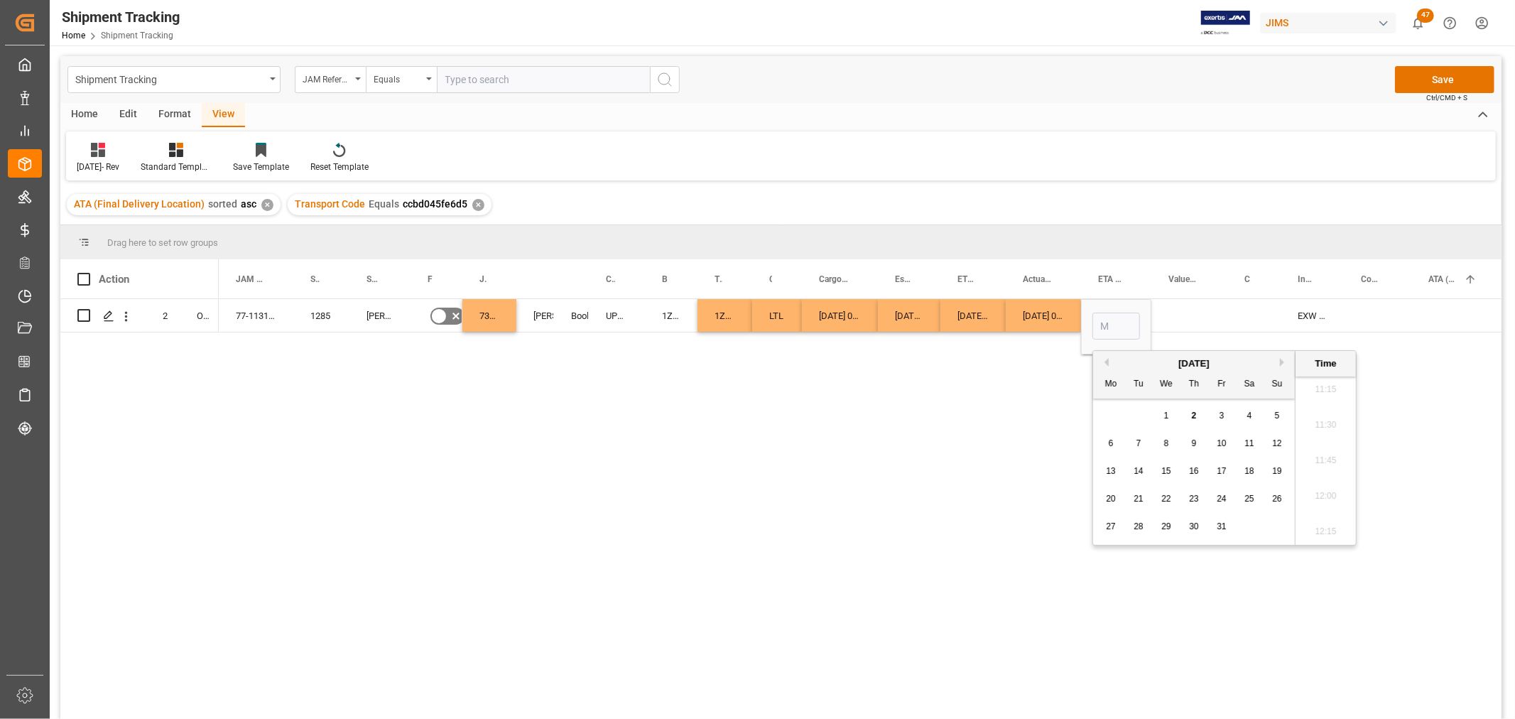
click at [1192, 439] on span "9" at bounding box center [1194, 443] width 5 height 10
type input "[DATE] 00:00"
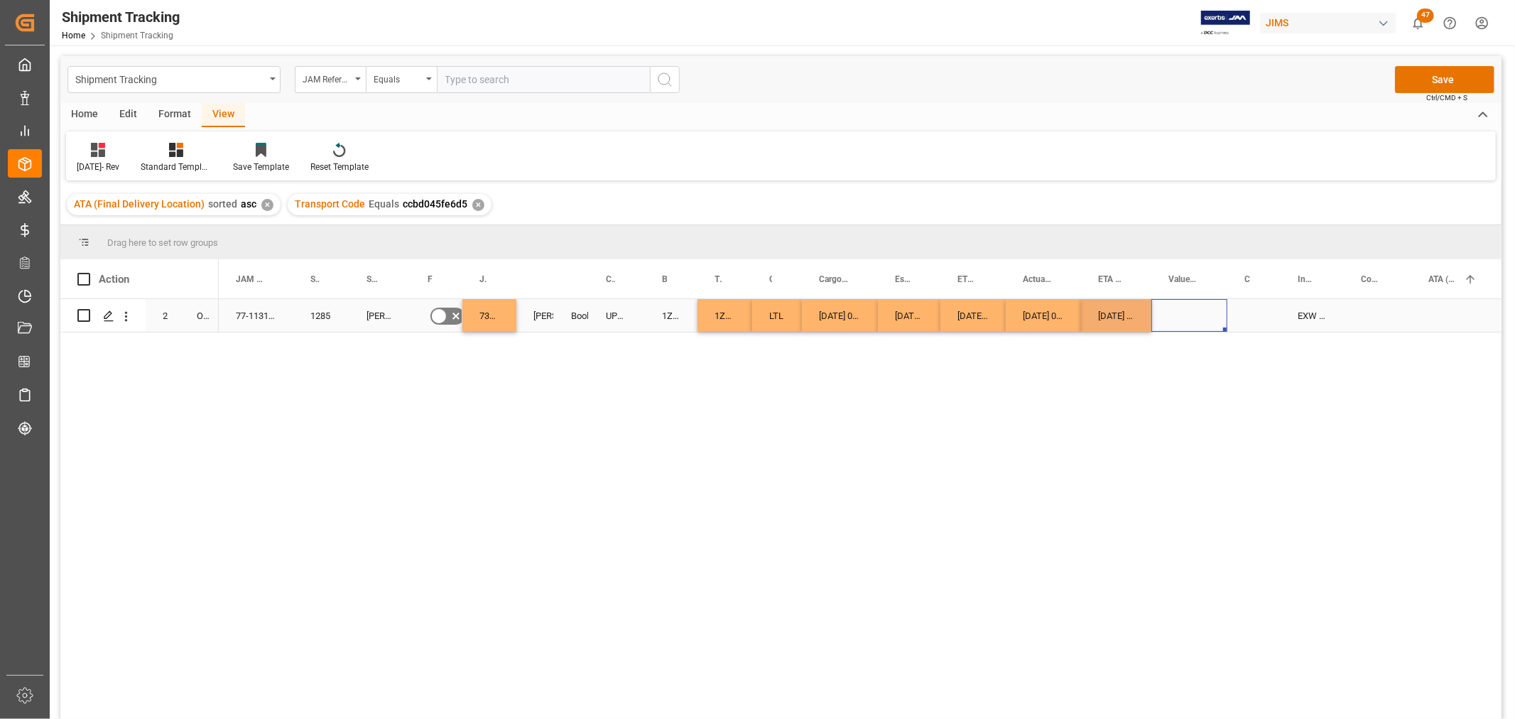
click at [1183, 313] on div "Press SPACE to select this row." at bounding box center [1189, 315] width 76 height 33
click at [1431, 75] on button "Save" at bounding box center [1444, 79] width 99 height 27
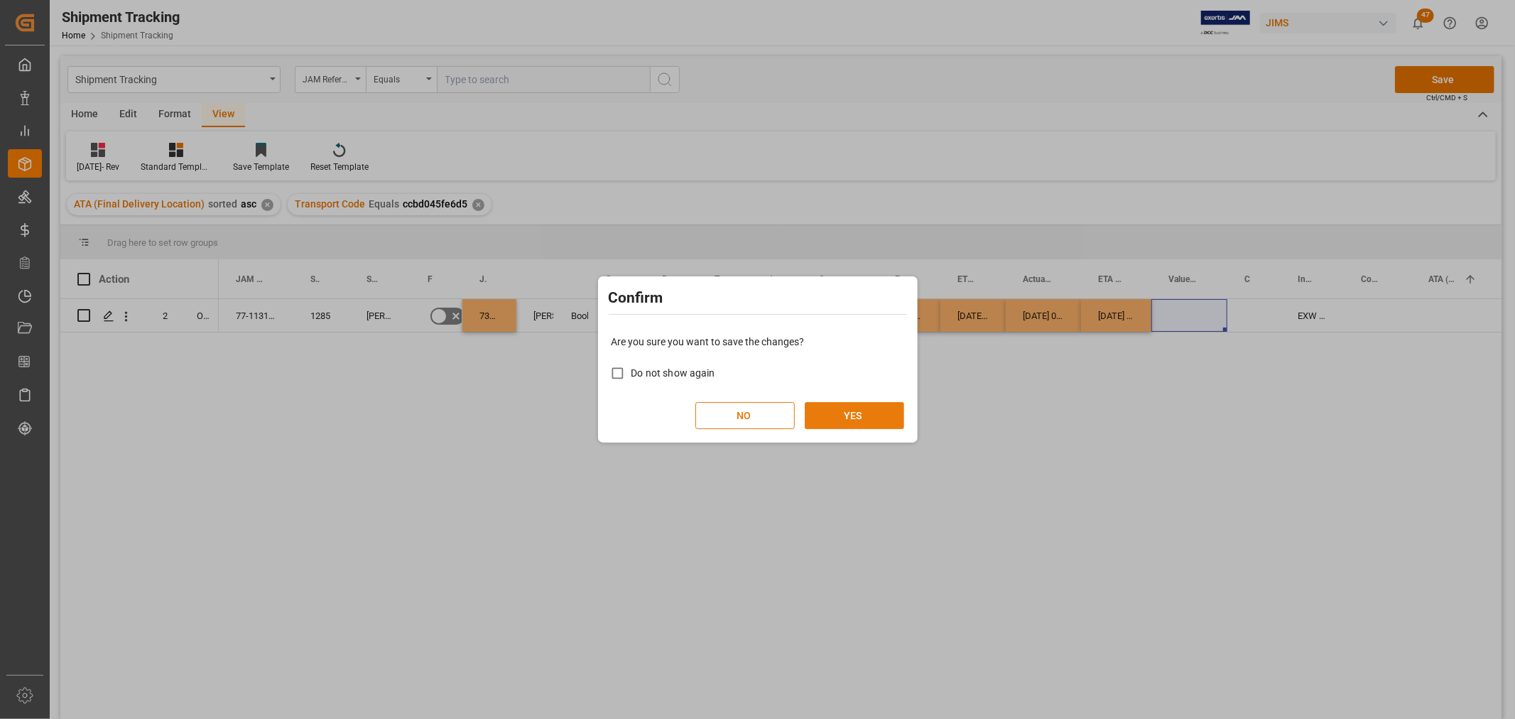
click at [848, 408] on button "YES" at bounding box center [854, 415] width 99 height 27
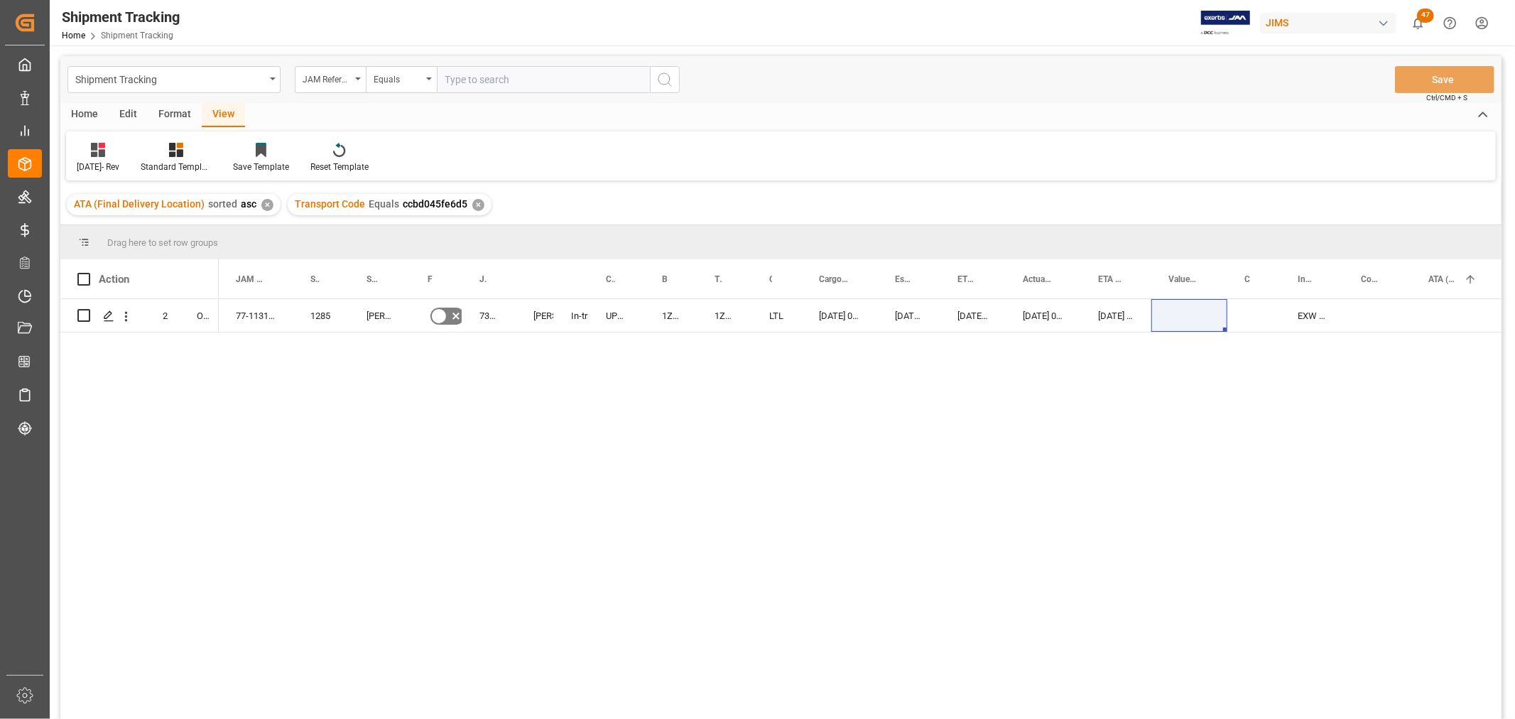
drag, startPoint x: 413, startPoint y: 394, endPoint x: 433, endPoint y: 385, distance: 22.6
click at [413, 396] on div "77-11319-GB 1285 [PERSON_NAME] & [PERSON_NAME] No 73286 [PERSON_NAME] In-transi…" at bounding box center [860, 513] width 1283 height 429
